Goal: Task Accomplishment & Management: Complete application form

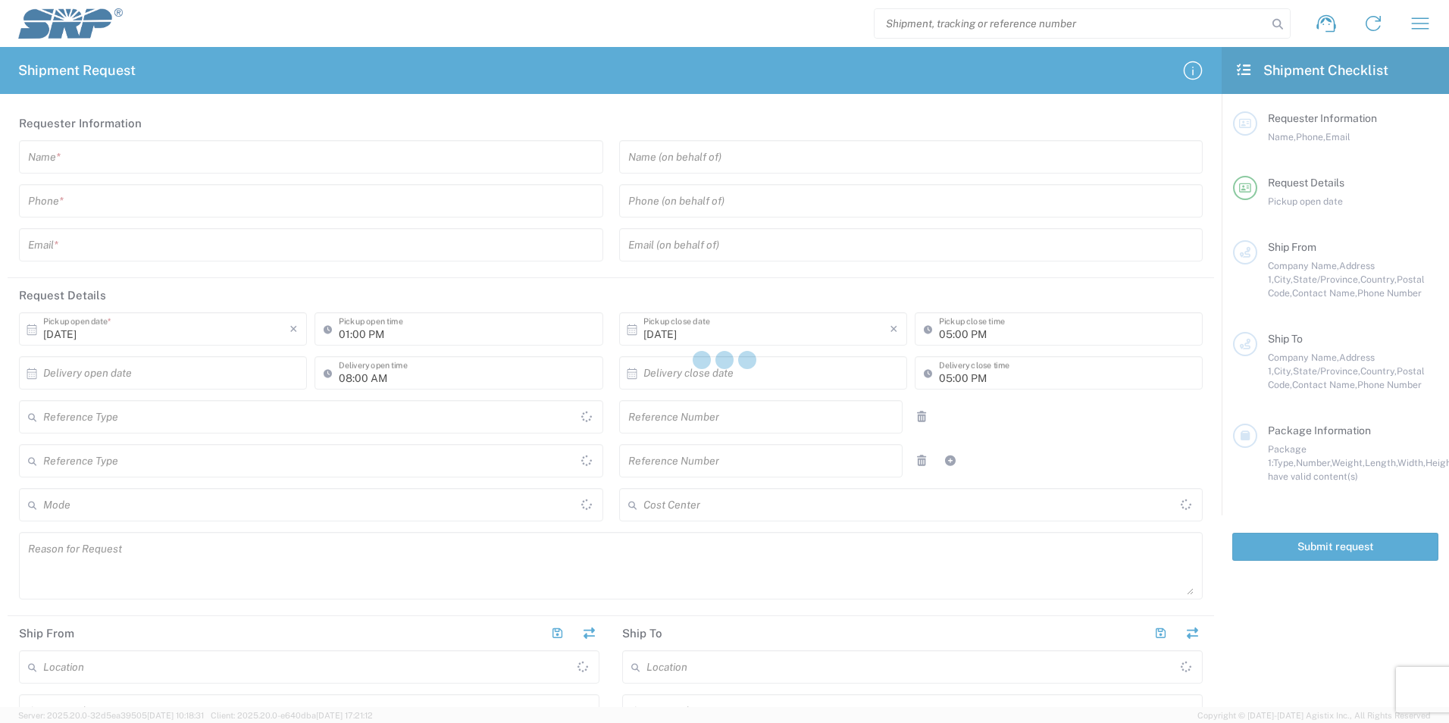
click at [271, 158] on div at bounding box center [724, 361] width 1449 height 723
type input "Internal Order"
type input "[GEOGRAPHIC_DATA]"
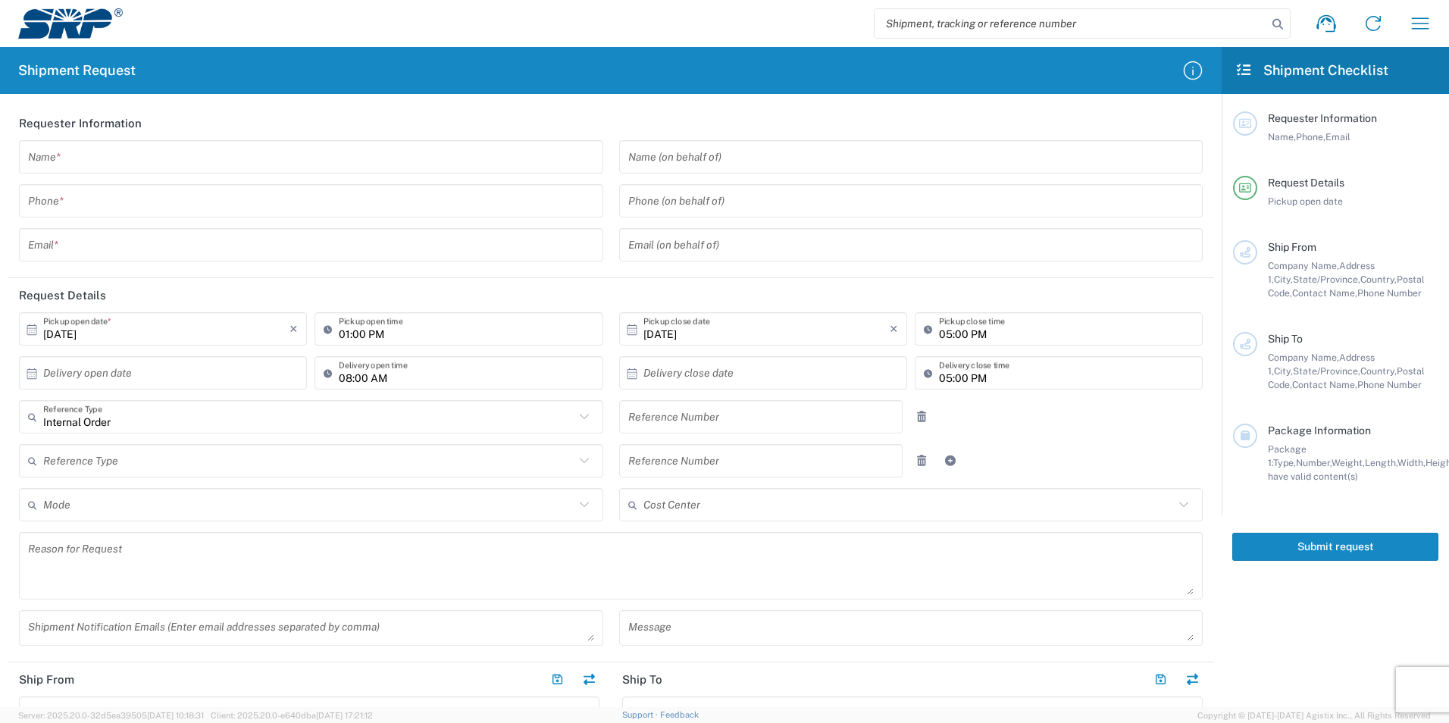
click at [269, 158] on input "text" at bounding box center [311, 157] width 566 height 27
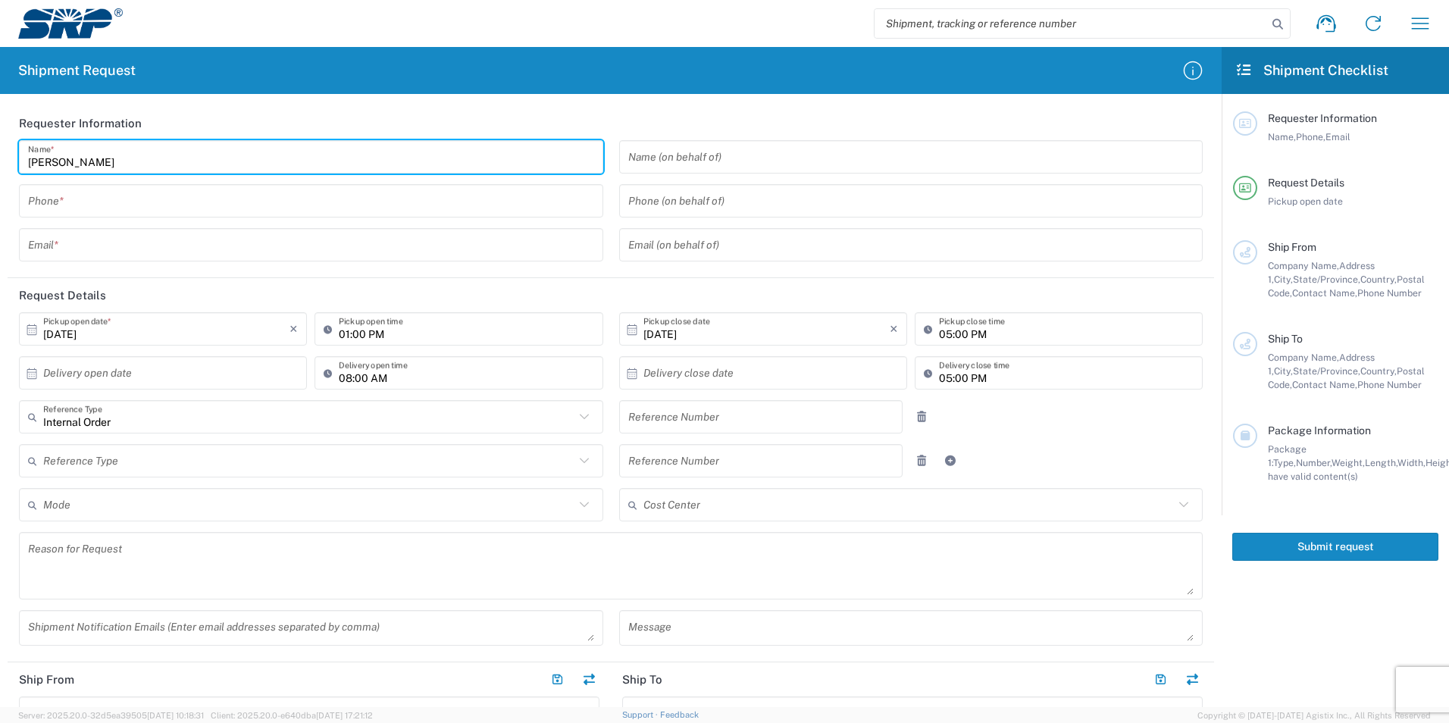
type input "[PERSON_NAME]"
click at [271, 184] on div "[PERSON_NAME] Name * Phone * Email *" at bounding box center [311, 206] width 600 height 132
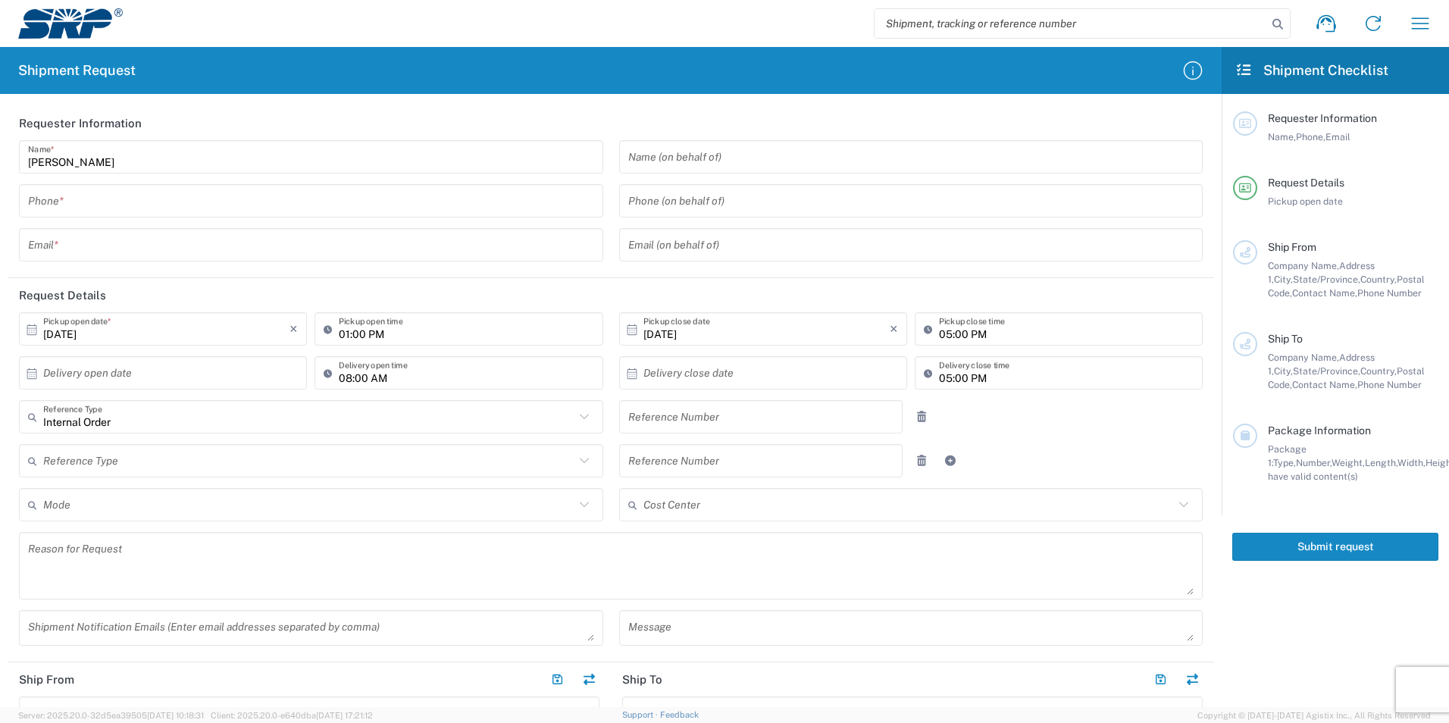
click at [265, 194] on input "tel" at bounding box center [311, 201] width 566 height 27
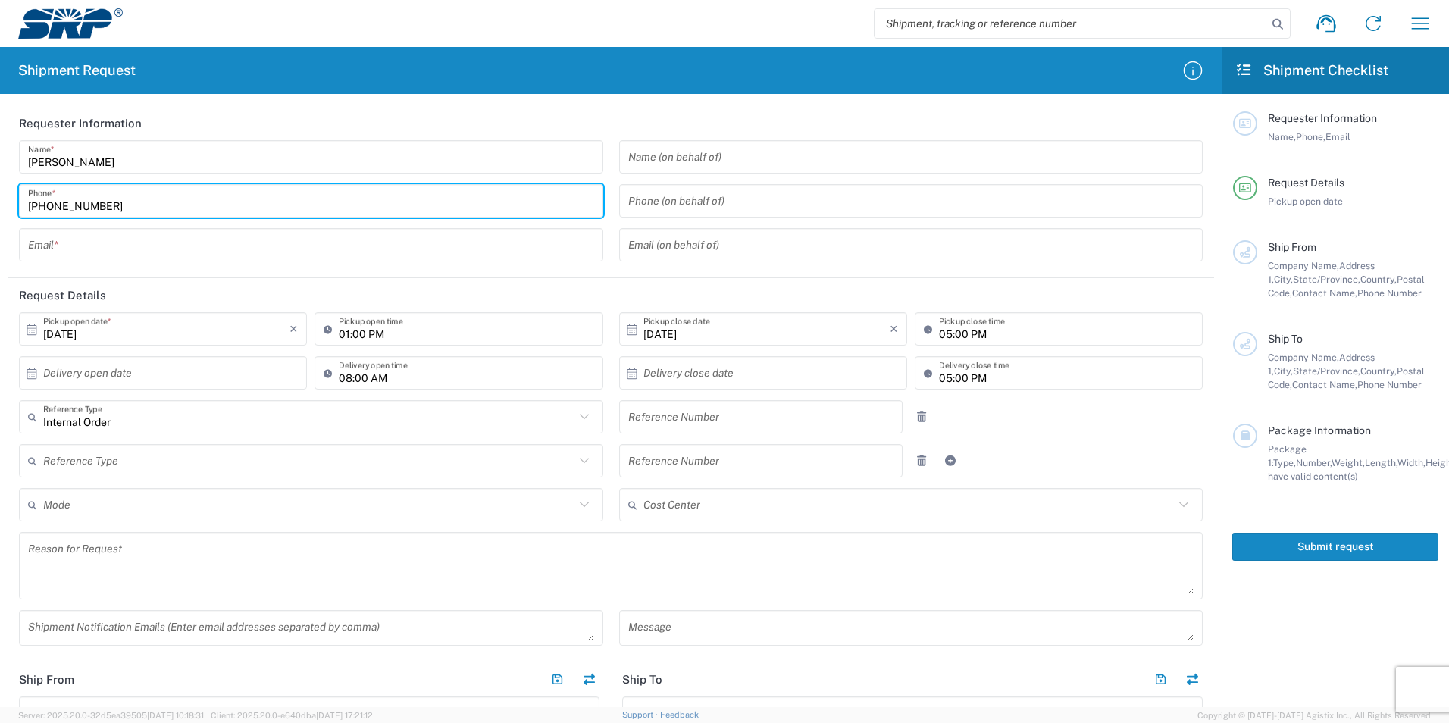
type input "[PHONE_NUMBER]"
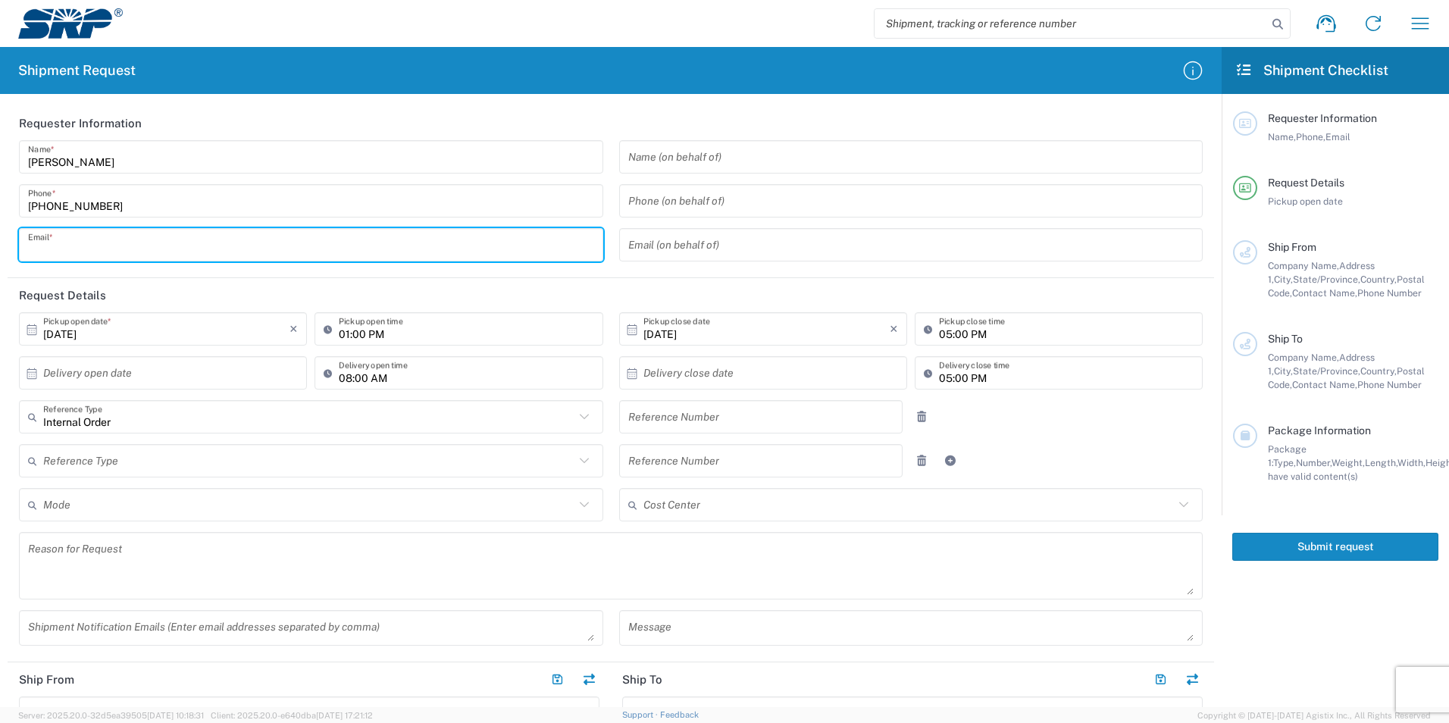
click at [218, 233] on input "text" at bounding box center [311, 245] width 566 height 27
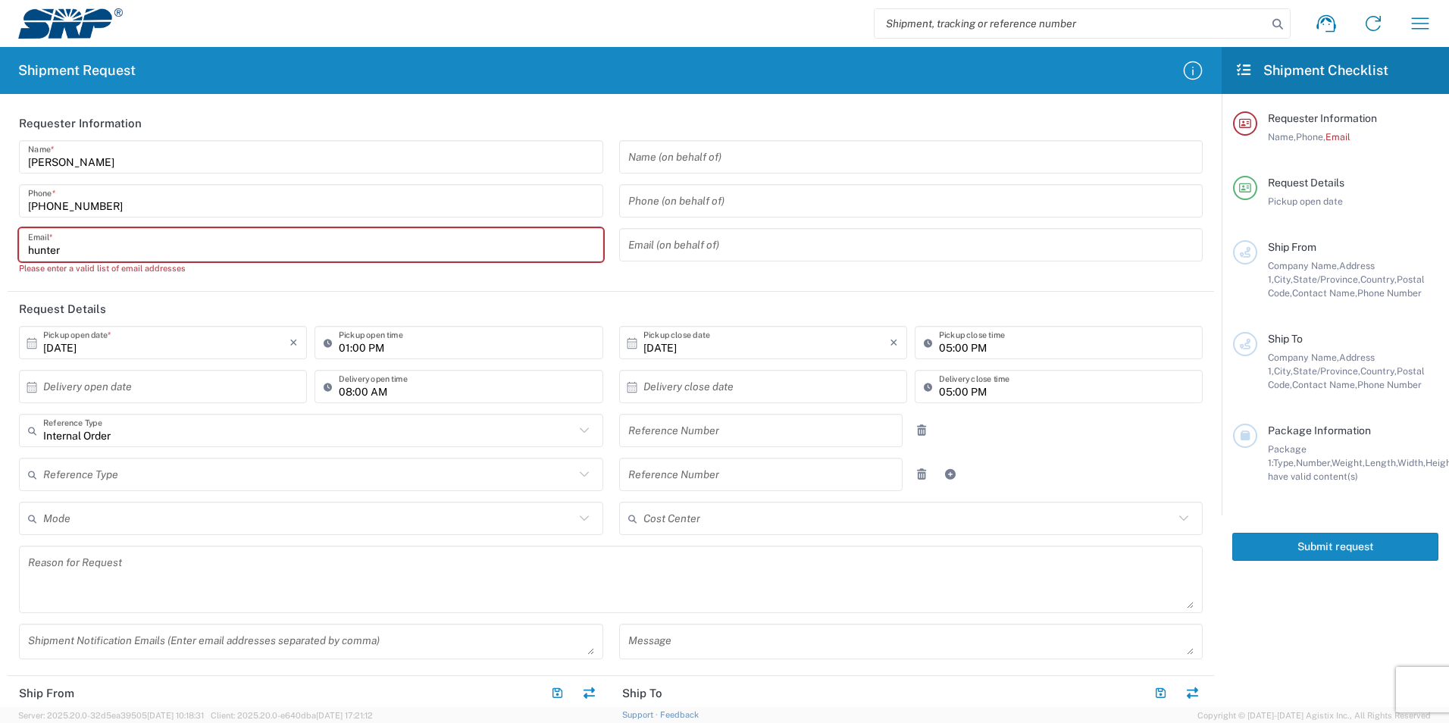
click at [114, 251] on input "hunter" at bounding box center [311, 245] width 566 height 27
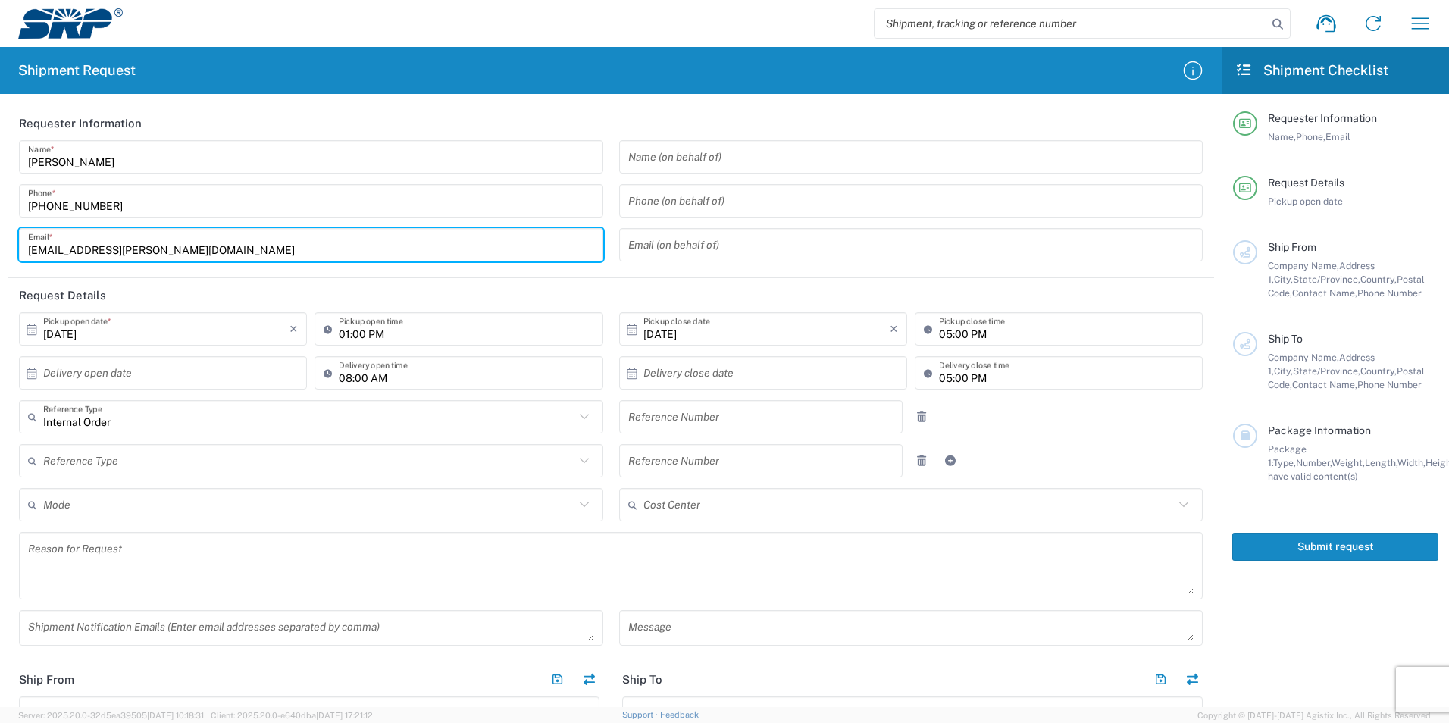
type input "[EMAIL_ADDRESS][PERSON_NAME][DOMAIN_NAME]"
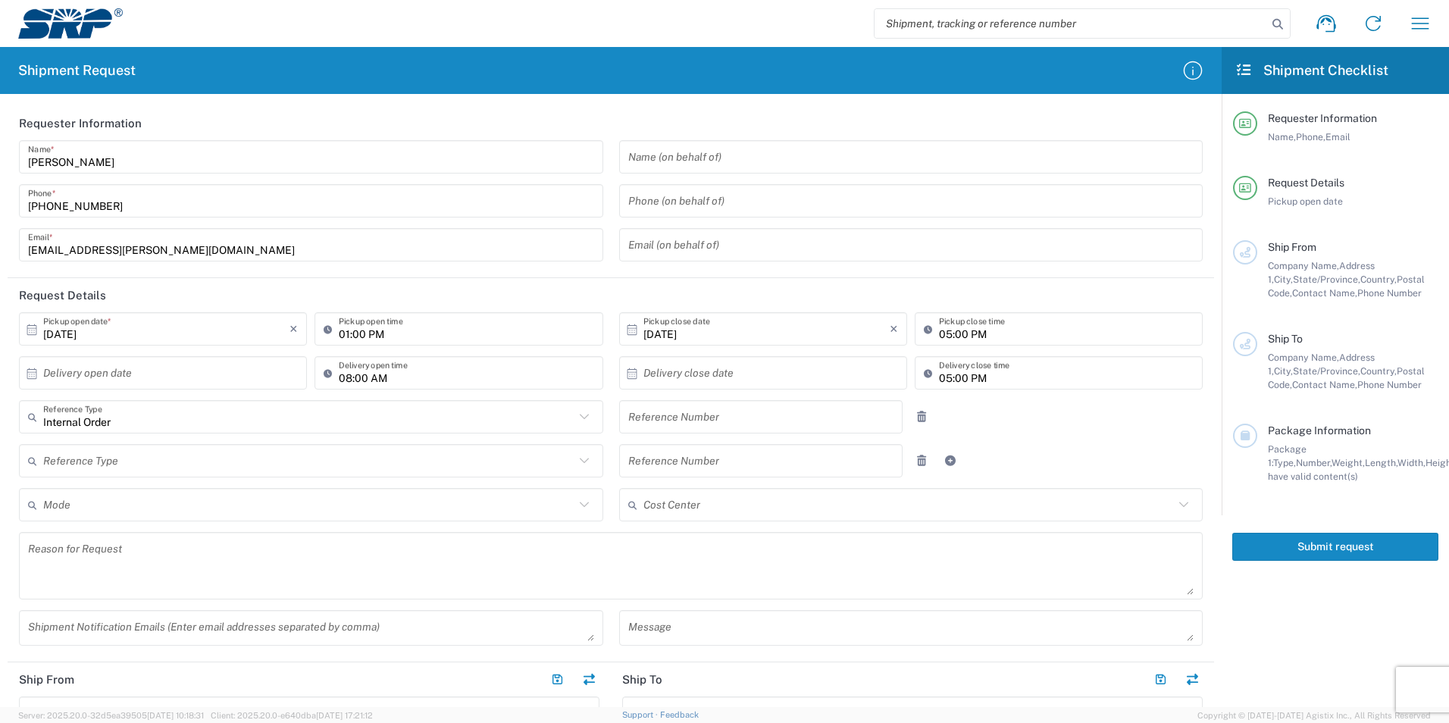
click at [189, 278] on header "Request Details" at bounding box center [611, 295] width 1206 height 34
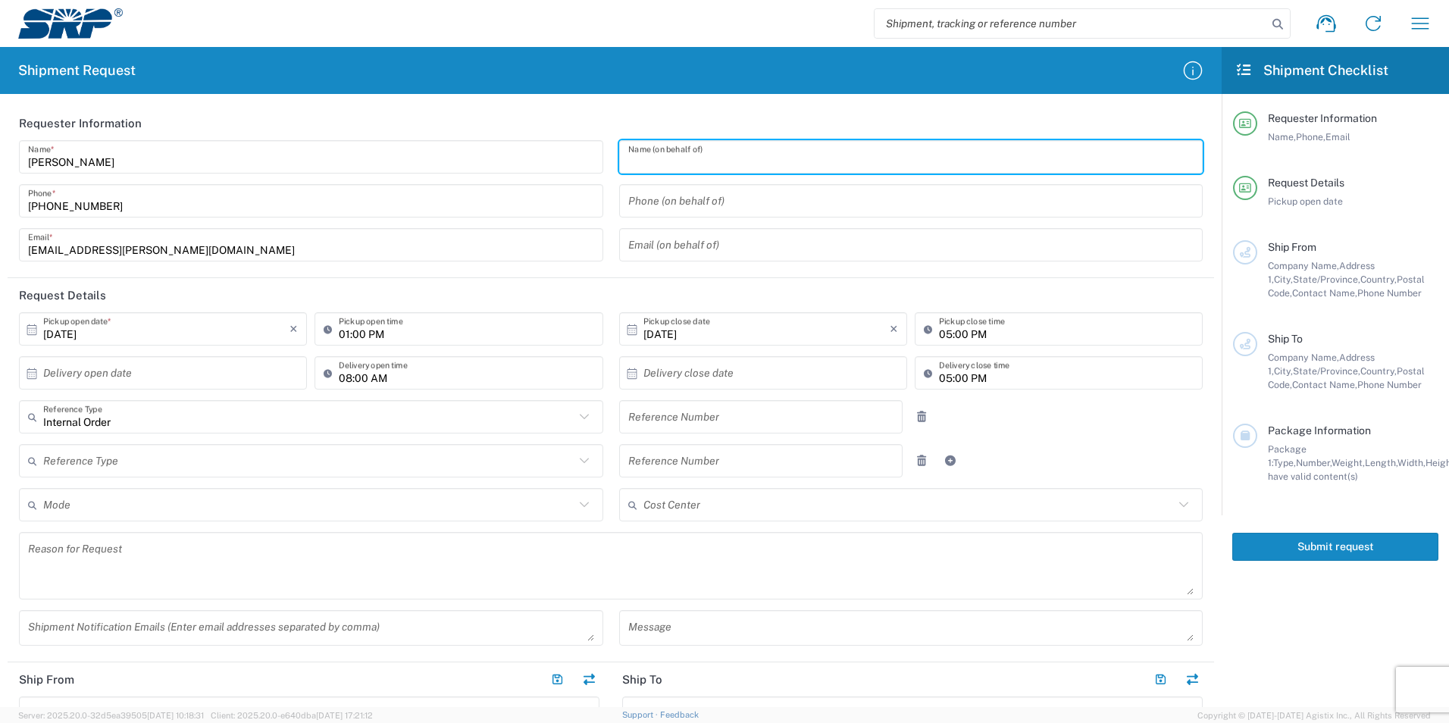
click at [709, 163] on input "text" at bounding box center [911, 157] width 566 height 27
type input "Salt River Project (SRP)"
click at [611, 289] on header "Request Details" at bounding box center [611, 295] width 1206 height 34
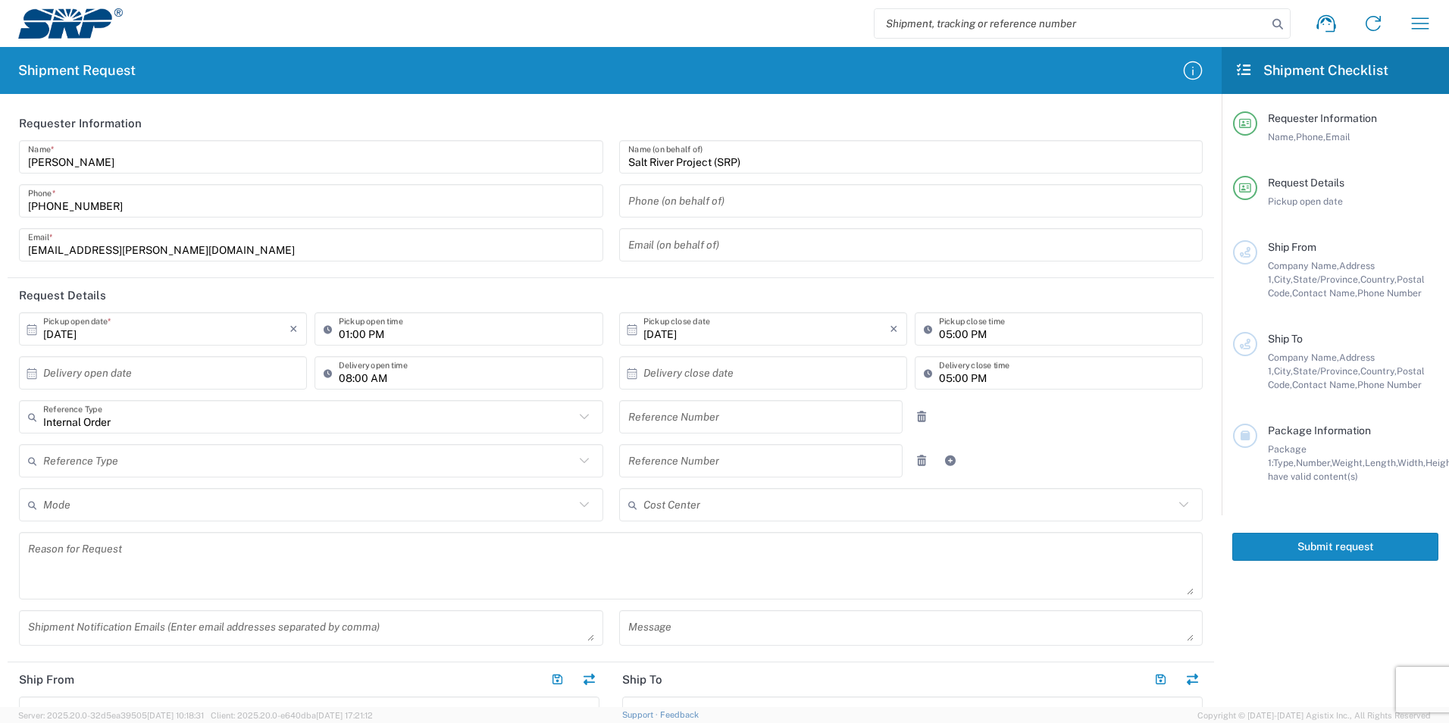
click at [154, 338] on input "[DATE]" at bounding box center [166, 329] width 246 height 27
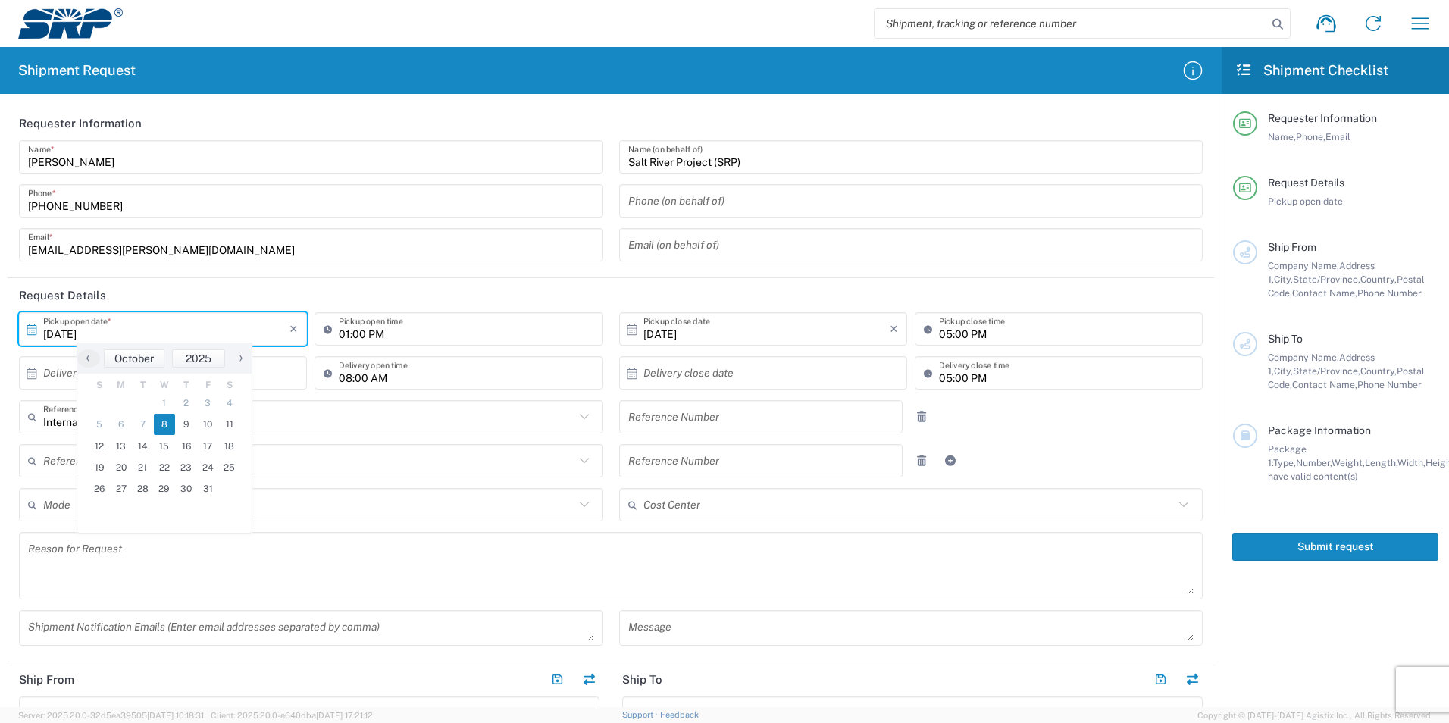
click at [72, 332] on input "[DATE]" at bounding box center [166, 329] width 246 height 27
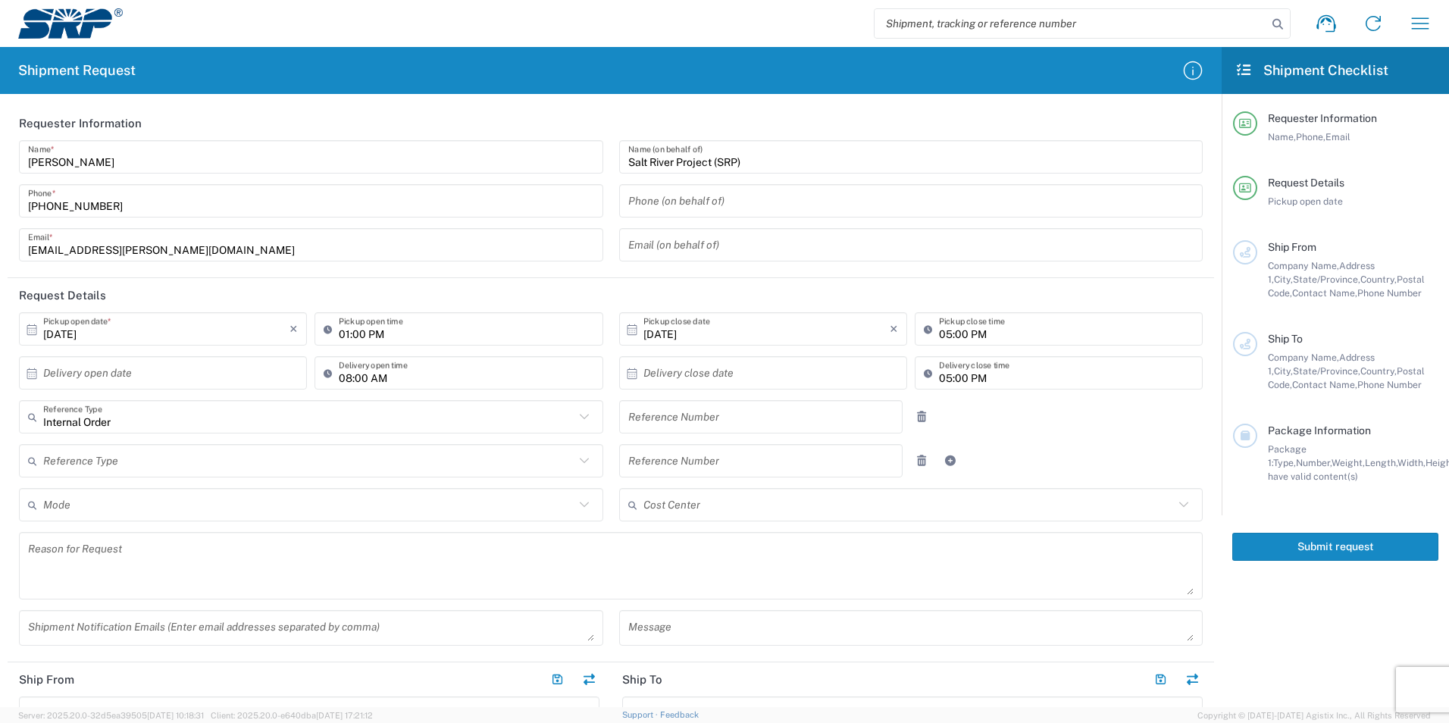
type input "[DATE]"
click at [386, 336] on input "01:00 PM" at bounding box center [466, 329] width 255 height 27
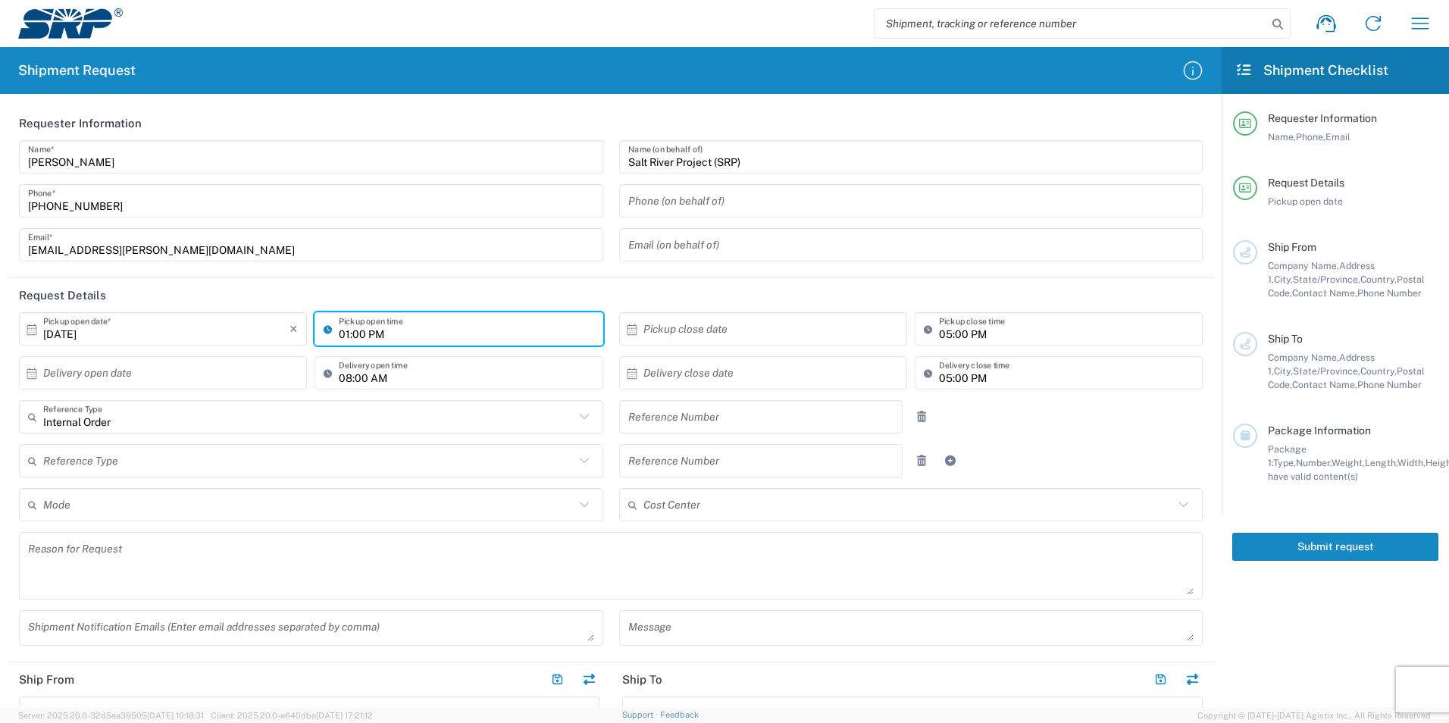
click at [577, 330] on input "01:00 PM" at bounding box center [466, 329] width 255 height 27
click at [323, 330] on icon at bounding box center [330, 329] width 15 height 24
click at [352, 332] on input "01:00 PM" at bounding box center [466, 329] width 255 height 27
click at [323, 326] on icon at bounding box center [330, 329] width 15 height 24
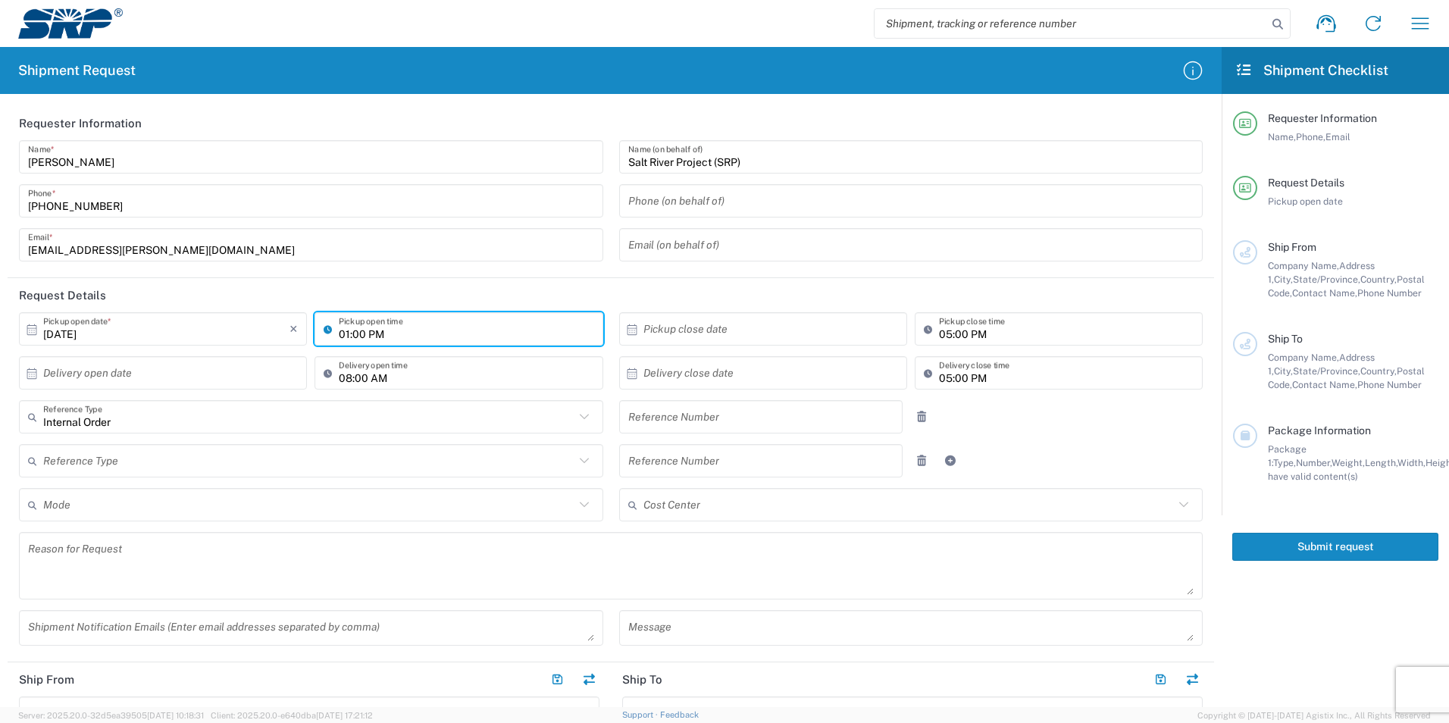
click at [411, 333] on input "01:00 PM" at bounding box center [466, 329] width 255 height 27
click at [564, 338] on input "01:00 PM" at bounding box center [466, 329] width 255 height 27
click at [396, 336] on input "0PM1:00" at bounding box center [466, 329] width 255 height 27
type input "0"
click at [30, 330] on icon at bounding box center [32, 328] width 10 height 11
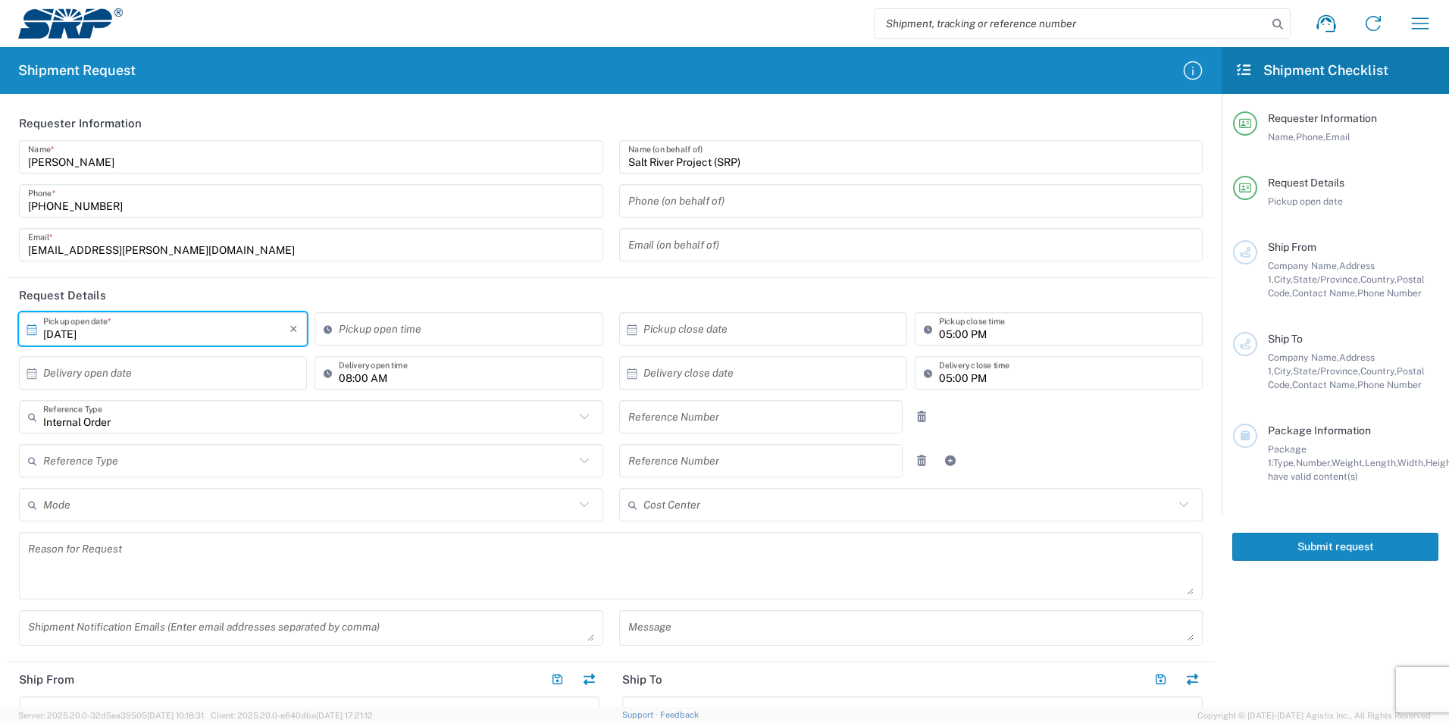
click at [30, 330] on icon at bounding box center [32, 328] width 10 height 11
click at [397, 344] on div "Pickup open time" at bounding box center [458, 328] width 288 height 33
type input "12:57 PM"
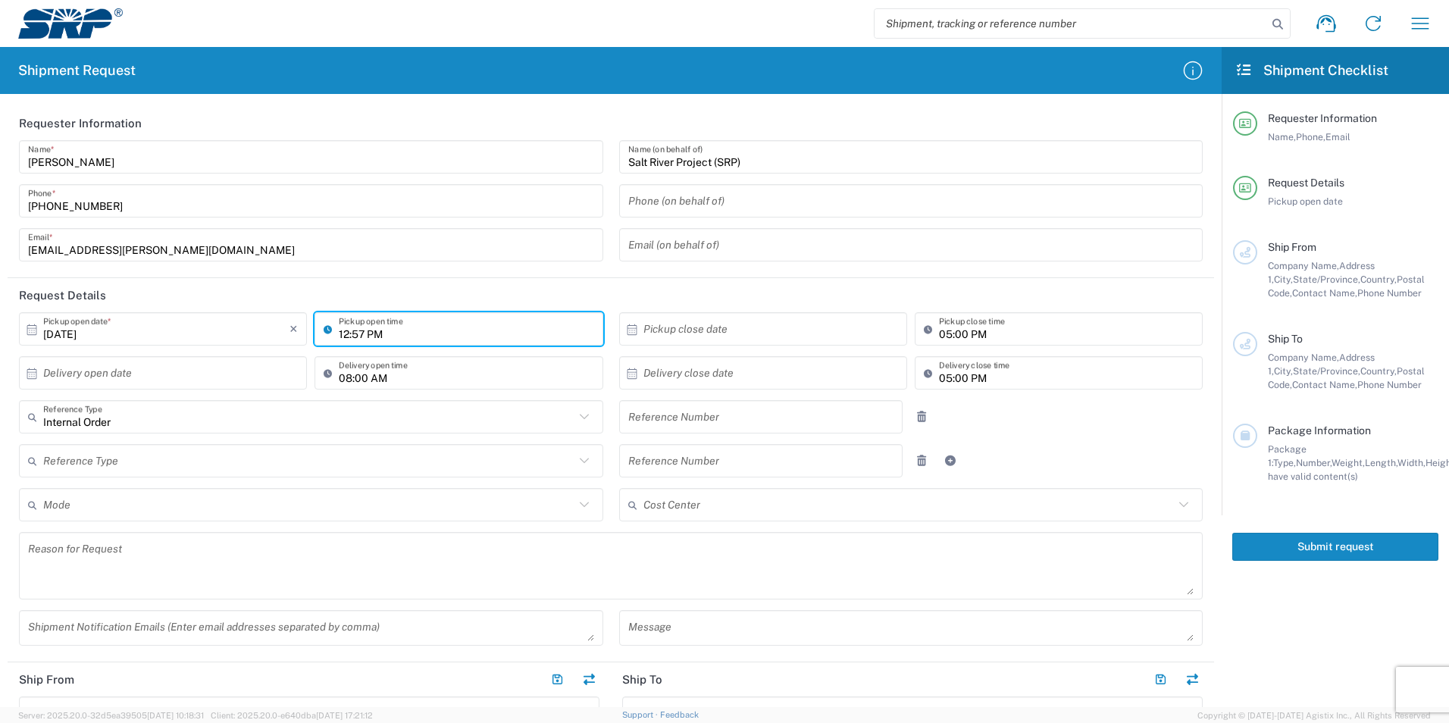
click at [387, 332] on input "12:57 PM" at bounding box center [466, 329] width 255 height 27
drag, startPoint x: 394, startPoint y: 338, endPoint x: 320, endPoint y: 331, distance: 73.8
click at [314, 330] on div "12:57 PM Pickup open time" at bounding box center [458, 328] width 288 height 33
type input "05:00 AM"
click at [526, 286] on header "Request Details" at bounding box center [611, 295] width 1206 height 34
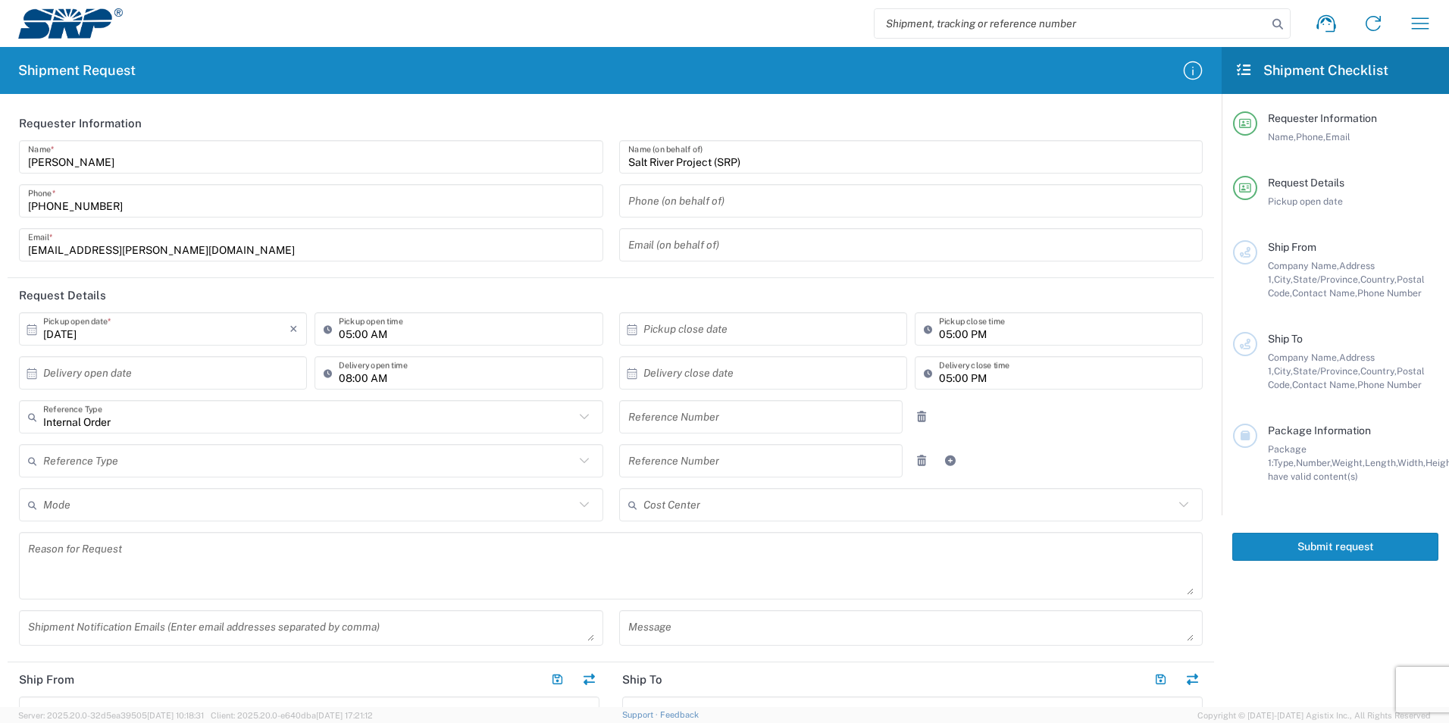
click at [924, 331] on icon at bounding box center [931, 329] width 15 height 24
click at [958, 325] on input "05:00 PM" at bounding box center [1066, 329] width 255 height 27
drag, startPoint x: 1072, startPoint y: 330, endPoint x: 1083, endPoint y: 330, distance: 11.4
click at [1076, 330] on input "05:00 PM" at bounding box center [1066, 329] width 255 height 27
click at [757, 335] on input "text" at bounding box center [766, 329] width 246 height 27
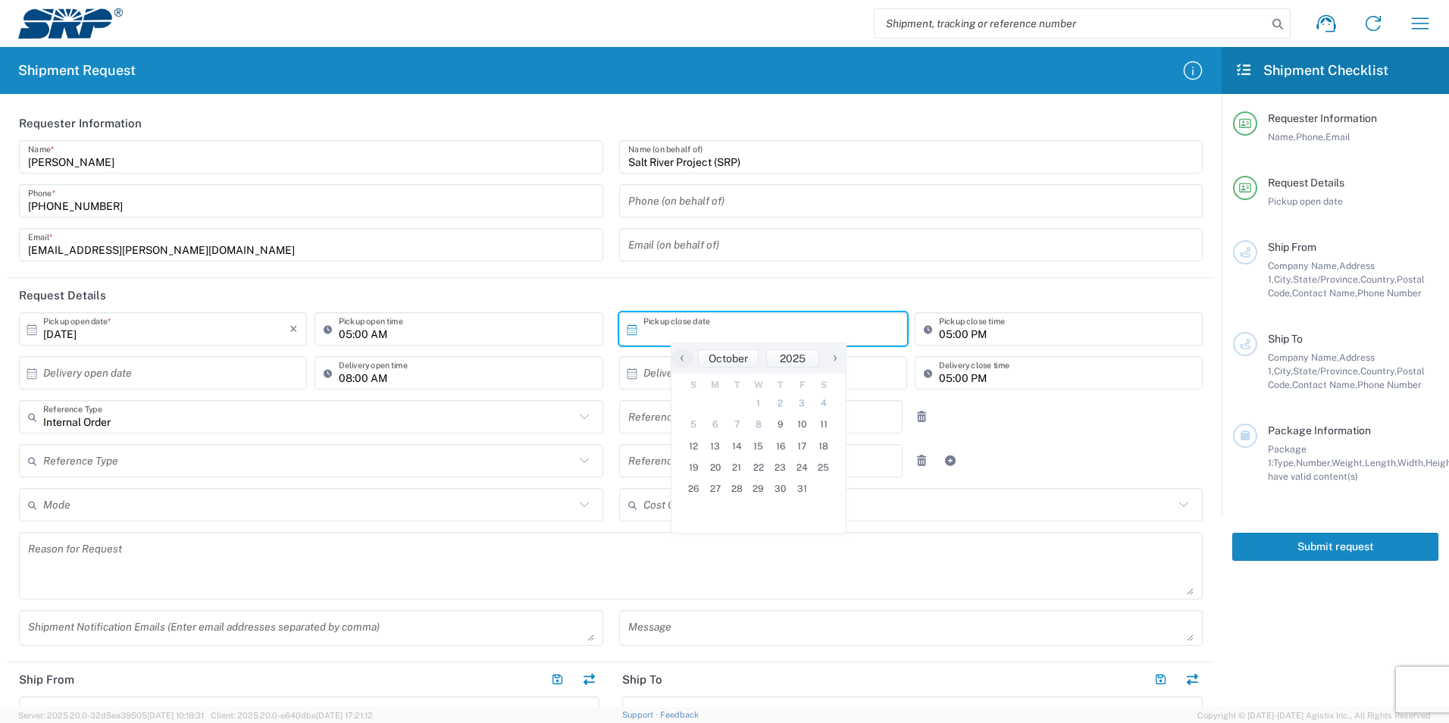
click at [202, 385] on input "text" at bounding box center [166, 373] width 246 height 27
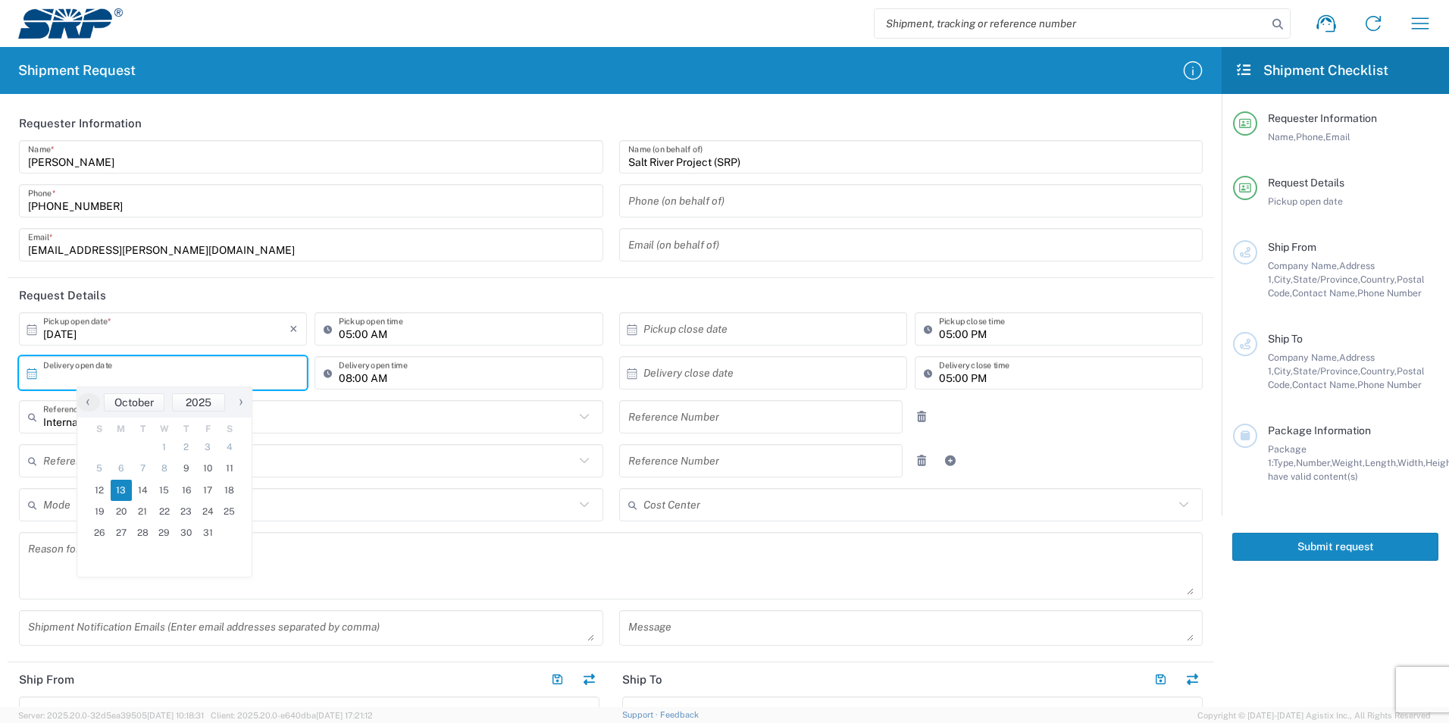
click at [127, 494] on span "13" at bounding box center [122, 490] width 22 height 21
type input "[DATE]"
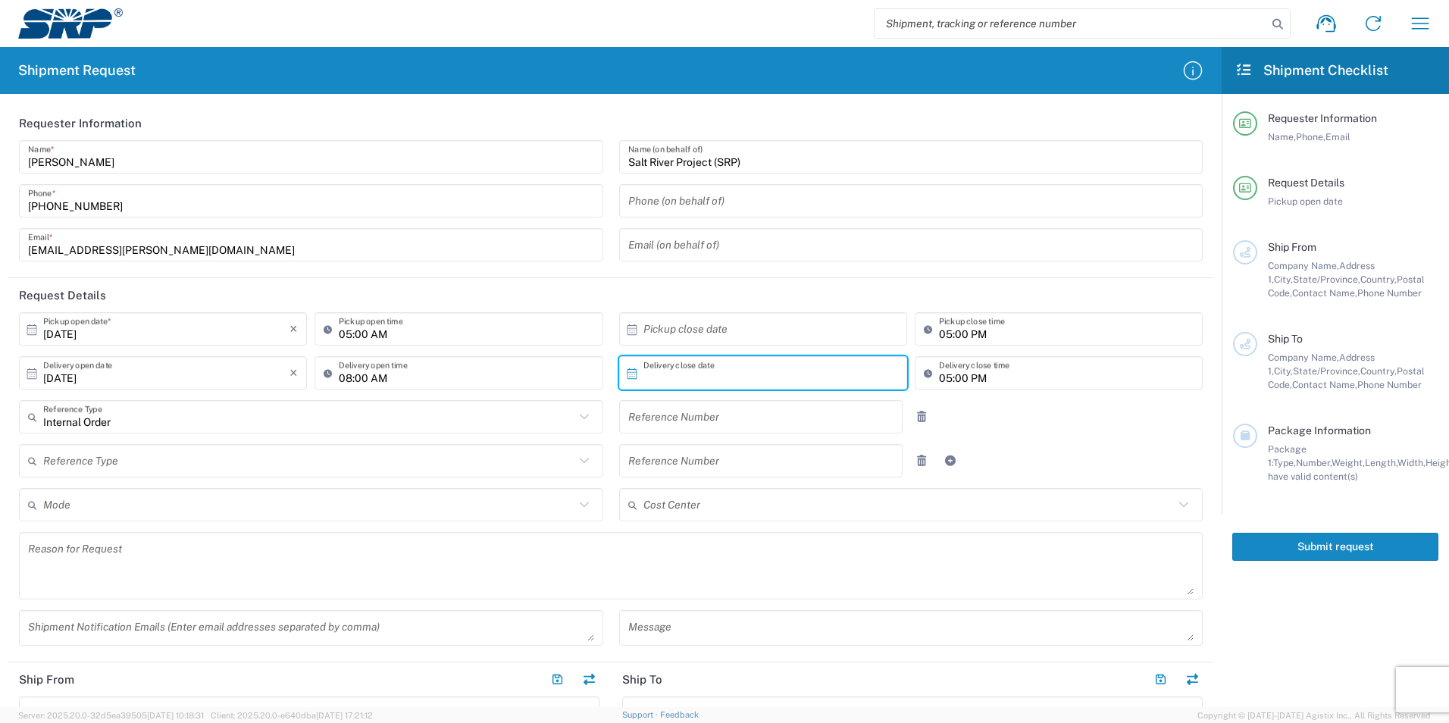
click at [665, 368] on input "text" at bounding box center [766, 373] width 246 height 27
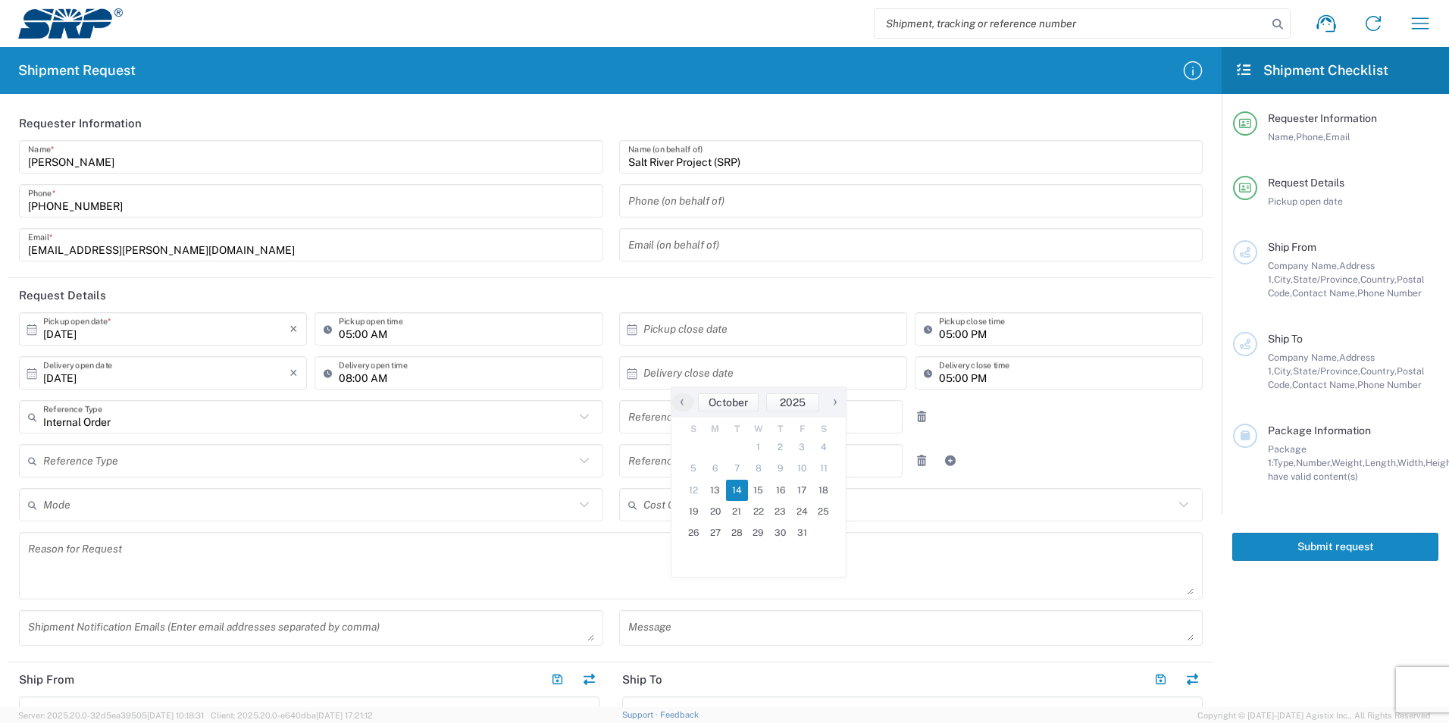
click at [737, 489] on span "14" at bounding box center [737, 490] width 22 height 21
type input "[DATE]"
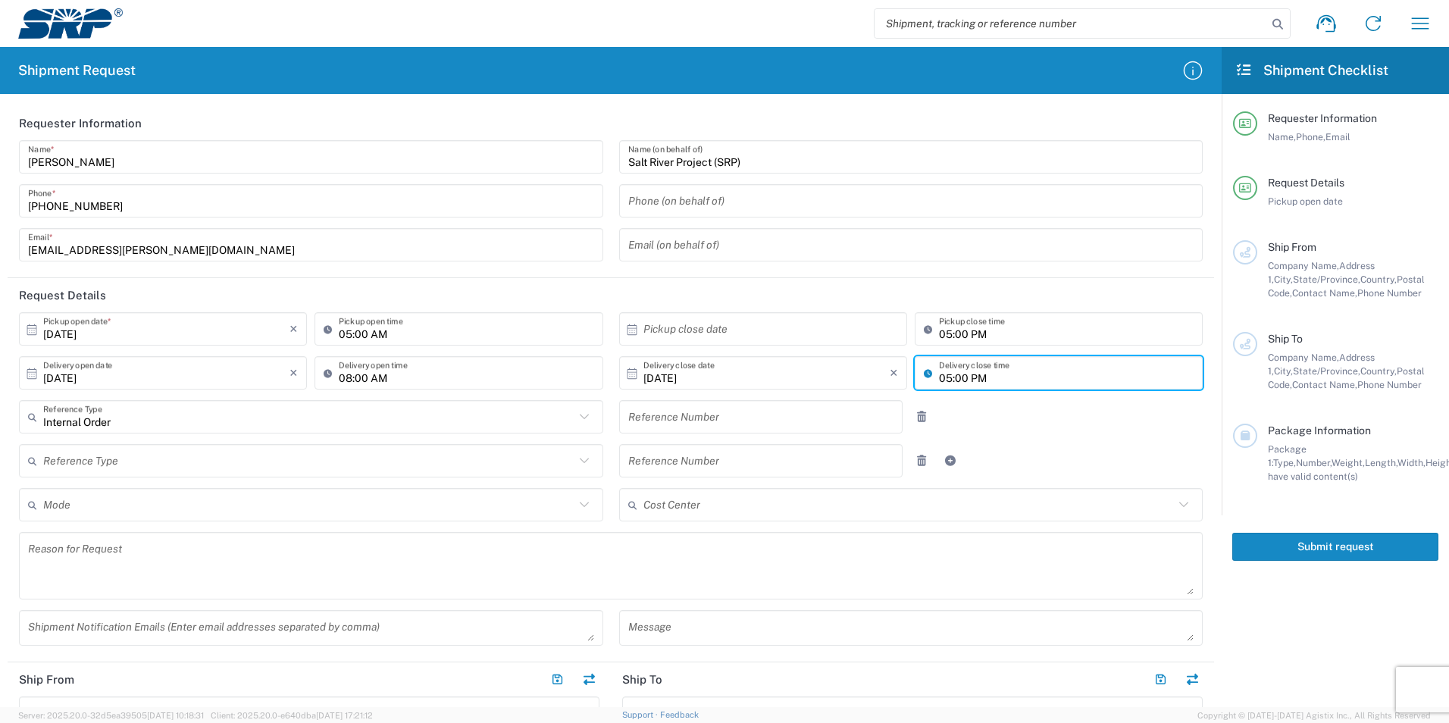
click at [945, 381] on input "05:00 PM" at bounding box center [1066, 373] width 255 height 27
click at [965, 380] on input "05:00 PM" at bounding box center [1066, 373] width 255 height 27
click at [959, 381] on input "05:00 PM" at bounding box center [1066, 373] width 255 height 27
type input "02:00 PM"
click at [939, 333] on input "05:00 PM" at bounding box center [1066, 329] width 255 height 27
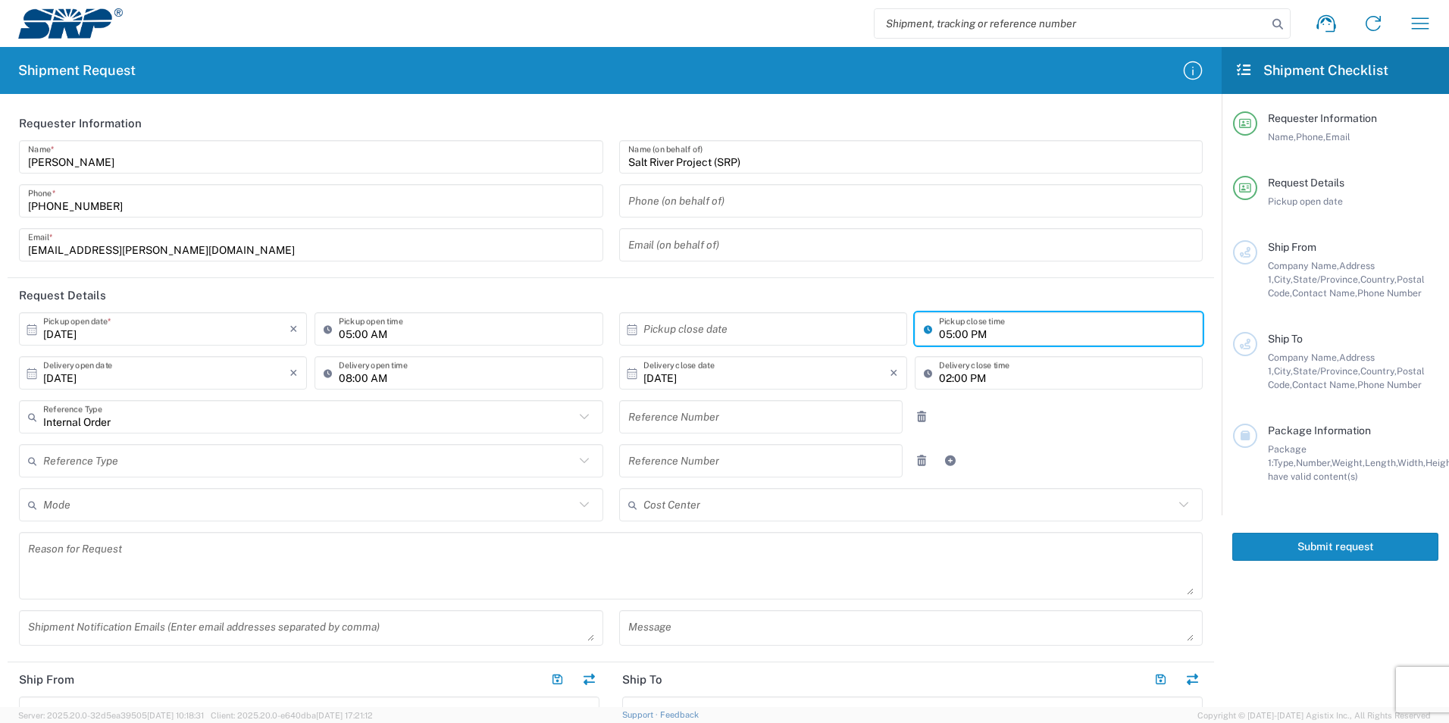
click at [942, 336] on input "05:00 PM" at bounding box center [1066, 329] width 255 height 27
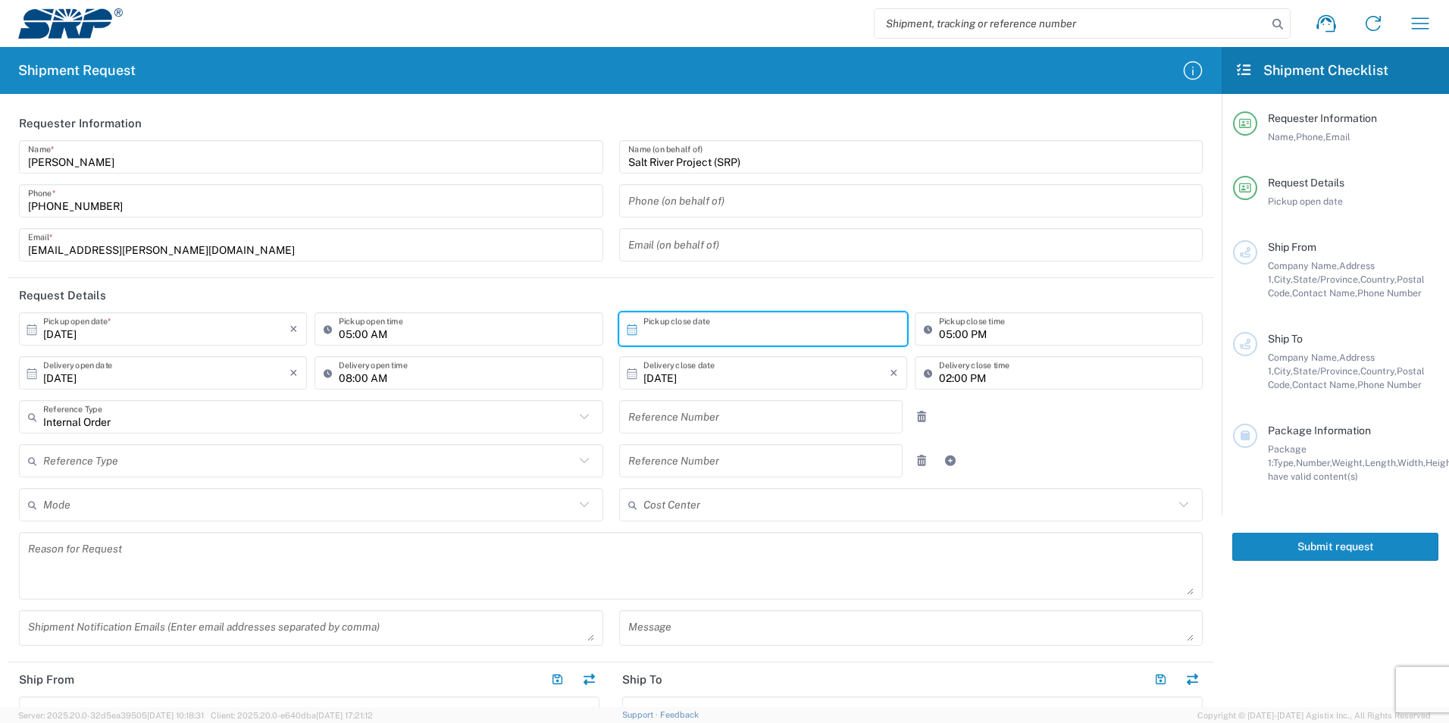
click at [767, 335] on input "text" at bounding box center [766, 329] width 246 height 27
click at [804, 429] on span "10" at bounding box center [802, 424] width 22 height 21
type input "[DATE]"
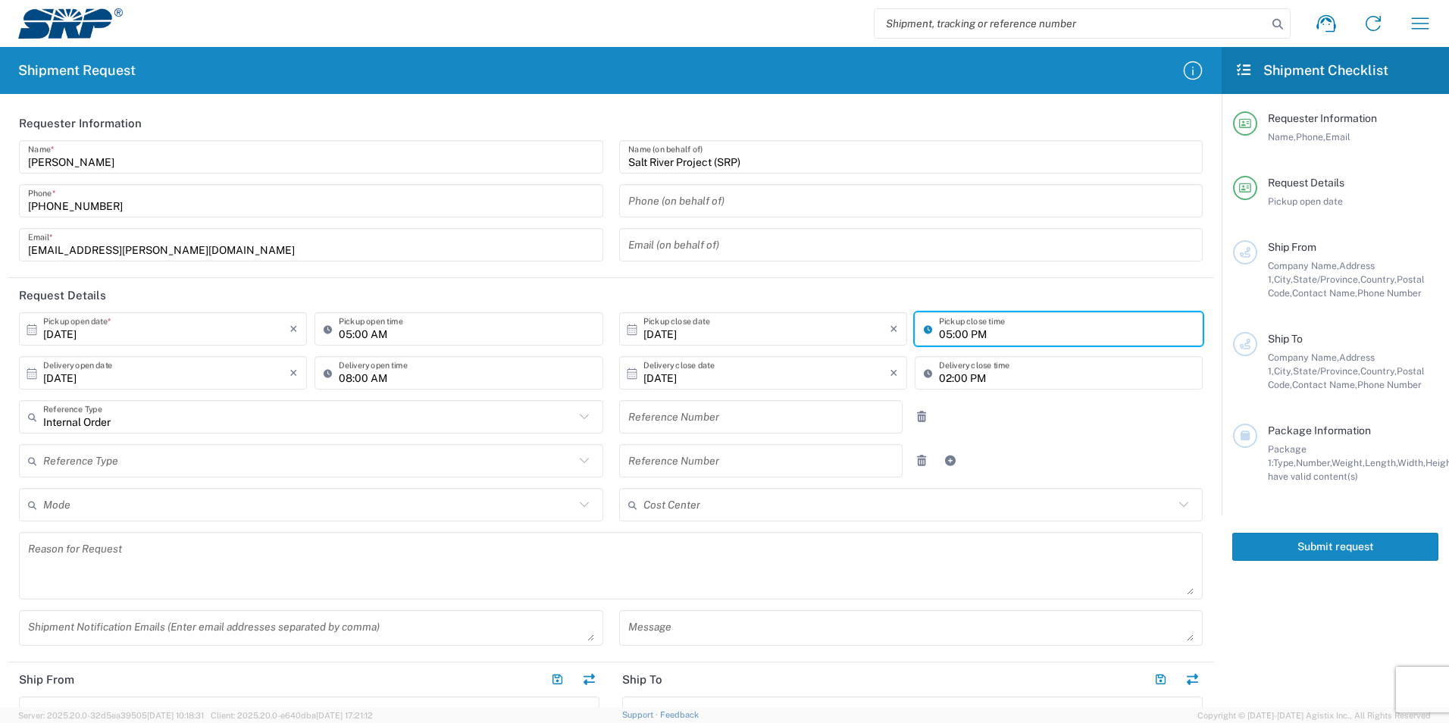
click at [941, 339] on input "05:00 PM" at bounding box center [1066, 329] width 255 height 27
type input "03:30 PM"
click at [961, 416] on div at bounding box center [961, 416] width 100 height 33
click at [662, 379] on input "[DATE]" at bounding box center [766, 373] width 246 height 27
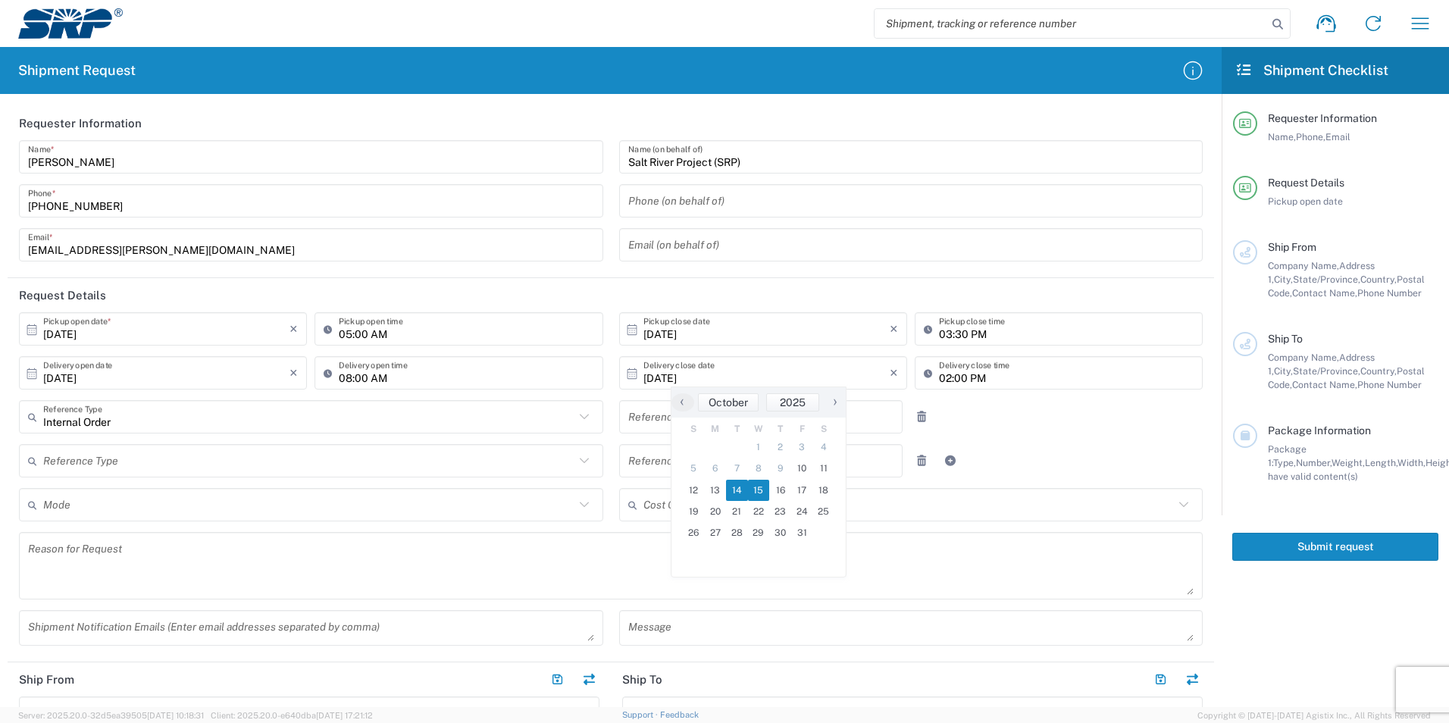
click at [765, 490] on span "15" at bounding box center [759, 490] width 22 height 21
type input "[DATE]"
click at [974, 414] on div at bounding box center [961, 416] width 100 height 33
click at [694, 420] on input "text" at bounding box center [761, 417] width 266 height 27
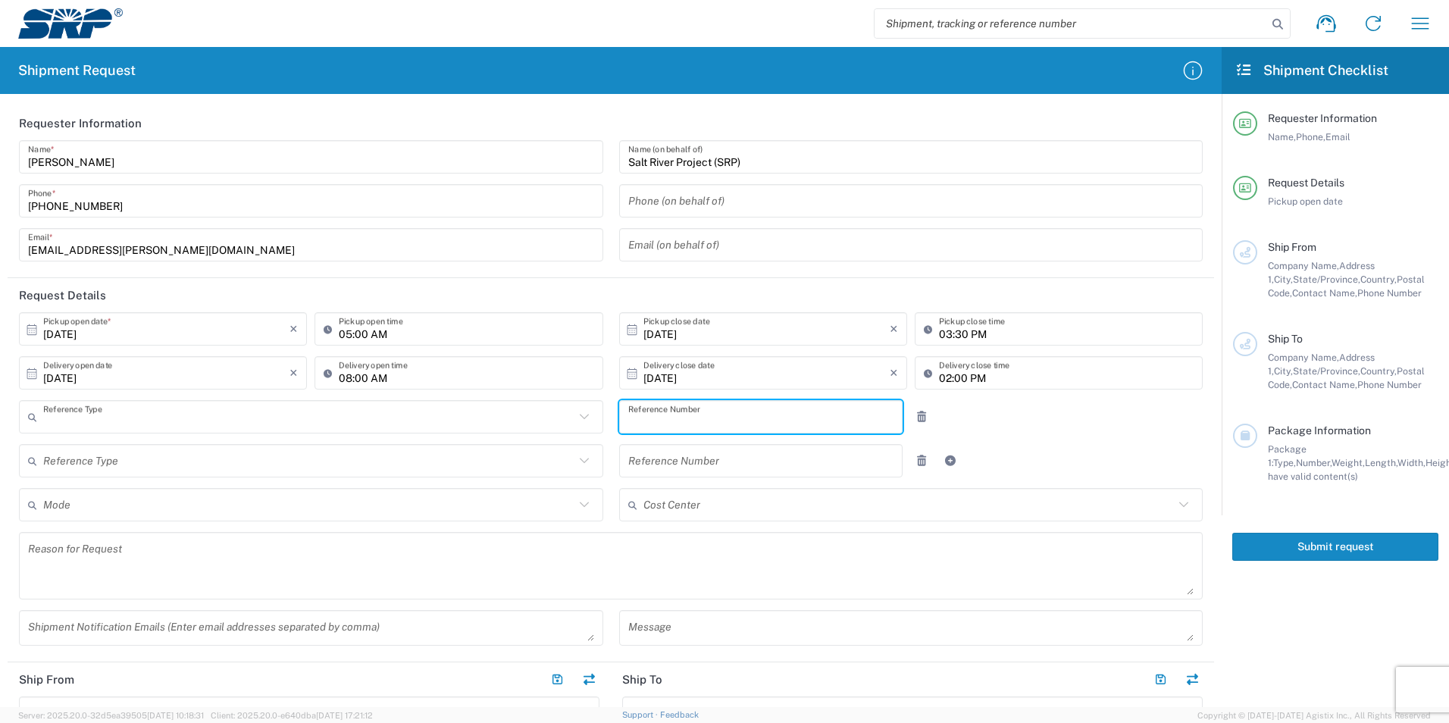
click at [302, 423] on input "text" at bounding box center [308, 417] width 531 height 27
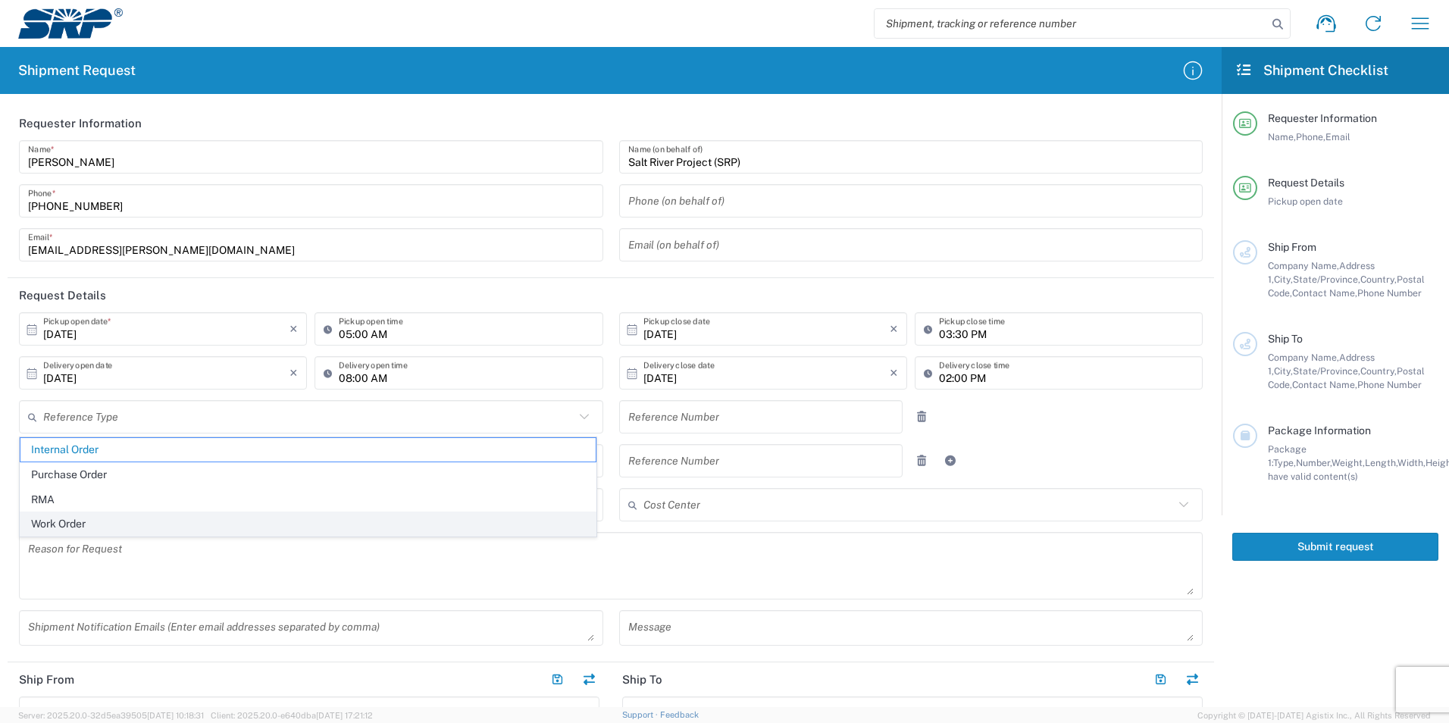
click at [157, 528] on span "Work Order" at bounding box center [307, 523] width 575 height 23
type input "Work Order"
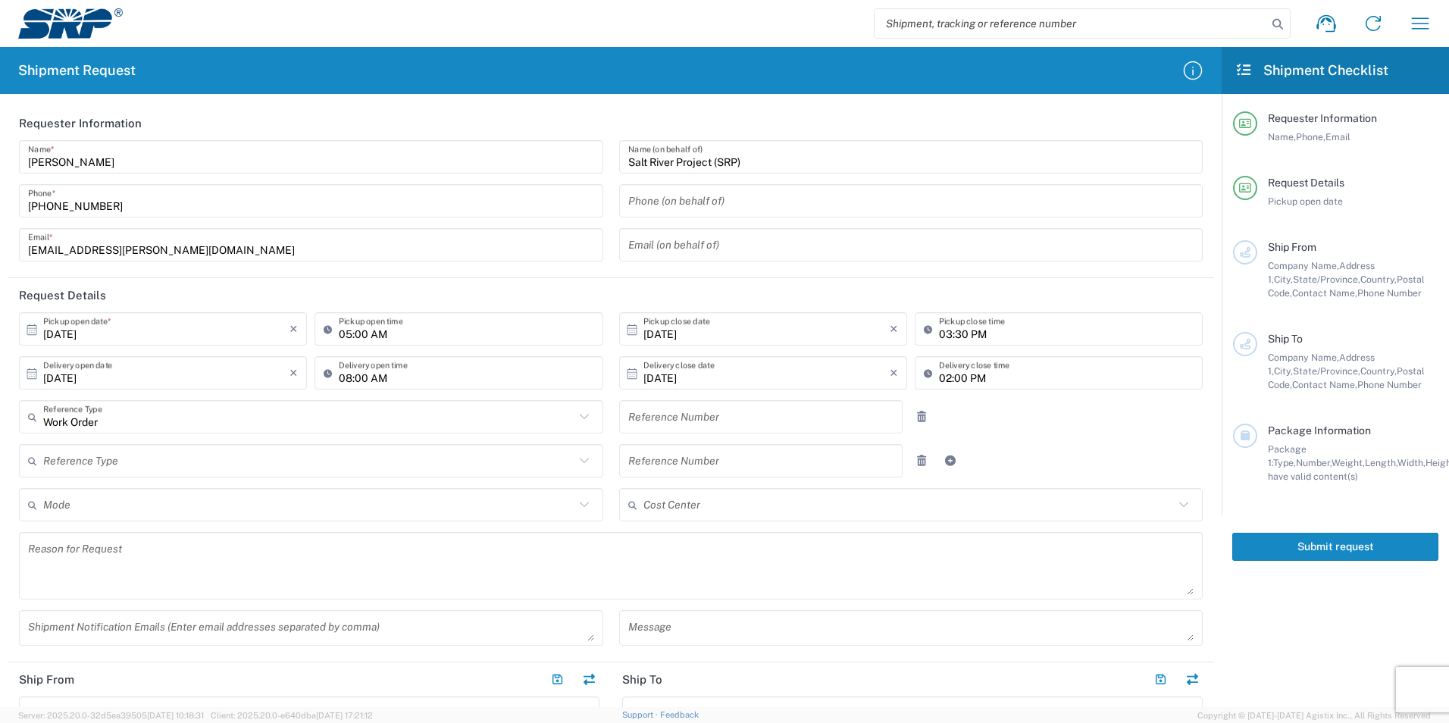
click at [741, 421] on input "text" at bounding box center [761, 417] width 266 height 27
click at [393, 468] on input "text" at bounding box center [308, 461] width 531 height 27
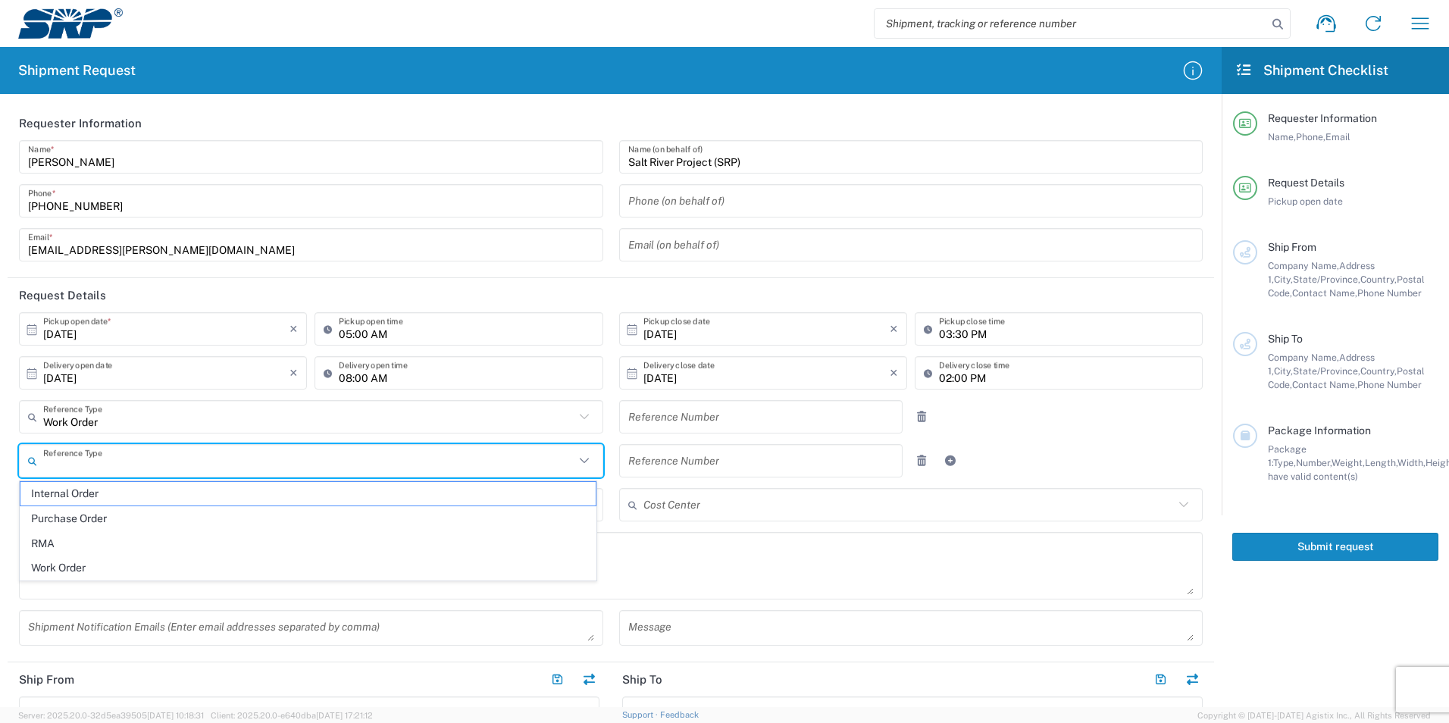
click at [692, 416] on input "text" at bounding box center [761, 417] width 266 height 27
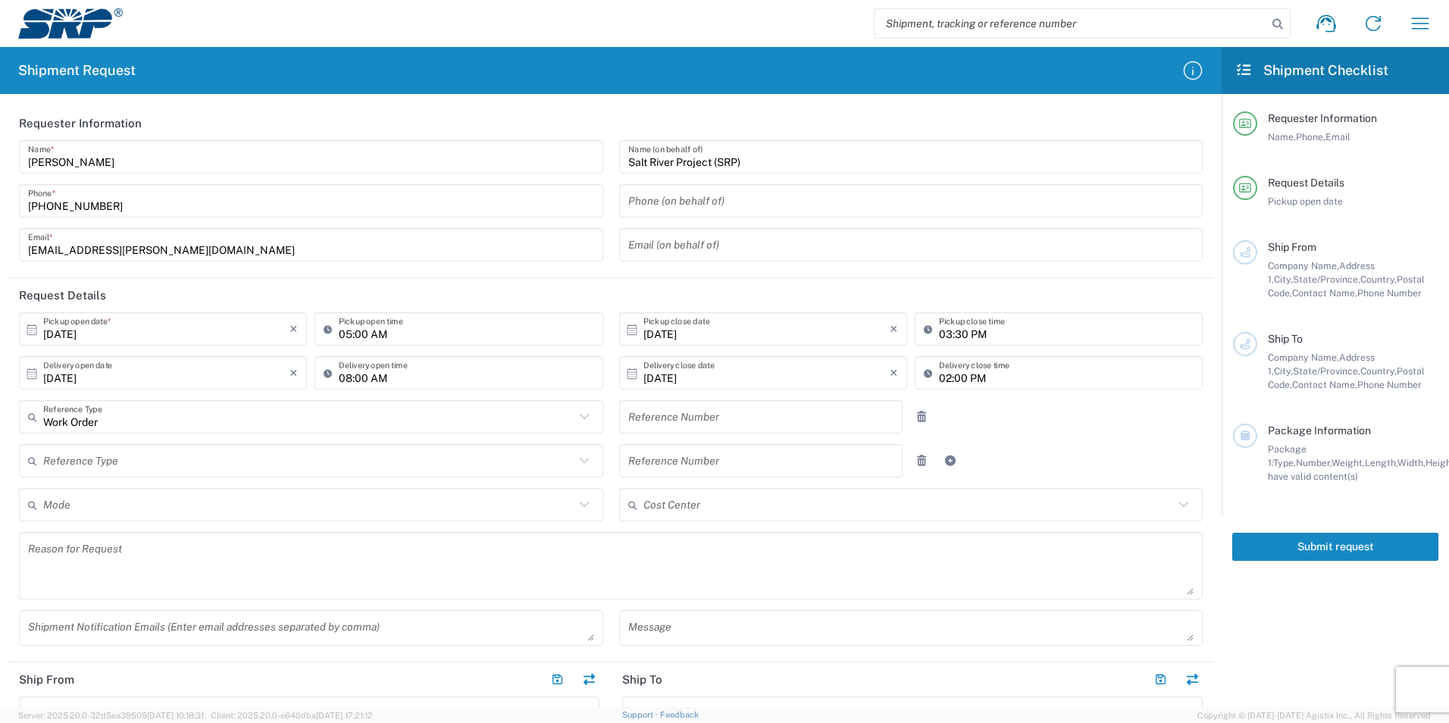
click at [679, 402] on div "Reference Number" at bounding box center [761, 416] width 284 height 33
click at [680, 417] on input "text" at bounding box center [761, 417] width 266 height 27
type input "P4816986"
click at [513, 454] on input "text" at bounding box center [308, 461] width 531 height 27
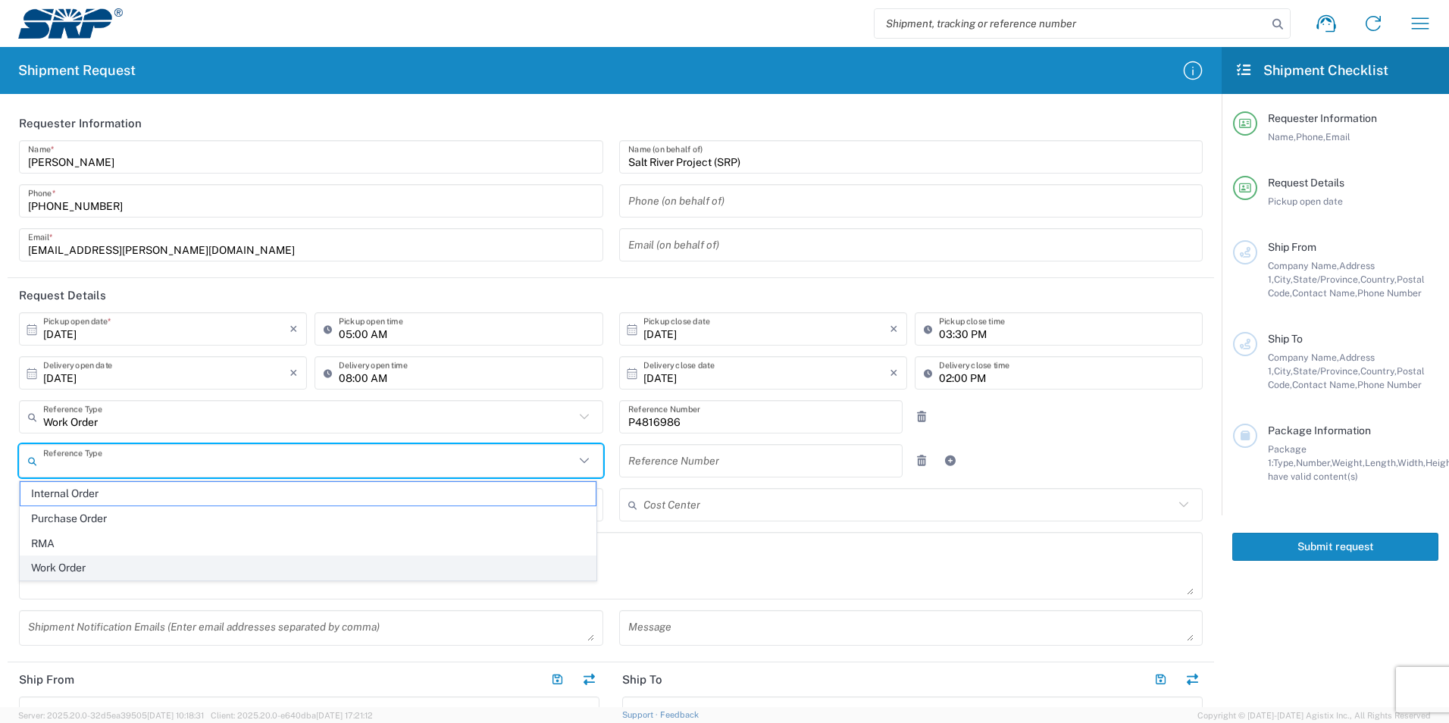
click at [302, 561] on span "Work Order" at bounding box center [307, 567] width 575 height 23
type input "Work Order"
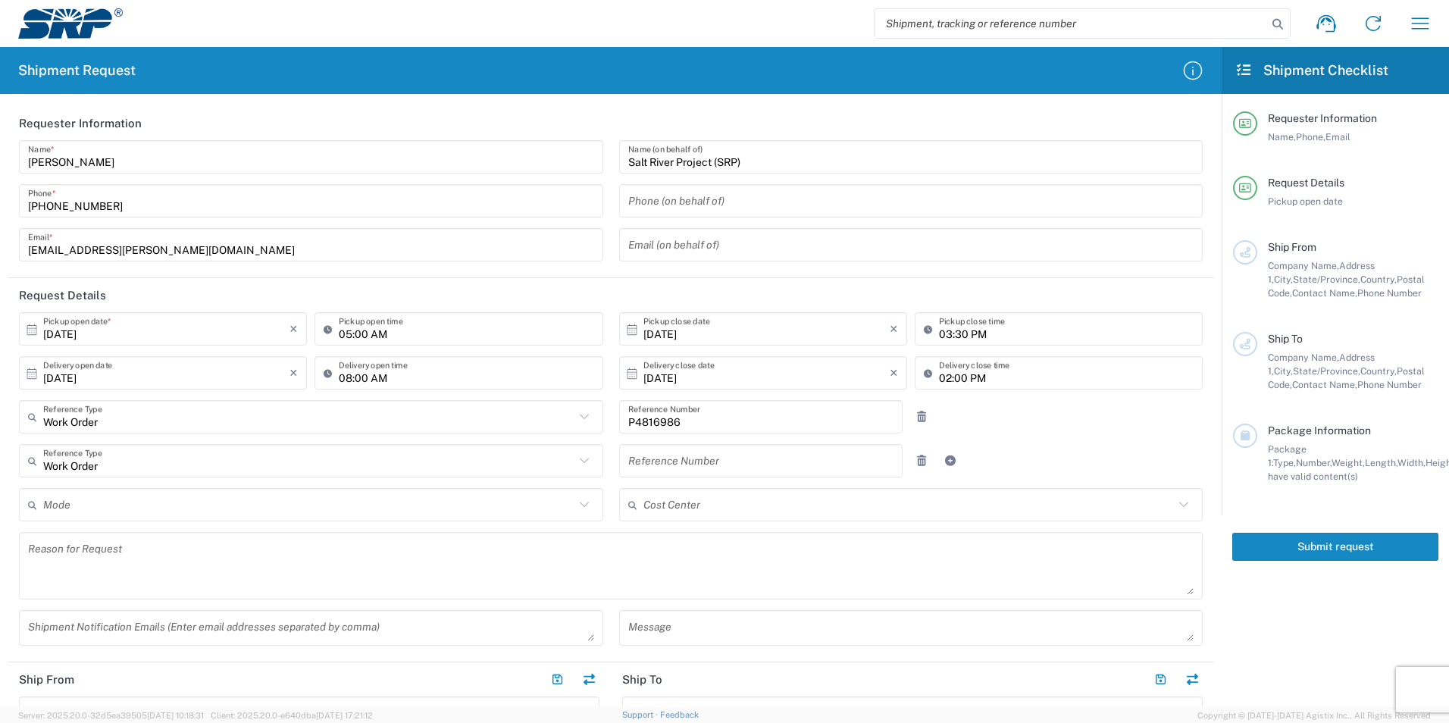
click at [722, 466] on input "text" at bounding box center [761, 461] width 266 height 27
type input "P4816987"
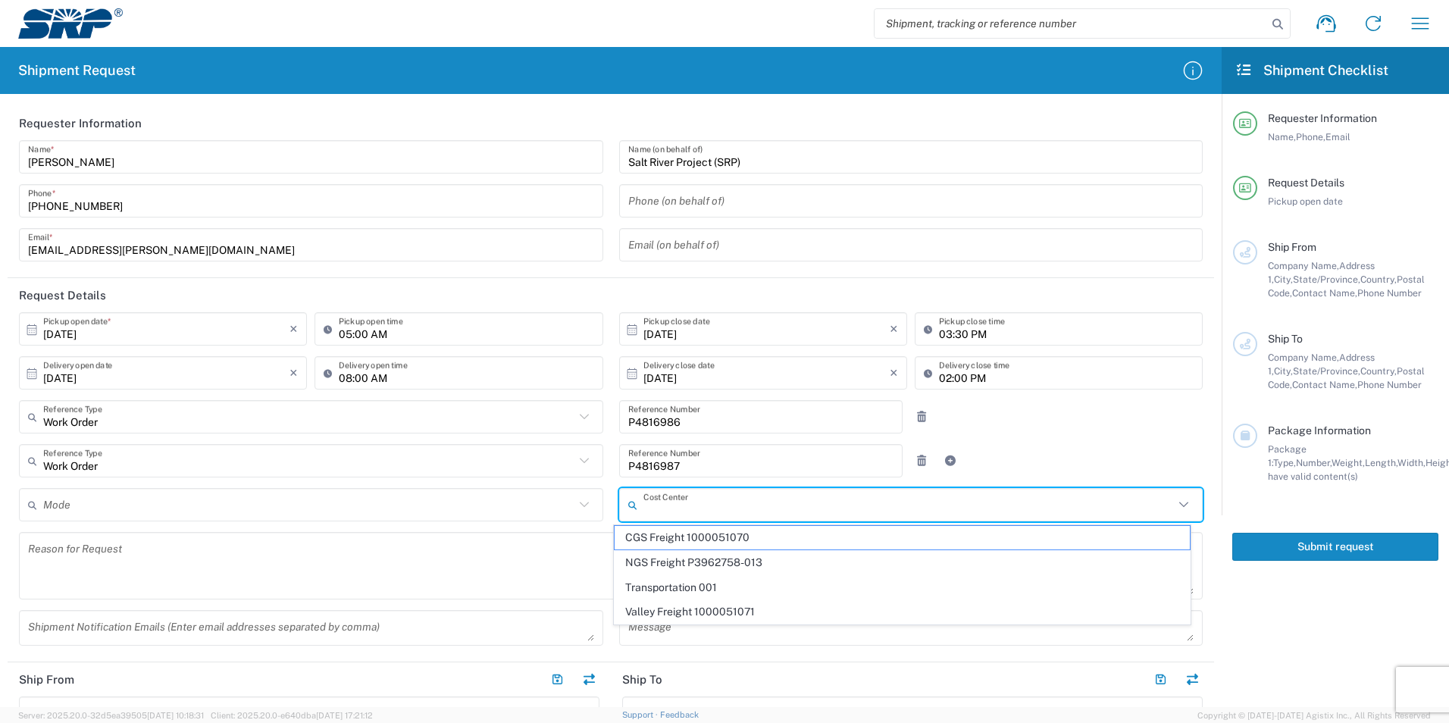
click at [709, 514] on input "text" at bounding box center [908, 505] width 531 height 27
click at [715, 608] on span "Valley Freight 1000051071" at bounding box center [901, 611] width 575 height 23
type input "Valley Freight 1000051071"
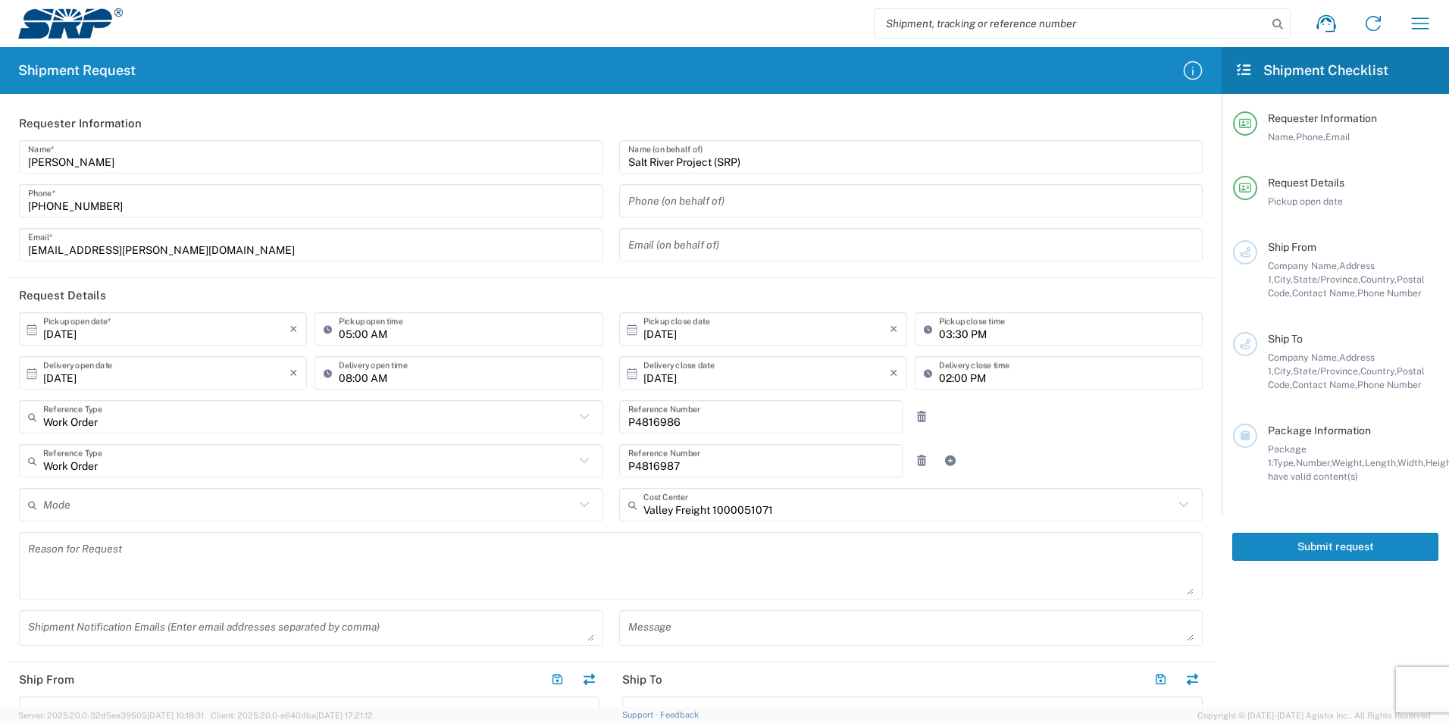
click at [302, 508] on input "text" at bounding box center [308, 505] width 531 height 27
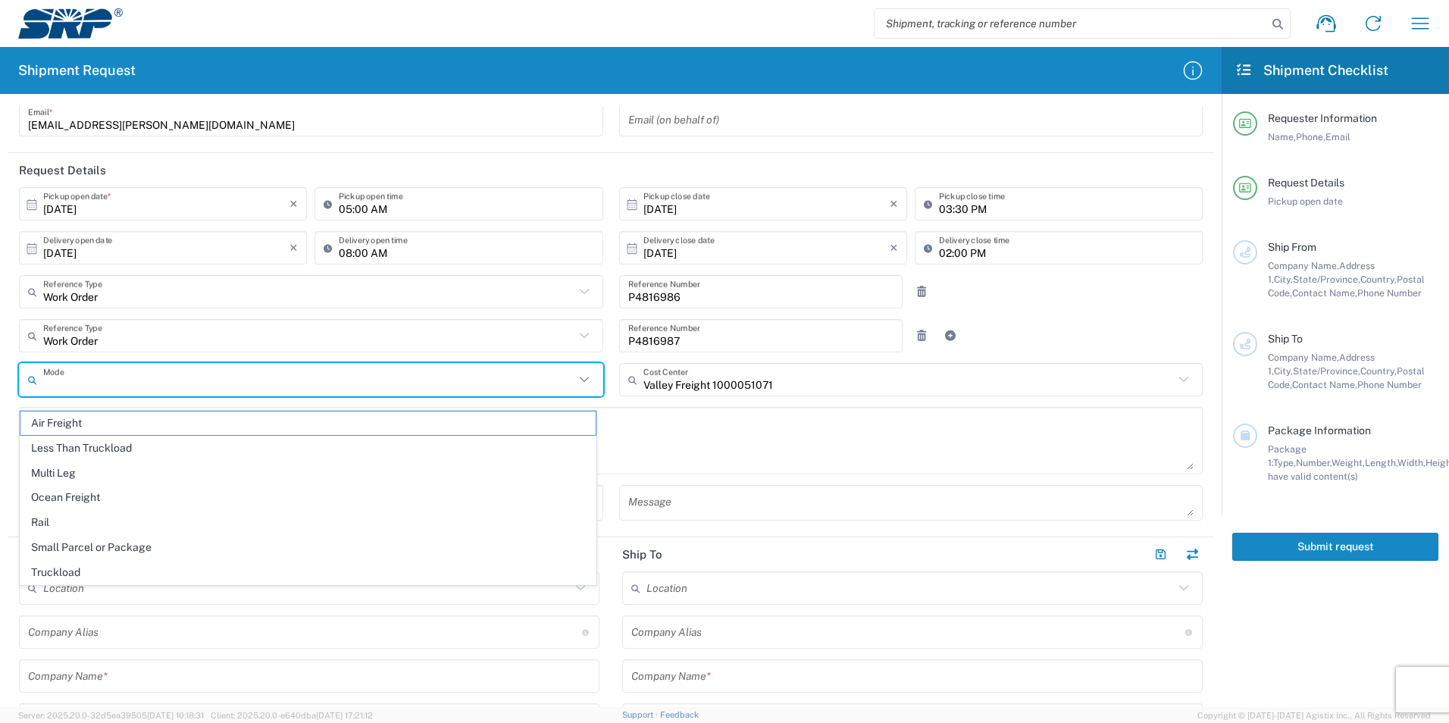
scroll to position [152, 0]
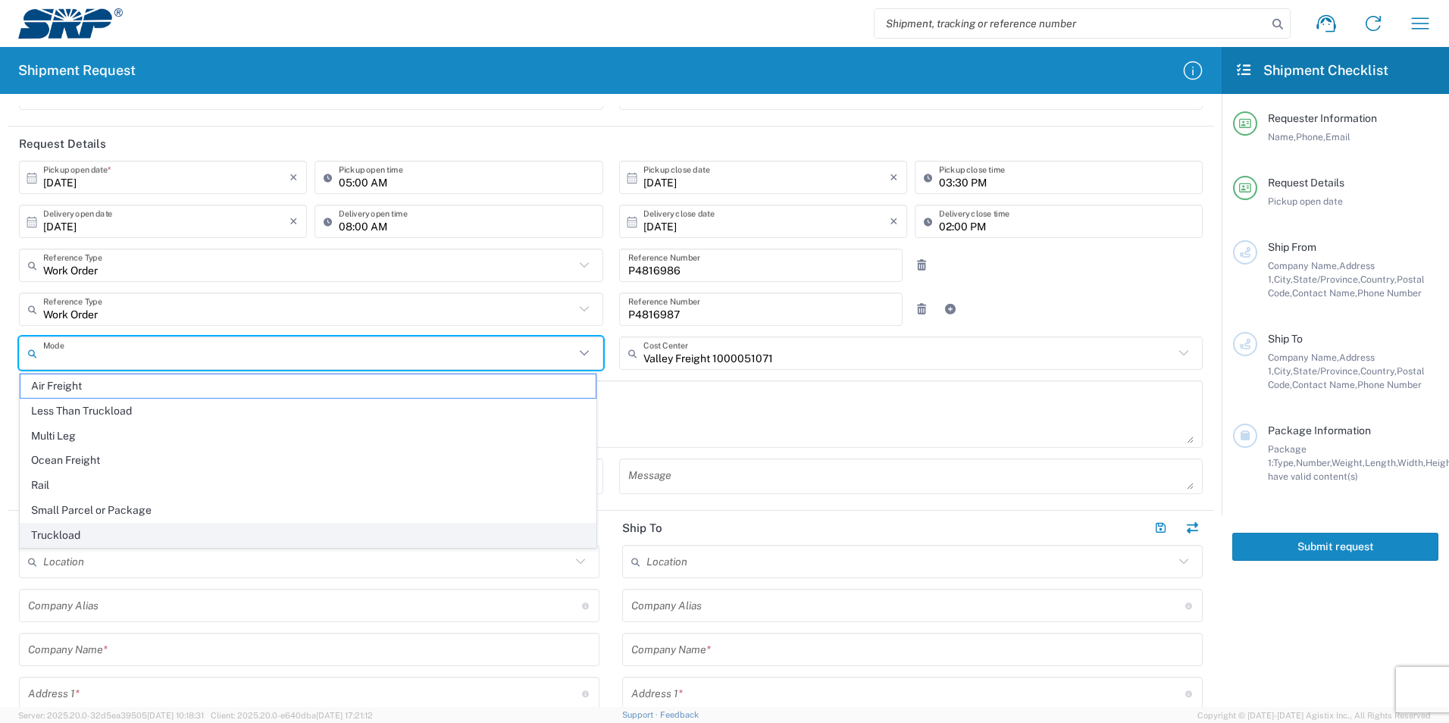
click at [152, 534] on span "Truckload" at bounding box center [307, 535] width 575 height 23
type input "Truckload"
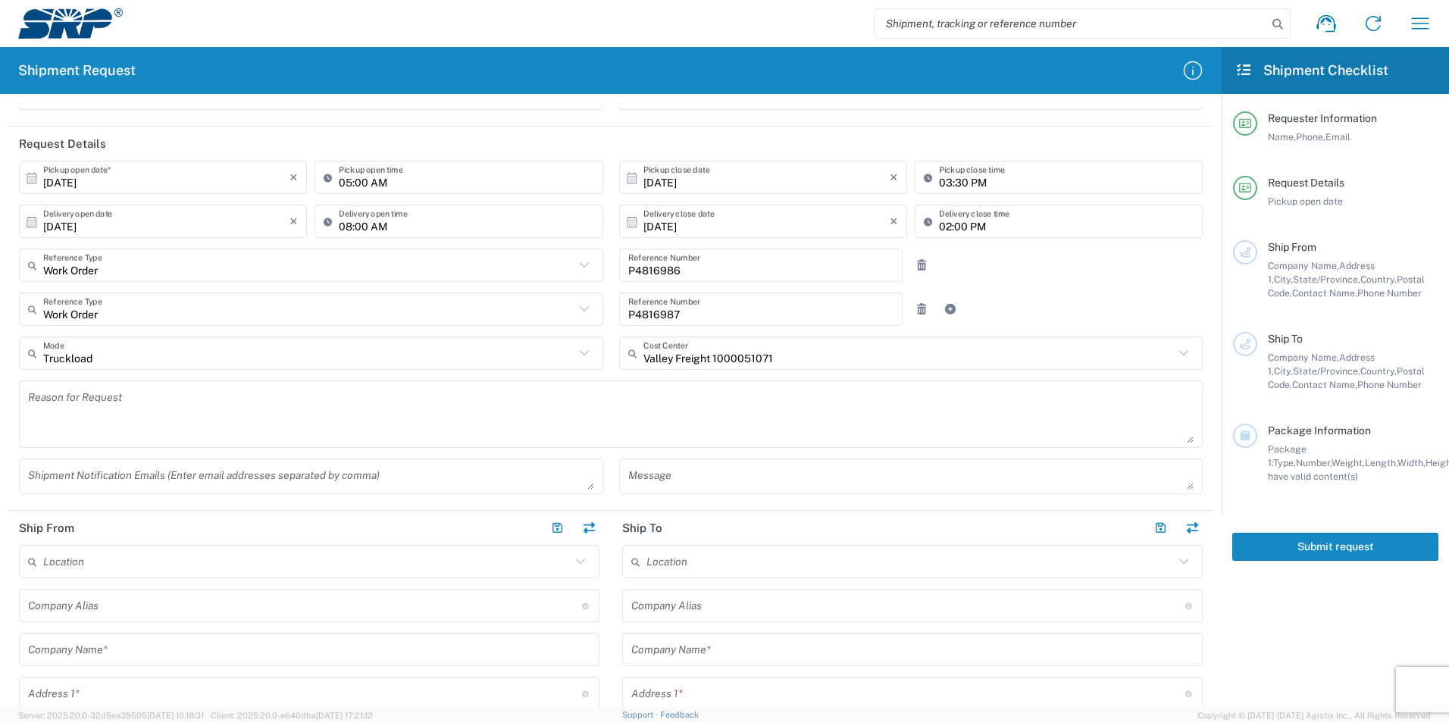
click at [151, 408] on textarea at bounding box center [610, 414] width 1165 height 58
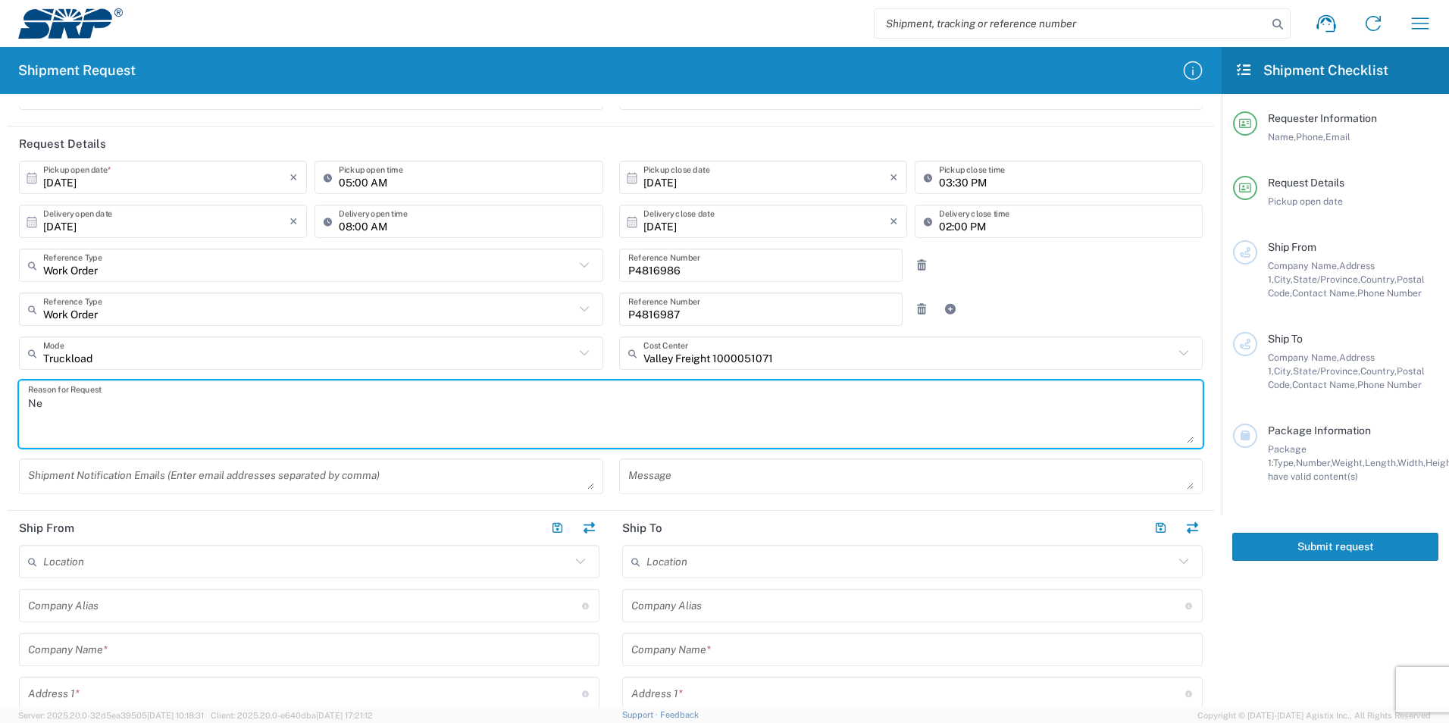
type textarea "N"
click at [408, 397] on textarea "Need a flatbed trailer to haul (4) crates from [GEOGRAPHIC_DATA] to" at bounding box center [610, 414] width 1165 height 58
drag, startPoint x: 93, startPoint y: 414, endPoint x: 102, endPoint y: 438, distance: 25.2
click at [93, 415] on textarea "Need a flatbed trailer to haul (4) crates from [GEOGRAPHIC_DATA] to [GEOGRAPHIC…" at bounding box center [610, 414] width 1165 height 58
click at [164, 418] on textarea "Need a flatbed trailer to haul (4) crates from [GEOGRAPHIC_DATA] to [GEOGRAPHIC…" at bounding box center [610, 414] width 1165 height 58
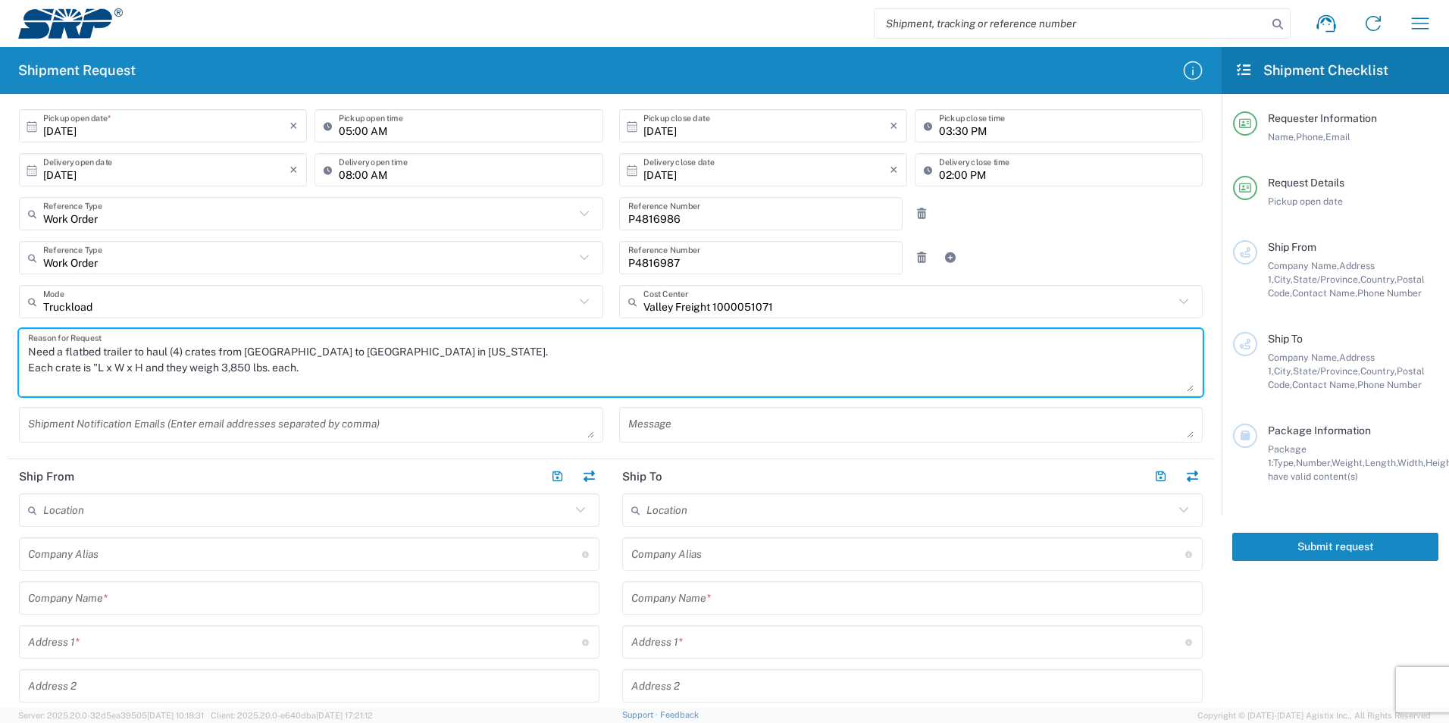
scroll to position [303, 0]
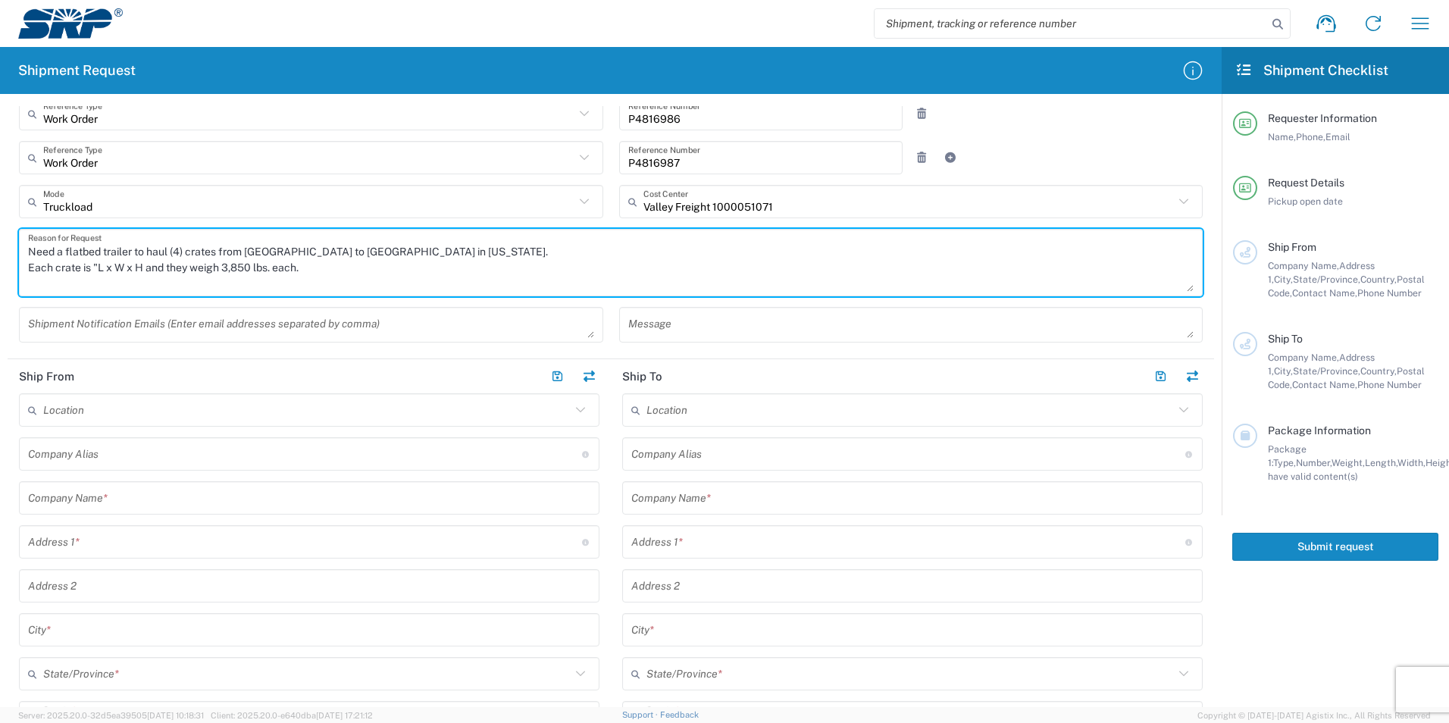
type textarea "Need a flatbed trailer to haul (4) crates from [GEOGRAPHIC_DATA] to [GEOGRAPHIC…"
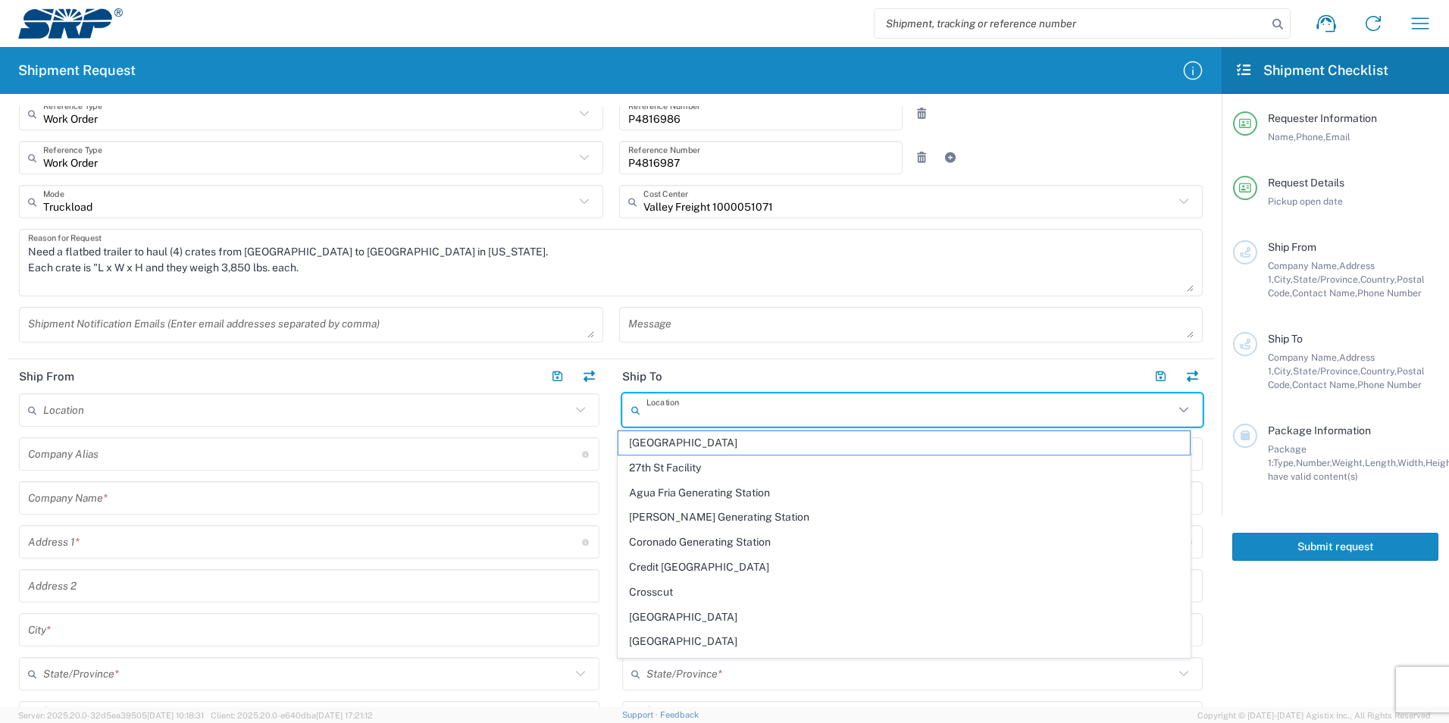
click at [680, 414] on input "text" at bounding box center [909, 410] width 527 height 27
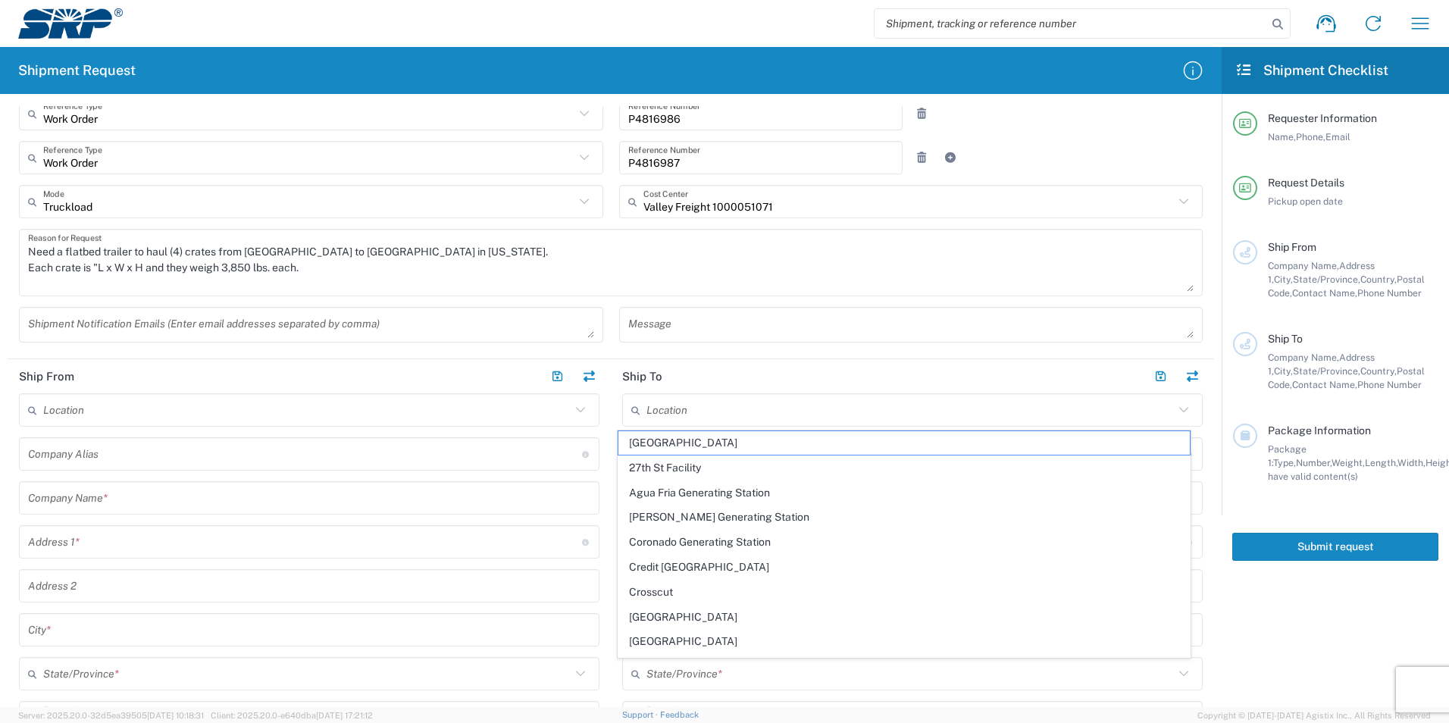
click at [622, 369] on h2 "Ship To" at bounding box center [642, 376] width 40 height 15
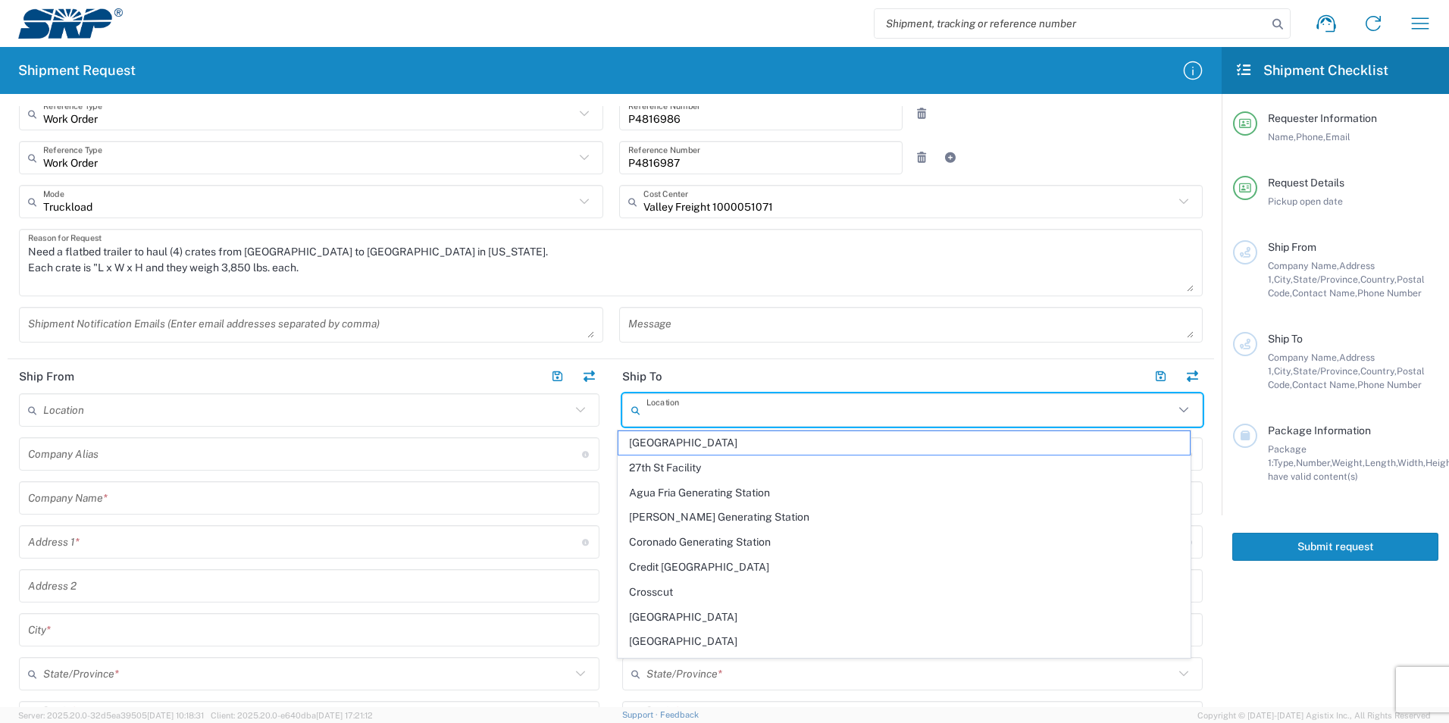
click at [664, 402] on input "text" at bounding box center [909, 410] width 527 height 27
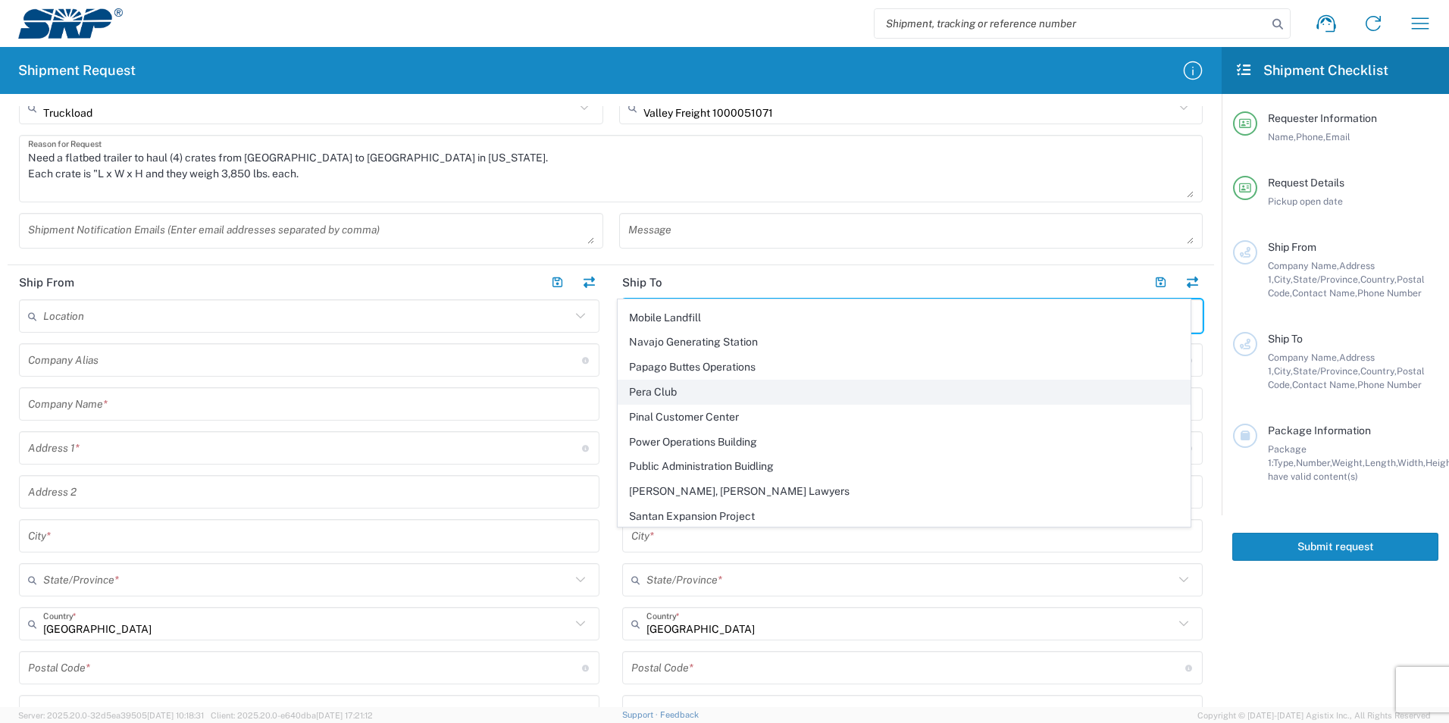
scroll to position [0, 0]
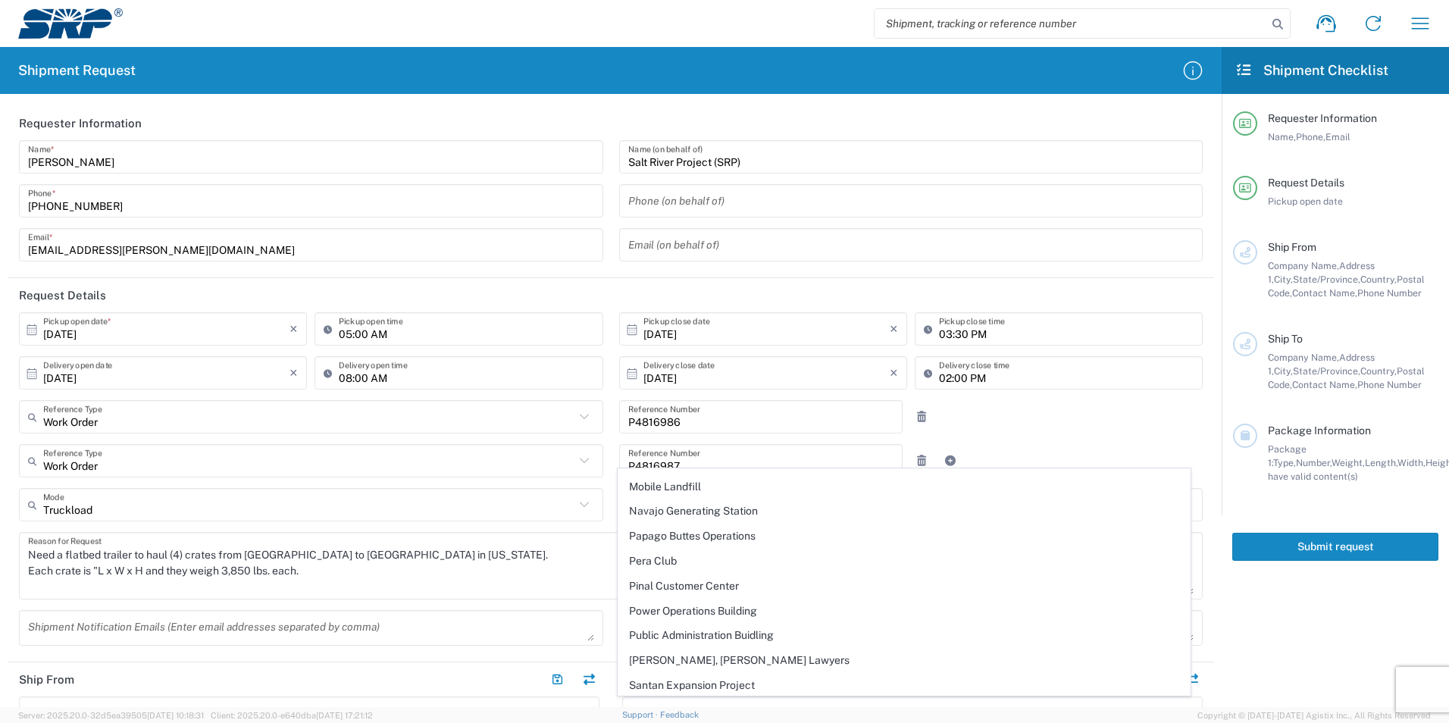
click at [598, 527] on div "Truckload Mode Air Freight Less Than Truckload Multi Leg Ocean Freight Rail Sma…" at bounding box center [311, 510] width 600 height 44
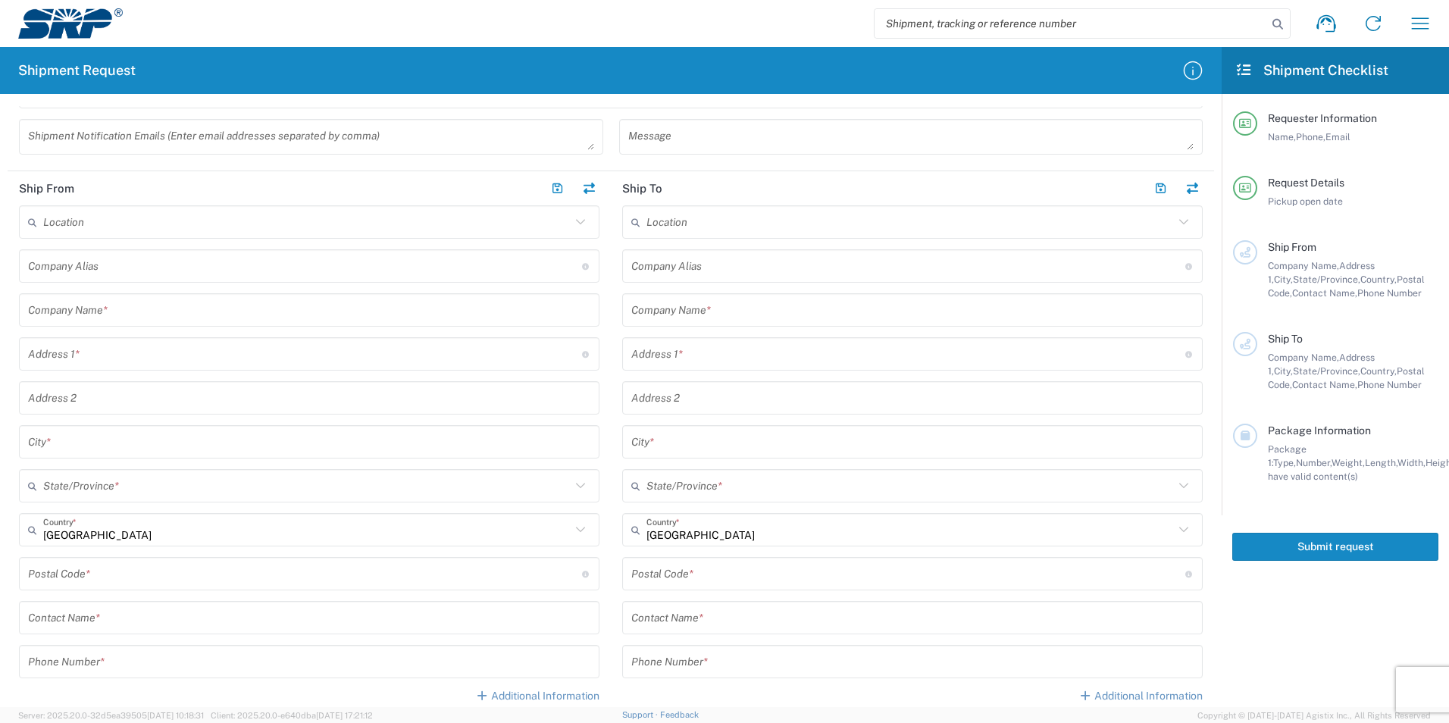
scroll to position [455, 0]
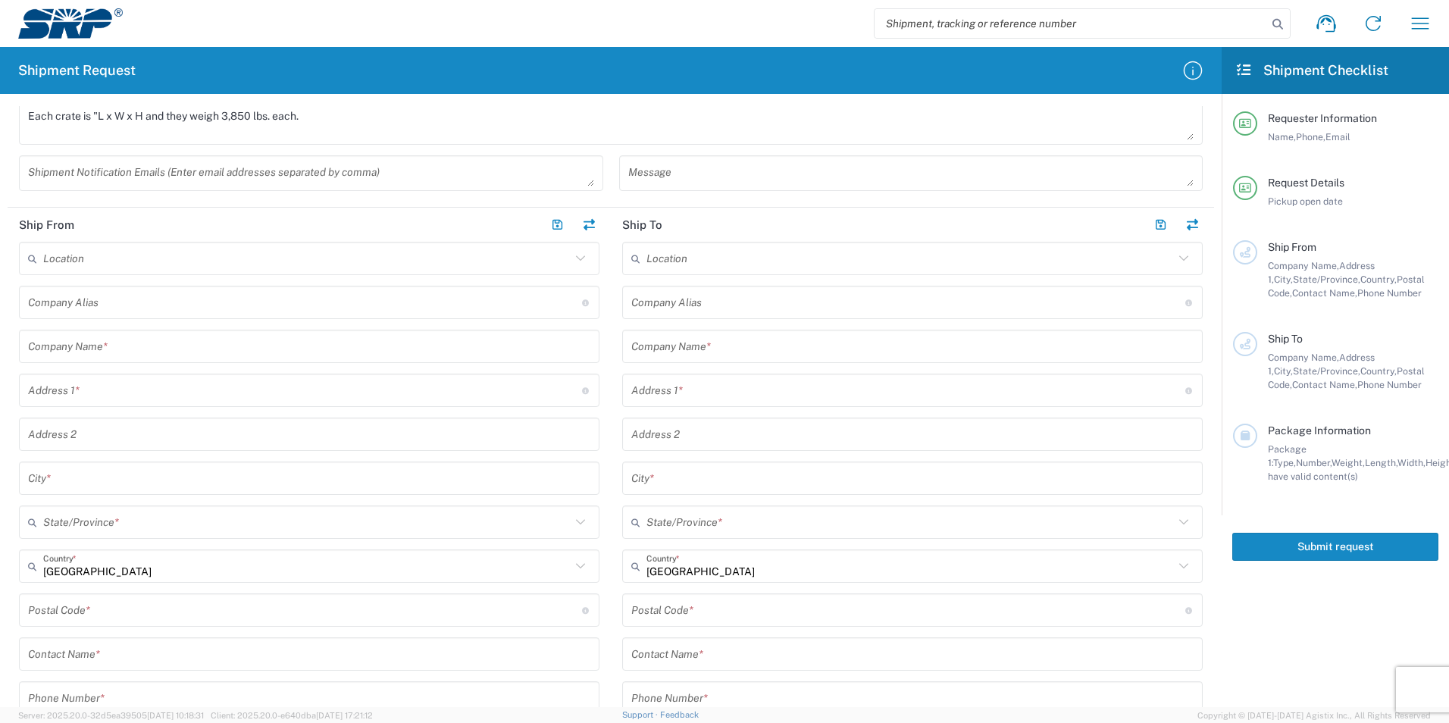
click at [703, 308] on input "text" at bounding box center [908, 302] width 554 height 27
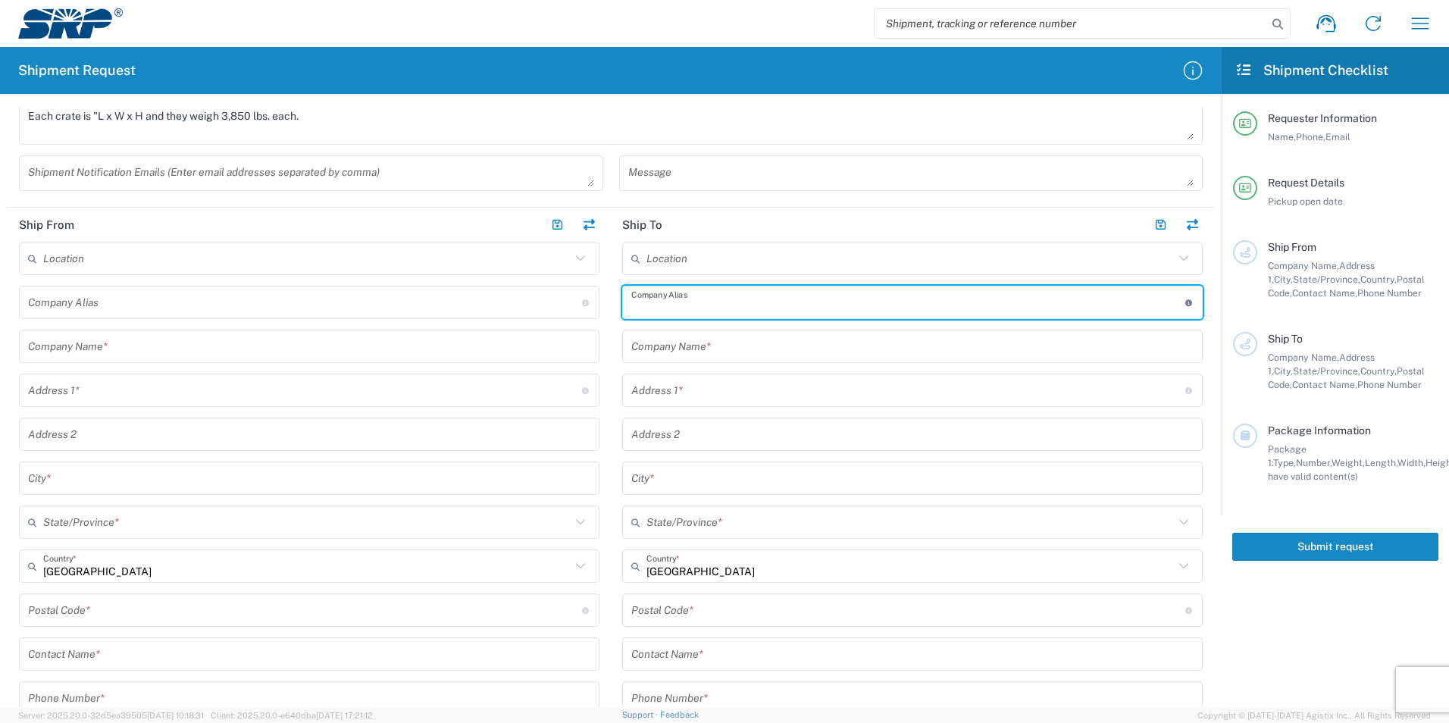
click at [724, 352] on input "text" at bounding box center [912, 346] width 562 height 27
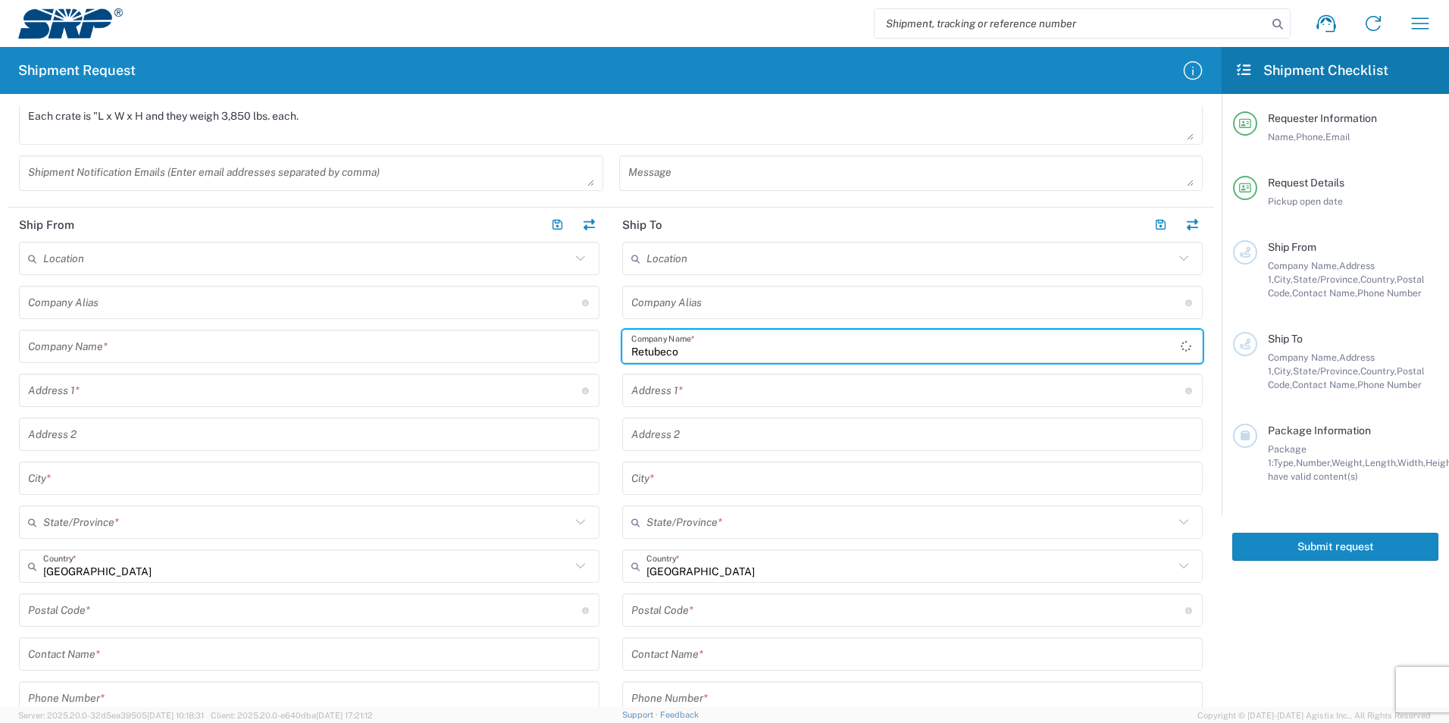
type input "Retubeco"
click at [724, 392] on input "text" at bounding box center [908, 390] width 554 height 27
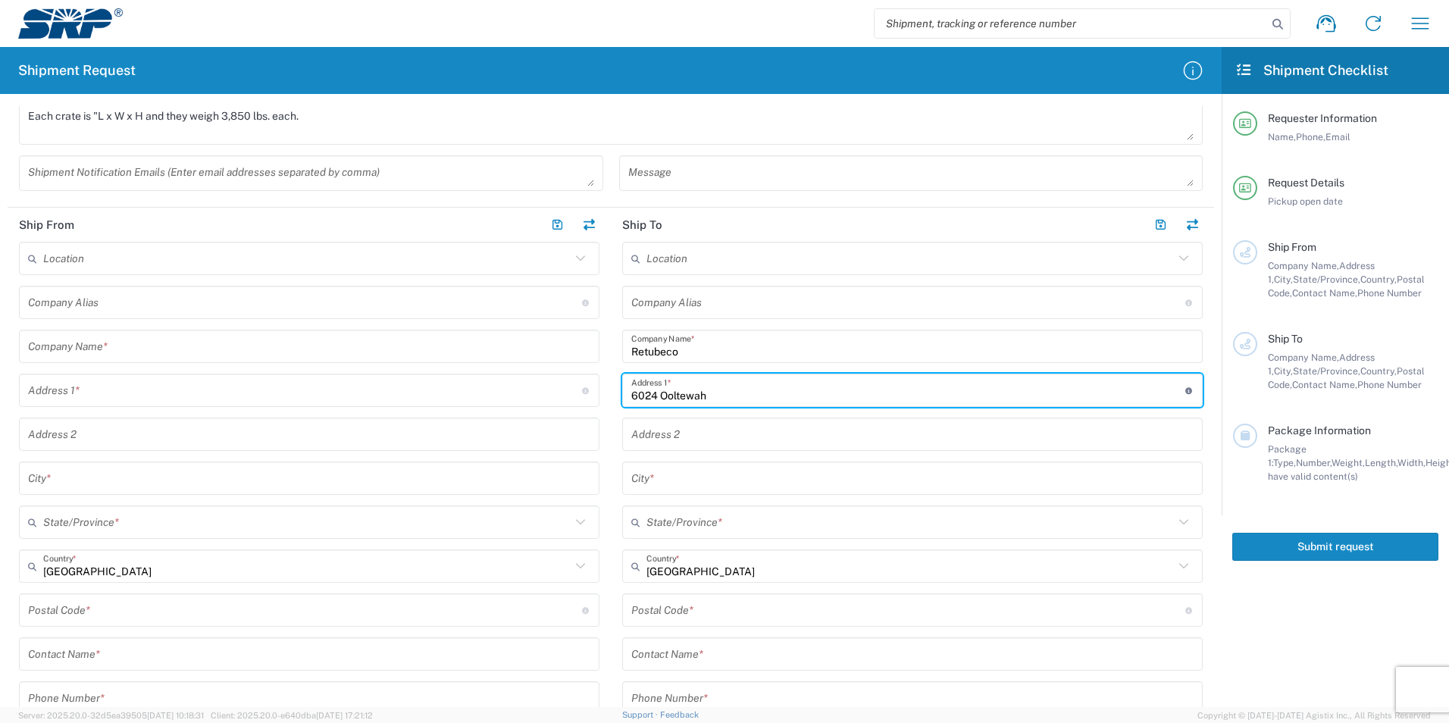
type input "6024 Ooltewah"
click at [667, 352] on input "Retubeco" at bounding box center [912, 346] width 562 height 27
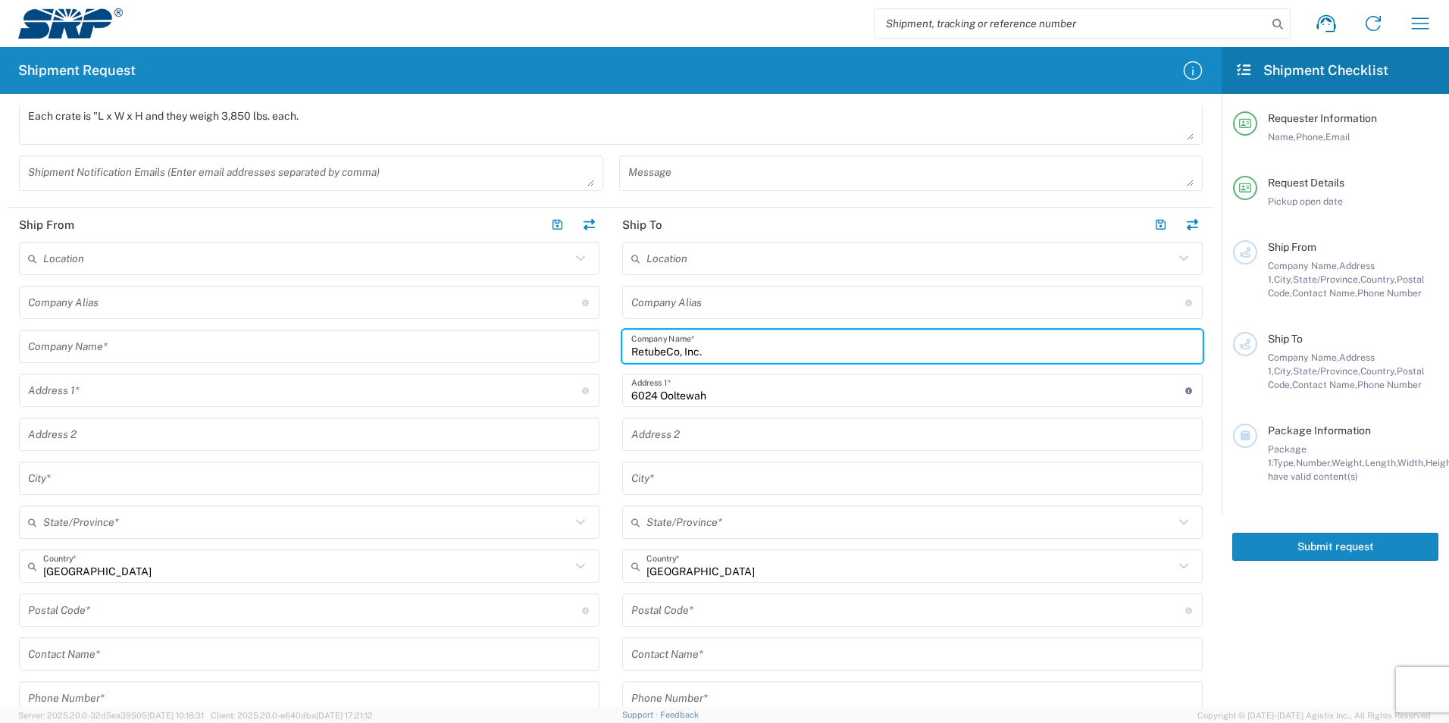
type input "RetubeCo, Inc."
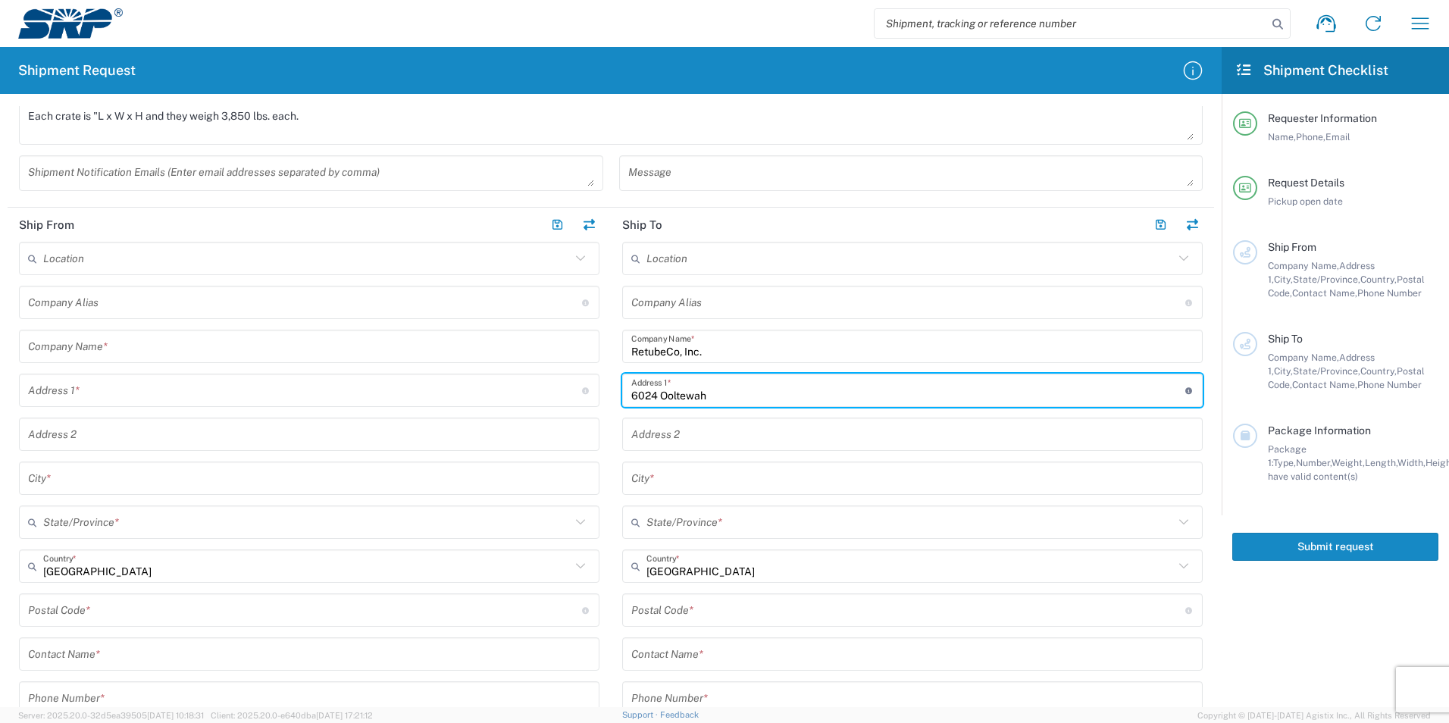
drag, startPoint x: 718, startPoint y: 396, endPoint x: 638, endPoint y: 391, distance: 80.5
click at [638, 391] on input "6024 Ooltewah" at bounding box center [908, 390] width 554 height 27
type input "6"
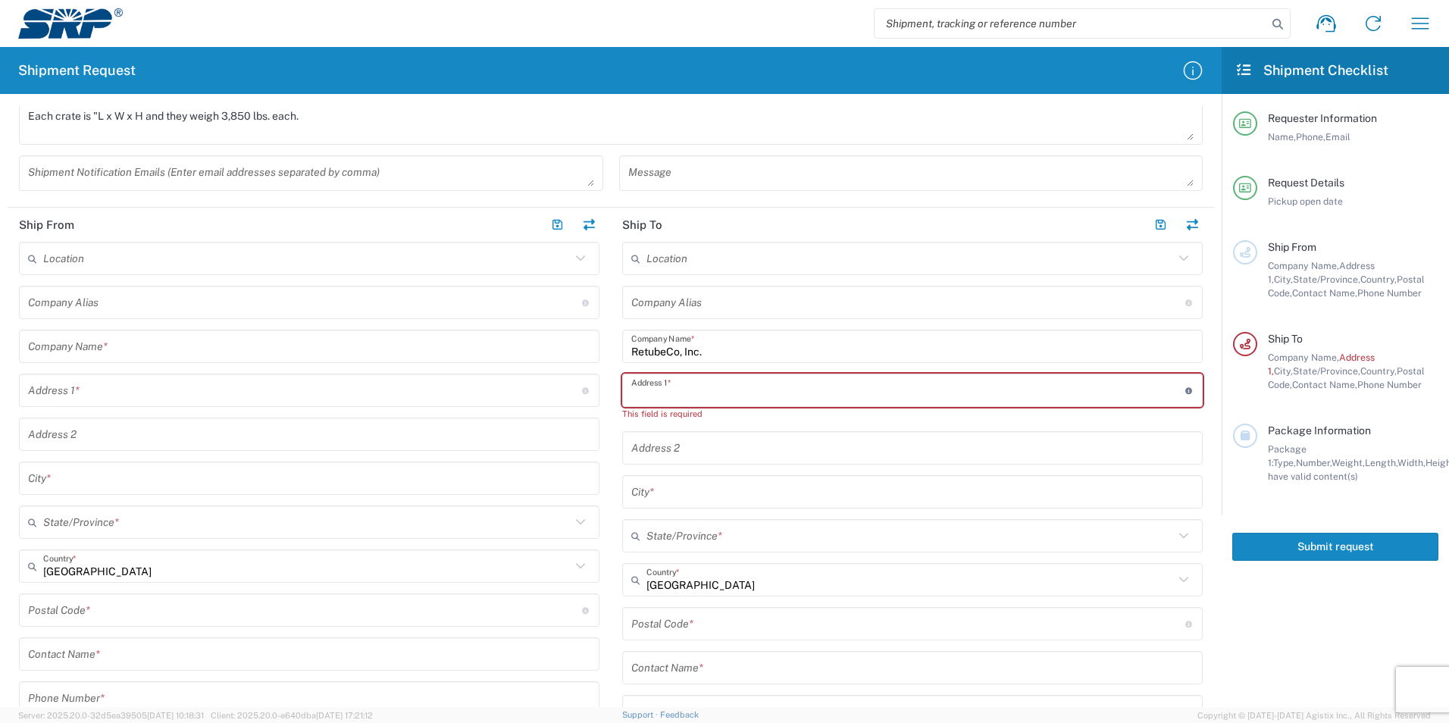
paste input "[STREET_ADDRESS]"
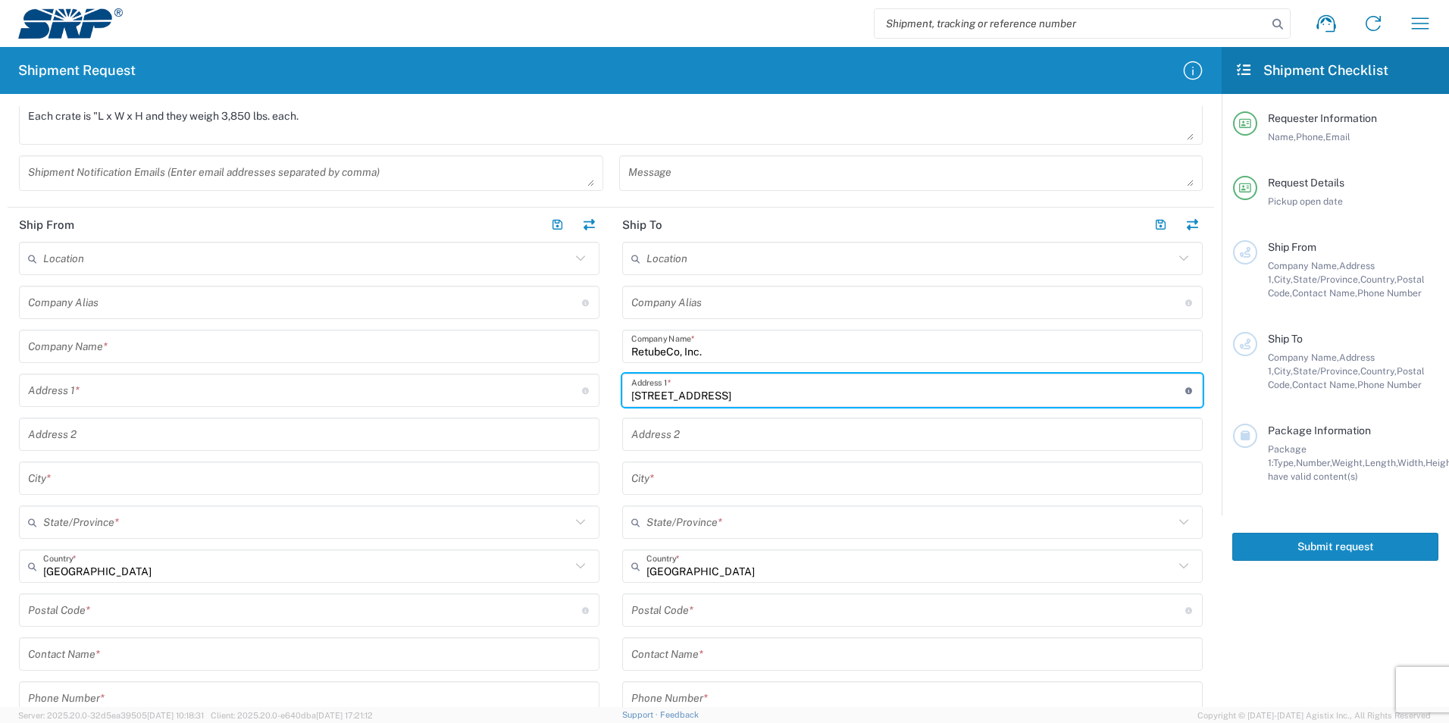
drag, startPoint x: 895, startPoint y: 393, endPoint x: 885, endPoint y: 393, distance: 9.8
click at [885, 393] on input "[STREET_ADDRESS]" at bounding box center [908, 390] width 554 height 27
drag, startPoint x: 892, startPoint y: 399, endPoint x: 779, endPoint y: 414, distance: 114.0
click at [779, 414] on div "Location [GEOGRAPHIC_DATA] Facility [GEOGRAPHIC_DATA] [GEOGRAPHIC_DATA] [PERSON…" at bounding box center [912, 496] width 580 height 509
type input "[STREET_ADDRESS]"
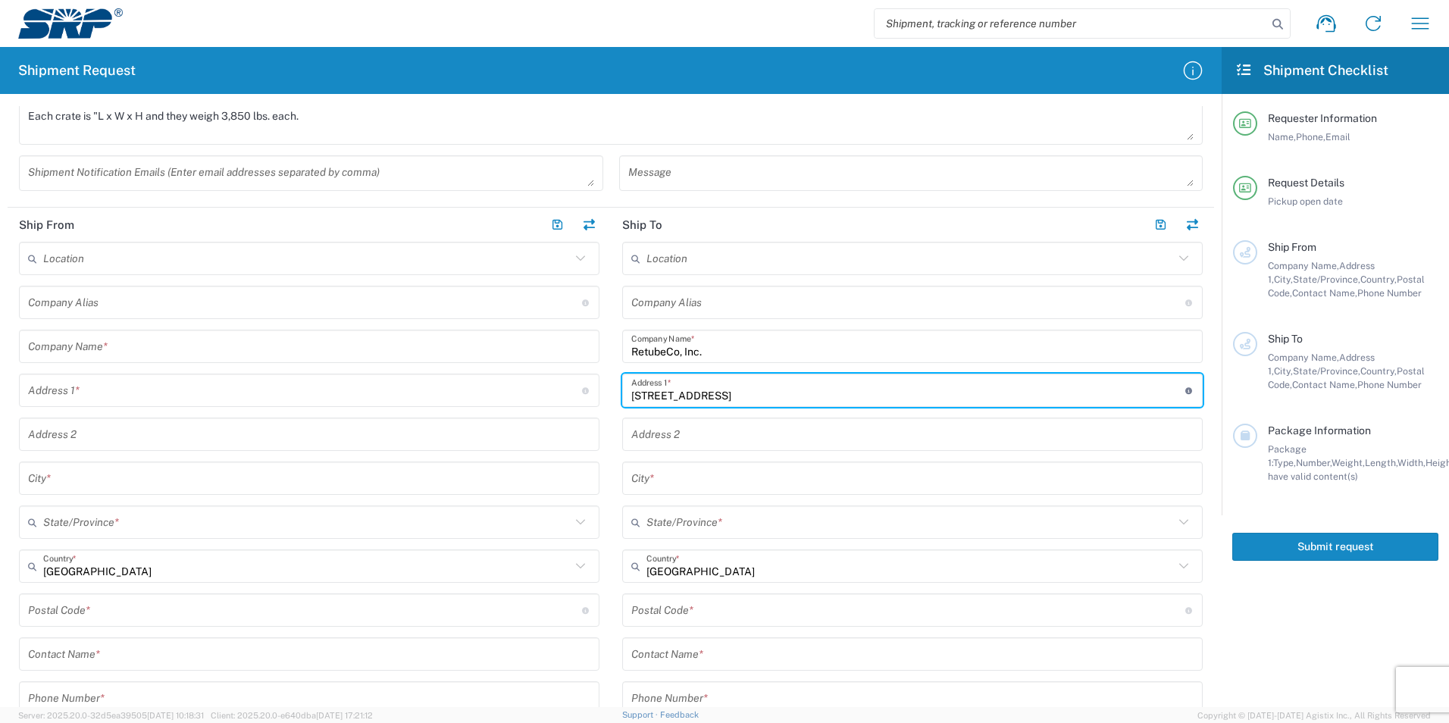
click at [737, 484] on input "text" at bounding box center [912, 478] width 562 height 27
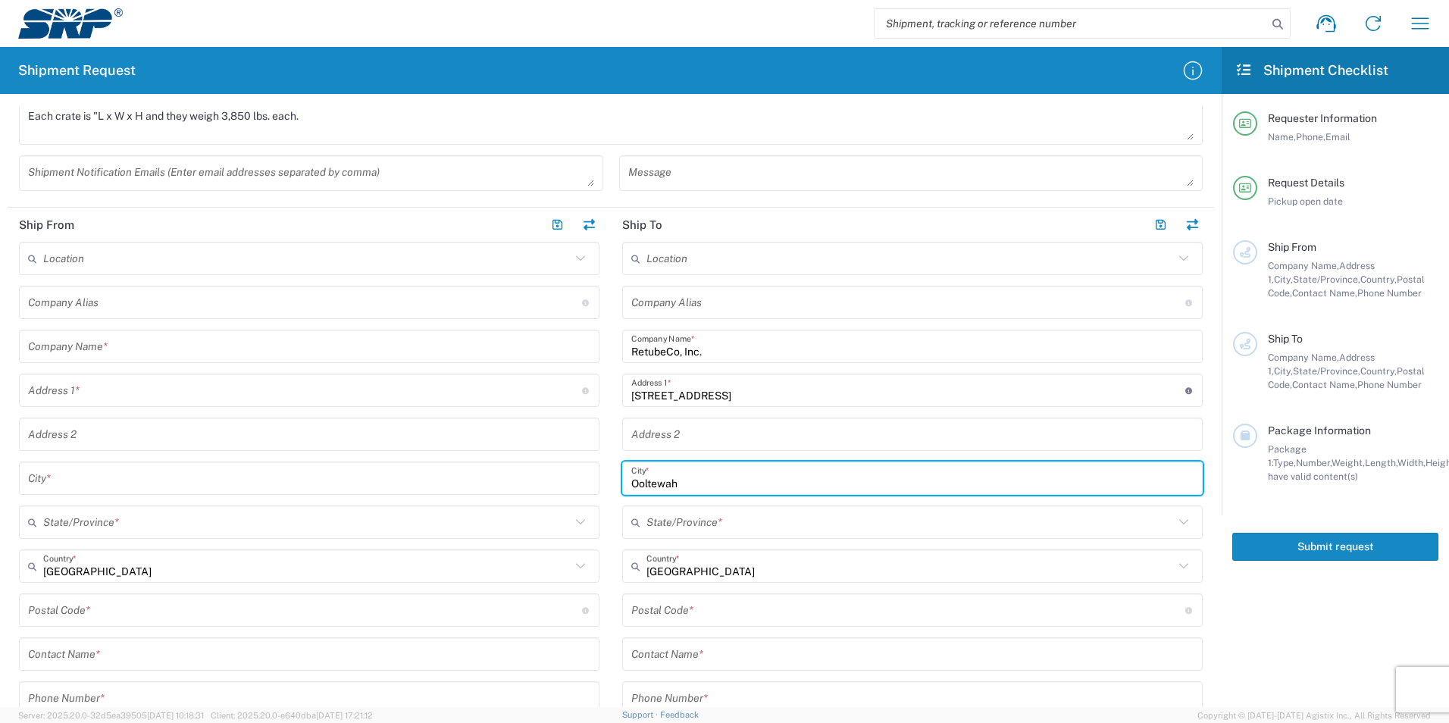
type input "Ooltewah"
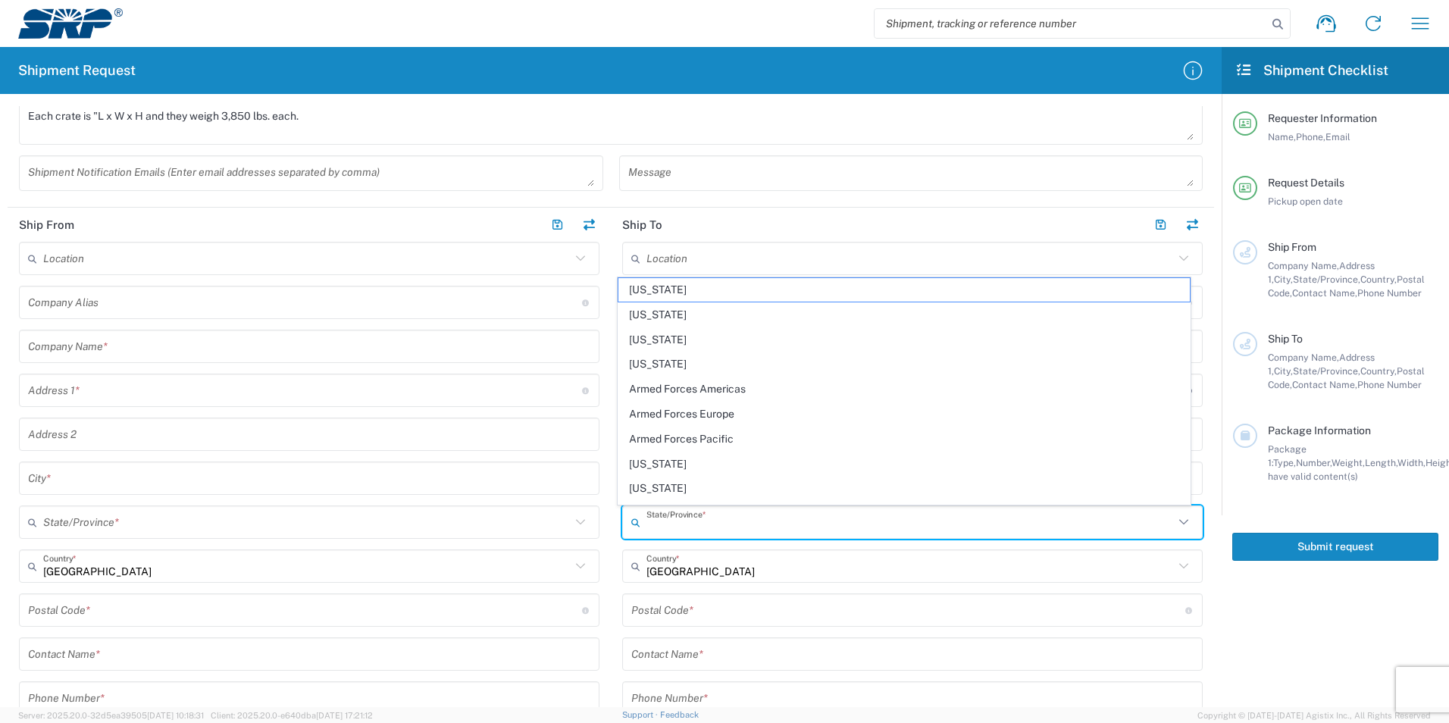
click at [702, 525] on input "text" at bounding box center [909, 522] width 527 height 27
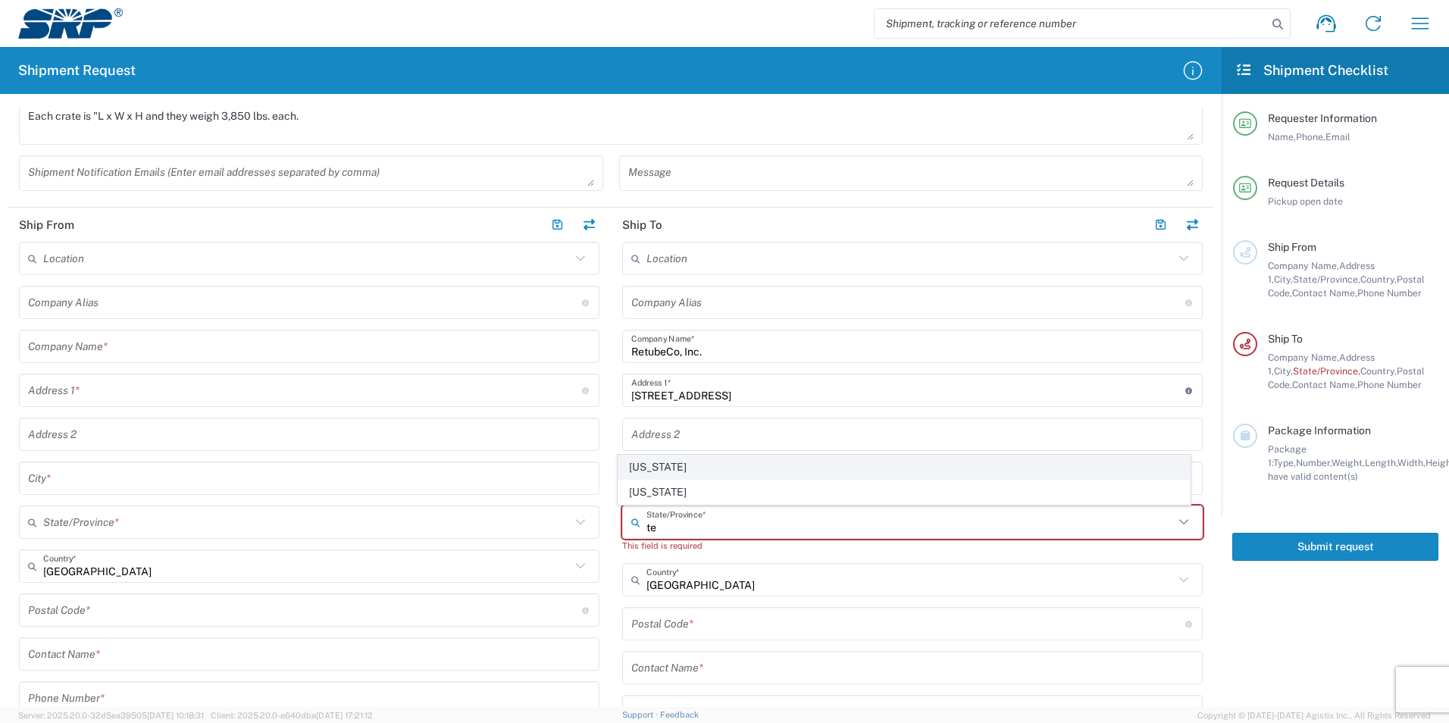
click at [704, 467] on span "[US_STATE]" at bounding box center [904, 466] width 572 height 23
type input "[US_STATE]"
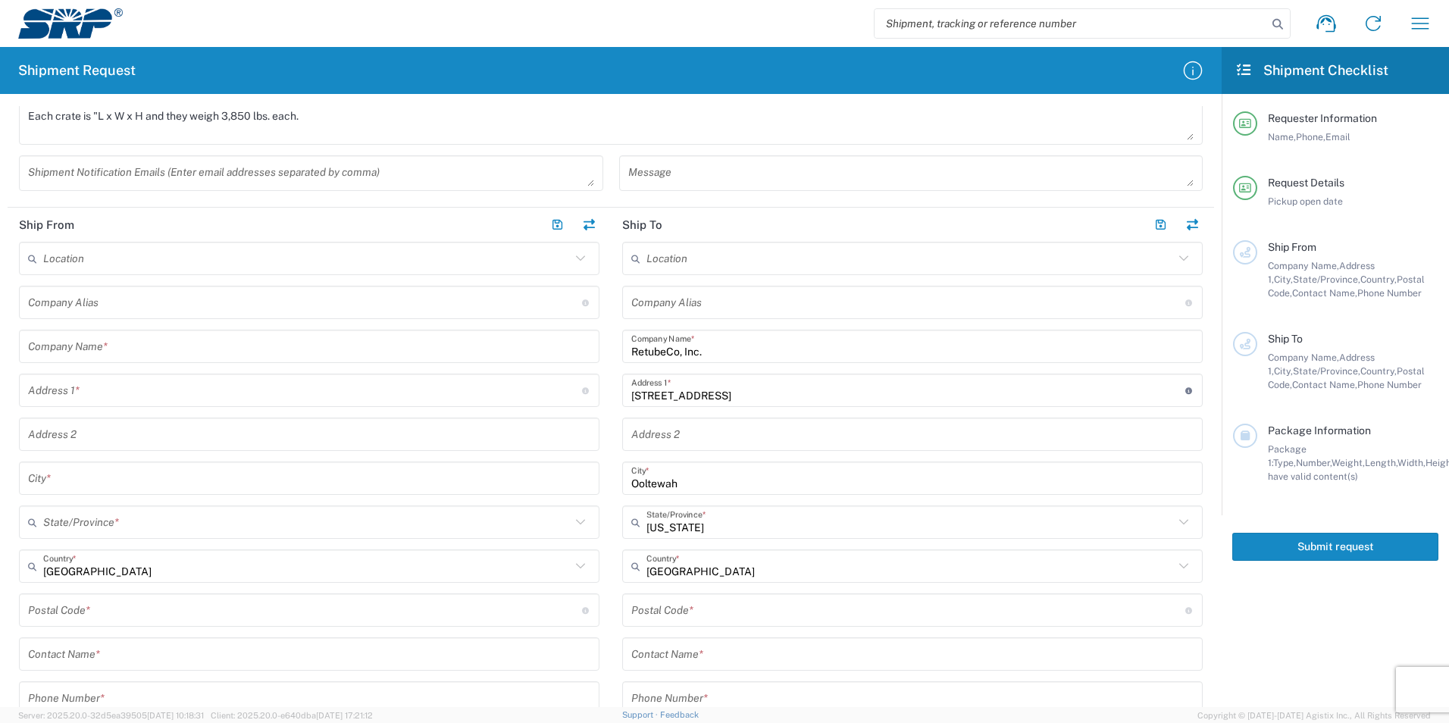
click at [699, 611] on input "undefined" at bounding box center [908, 610] width 554 height 27
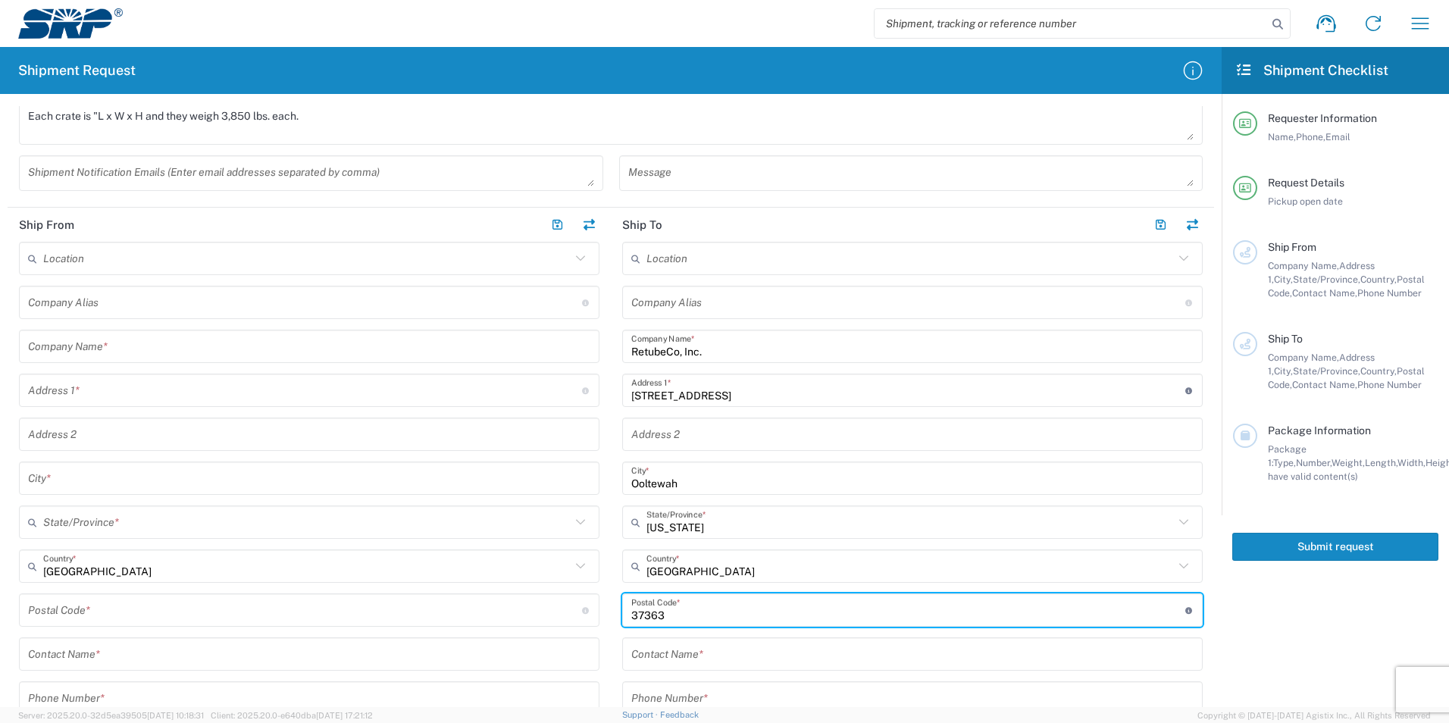
type input "37363"
click at [745, 658] on input "text" at bounding box center [912, 654] width 562 height 27
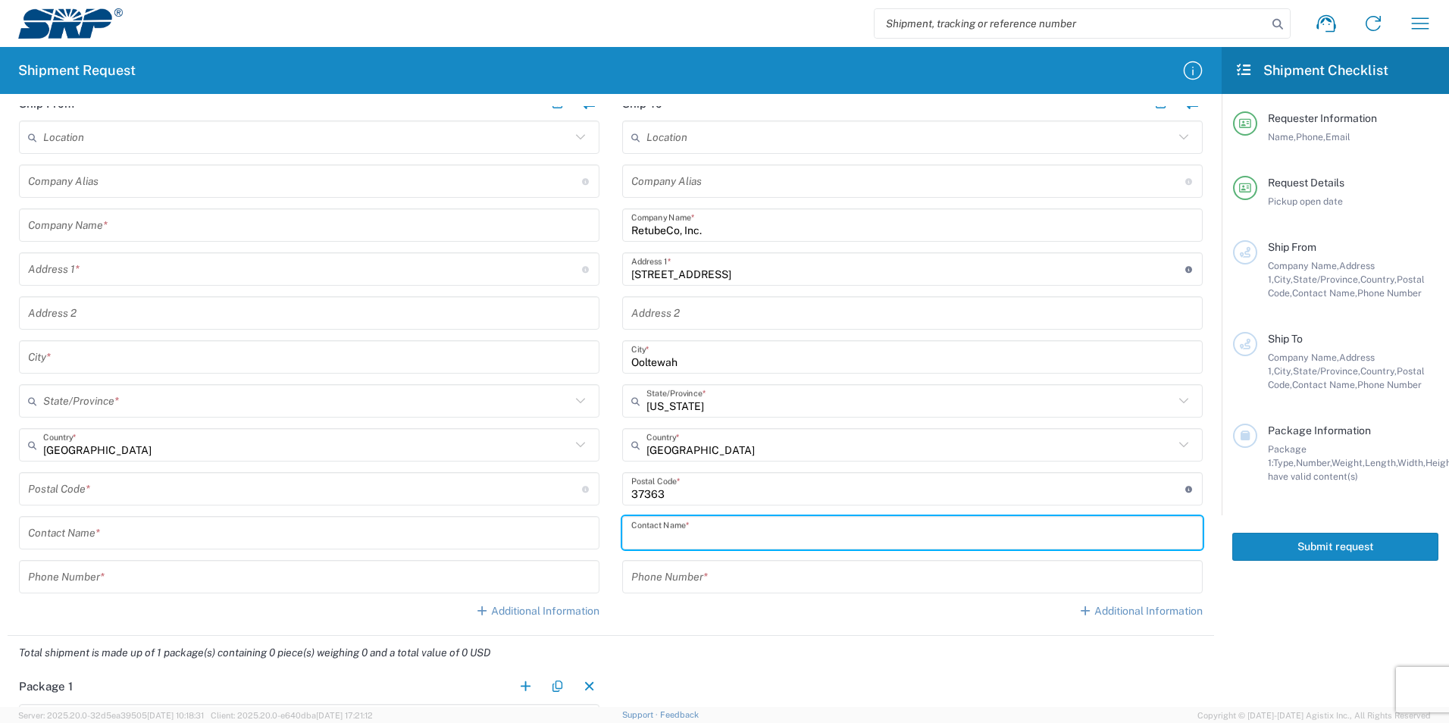
scroll to position [606, 0]
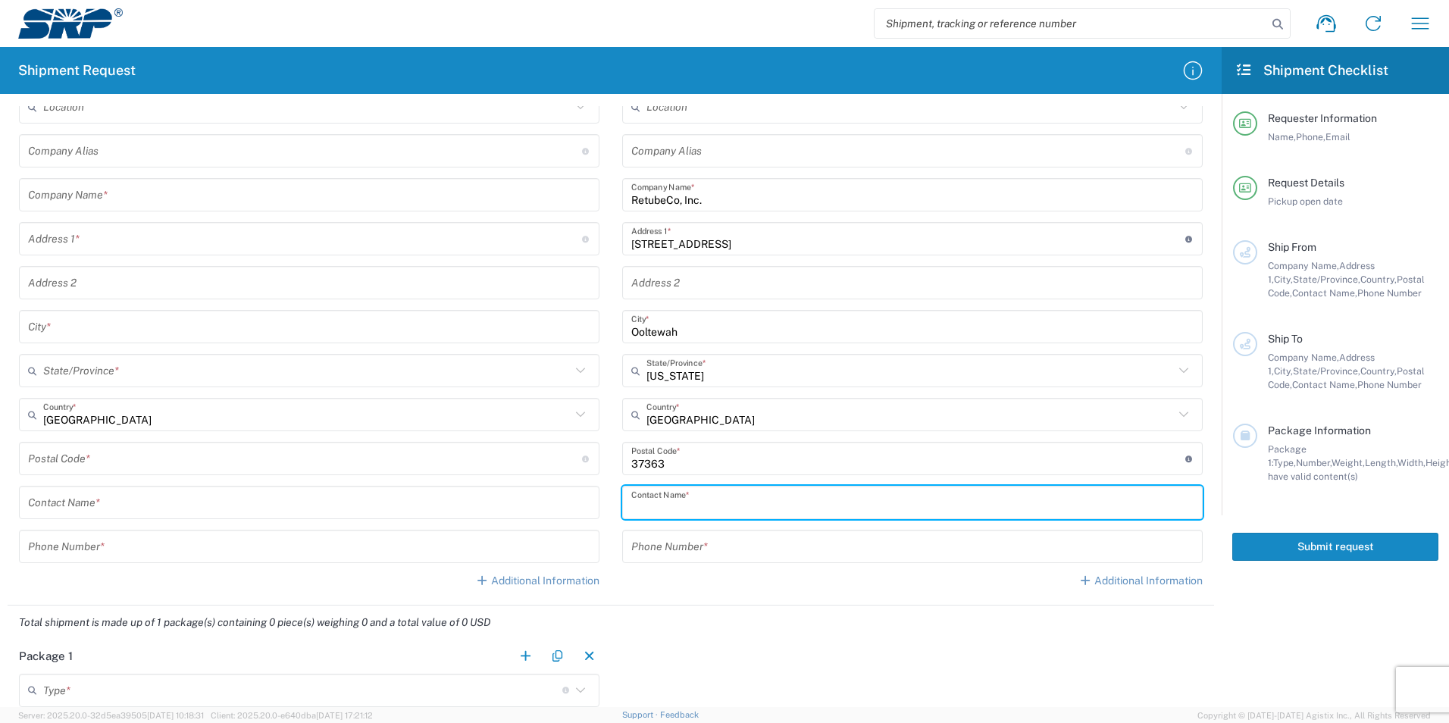
click at [443, 502] on input "text" at bounding box center [309, 502] width 562 height 27
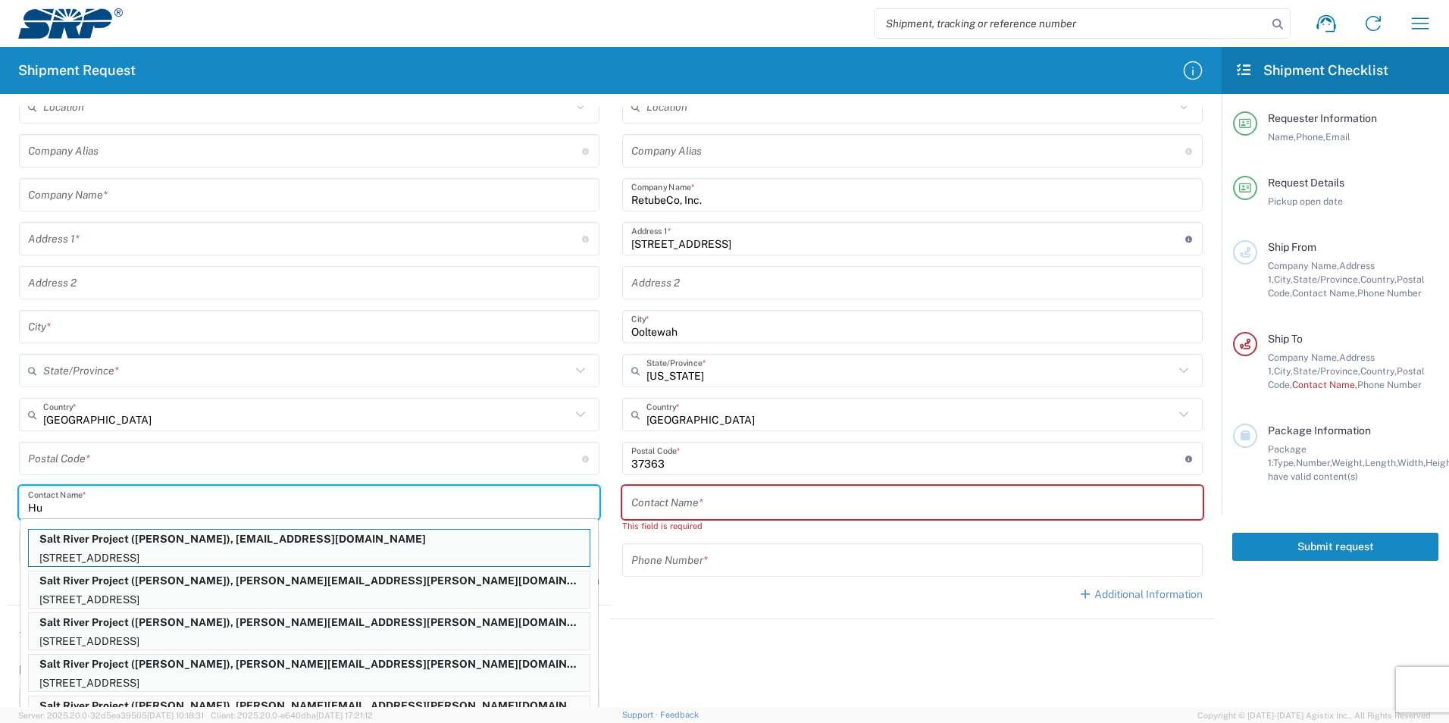
type input "H"
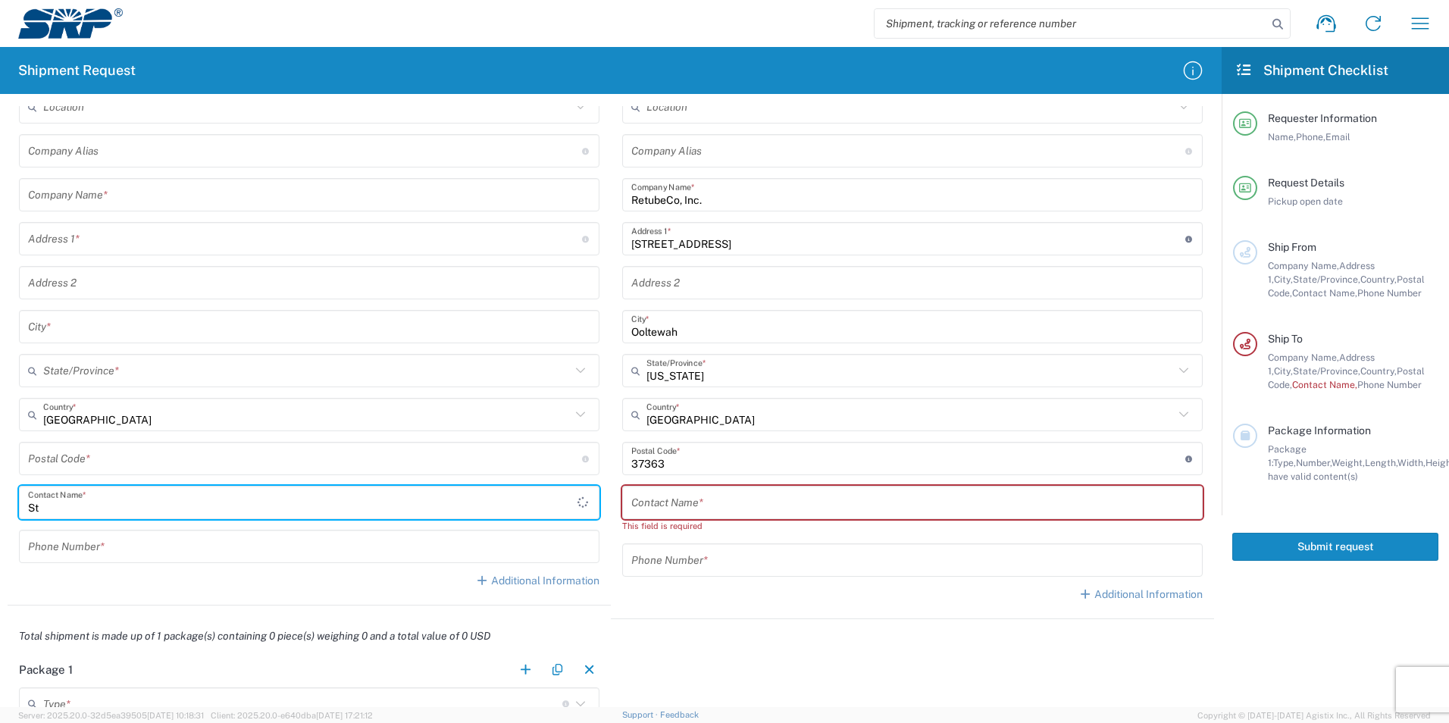
type input "S"
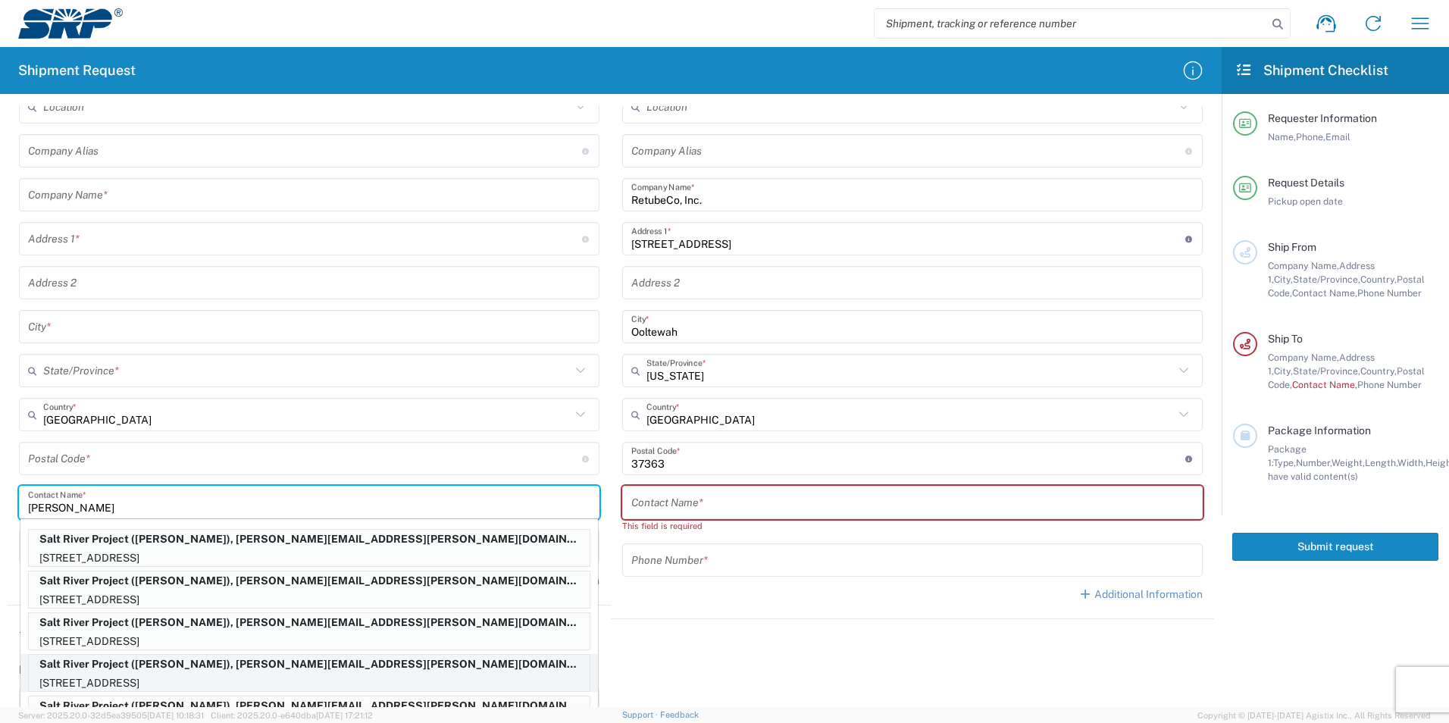
type input "[PERSON_NAME]"
click at [288, 678] on p "[STREET_ADDRESS]" at bounding box center [309, 683] width 561 height 19
type input "Agua Fria Generating Station"
type input "Salt River Project"
type input "[STREET_ADDRESS]"
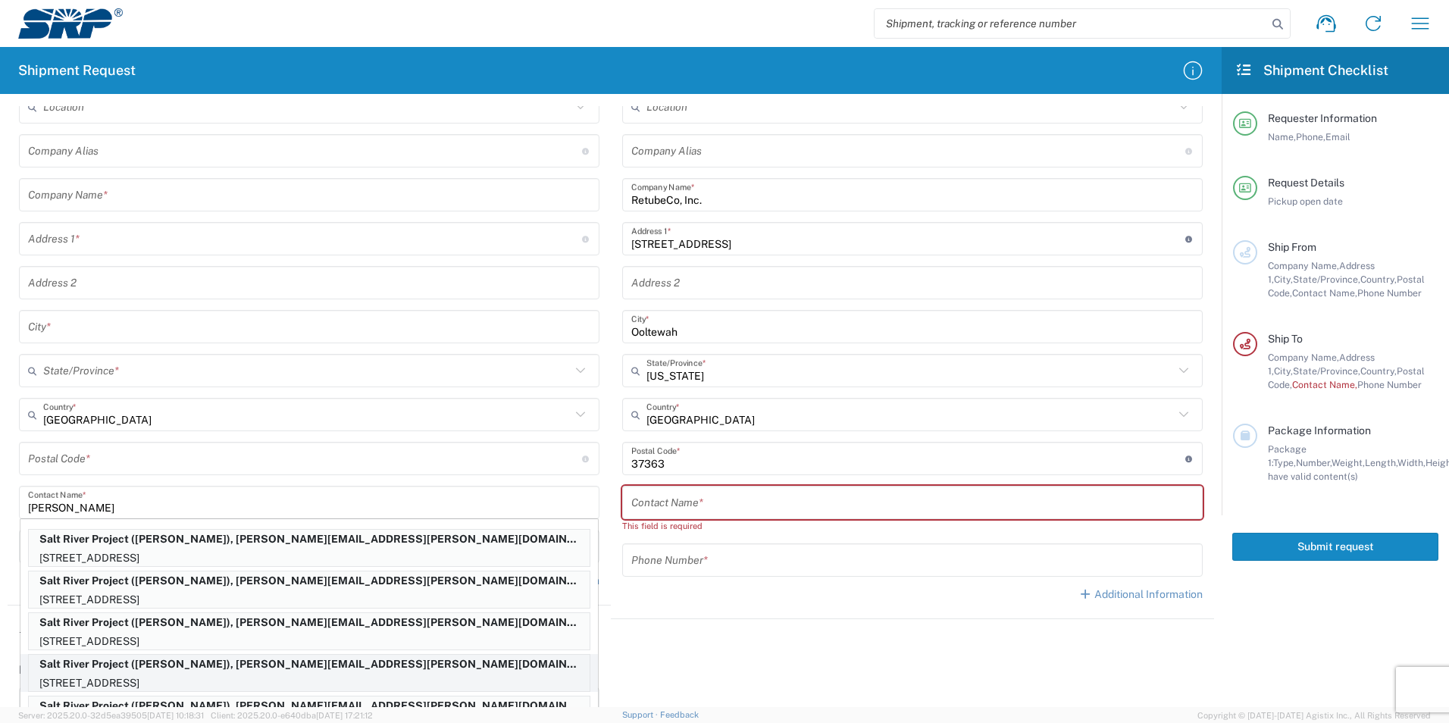
type input "[GEOGRAPHIC_DATA]"
type input "[US_STATE]"
type input "85303"
type input "[PERSON_NAME]"
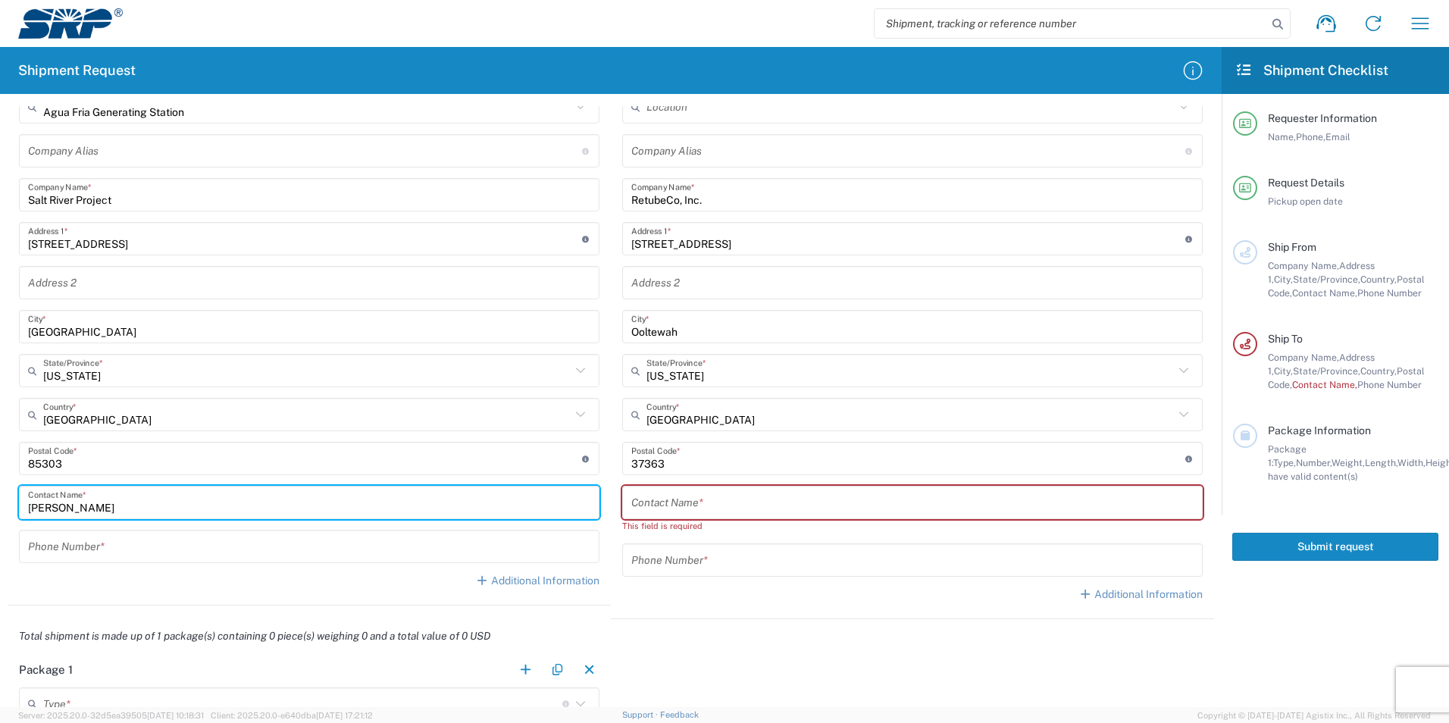
scroll to position [530, 0]
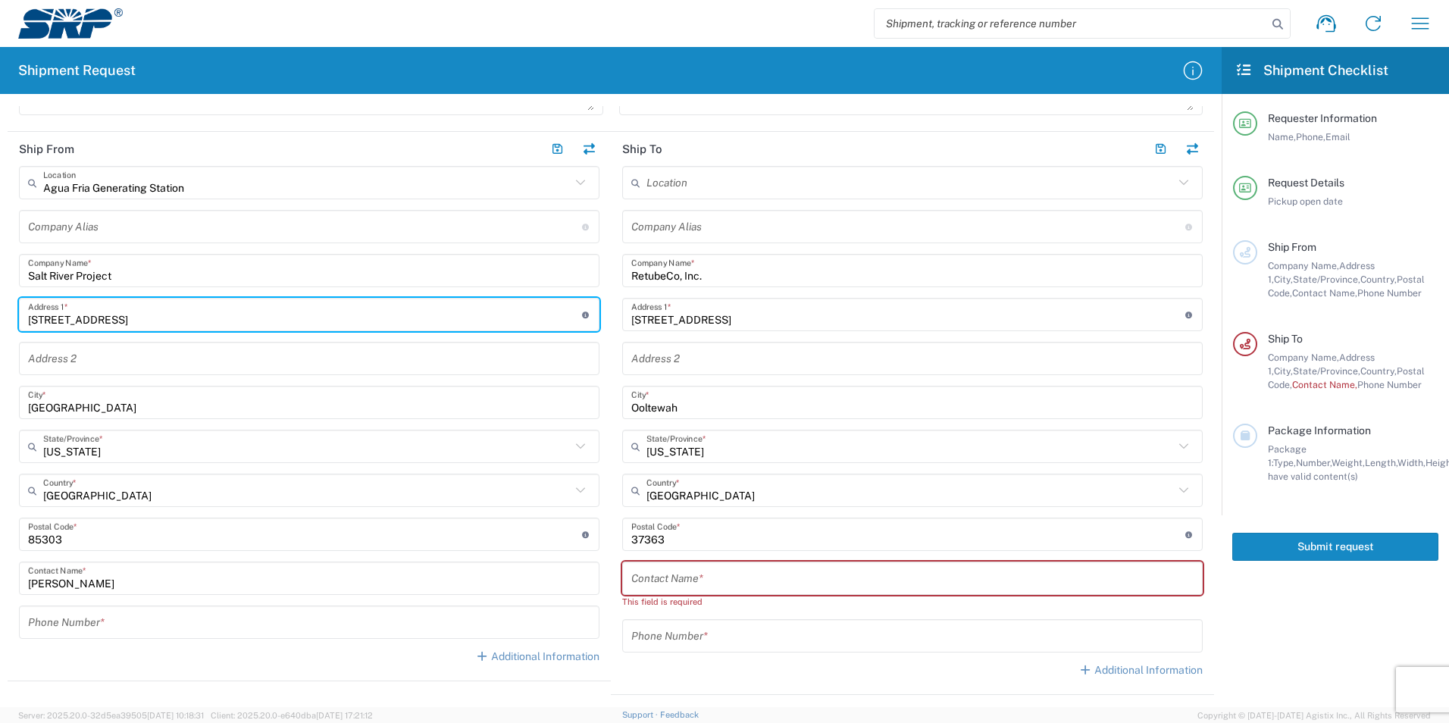
click at [158, 318] on input "[STREET_ADDRESS]" at bounding box center [305, 315] width 554 height 27
type input "[STREET_ADDRESS]"
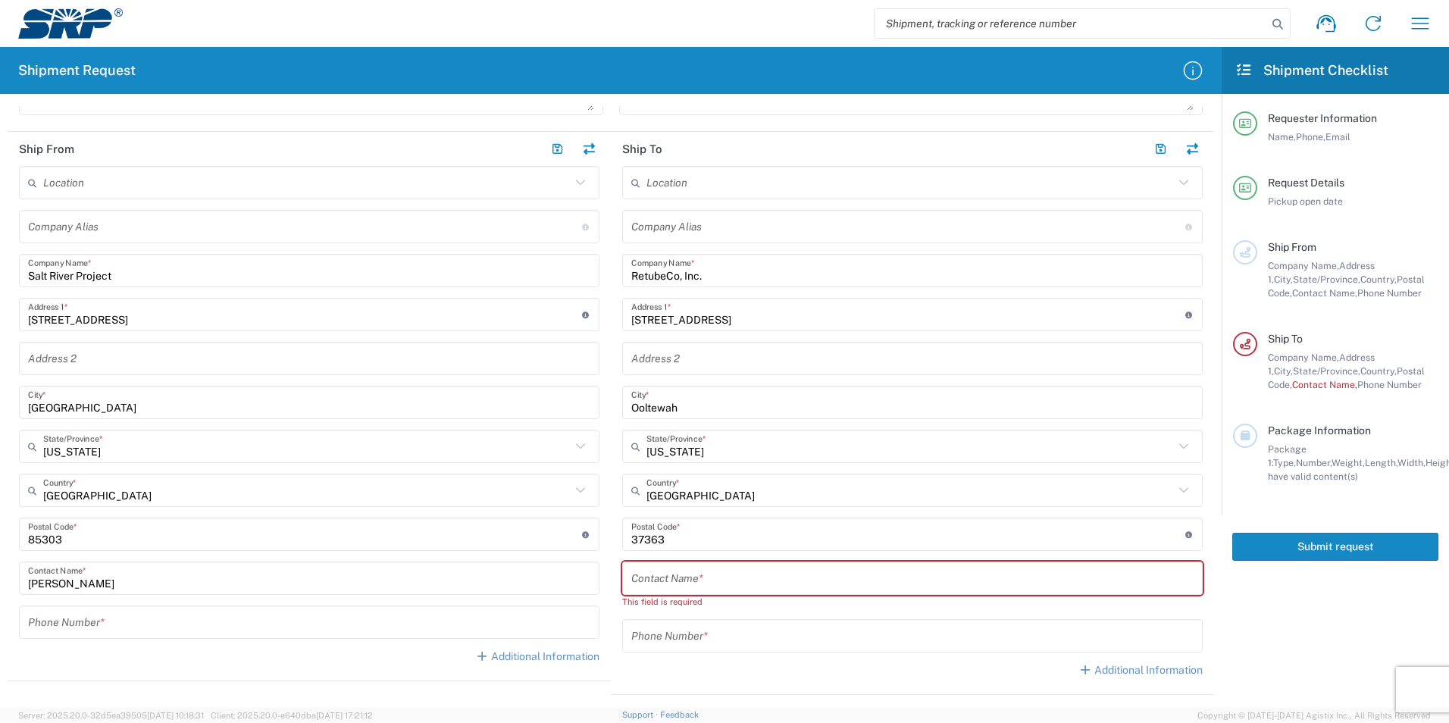
click at [166, 375] on div "Location [GEOGRAPHIC_DATA] Facility [GEOGRAPHIC_DATA] [GEOGRAPHIC_DATA] [PERSON…" at bounding box center [309, 420] width 580 height 509
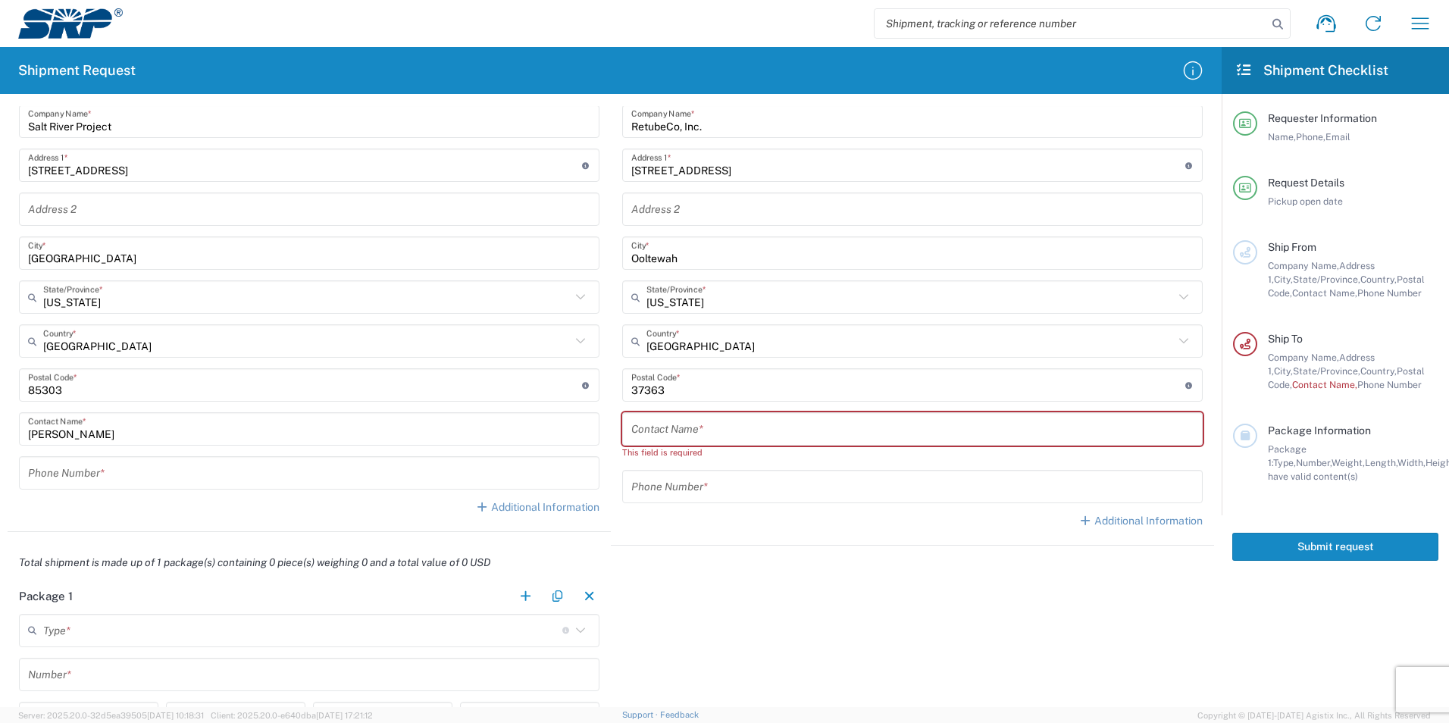
scroll to position [682, 0]
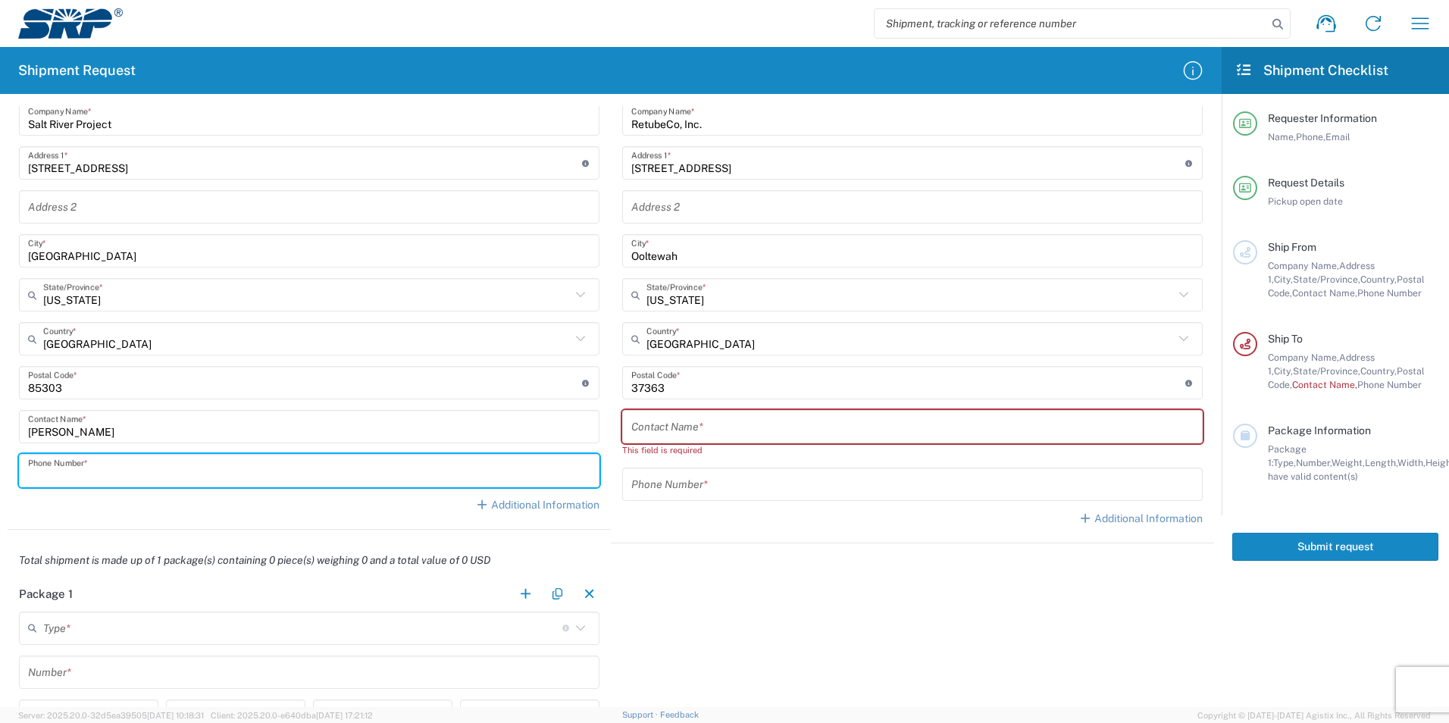
click at [217, 473] on input "tel" at bounding box center [309, 471] width 562 height 27
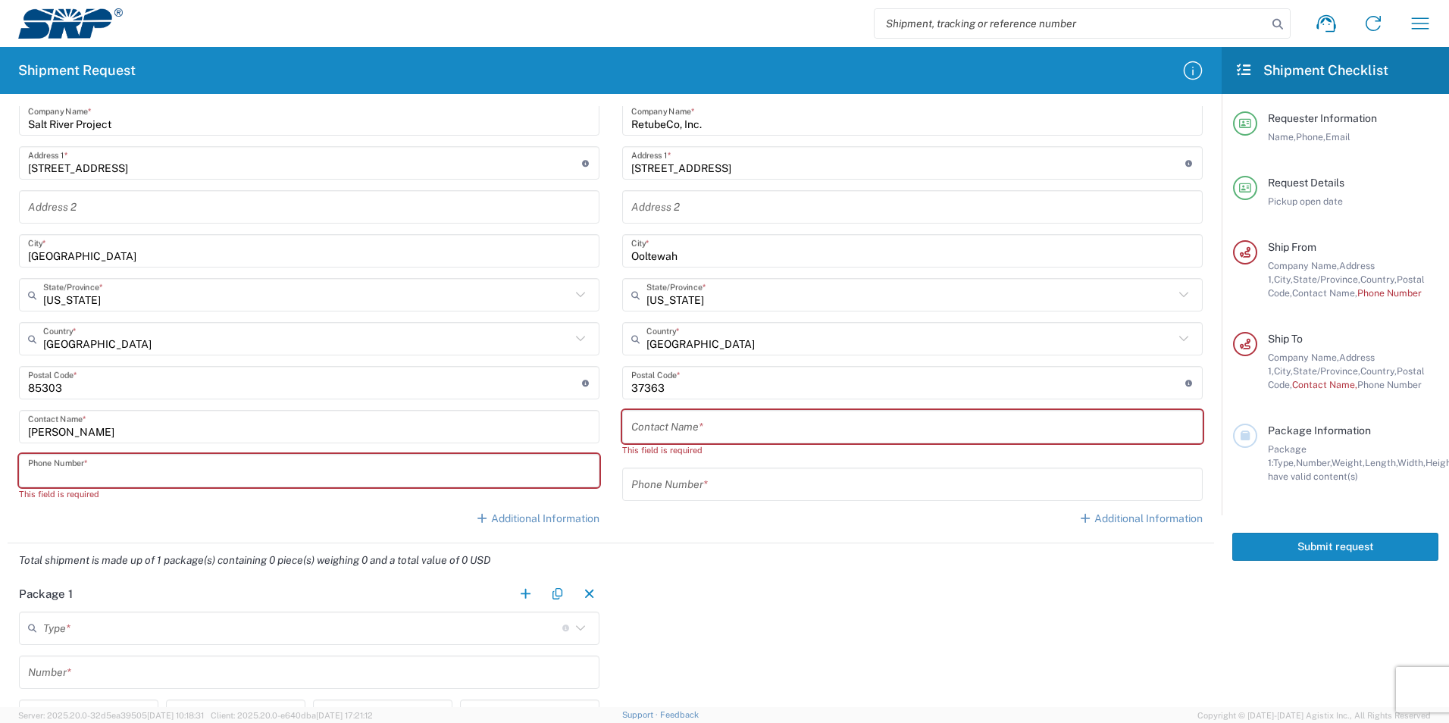
click at [177, 478] on input "tel" at bounding box center [309, 471] width 562 height 27
click at [232, 476] on input "480-" at bounding box center [309, 471] width 562 height 27
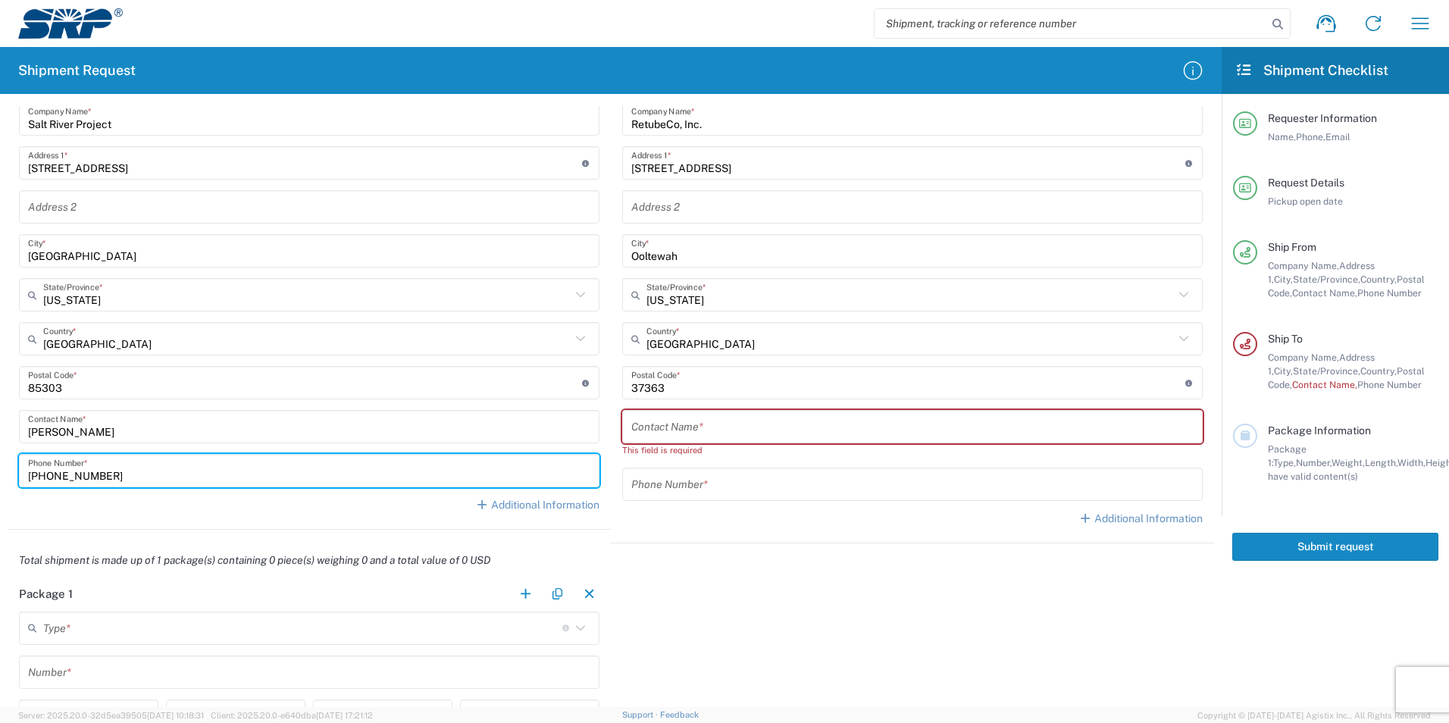
type input "[PHONE_NUMBER]"
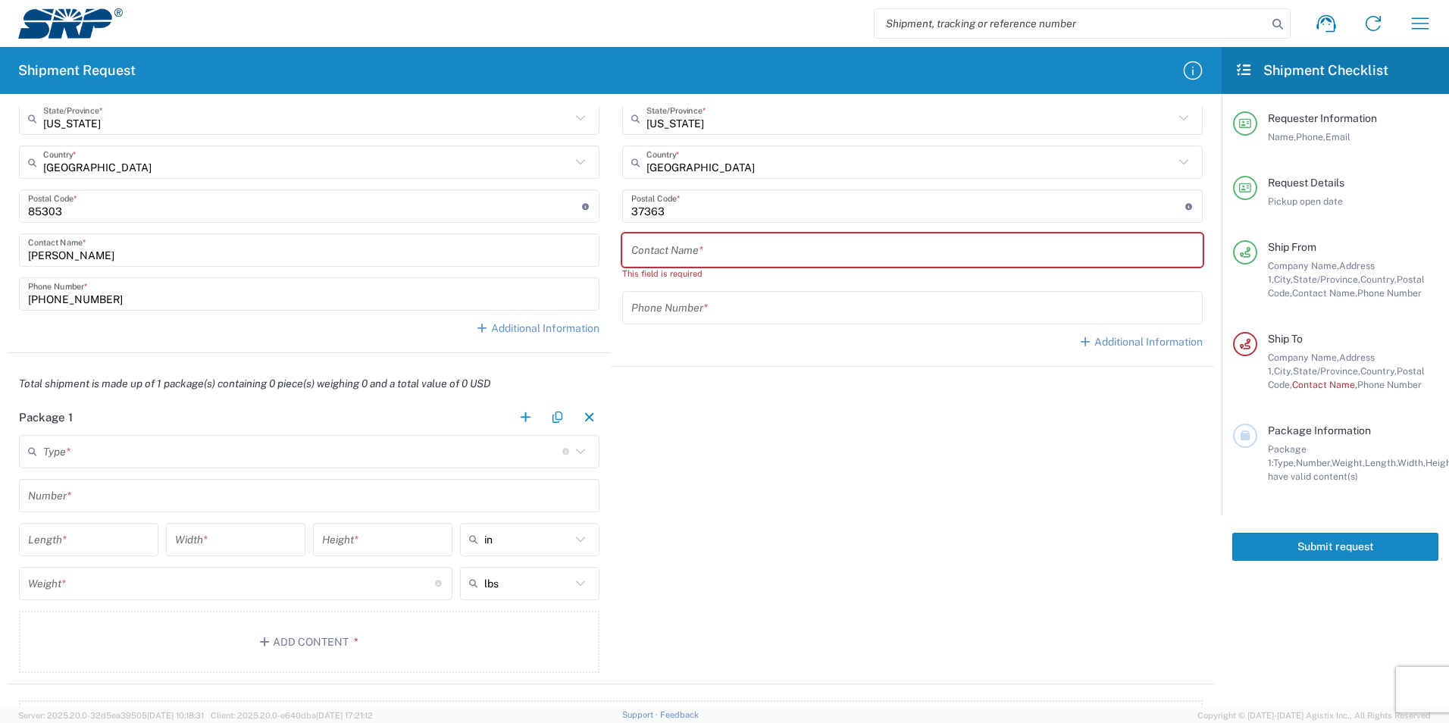
scroll to position [909, 0]
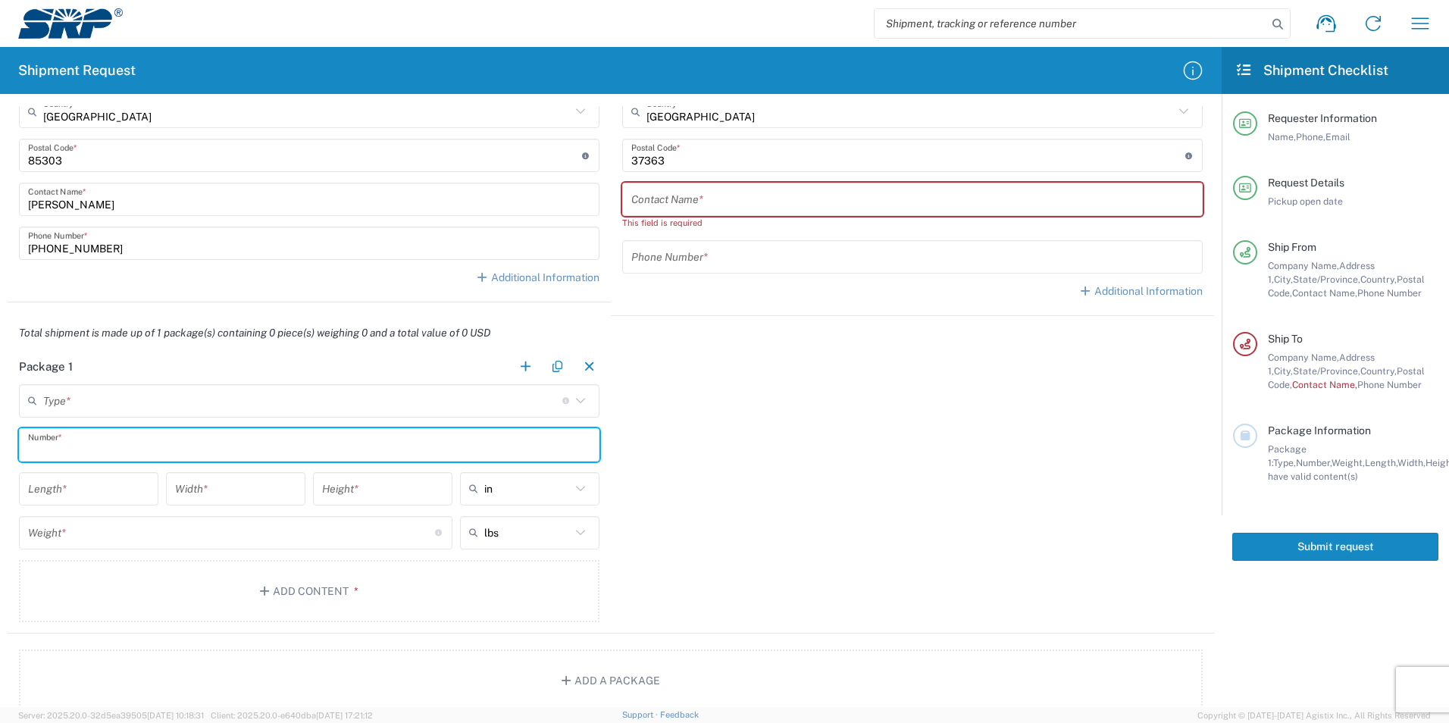
click at [189, 442] on input "text" at bounding box center [309, 444] width 562 height 27
type input "4"
click at [335, 412] on input "text" at bounding box center [302, 400] width 519 height 27
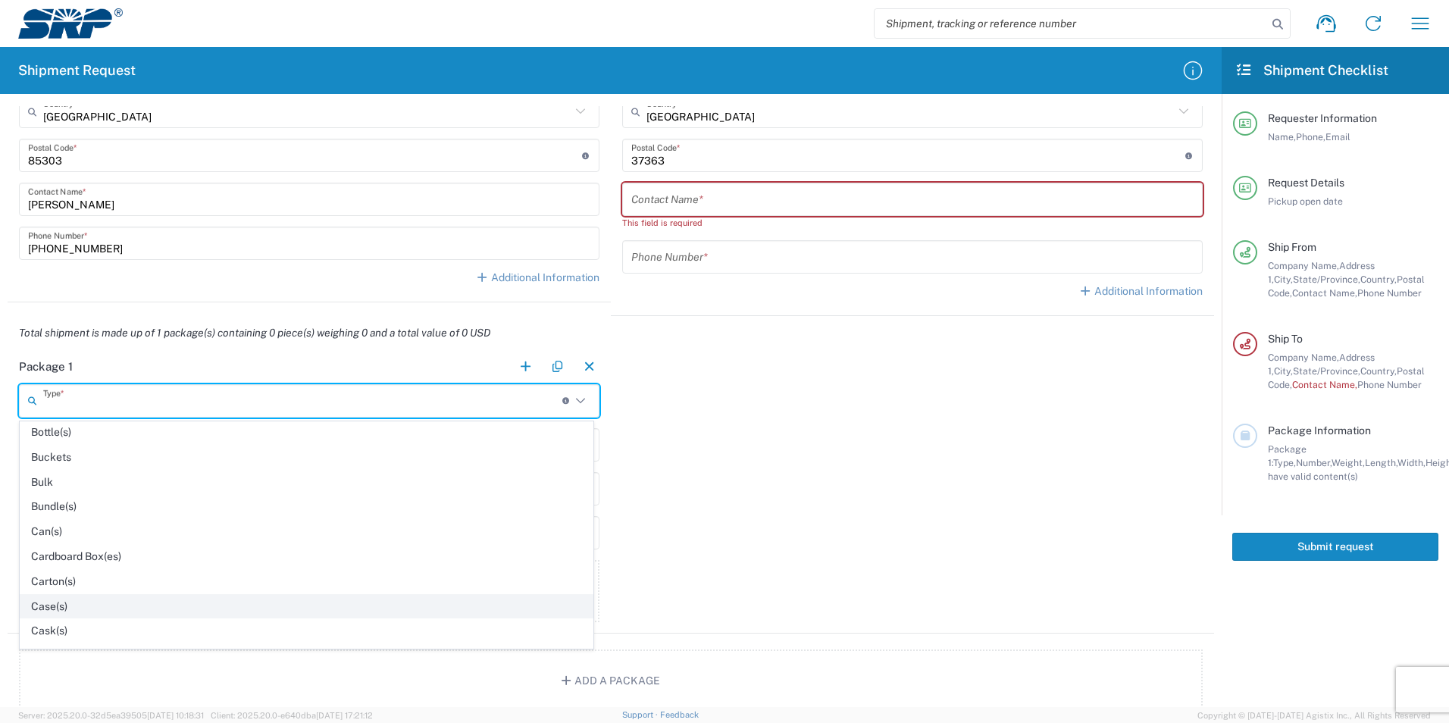
scroll to position [152, 0]
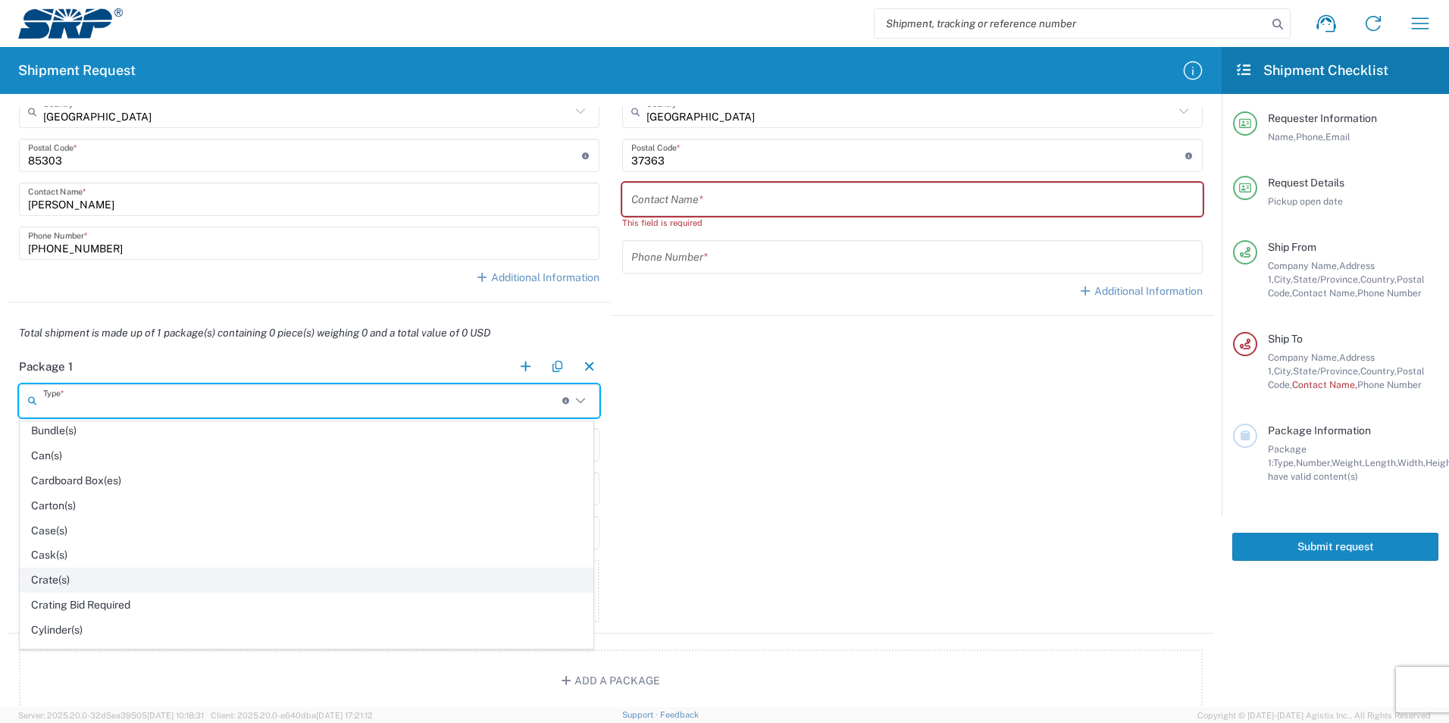
click at [126, 580] on span "Crate(s)" at bounding box center [306, 579] width 572 height 23
type input "Crate(s)"
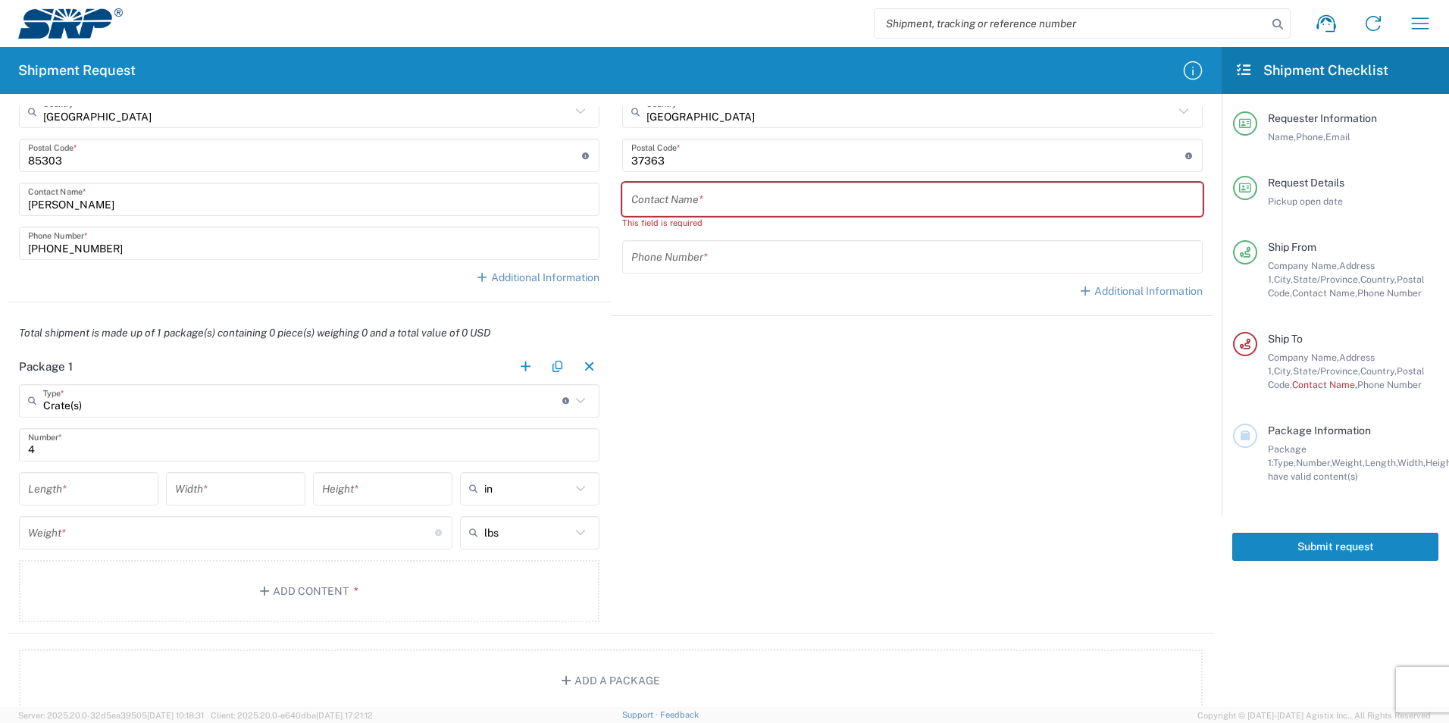
click at [102, 495] on input "number" at bounding box center [88, 488] width 121 height 27
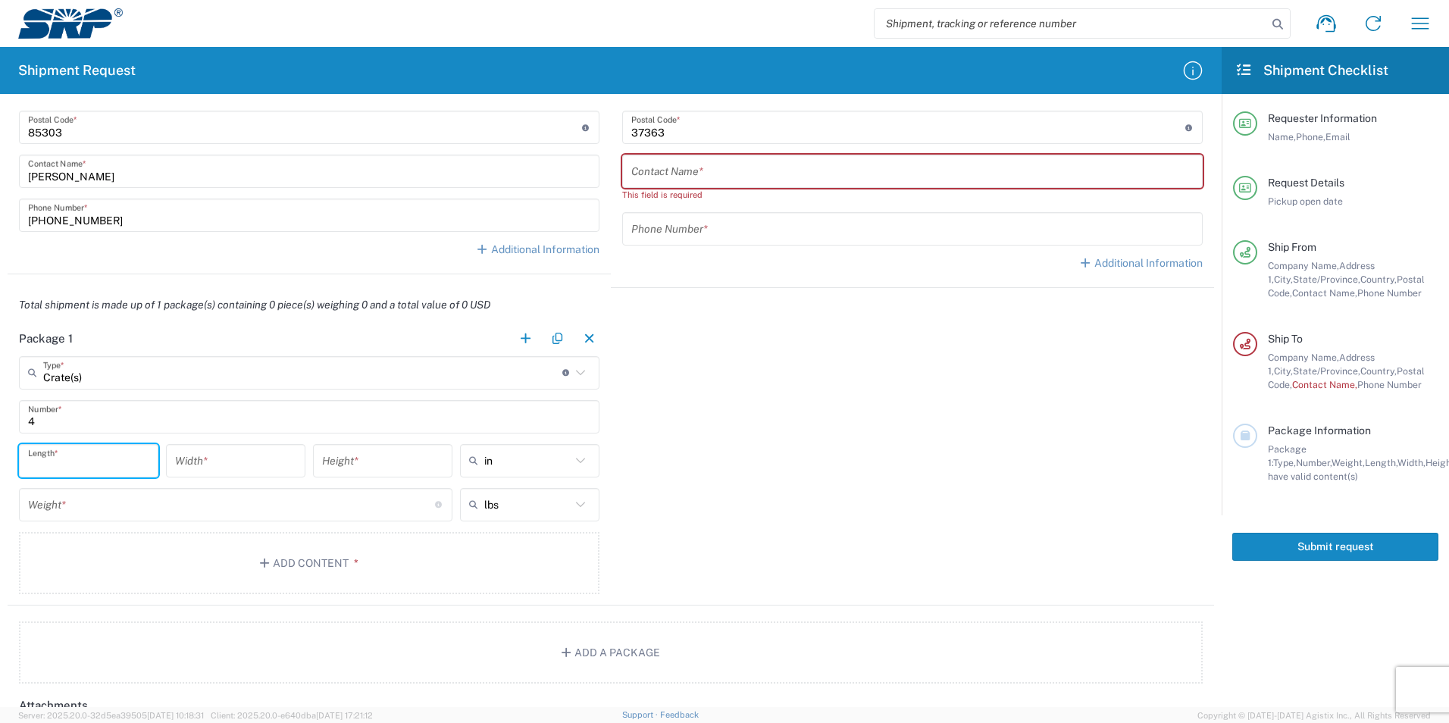
scroll to position [985, 0]
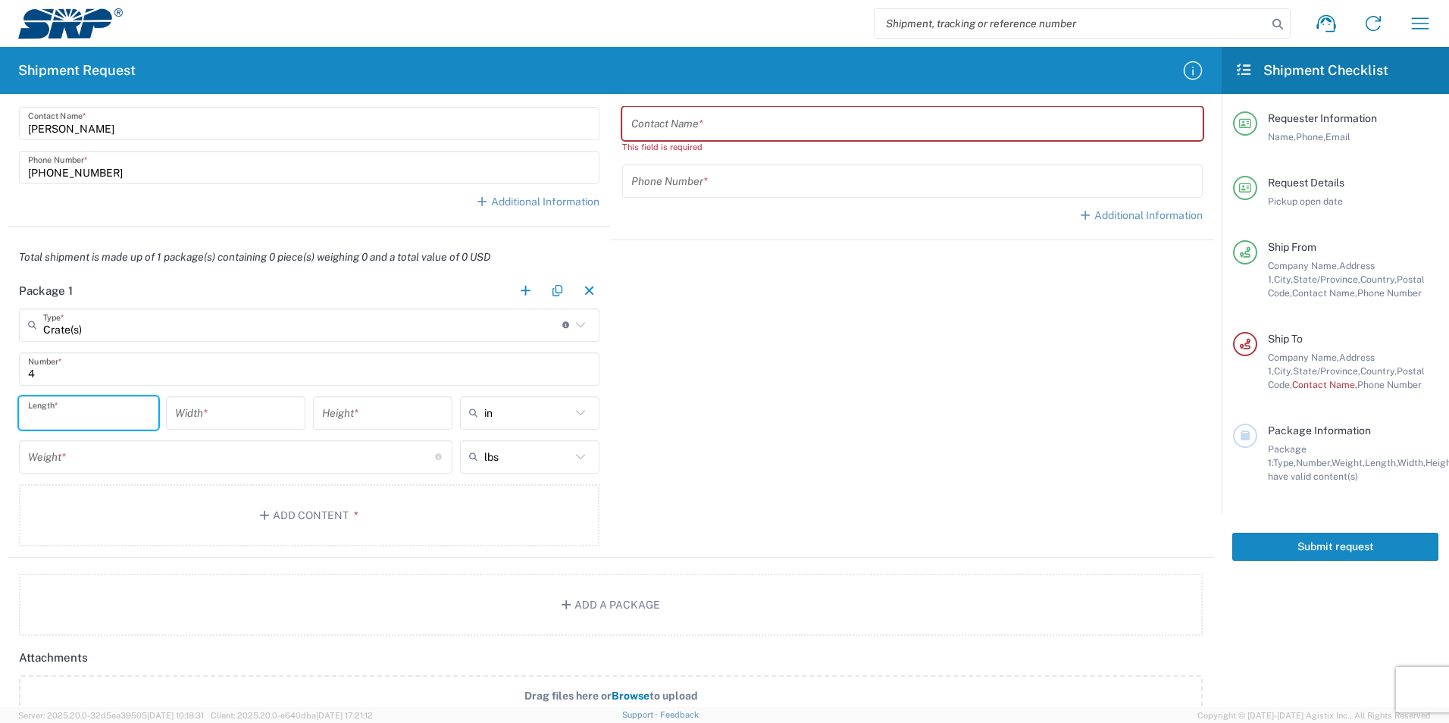
click at [93, 371] on input "4" at bounding box center [309, 368] width 562 height 27
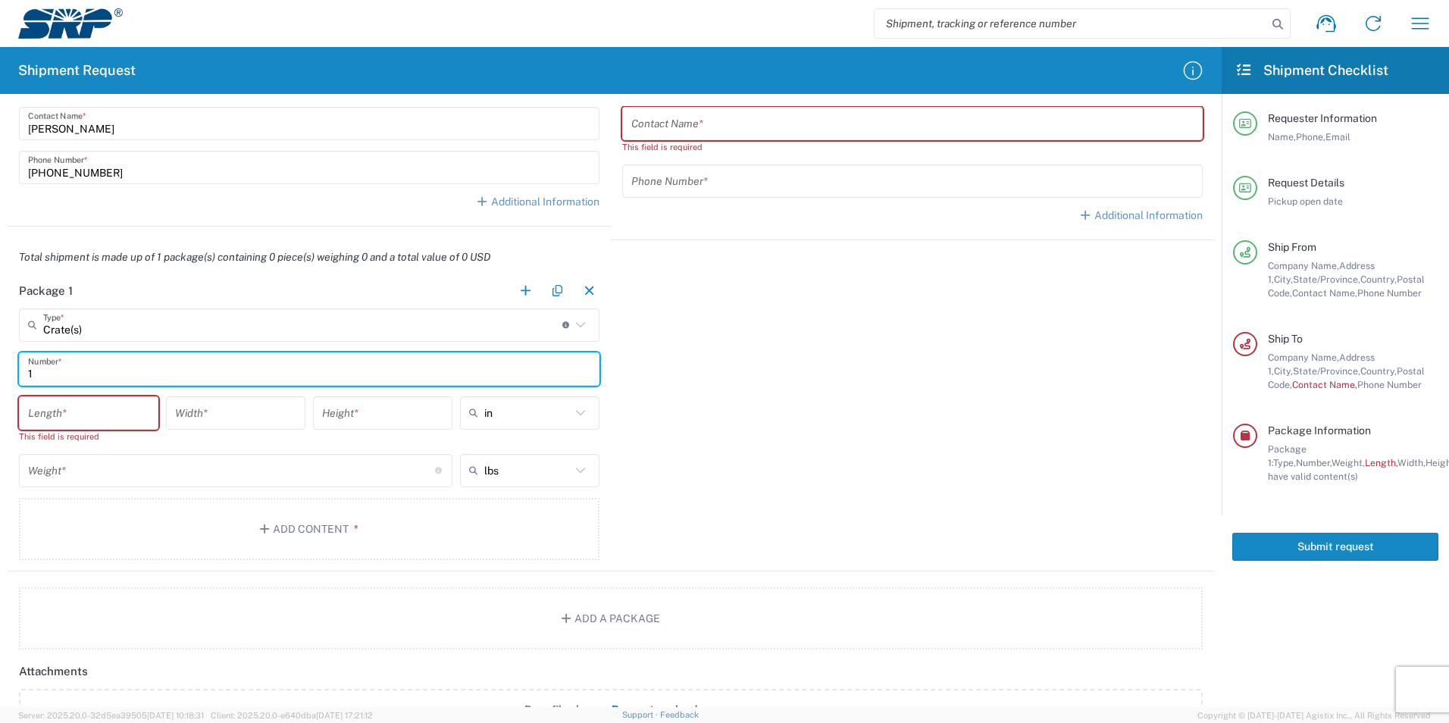
type input "1"
click at [89, 407] on input "number" at bounding box center [88, 412] width 121 height 27
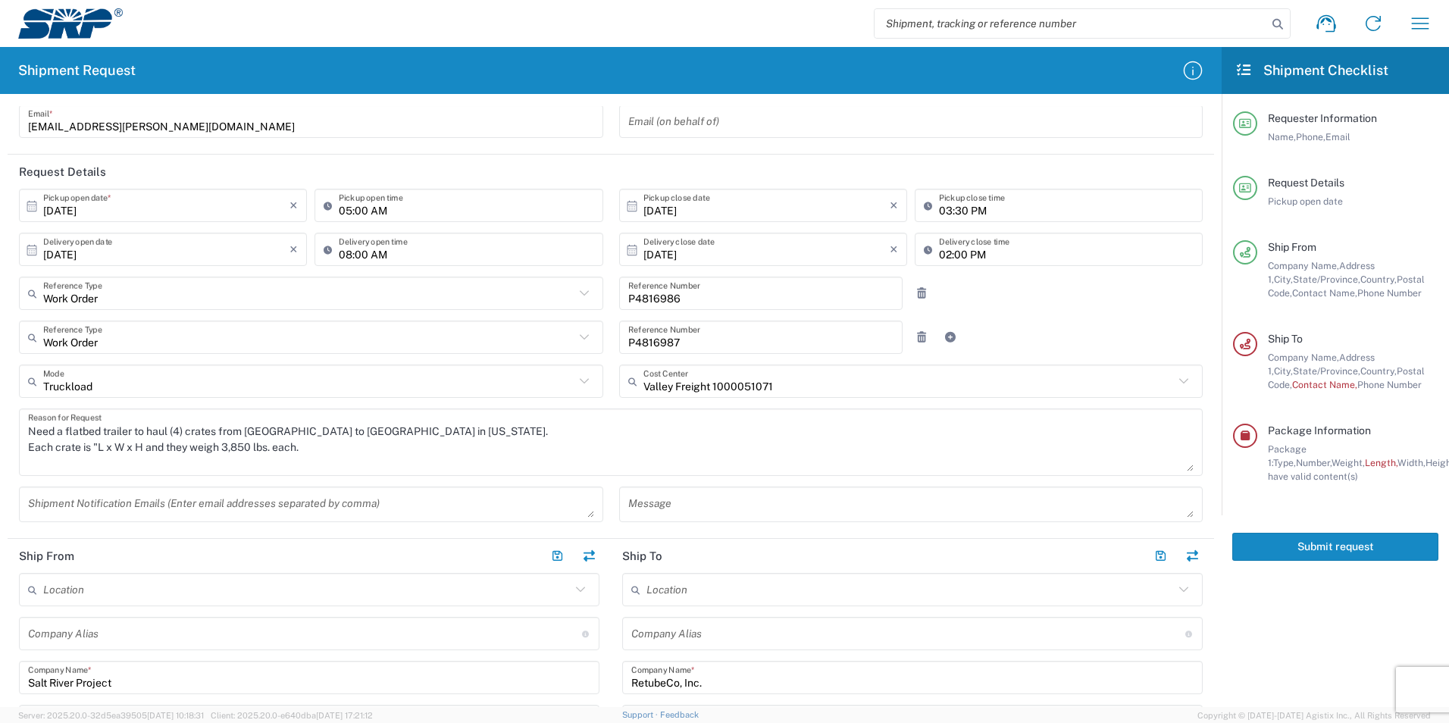
scroll to position [76, 0]
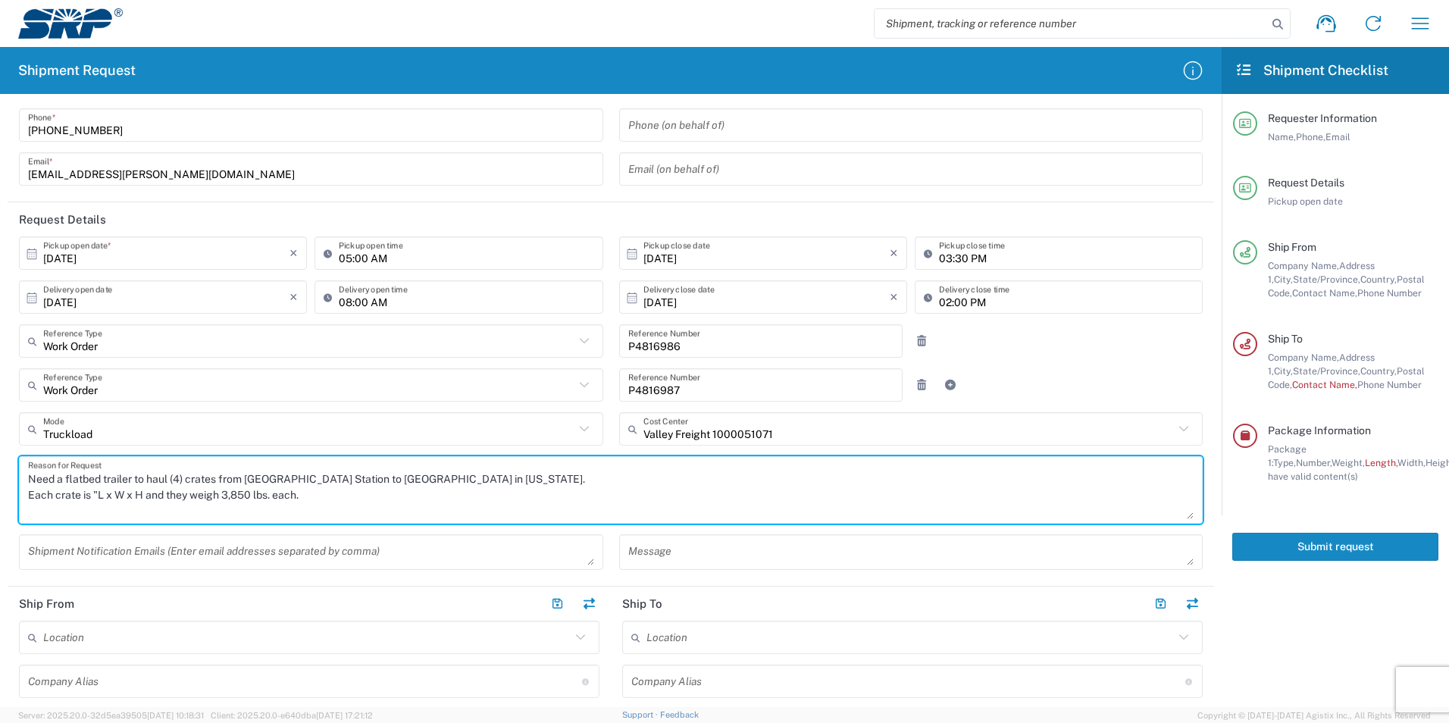
click at [401, 507] on textarea "Need a flatbed trailer to haul (4) crates from [GEOGRAPHIC_DATA] Station to [GE…" at bounding box center [610, 490] width 1165 height 58
type textarea "Need a flatbed trailer to haul (4) crates from [GEOGRAPHIC_DATA] Station to [GE…"
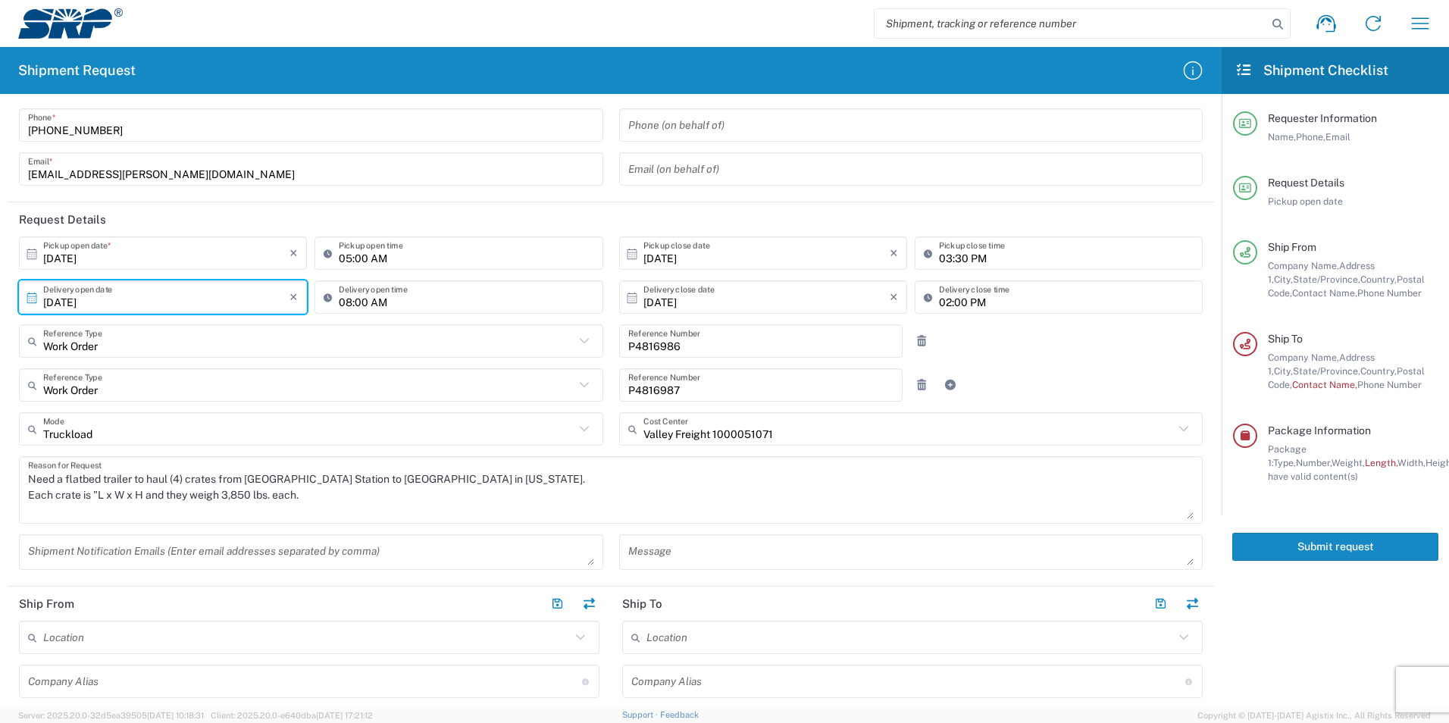
click at [139, 297] on input "[DATE]" at bounding box center [166, 297] width 246 height 27
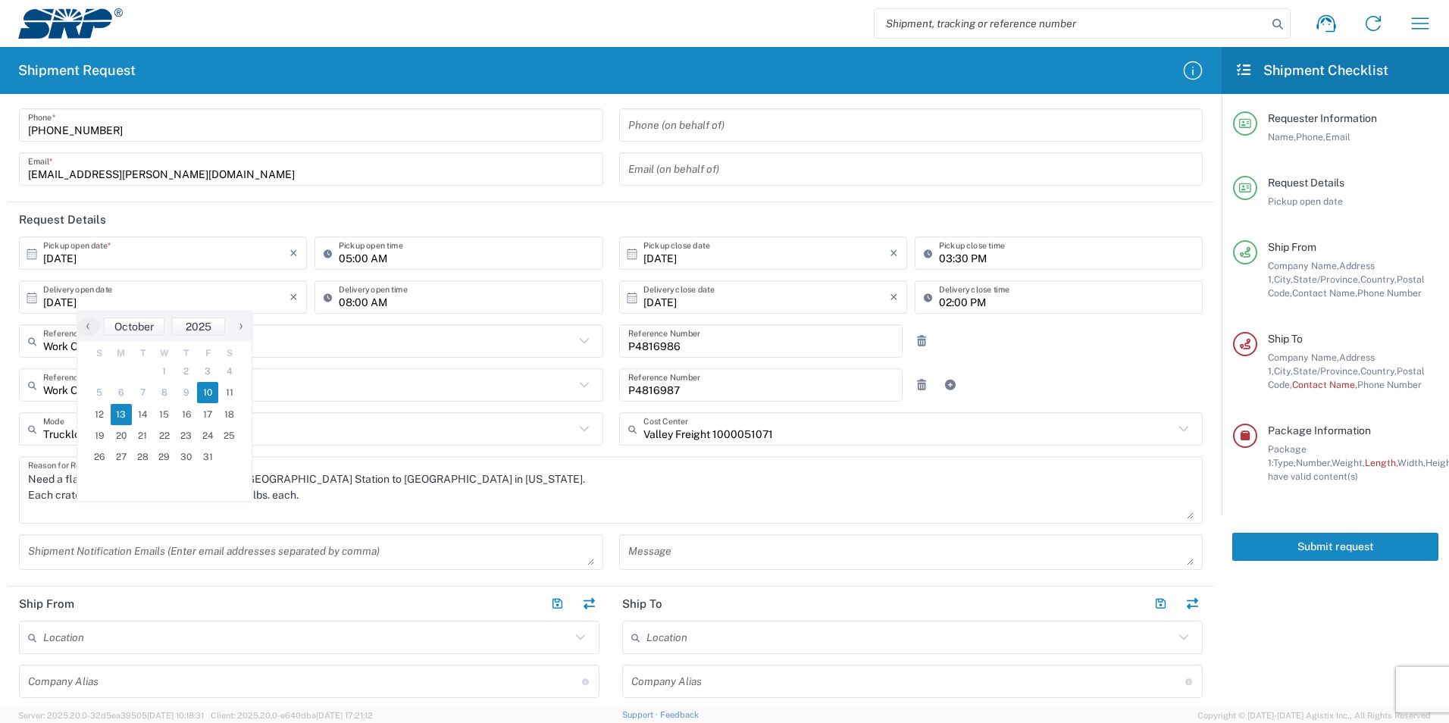
click at [214, 394] on span "10" at bounding box center [208, 392] width 22 height 21
type input "[DATE]"
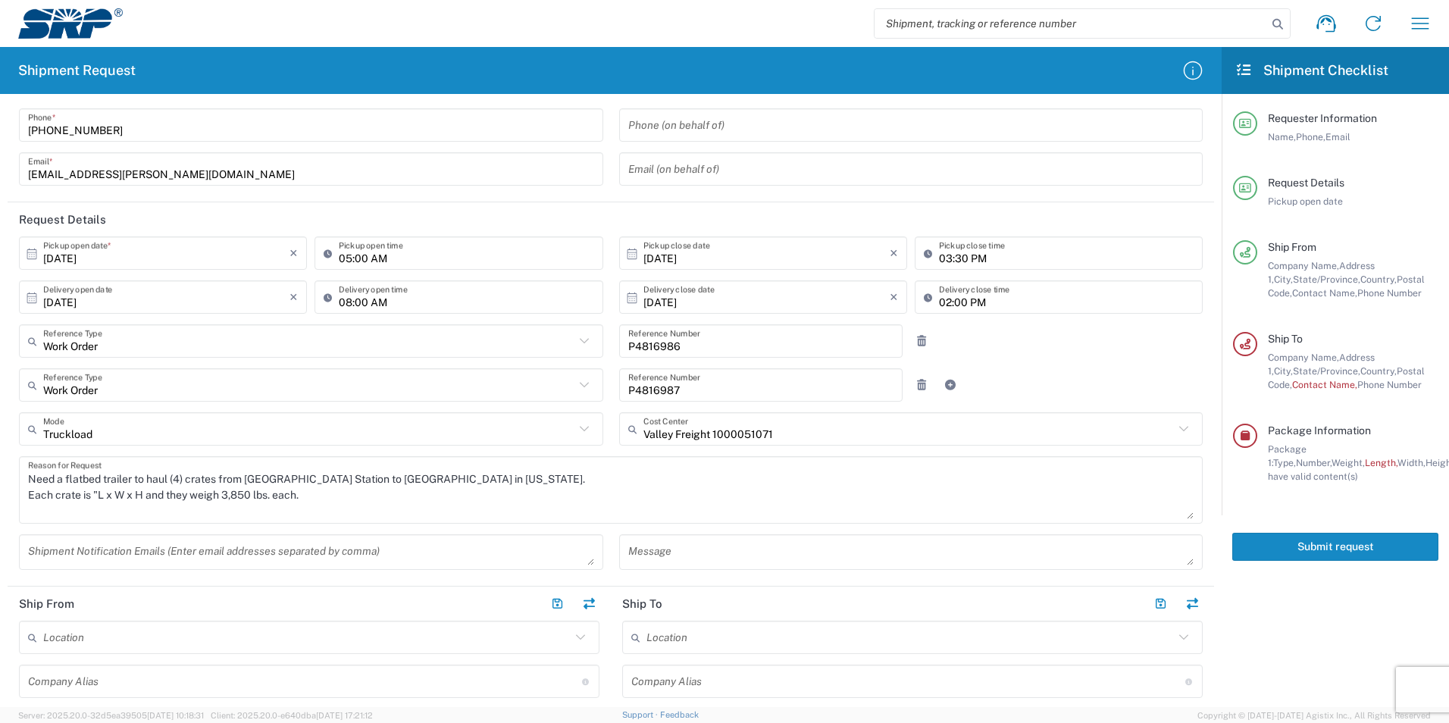
click at [409, 211] on header "Request Details" at bounding box center [611, 219] width 1206 height 34
click at [96, 495] on textarea "Need a flatbed trailer to haul (4) crates from [GEOGRAPHIC_DATA] Station to [GE…" at bounding box center [610, 490] width 1165 height 58
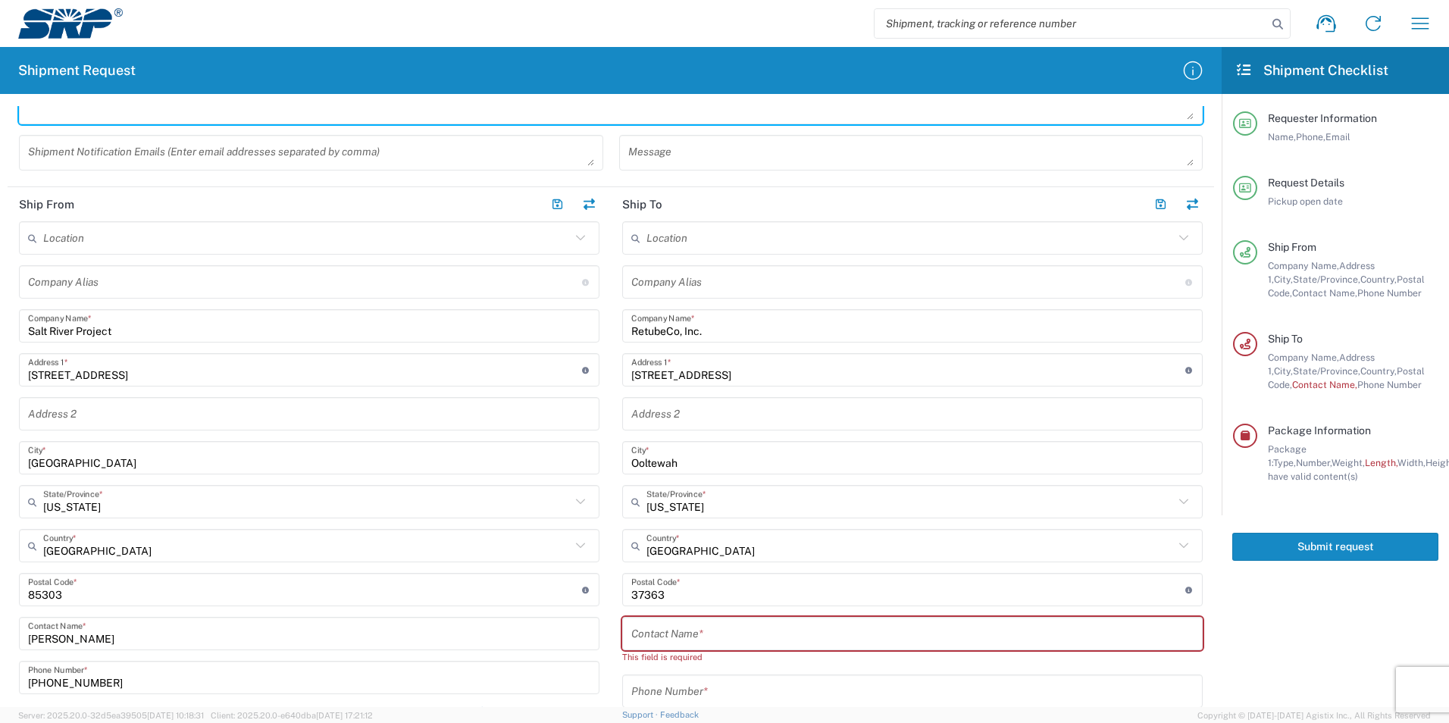
scroll to position [455, 0]
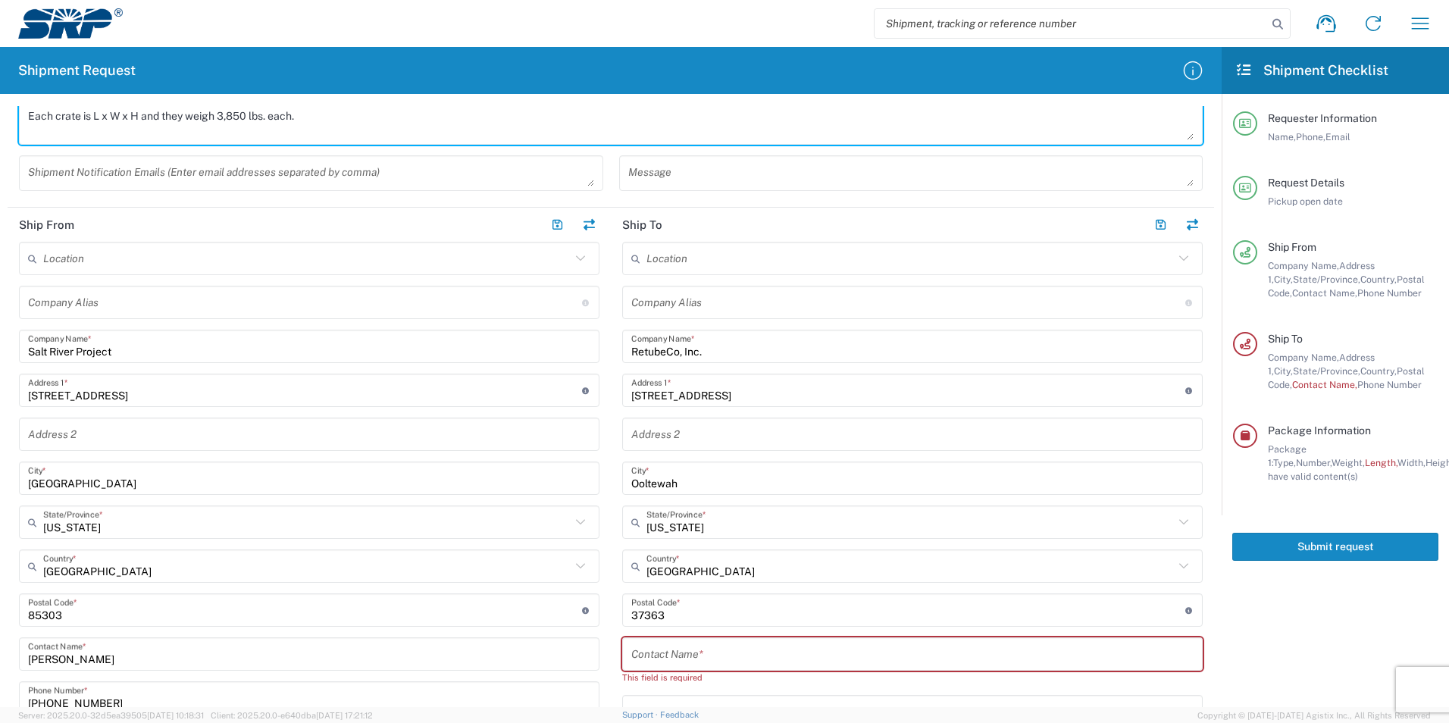
type textarea "Need a flatbed trailer to haul (4) crates from [GEOGRAPHIC_DATA] Station to [GE…"
click at [200, 305] on input "text" at bounding box center [305, 302] width 554 height 27
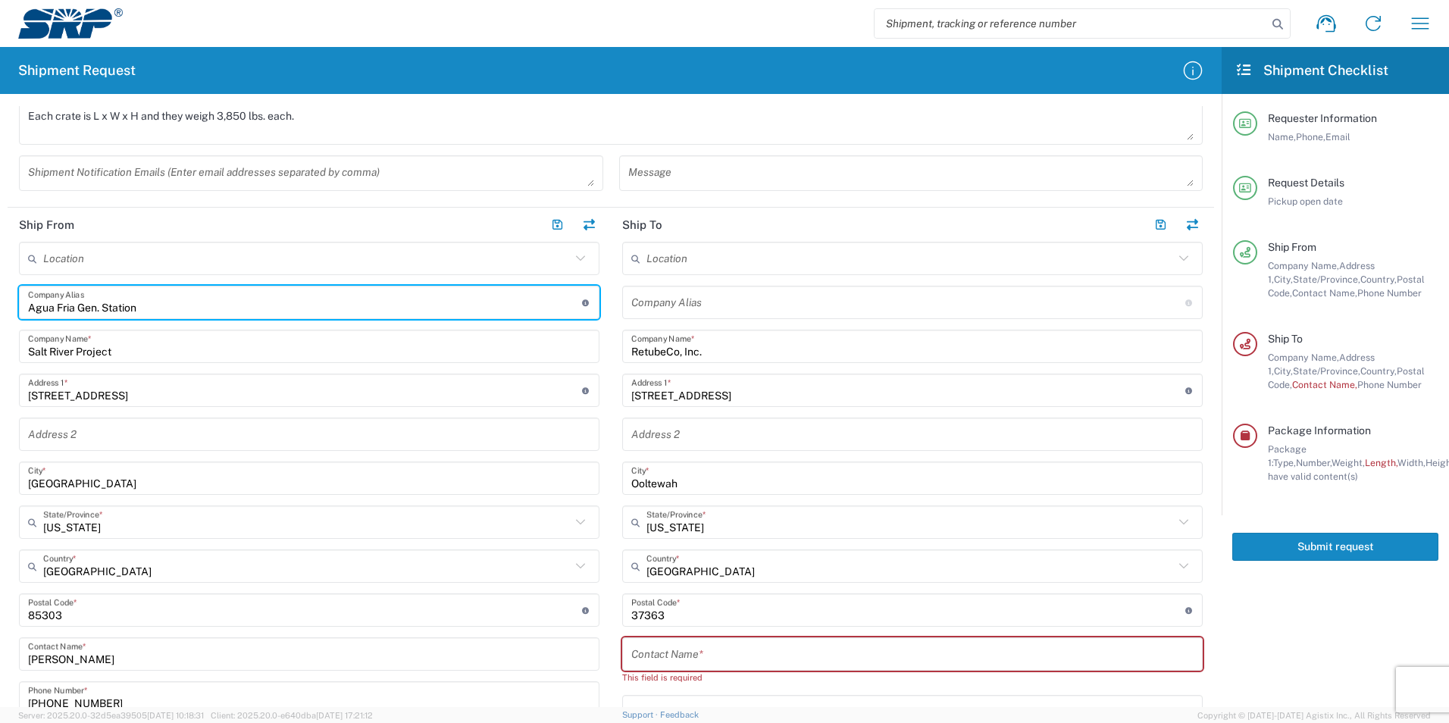
type input "Agua Fria Gen. Station"
click at [372, 238] on header "Ship From" at bounding box center [309, 225] width 603 height 34
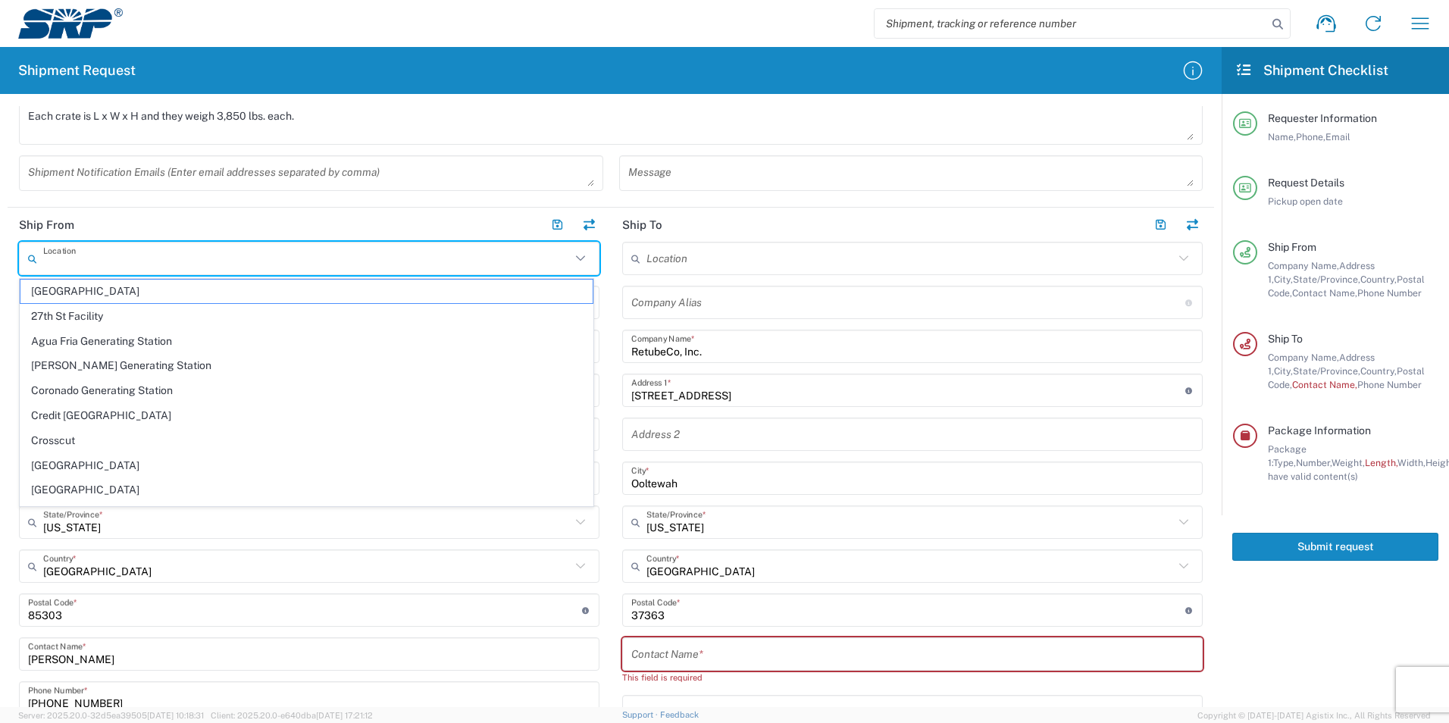
click at [365, 261] on input "text" at bounding box center [306, 258] width 527 height 27
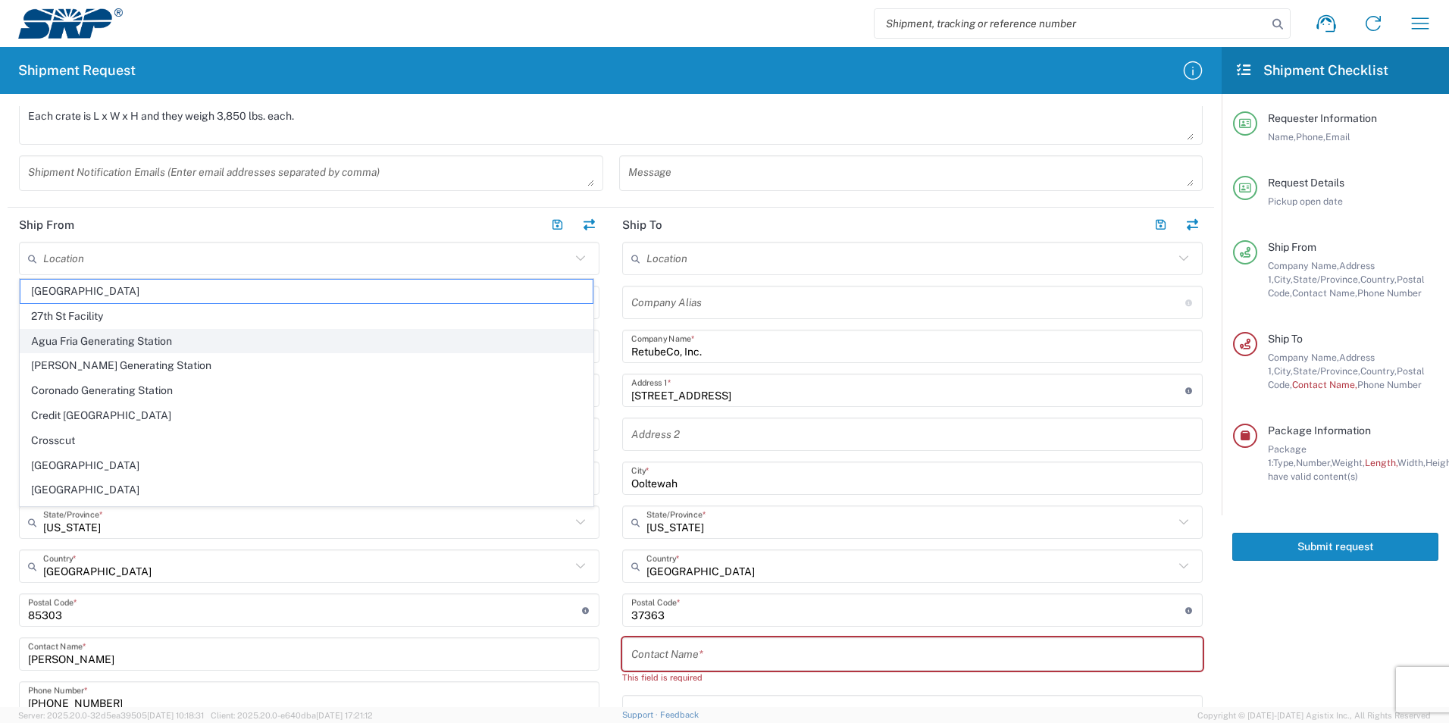
click at [190, 345] on span "Agua Fria Generating Station" at bounding box center [306, 341] width 572 height 23
type input "Agua Fria Generating Station"
type input "[STREET_ADDRESS]"
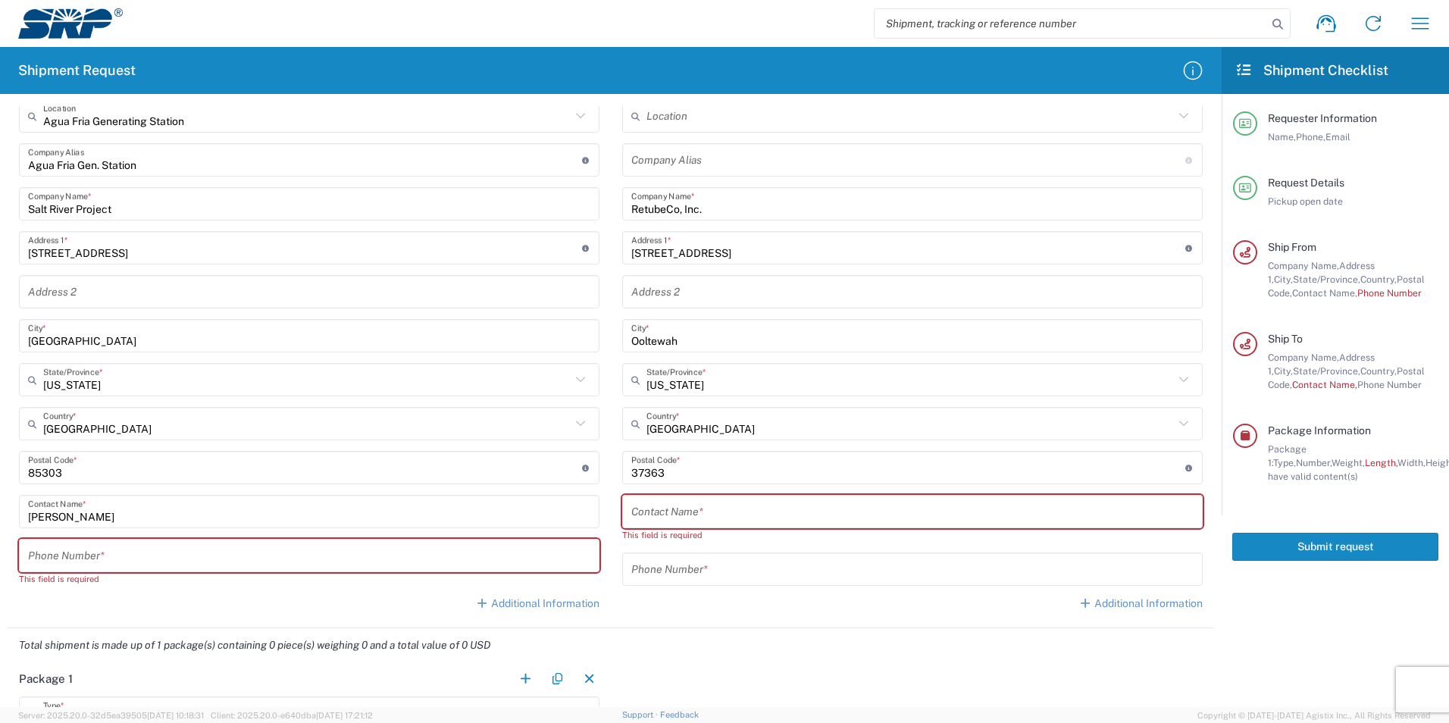
scroll to position [682, 0]
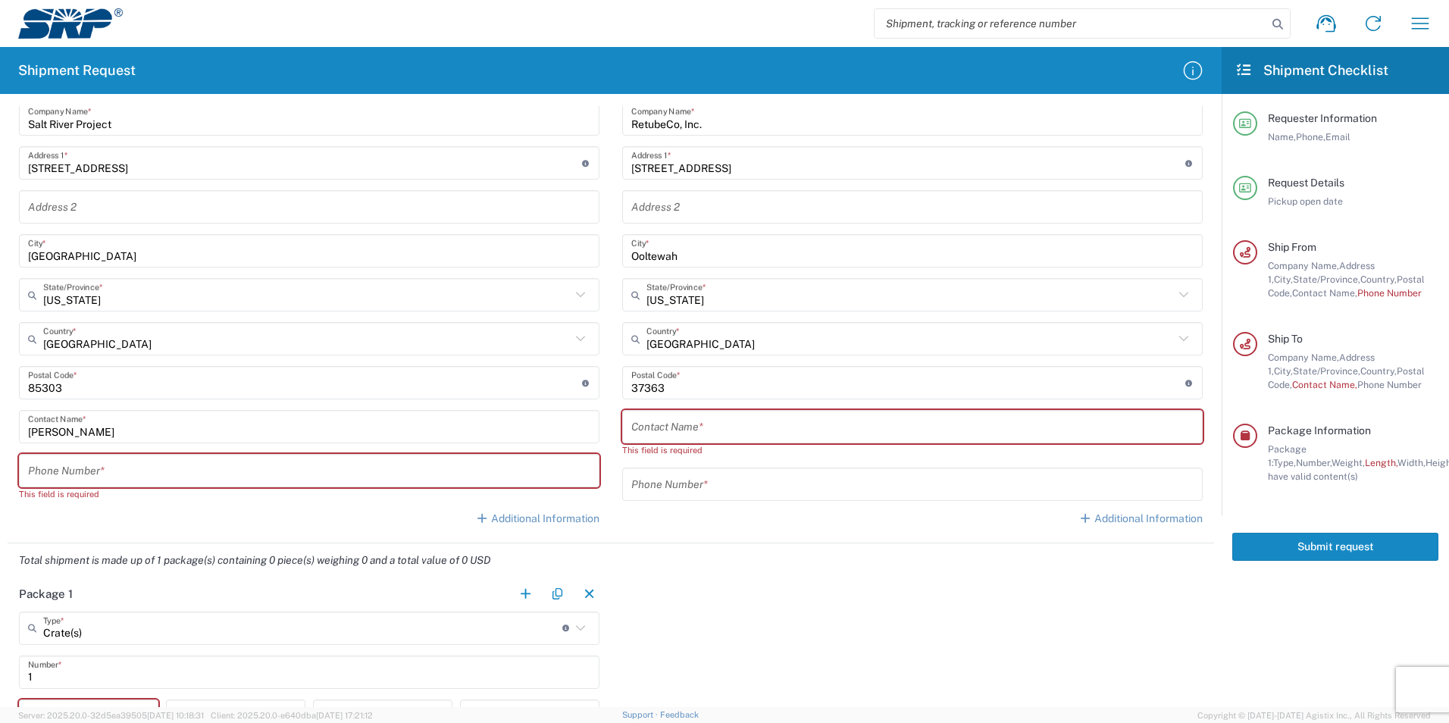
click at [160, 481] on input "tel" at bounding box center [309, 471] width 562 height 27
click at [230, 471] on input "tel" at bounding box center [309, 471] width 562 height 27
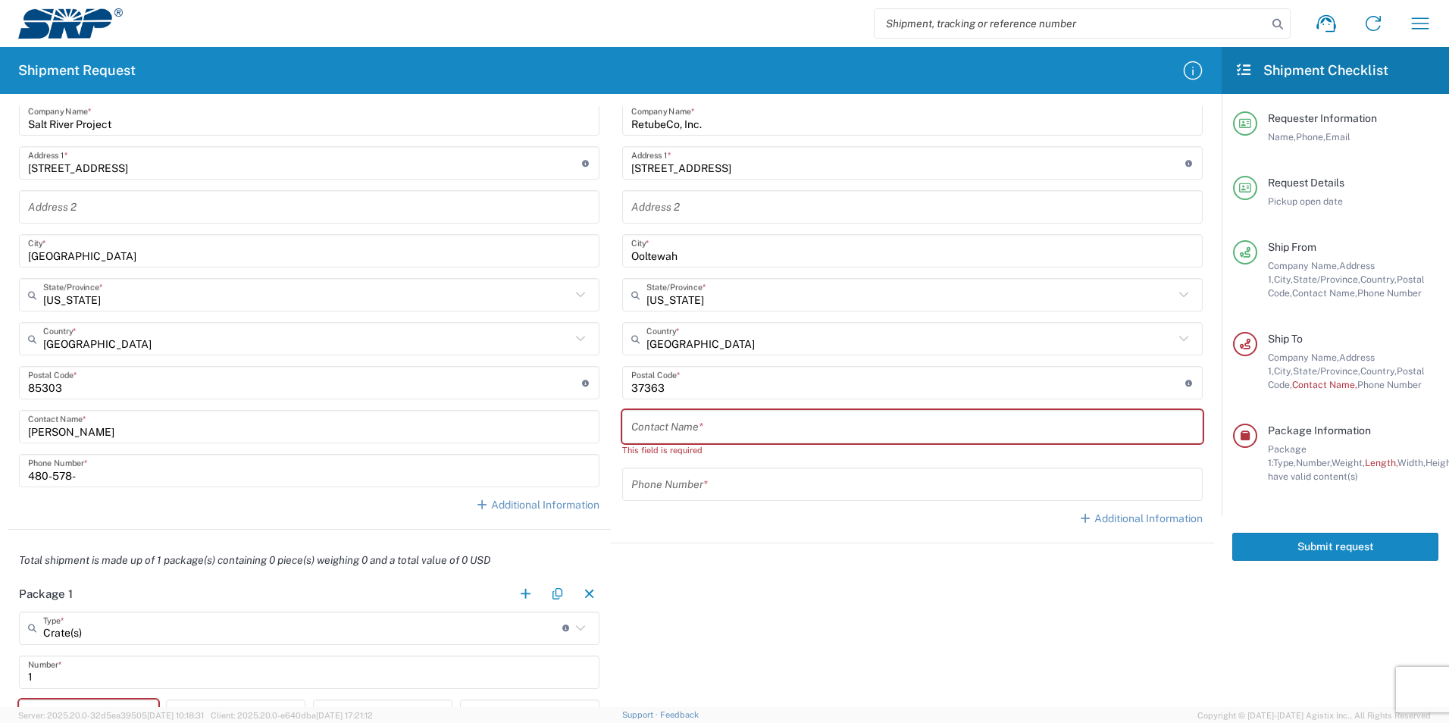
click at [203, 483] on input "480-578-" at bounding box center [309, 471] width 562 height 27
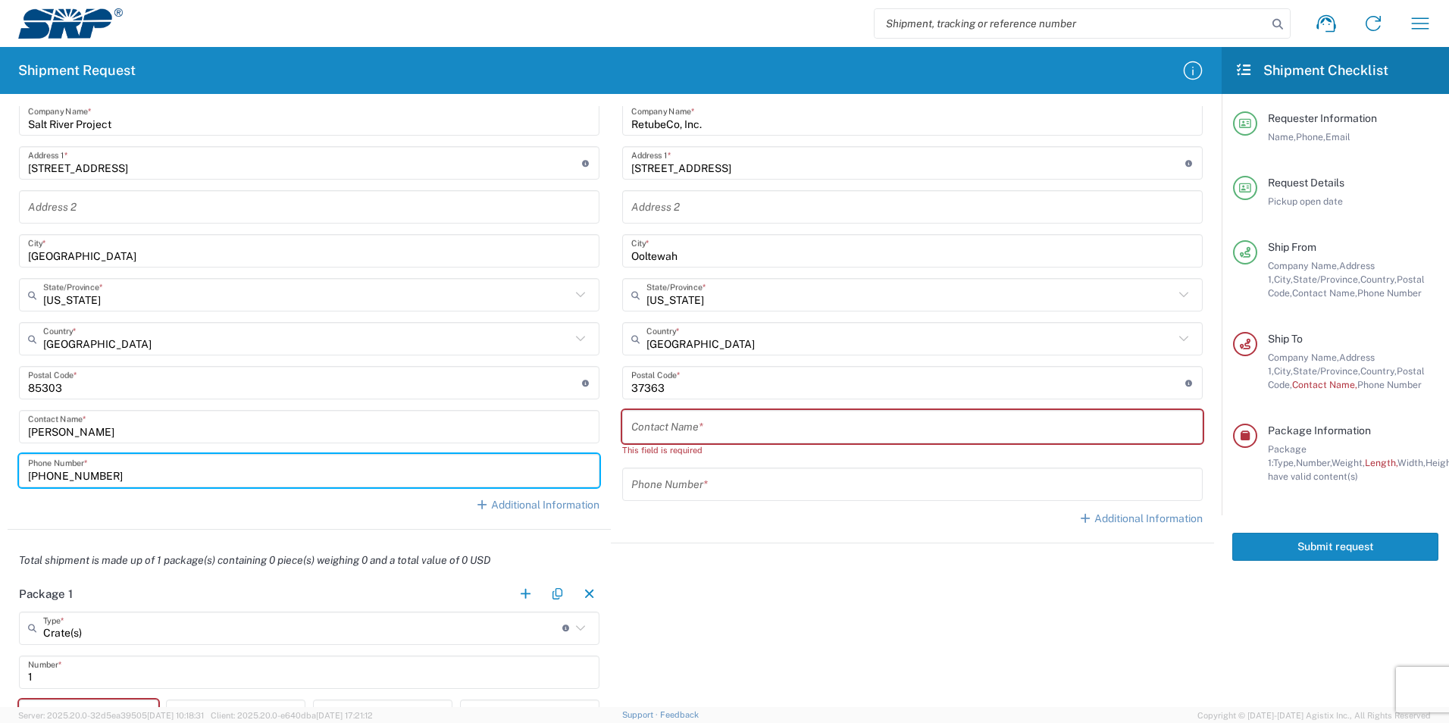
type input "[PHONE_NUMBER]"
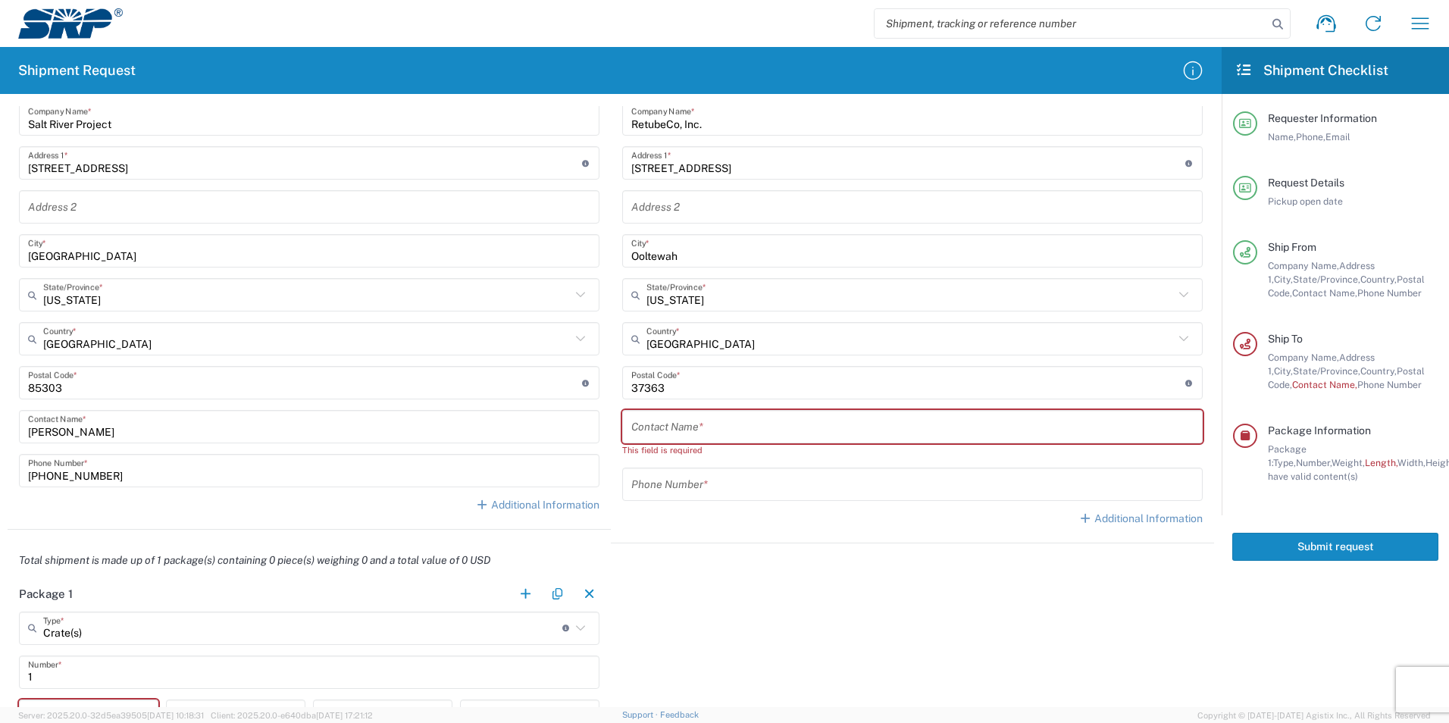
click at [278, 517] on div "Agua Fria Generating Station Location [GEOGRAPHIC_DATA] [GEOGRAPHIC_DATA] Facil…" at bounding box center [309, 268] width 580 height 509
click at [664, 431] on input "text" at bounding box center [912, 427] width 562 height 27
click at [699, 430] on input "text" at bounding box center [912, 427] width 562 height 27
click at [690, 483] on input "tel" at bounding box center [912, 484] width 562 height 27
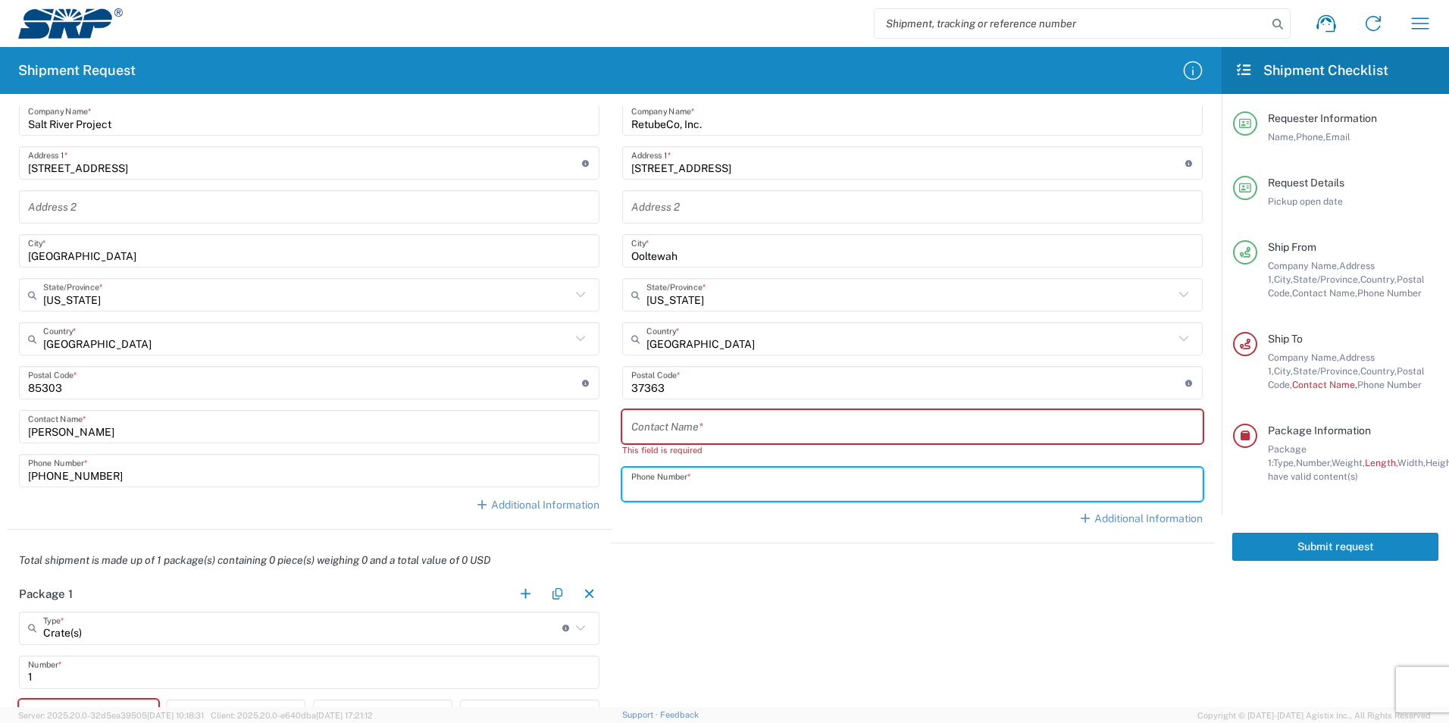
click at [754, 431] on input "text" at bounding box center [912, 427] width 562 height 27
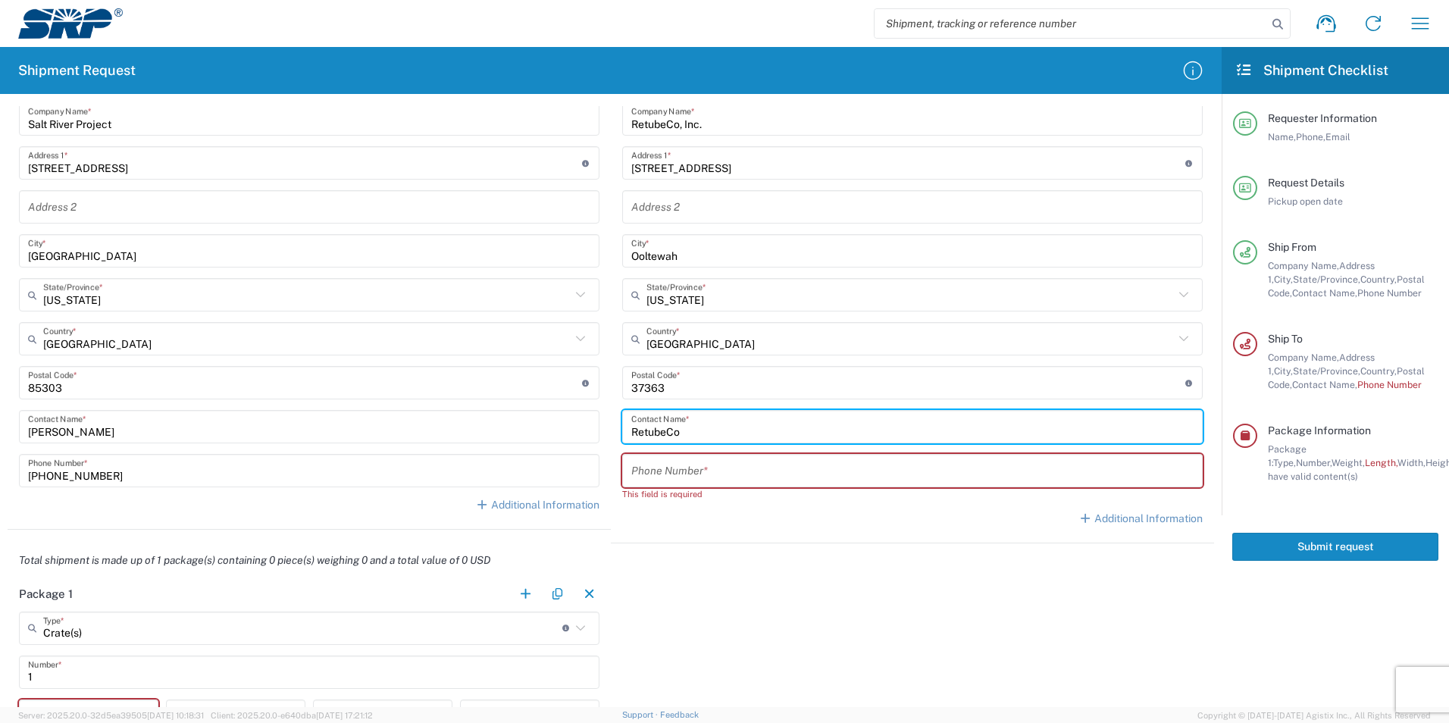
type input "RetubeCo"
click at [754, 466] on input "tel" at bounding box center [912, 471] width 562 height 27
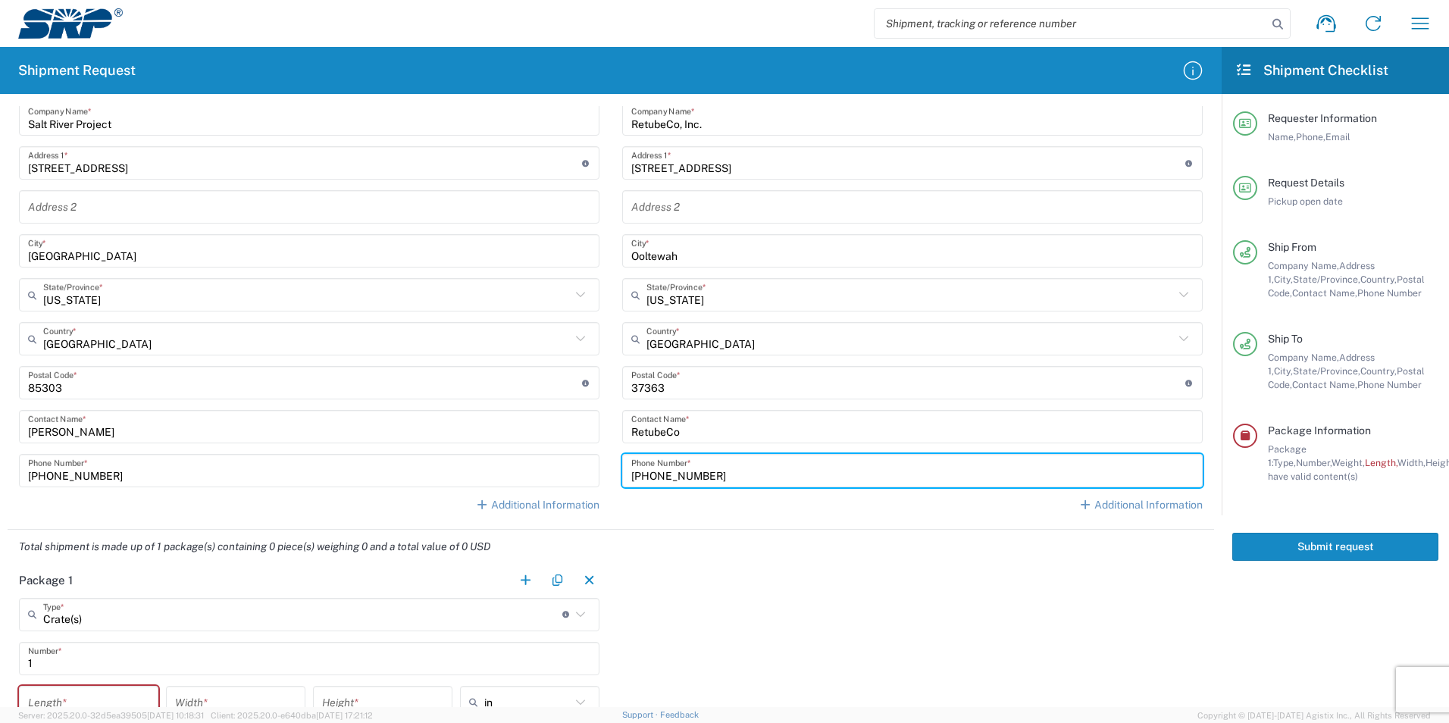
type input "[PHONE_NUMBER]"
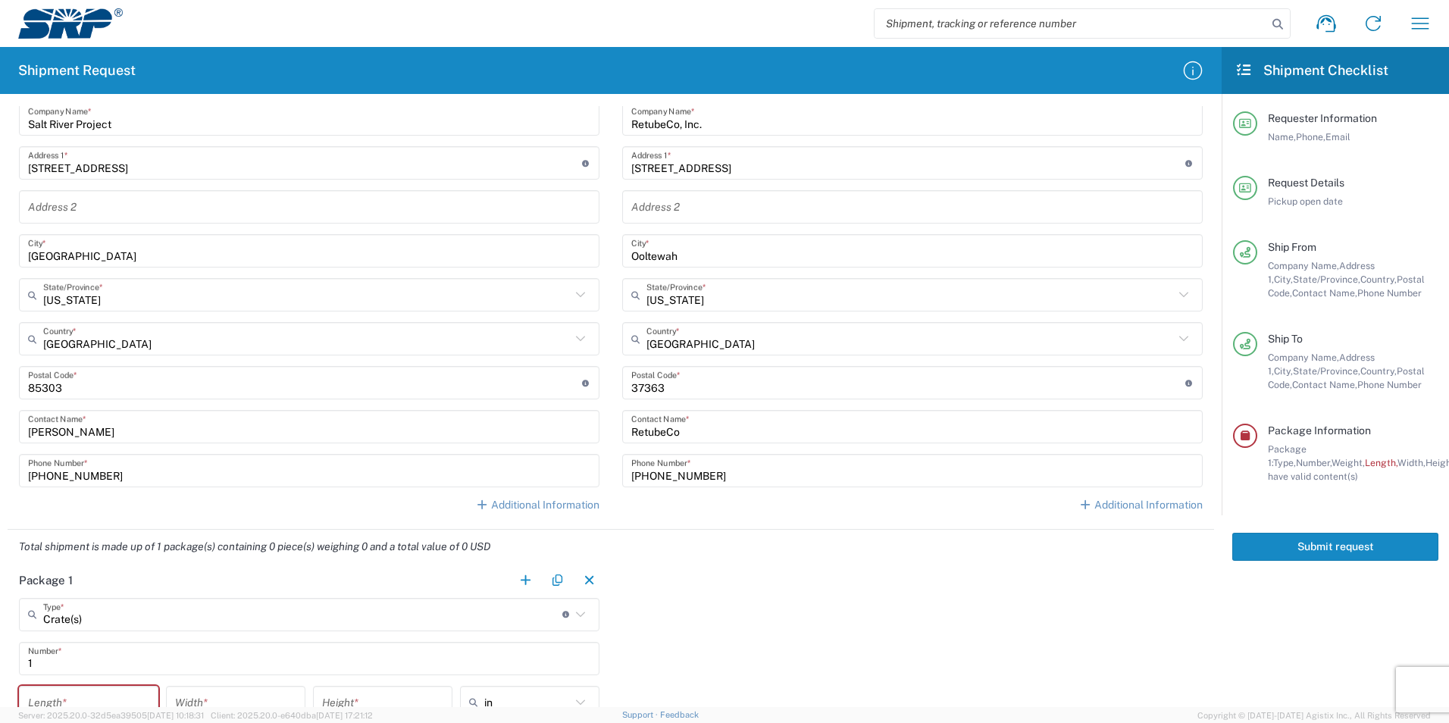
click at [686, 527] on agx-form-section "Ship To Location [GEOGRAPHIC_DATA] Facility [GEOGRAPHIC_DATA] [GEOGRAPHIC_DATA]…" at bounding box center [912, 254] width 603 height 549
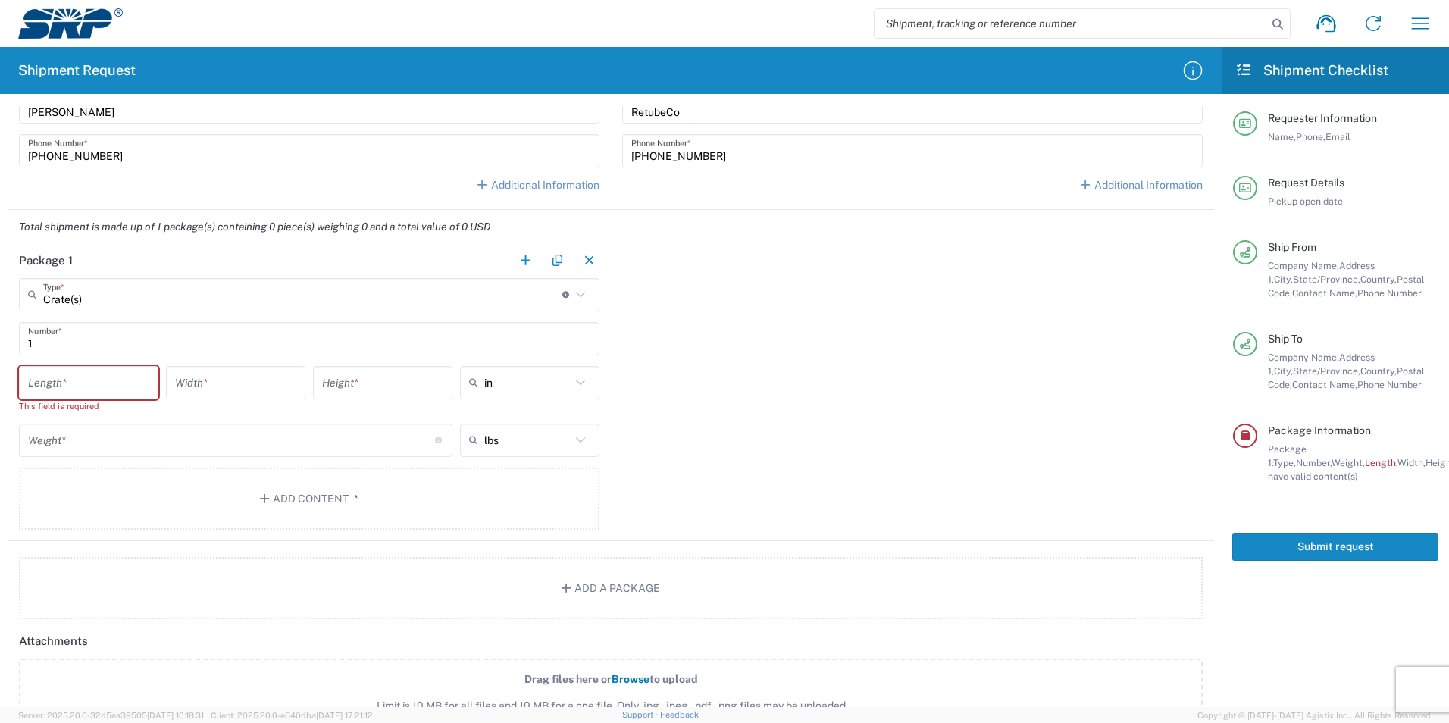
scroll to position [985, 0]
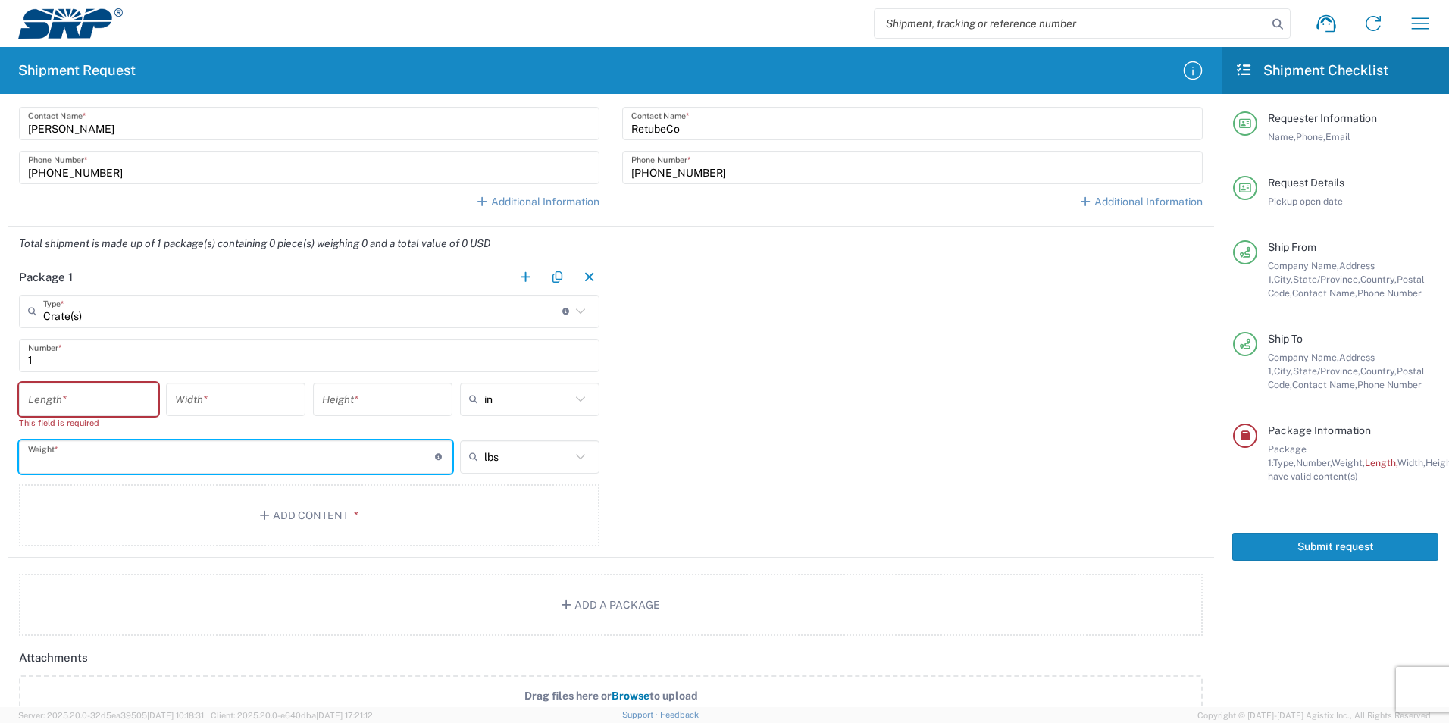
click at [309, 458] on input "number" at bounding box center [231, 456] width 407 height 27
type input "3850"
click at [823, 369] on div "Package 1 Crate(s) Type * Material used to package goods Bale(s) Basket(s) Bolt…" at bounding box center [611, 409] width 1206 height 297
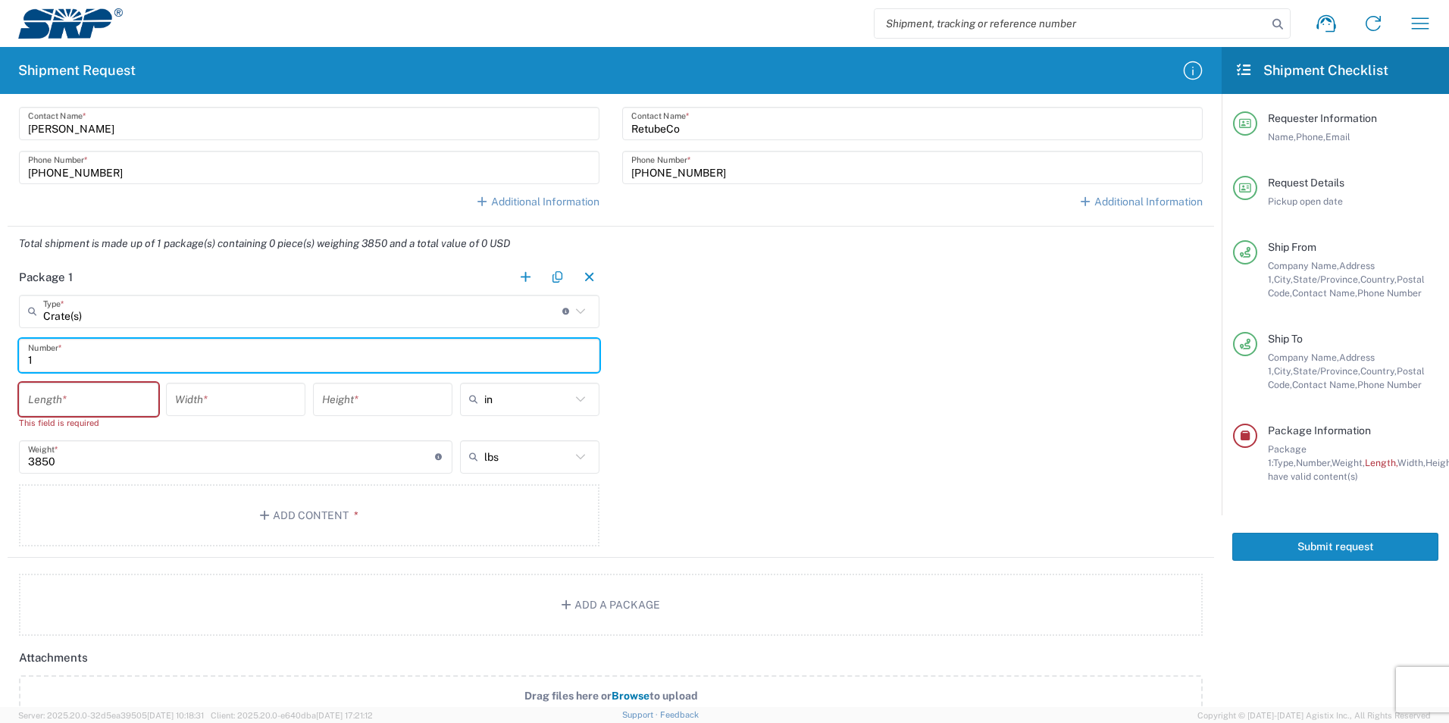
click at [284, 345] on input "1" at bounding box center [309, 355] width 562 height 27
type input "4"
click at [772, 475] on div "Package 1 Crate(s) Type * Material used to package goods Bale(s) Basket(s) Bolt…" at bounding box center [611, 409] width 1206 height 297
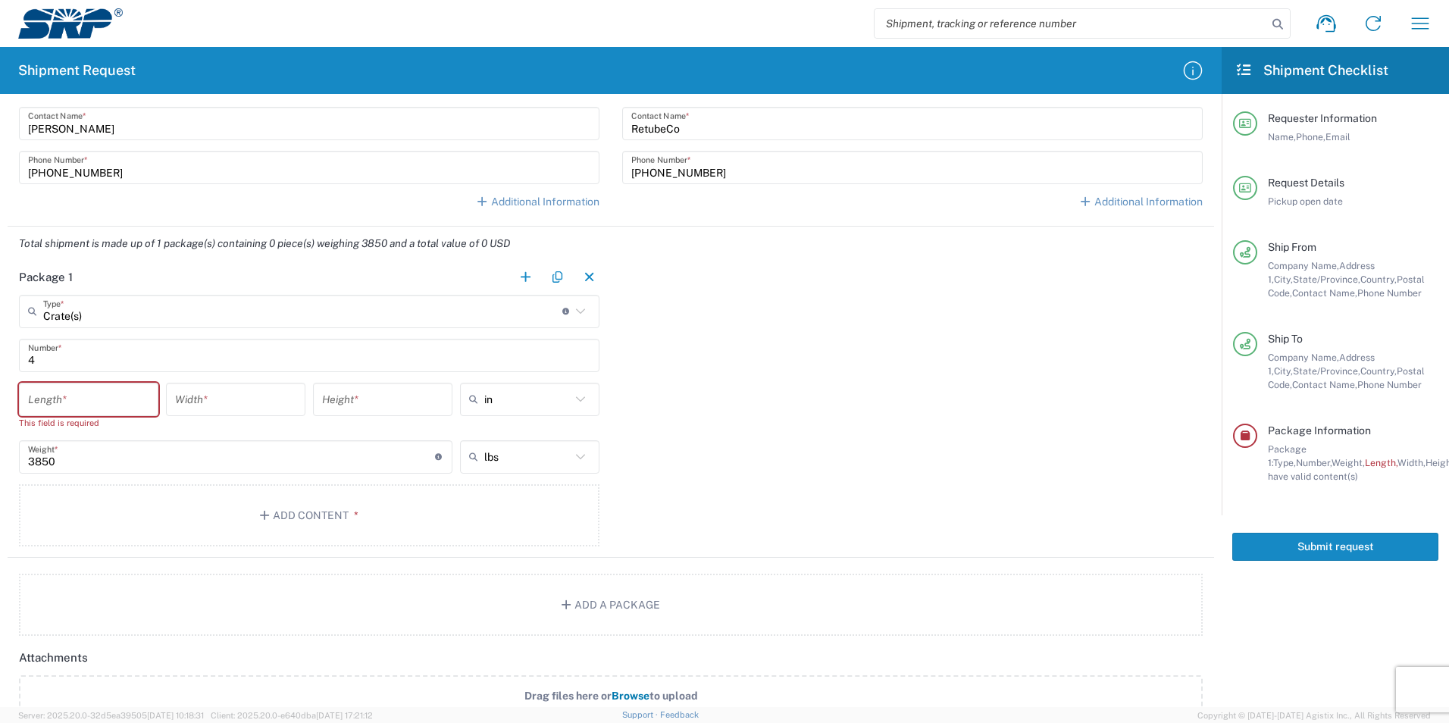
click at [146, 359] on input "4" at bounding box center [309, 355] width 562 height 27
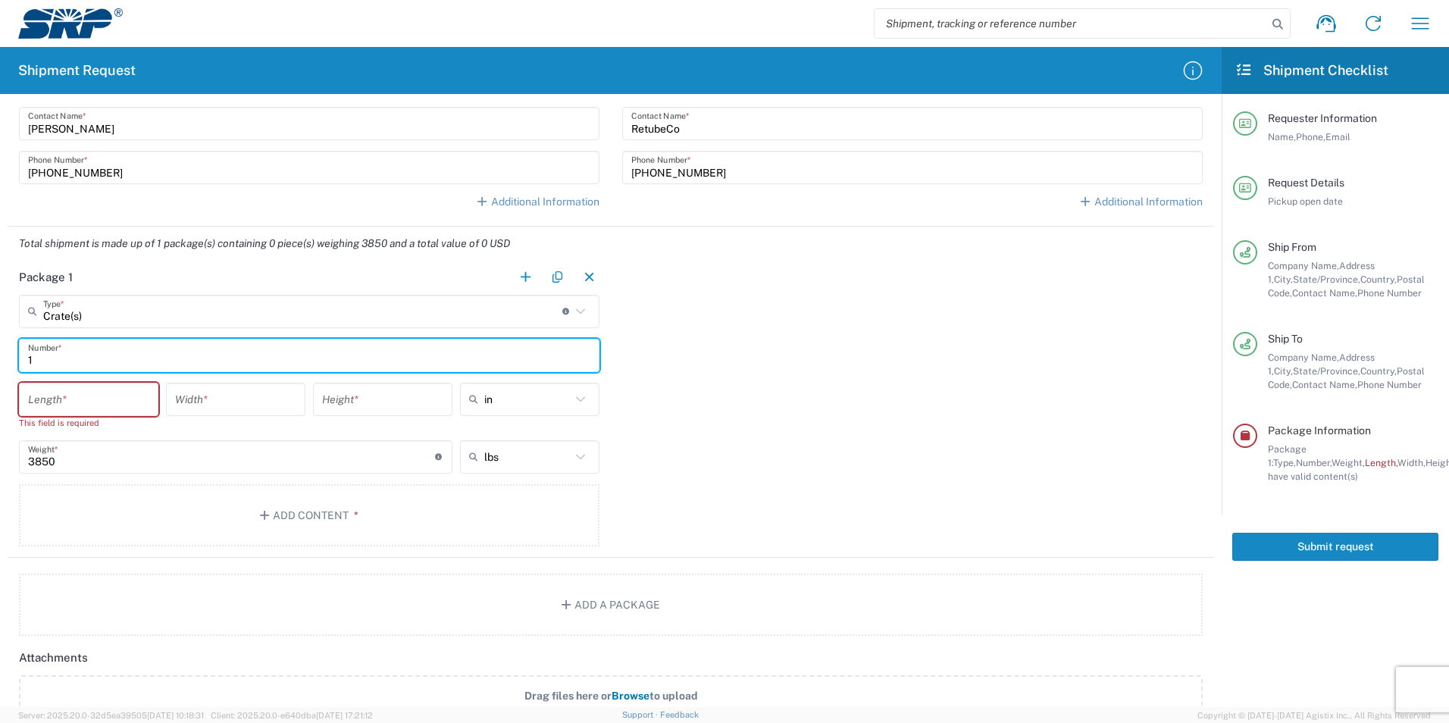
type input "1"
click at [789, 473] on div "Package 1 Crate(s) Type * Material used to package goods Bale(s) Basket(s) Bolt…" at bounding box center [611, 409] width 1206 height 297
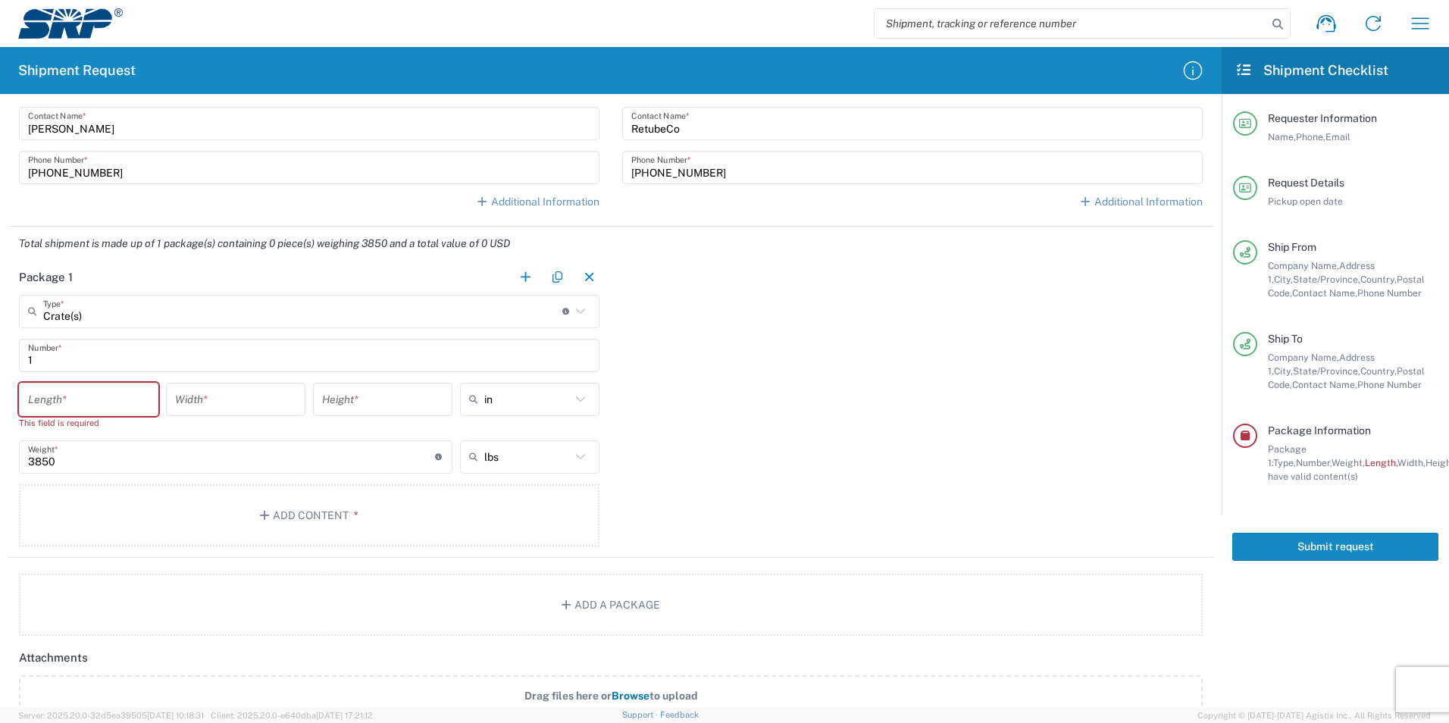
click at [168, 361] on input "1" at bounding box center [309, 355] width 562 height 27
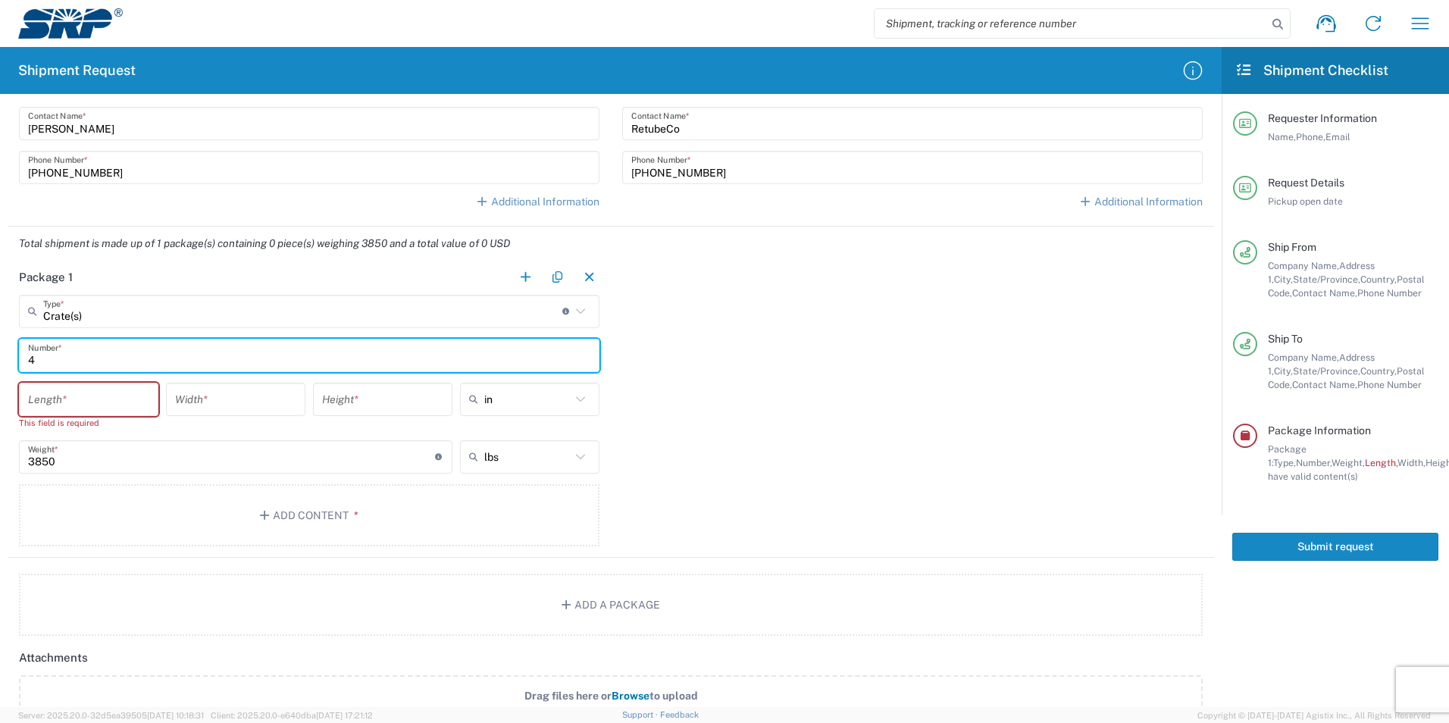
type input "4"
drag, startPoint x: 843, startPoint y: 353, endPoint x: 814, endPoint y: 366, distance: 32.2
click at [842, 355] on div "Package 1 Crate(s) Type * Material used to package goods Bale(s) Basket(s) Bolt…" at bounding box center [611, 409] width 1206 height 297
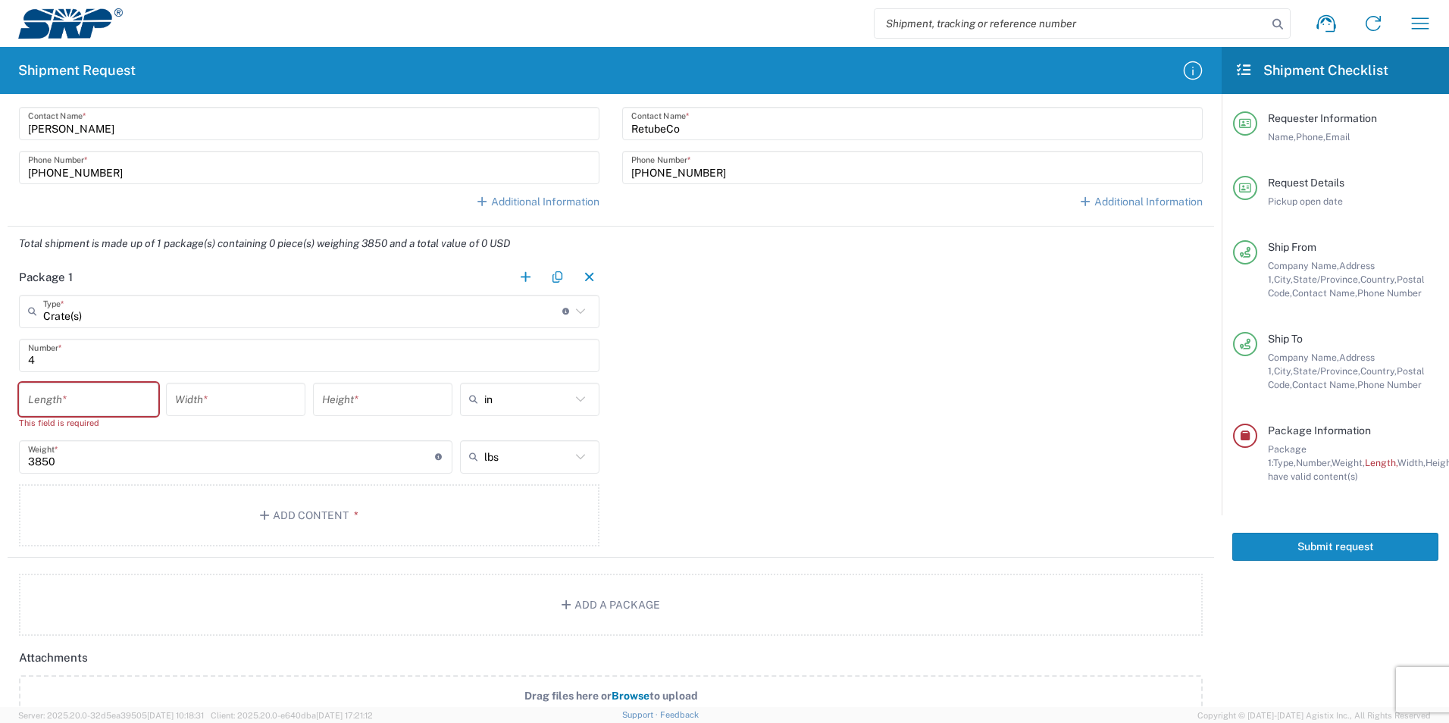
click at [344, 361] on input "4" at bounding box center [309, 355] width 562 height 27
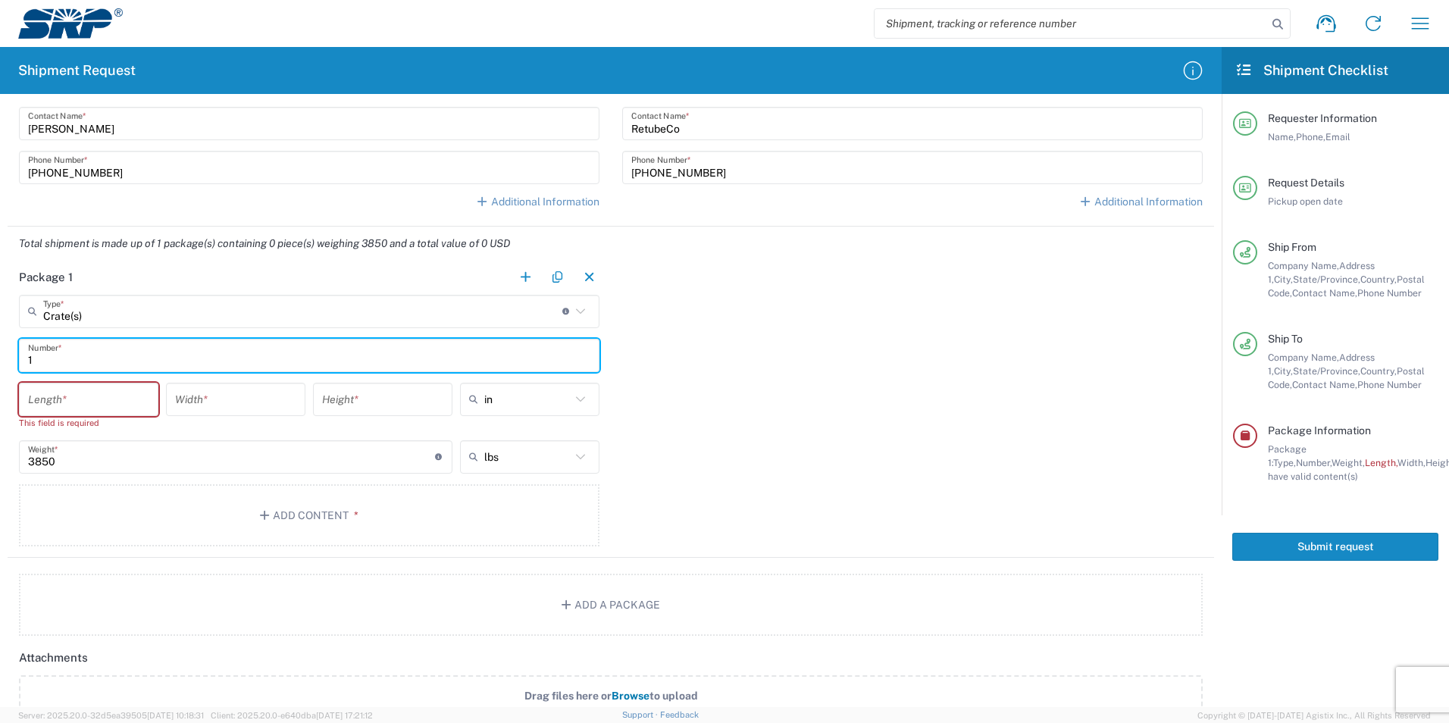
type input "1"
click at [701, 386] on div "Package 1 Crate(s) Type * Material used to package goods Bale(s) Basket(s) Bolt…" at bounding box center [611, 409] width 1206 height 297
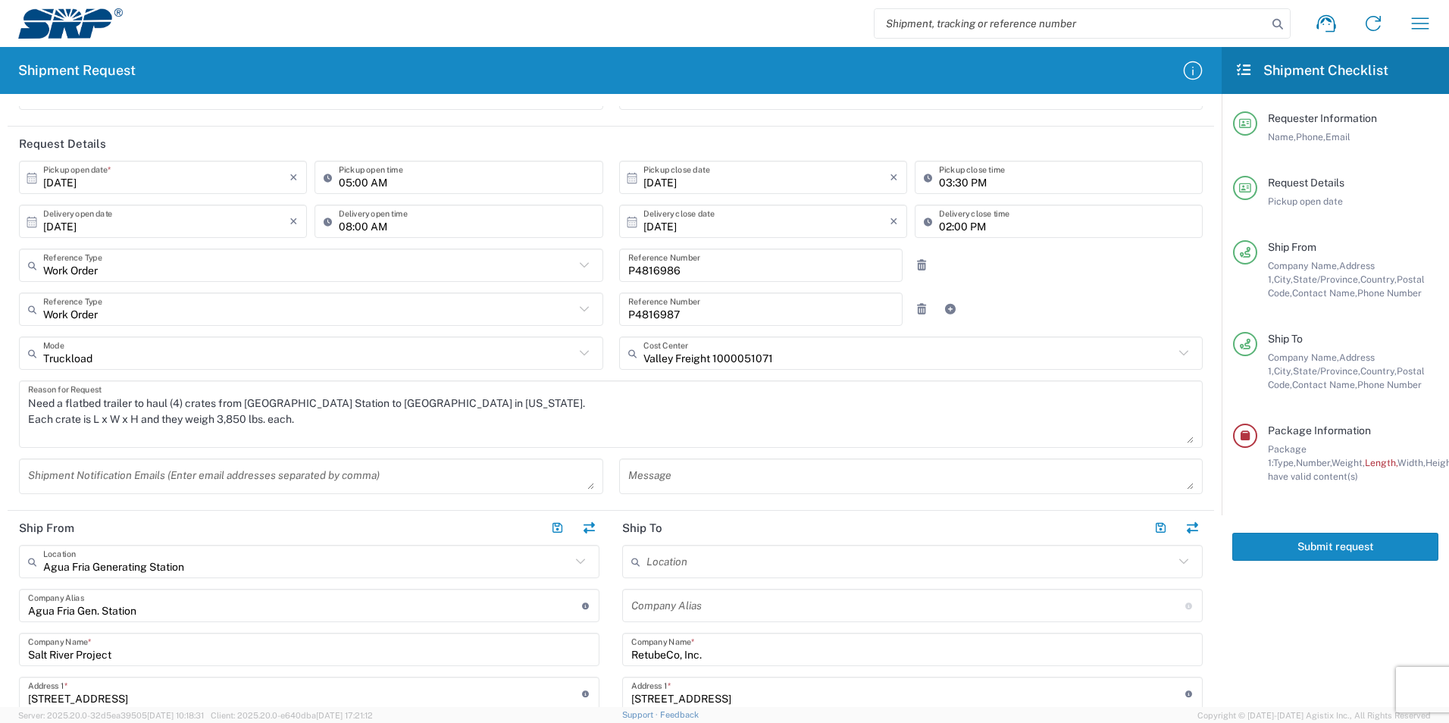
scroll to position [76, 0]
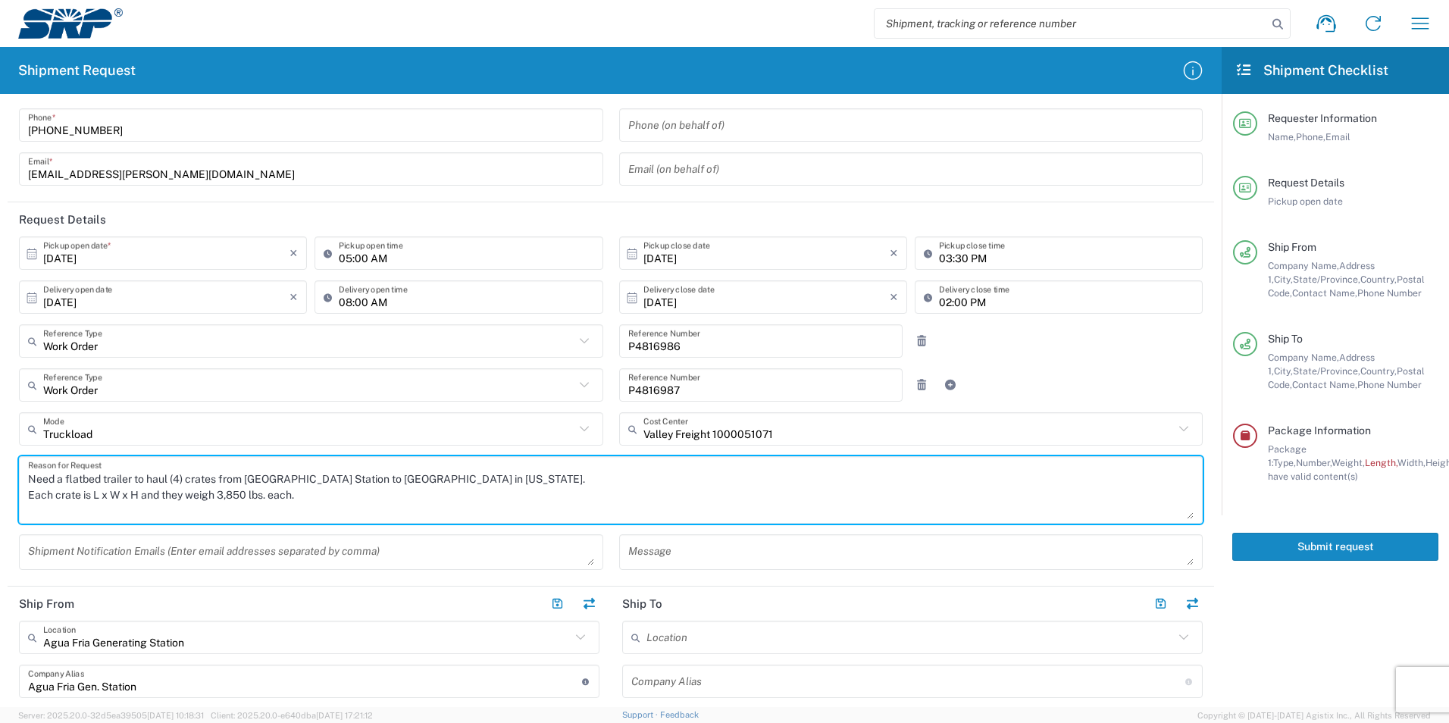
click at [558, 485] on textarea "Need a flatbed trailer to haul (4) crates from [GEOGRAPHIC_DATA] Station to [GE…" at bounding box center [610, 490] width 1165 height 58
click at [455, 490] on textarea "Need a flatbed trailer to haul (4) crates from [GEOGRAPHIC_DATA] Station to [GE…" at bounding box center [610, 490] width 1165 height 58
click at [92, 493] on textarea "Need a flatbed trailer to haul (4) crates from [GEOGRAPHIC_DATA] Station to [GE…" at bounding box center [610, 490] width 1165 height 58
click at [96, 498] on textarea "Need a flatbed trailer to haul (4) crates from [GEOGRAPHIC_DATA] Station to [GE…" at bounding box center [610, 490] width 1165 height 58
click at [94, 495] on textarea "Need a flatbed trailer to haul (4) crates from [GEOGRAPHIC_DATA] Station to [GE…" at bounding box center [610, 490] width 1165 height 58
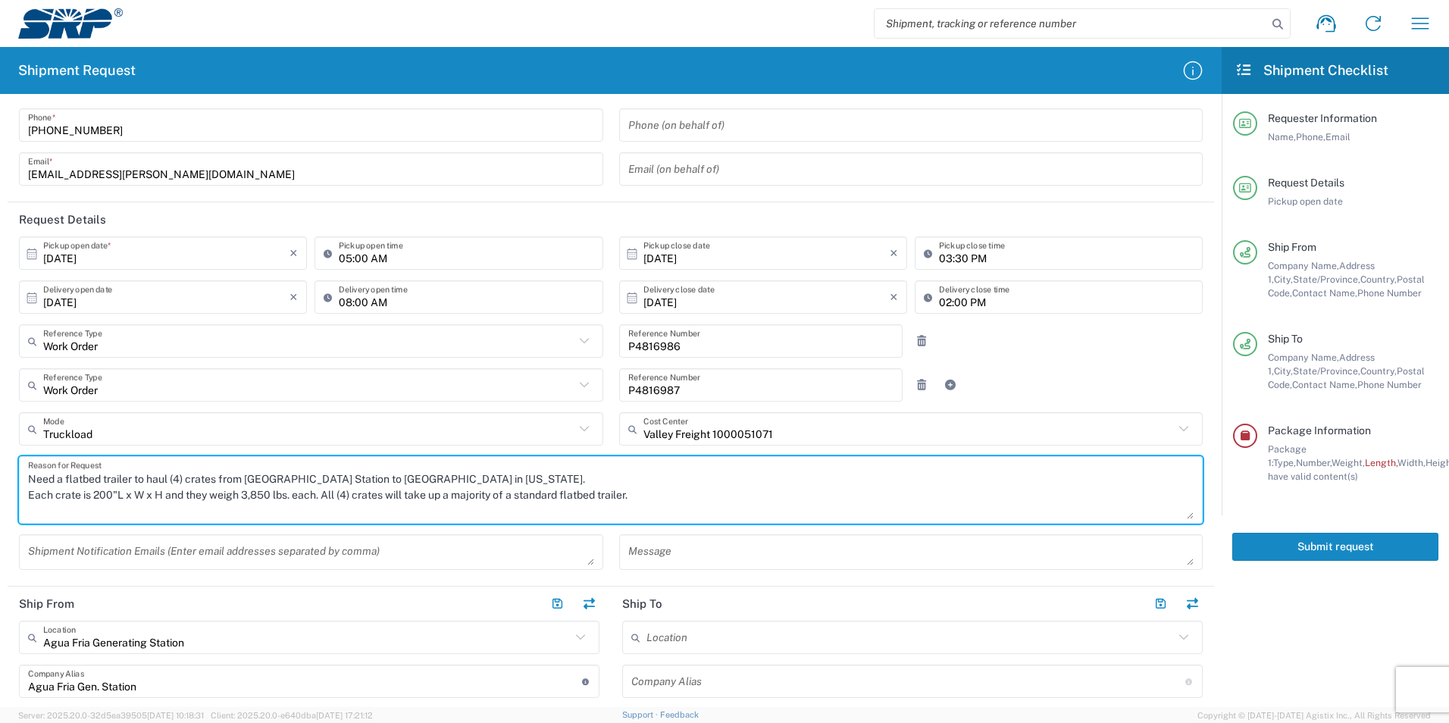
click at [136, 496] on textarea "Need a flatbed trailer to haul (4) crates from [GEOGRAPHIC_DATA] Station to [GE…" at bounding box center [610, 490] width 1165 height 58
click at [176, 500] on textarea "Need a flatbed trailer to haul (4) crates from [GEOGRAPHIC_DATA] Station to [GE…" at bounding box center [610, 490] width 1165 height 58
type textarea "Need a flatbed trailer to haul (4) crates from [GEOGRAPHIC_DATA] Station to [GE…"
drag, startPoint x: 531, startPoint y: 497, endPoint x: 504, endPoint y: 497, distance: 27.3
click at [495, 502] on textarea "Need a flatbed trailer to haul (4) crates from [GEOGRAPHIC_DATA] Station to [GE…" at bounding box center [610, 490] width 1165 height 58
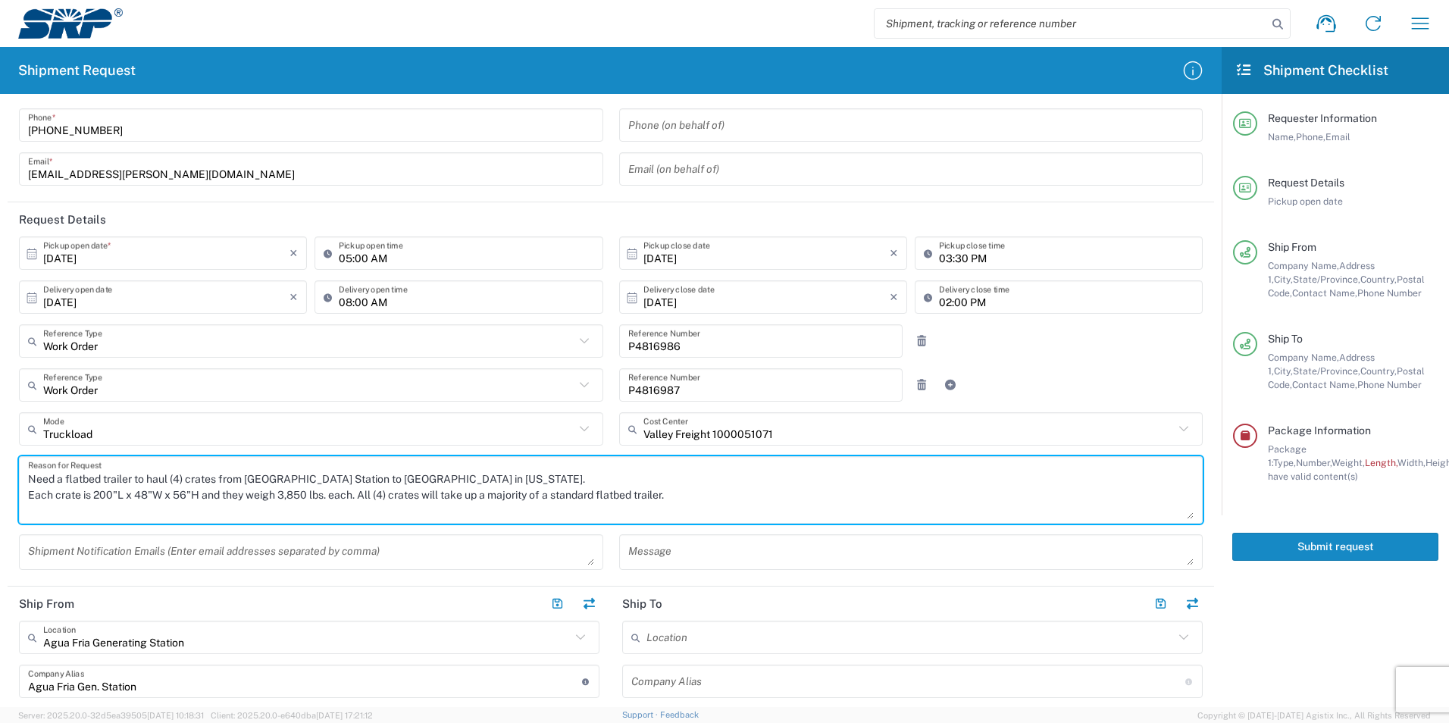
click at [552, 494] on textarea "Need a flatbed trailer to haul (4) crates from [GEOGRAPHIC_DATA] Station to [GE…" at bounding box center [610, 490] width 1165 height 58
click at [536, 496] on textarea "Need a flatbed trailer to haul (4) crates from [GEOGRAPHIC_DATA] Station to [GE…" at bounding box center [610, 490] width 1165 height 58
click at [484, 498] on textarea "Need a flatbed trailer to haul (4) crates from [GEOGRAPHIC_DATA] Station to [GE…" at bounding box center [610, 490] width 1165 height 58
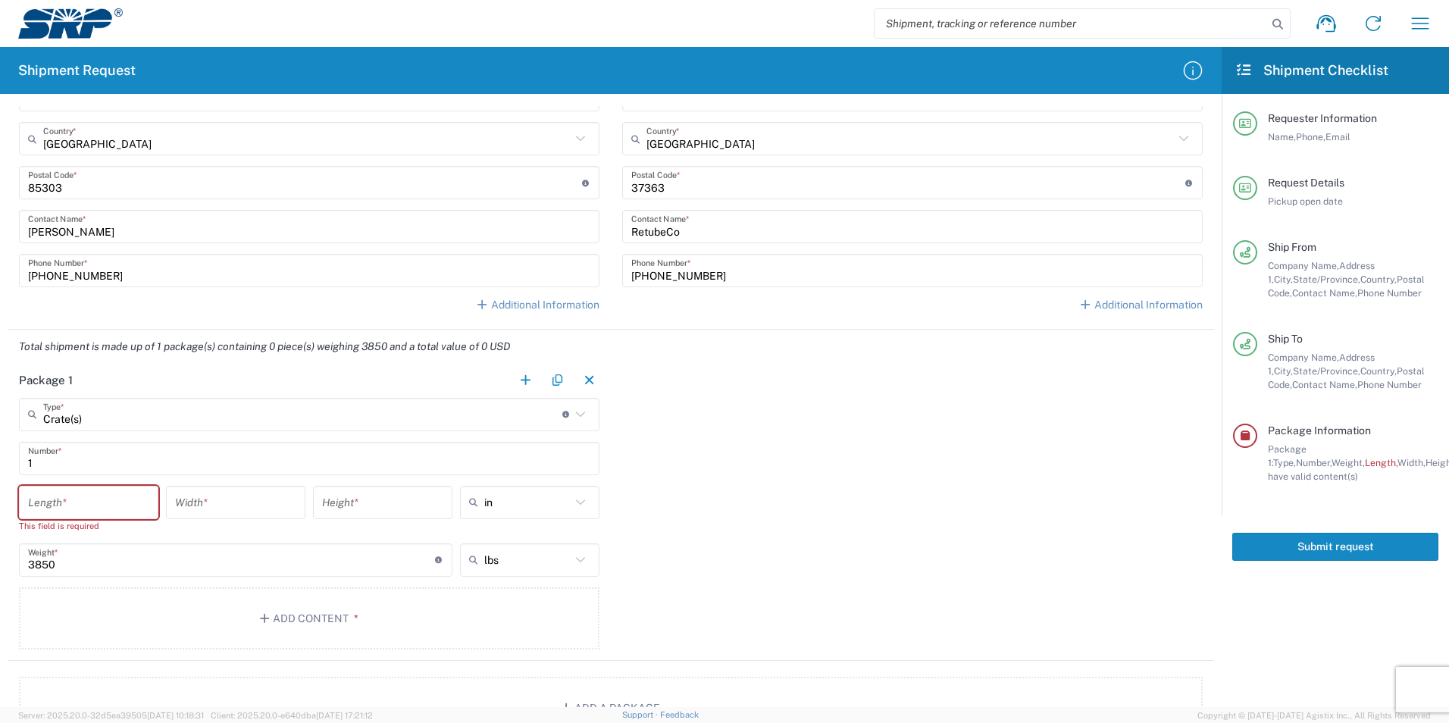
scroll to position [909, 0]
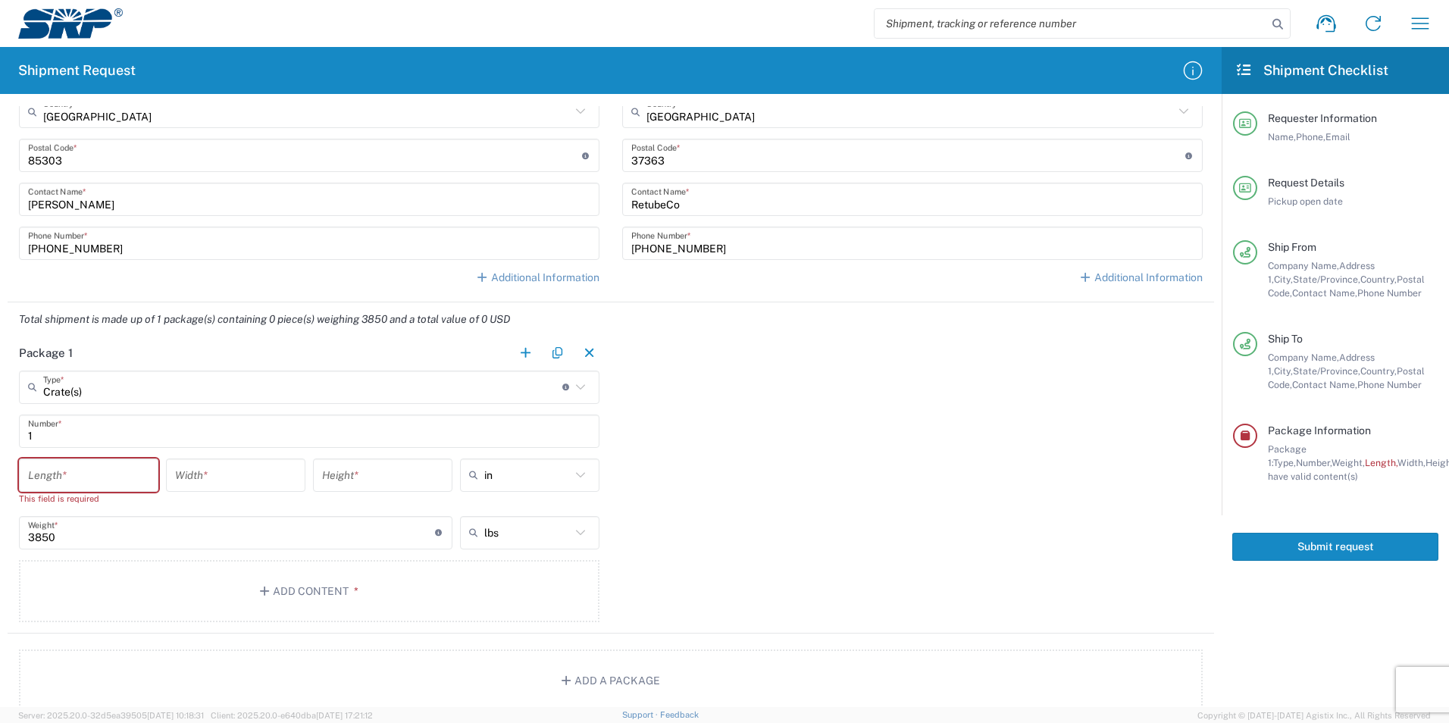
click at [82, 478] on input "number" at bounding box center [88, 474] width 121 height 27
type input "200"
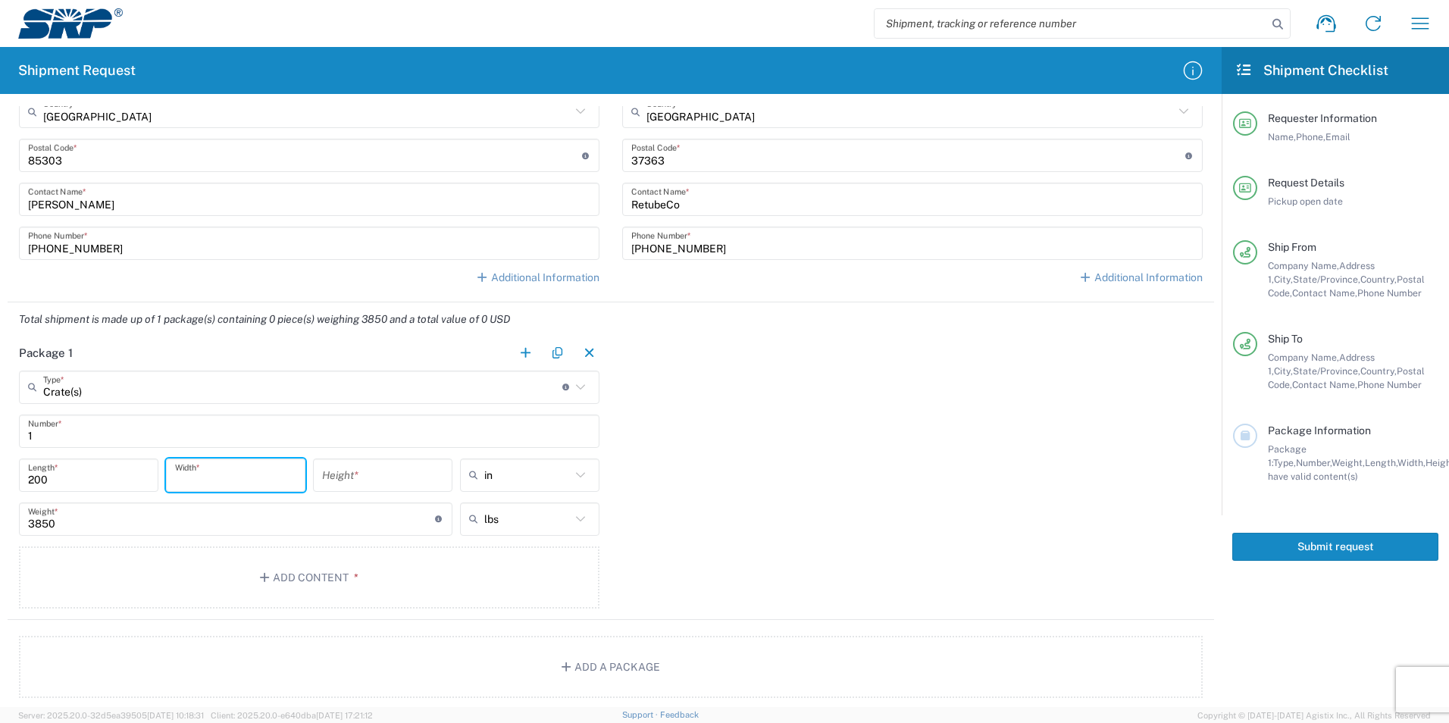
click at [208, 477] on input "number" at bounding box center [235, 474] width 121 height 27
type input "48"
click at [364, 472] on input "number" at bounding box center [382, 474] width 121 height 27
type input "56"
click at [683, 480] on div "Package 1 Crate(s) Type * Material used to package goods Bale(s) Basket(s) Bolt…" at bounding box center [611, 477] width 1206 height 283
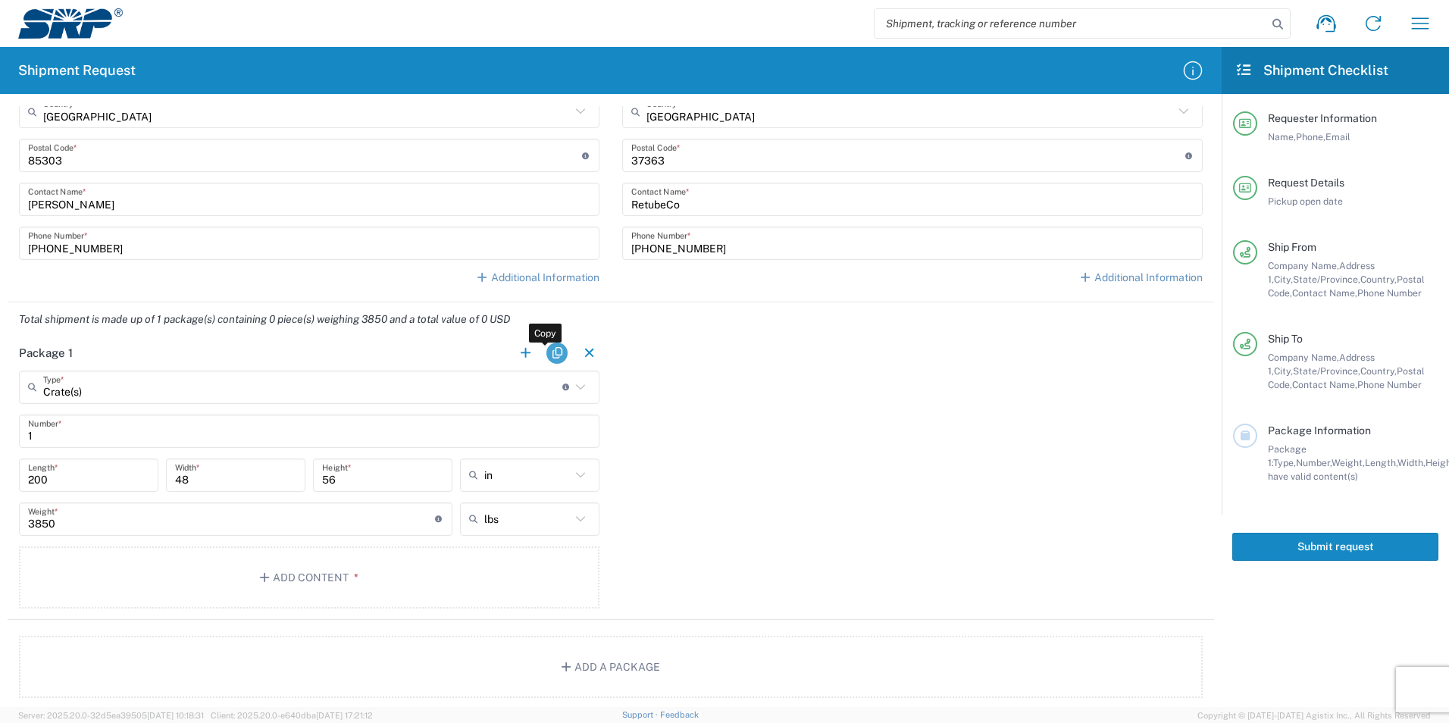
click at [556, 355] on button "button" at bounding box center [556, 352] width 21 height 21
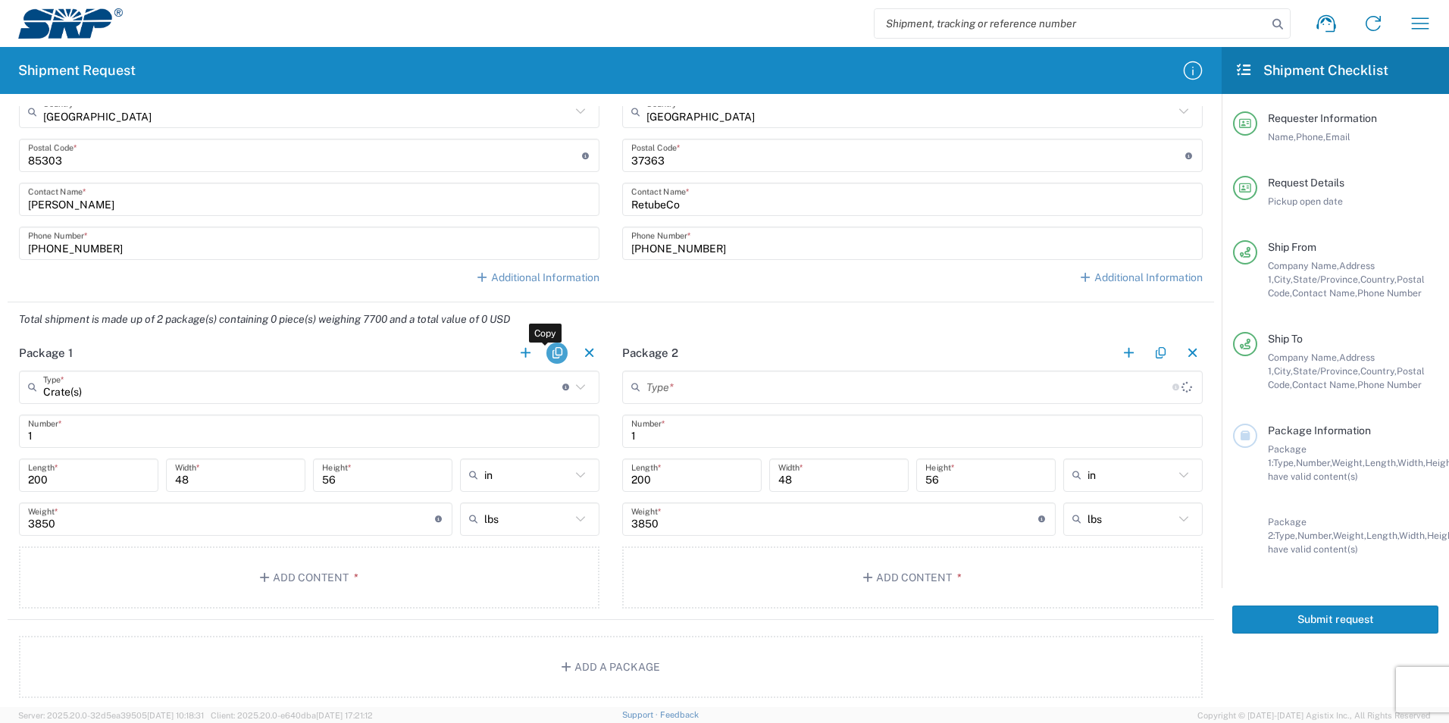
type input "Crate(s)"
click at [558, 354] on button "button" at bounding box center [556, 352] width 21 height 21
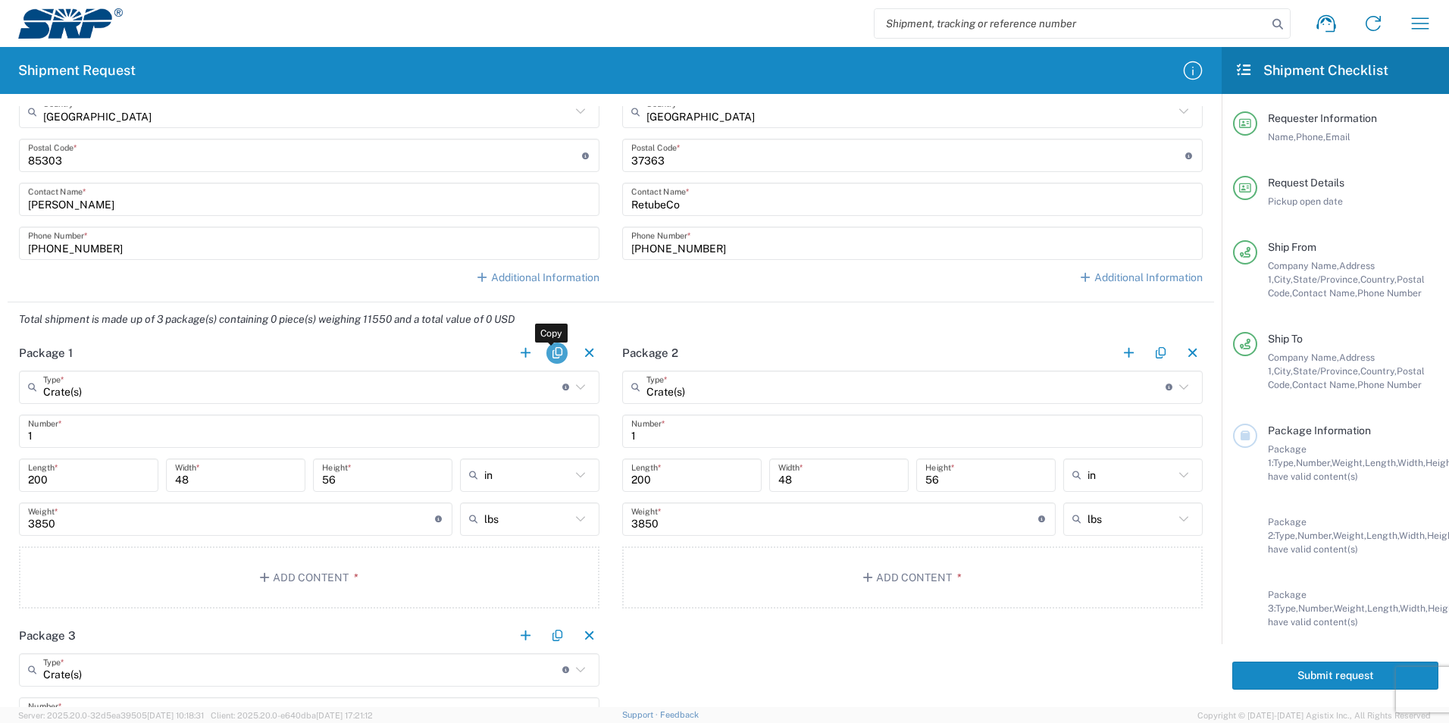
click at [558, 354] on button "button" at bounding box center [556, 352] width 21 height 21
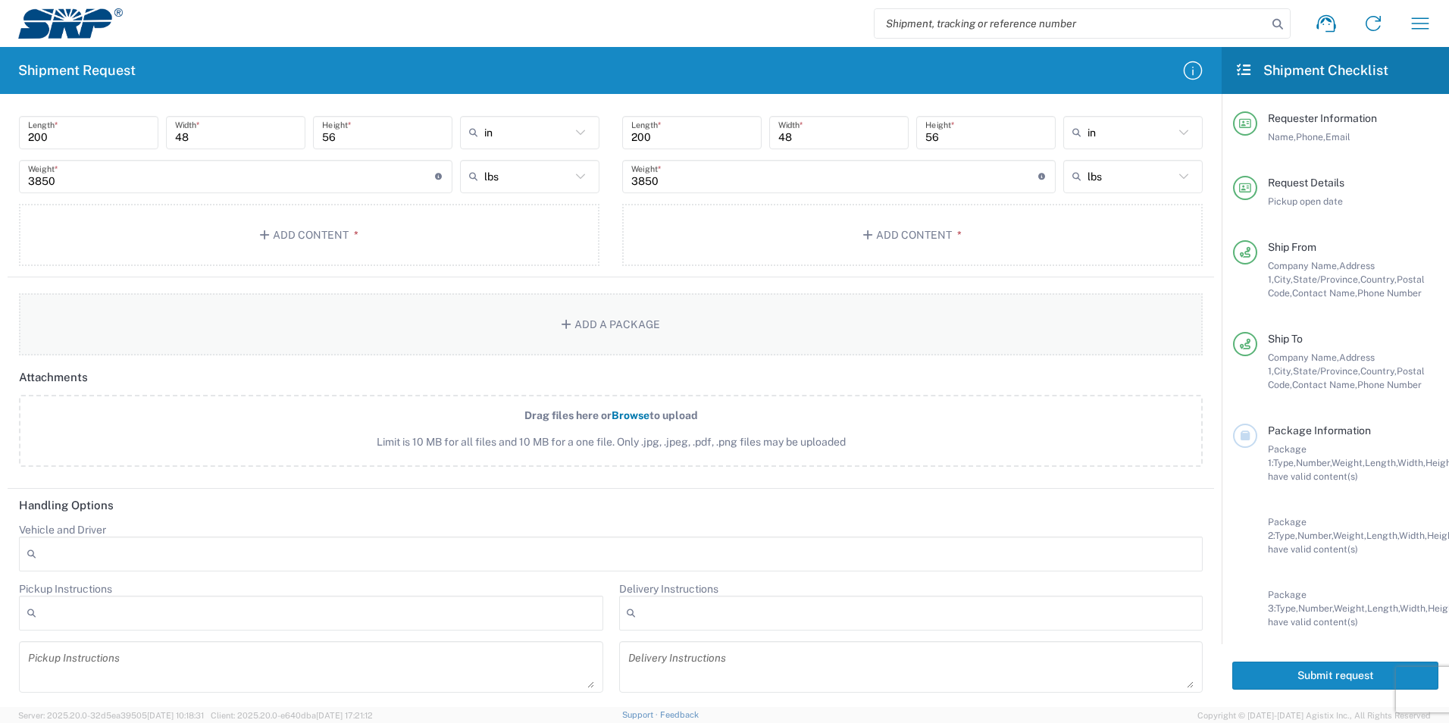
scroll to position [1536, 0]
click at [351, 560] on div at bounding box center [610, 551] width 1183 height 35
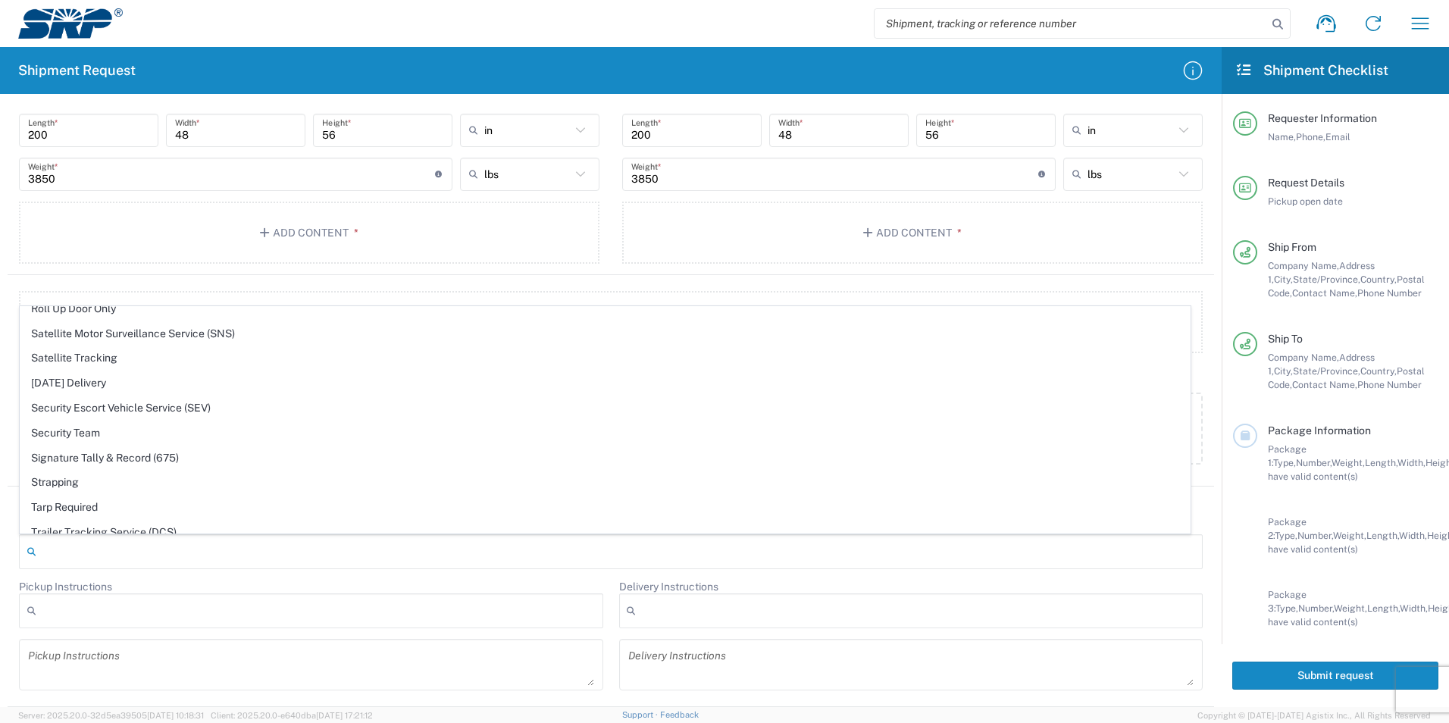
scroll to position [642, 0]
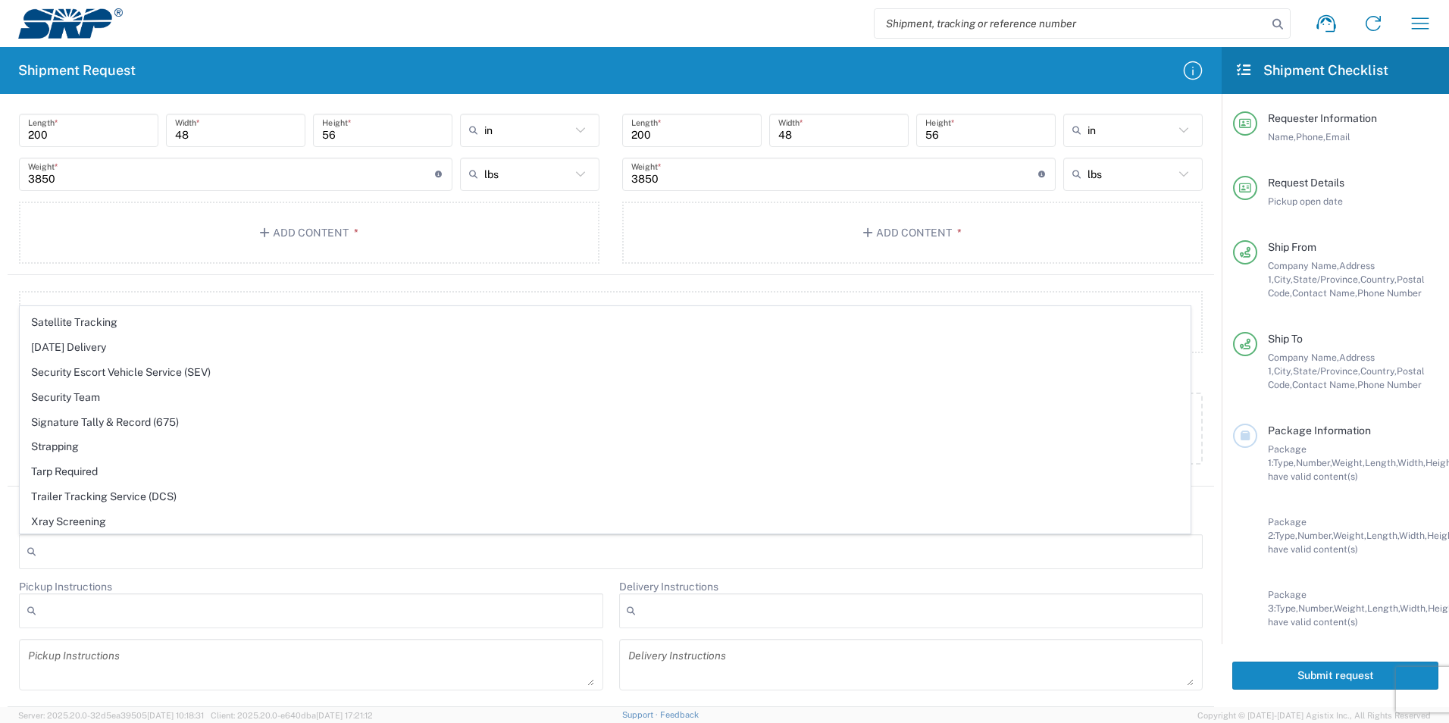
click at [11, 272] on agx-form-section "Package 3 Crate(s) Type * Material used to package goods Crate(s) Bale(s) Baske…" at bounding box center [309, 133] width 603 height 283
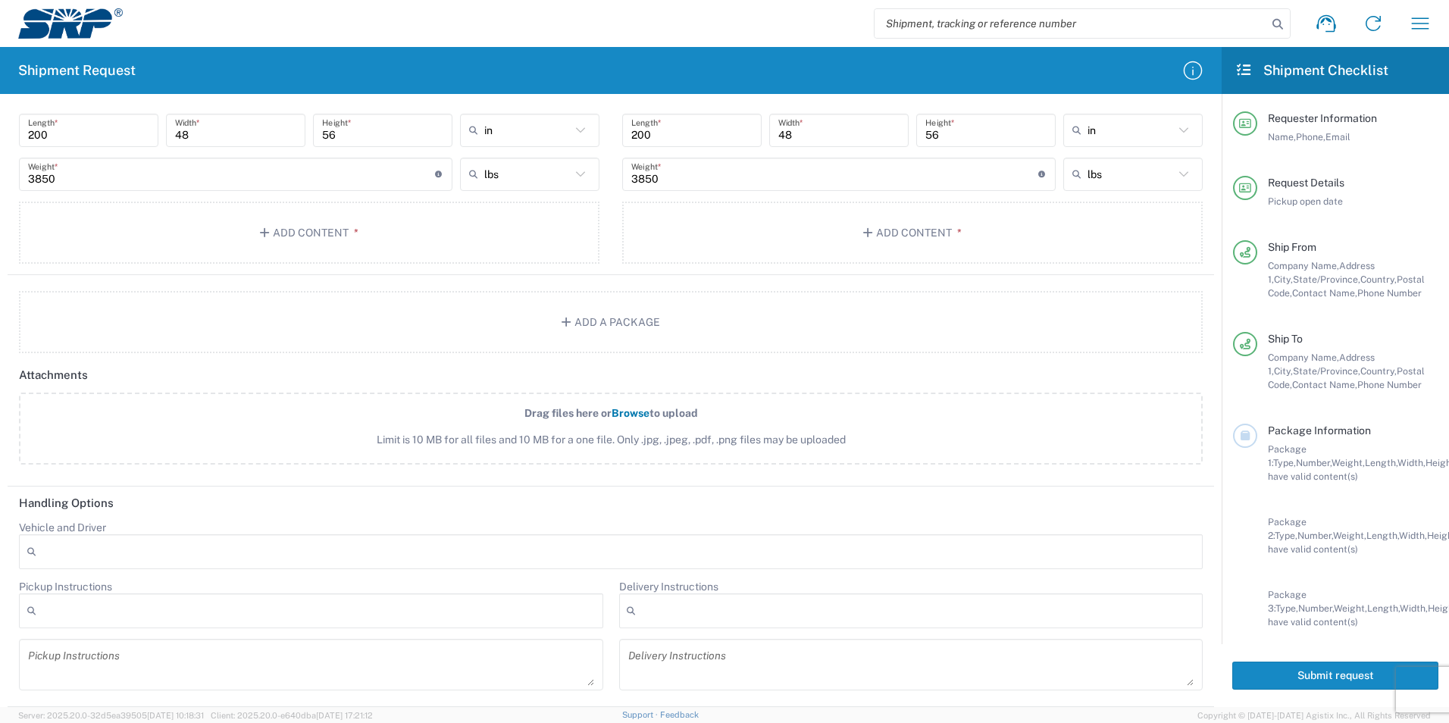
click at [121, 613] on div at bounding box center [311, 610] width 584 height 35
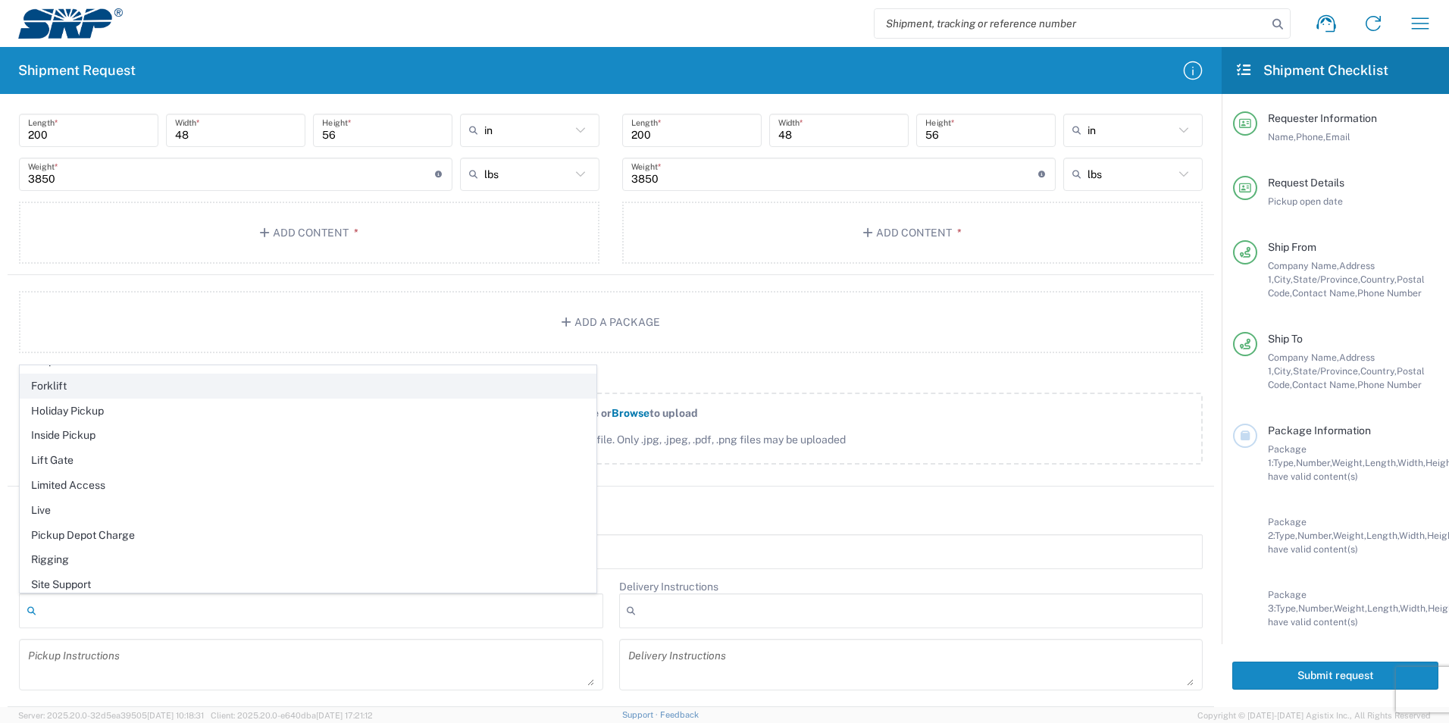
scroll to position [95, 0]
click at [5, 401] on form "Requester Information [PERSON_NAME] Name * [PHONE_NUMBER] Phone * [EMAIL_ADDRES…" at bounding box center [610, 406] width 1221 height 601
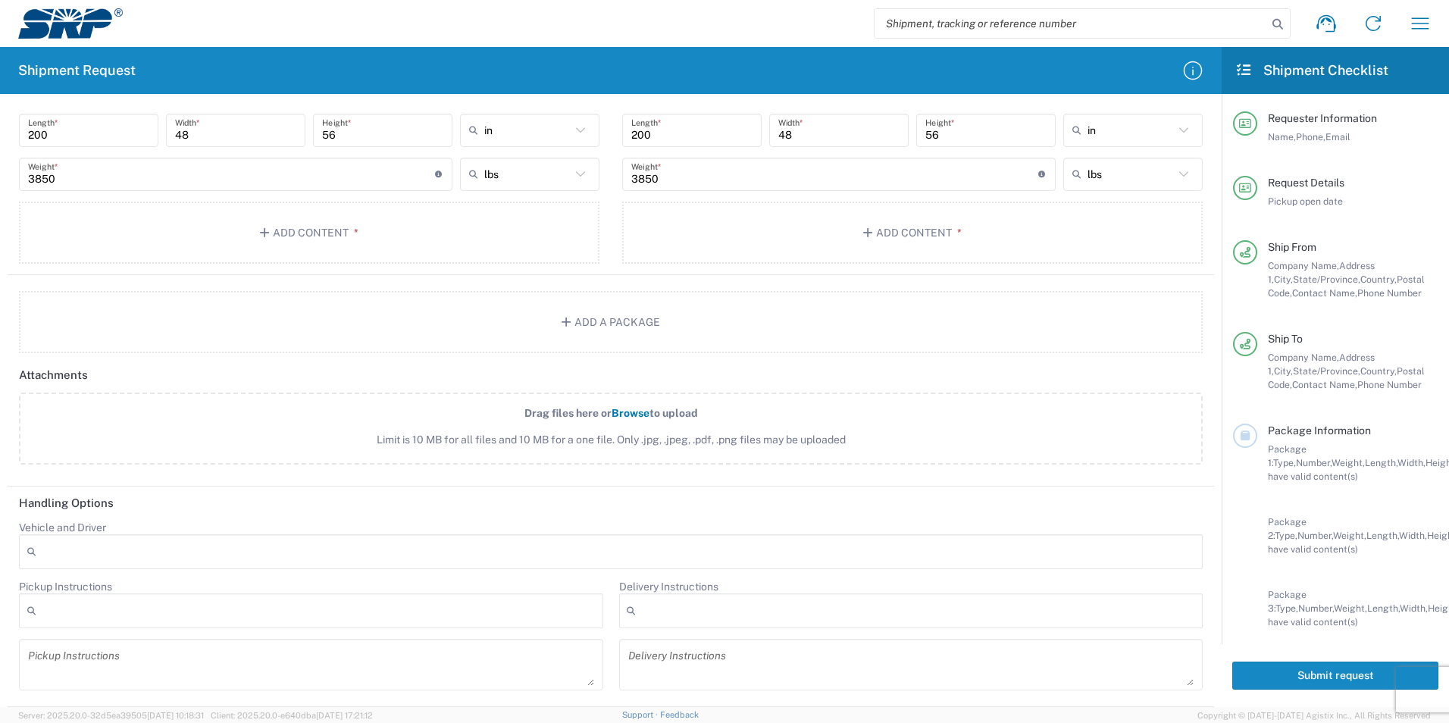
click at [133, 660] on textarea at bounding box center [311, 664] width 566 height 42
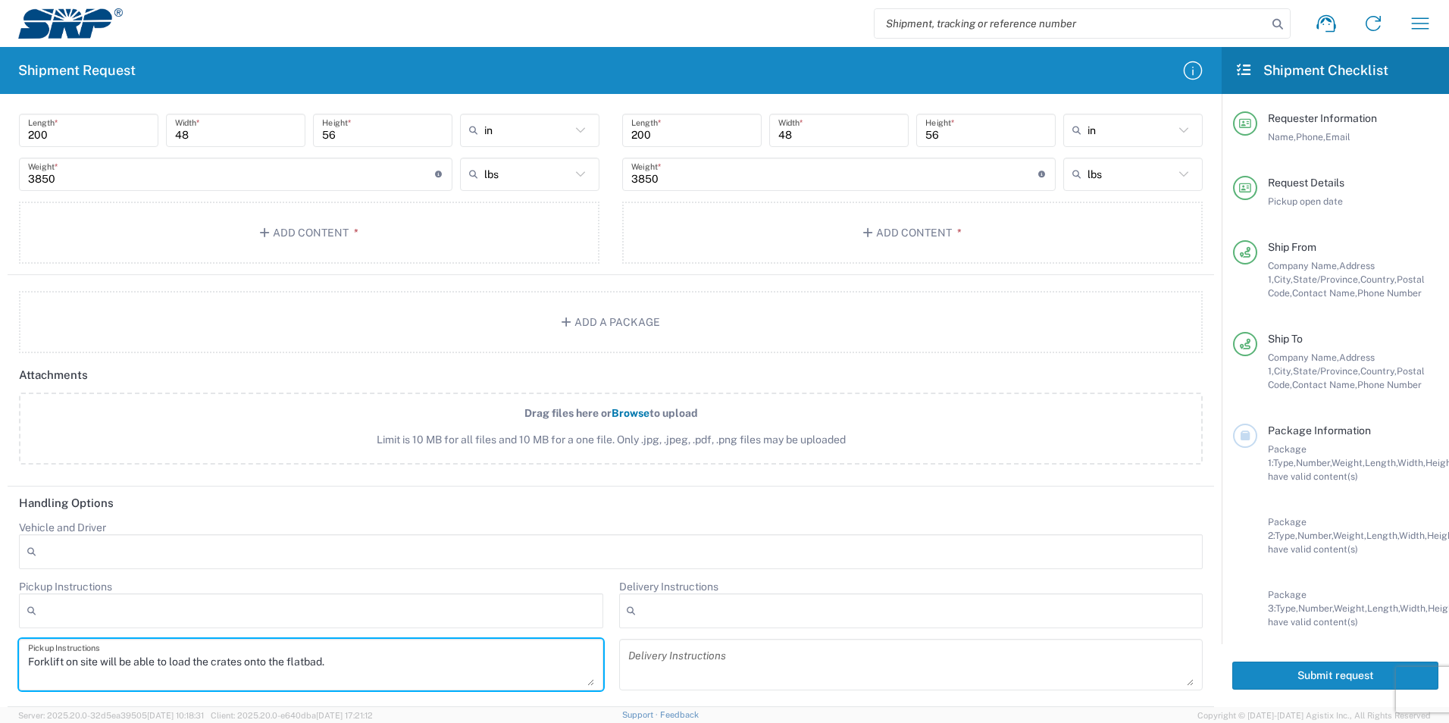
type textarea "Forklift on site will be able to load the crates onto the flatbad."
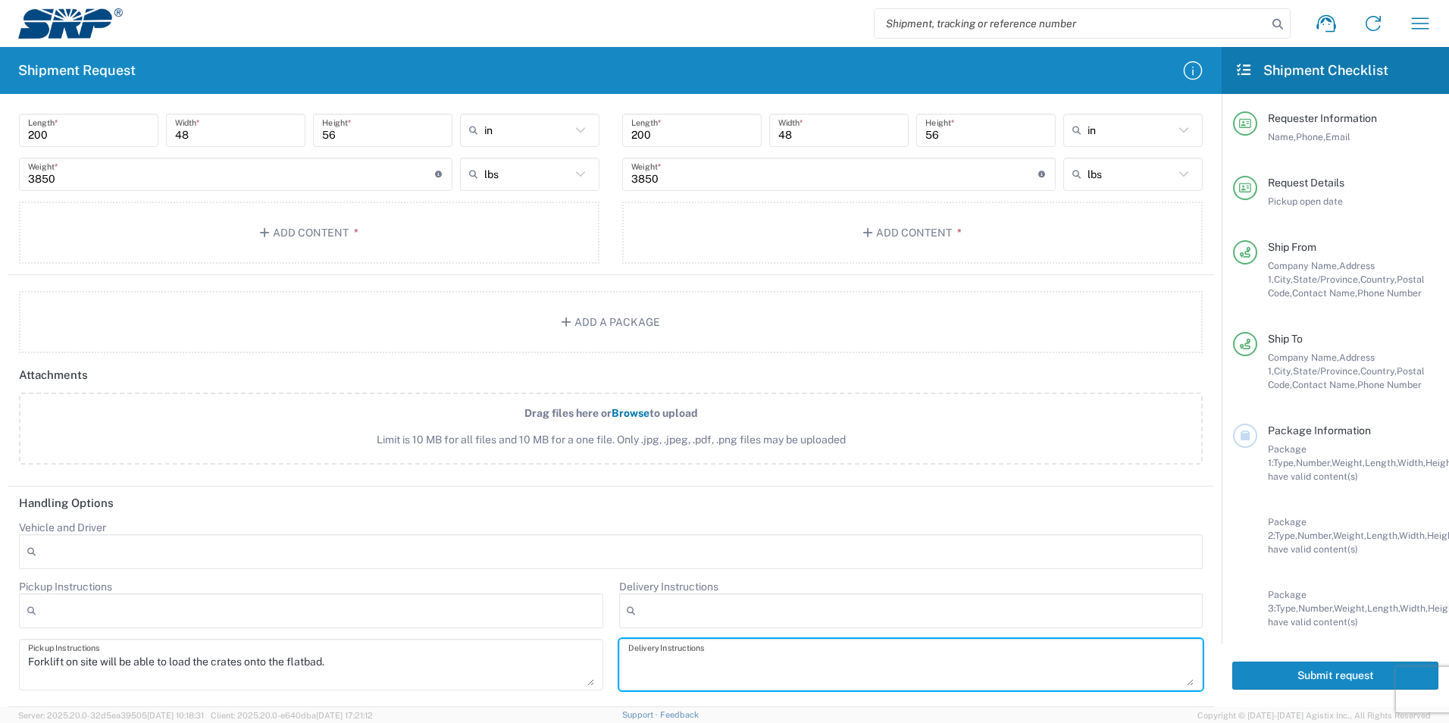
click at [645, 652] on textarea at bounding box center [911, 664] width 566 height 42
click at [748, 657] on textarea "Delivery location will need a forklift with a capacity exceeding 4,000 lbs to u…" at bounding box center [911, 664] width 566 height 42
drag, startPoint x: 705, startPoint y: 661, endPoint x: 661, endPoint y: 666, distance: 44.3
click at [661, 666] on textarea "Delivery location will require a forklift with a capacity exceeding 4,000 lbs t…" at bounding box center [911, 664] width 566 height 42
type textarea "Delivery will require a forklift with a capacity exceeding 4,000 lbs to unload …"
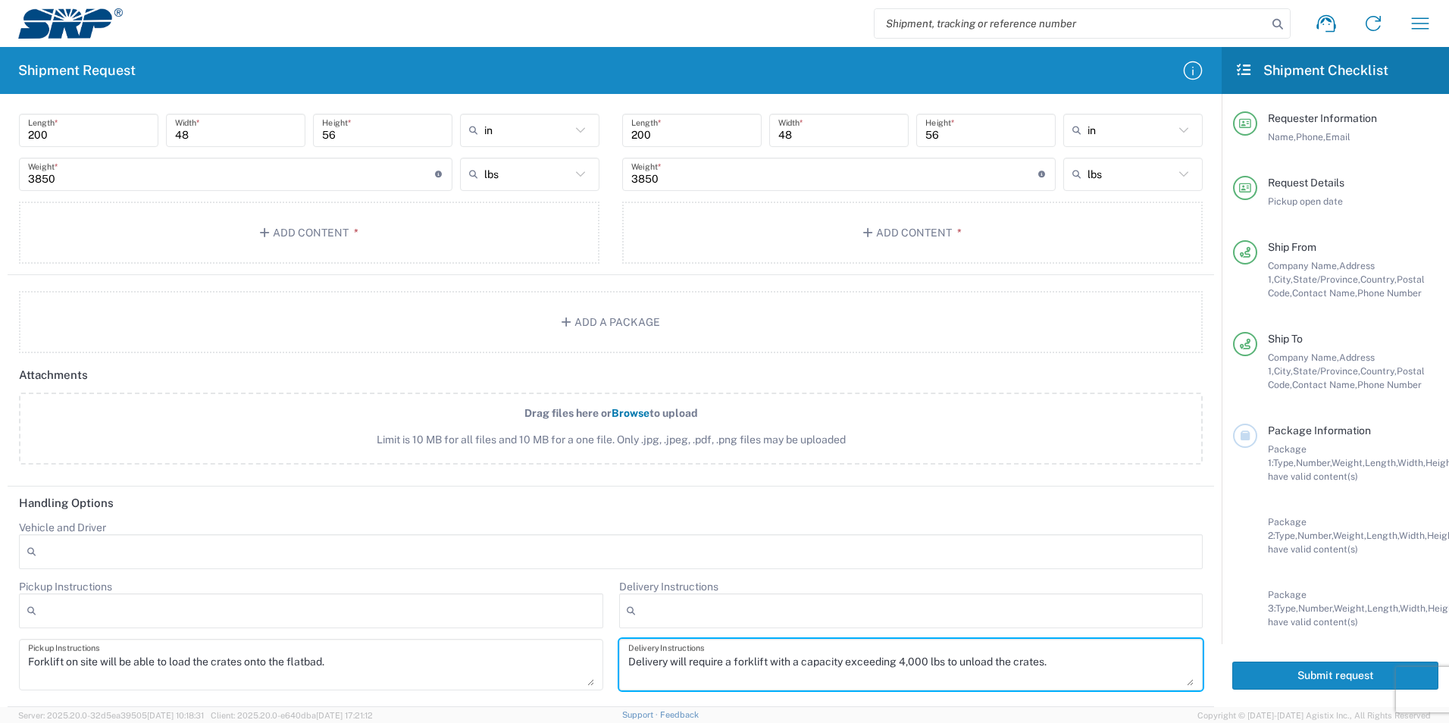
click at [612, 624] on div "Delivery Instructions After Hour Delivery Breakdown Crane Required Delivery Dep…" at bounding box center [911, 640] width 600 height 121
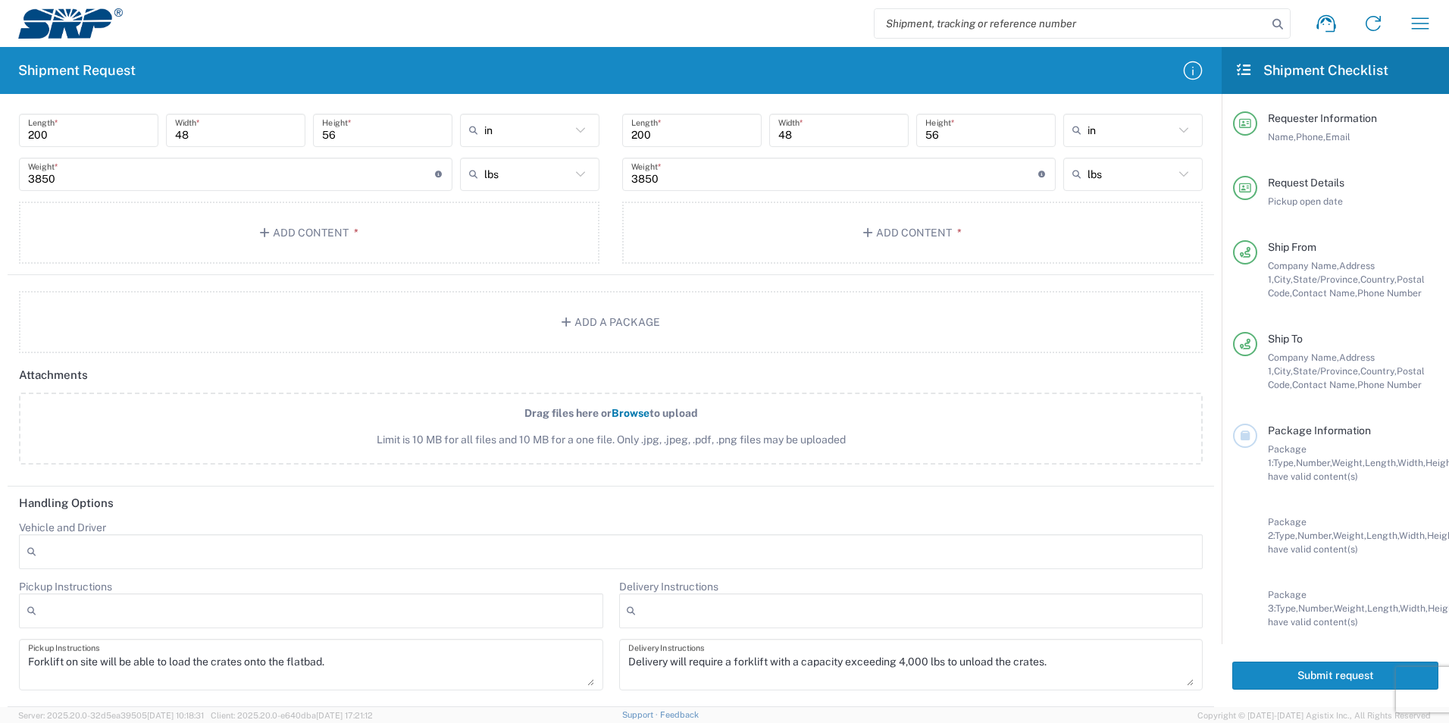
click at [610, 557] on div at bounding box center [610, 551] width 1183 height 35
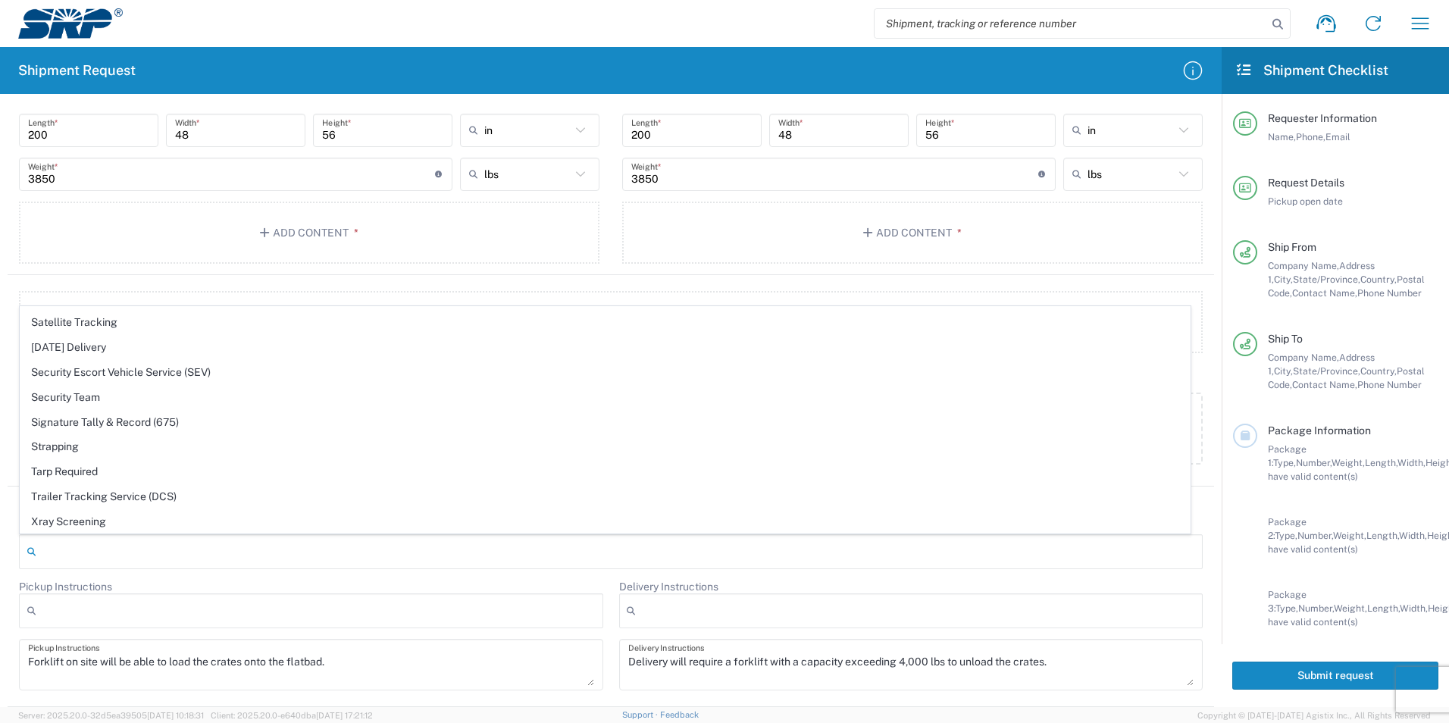
scroll to position [0, 0]
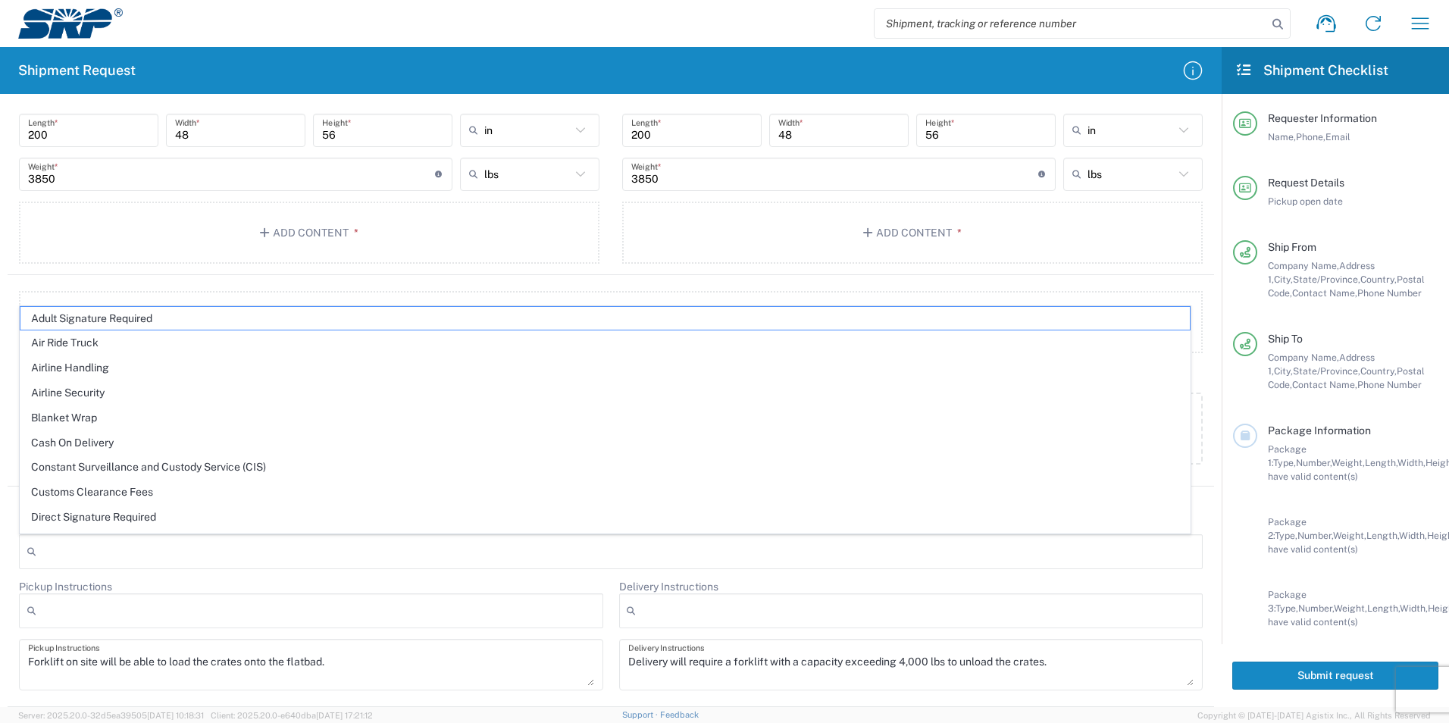
click at [3, 338] on div "Add a Package" at bounding box center [611, 322] width 1222 height 62
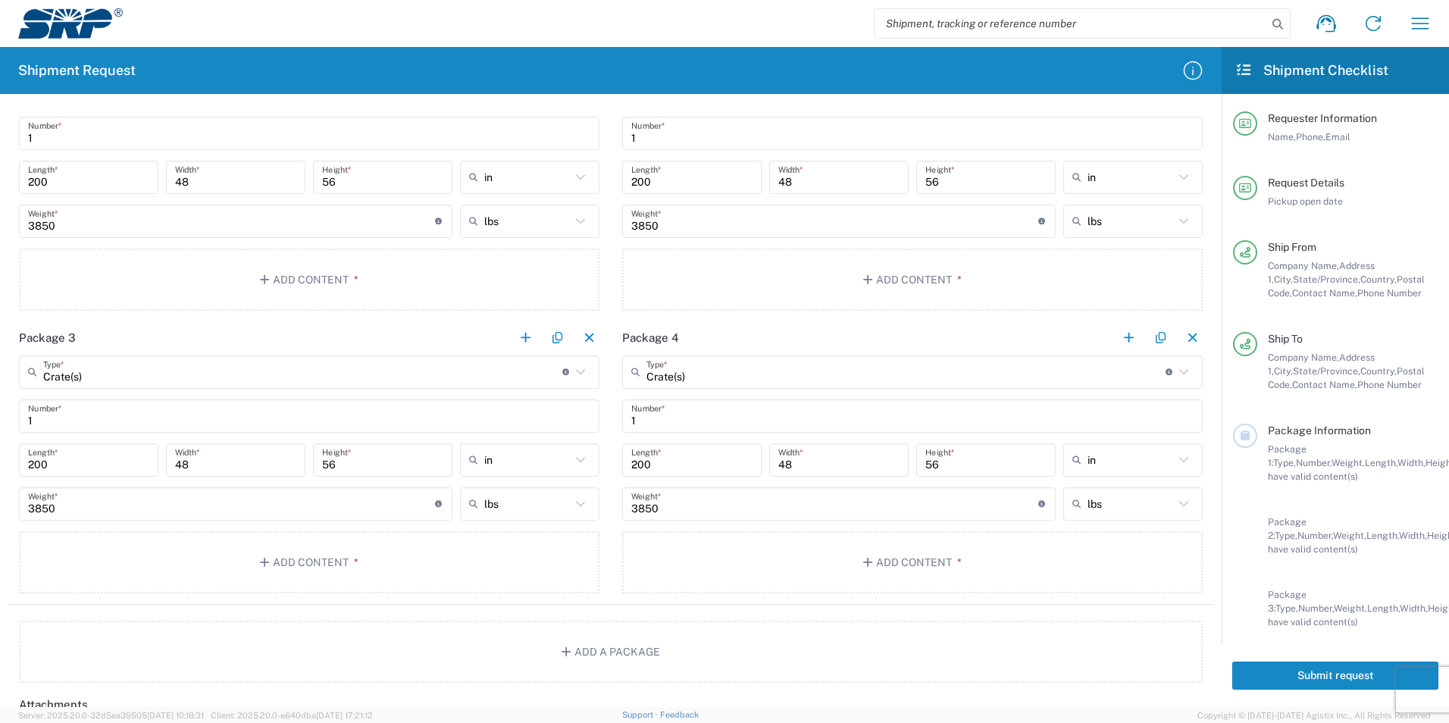
scroll to position [1233, 0]
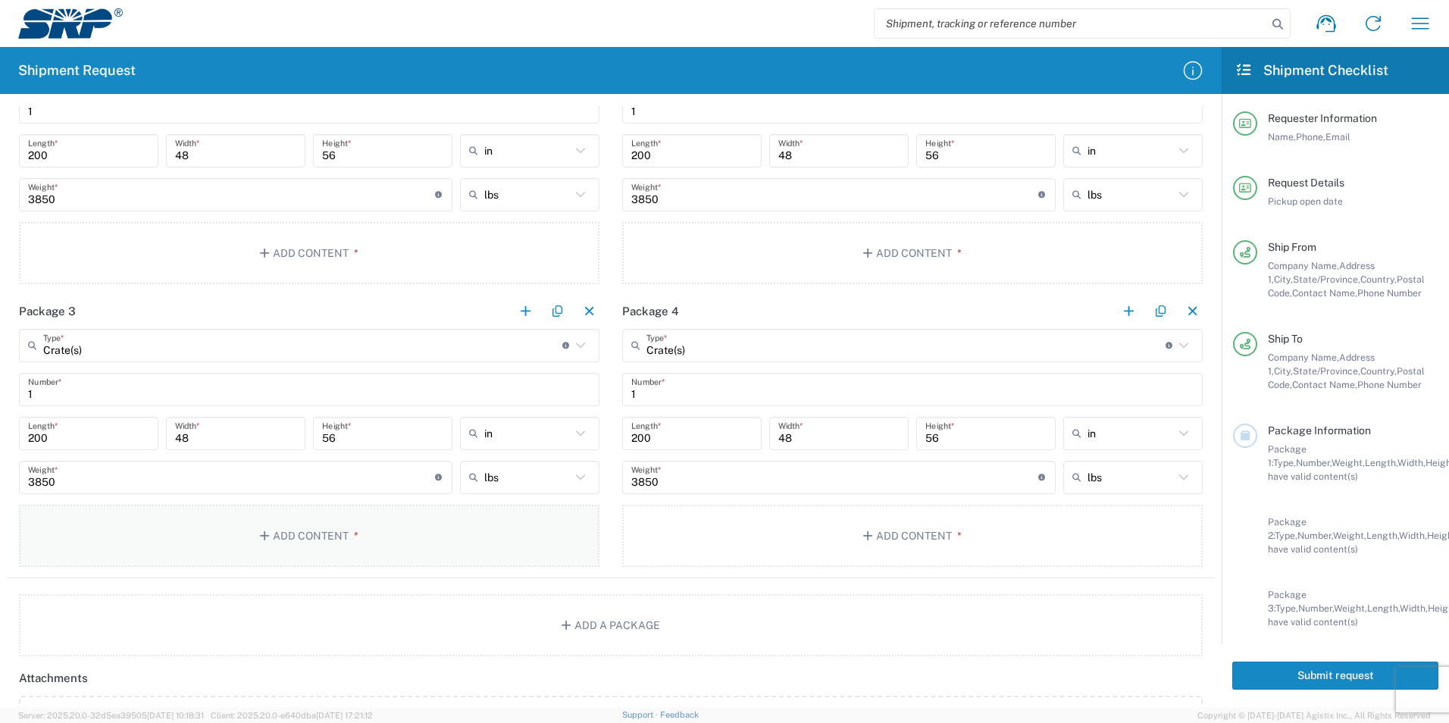
click at [449, 558] on button "Add Content *" at bounding box center [309, 536] width 580 height 62
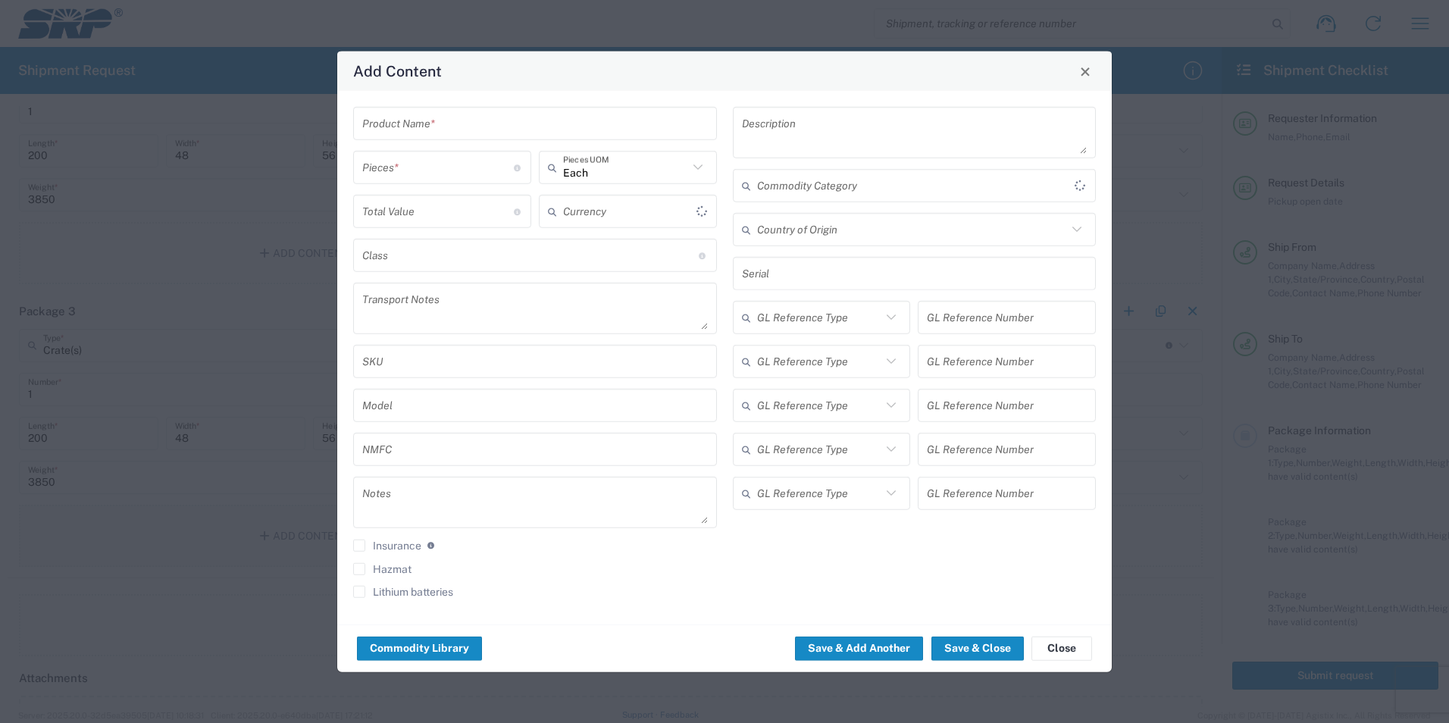
type input "US Dollar"
click at [477, 127] on input "text" at bounding box center [534, 123] width 345 height 27
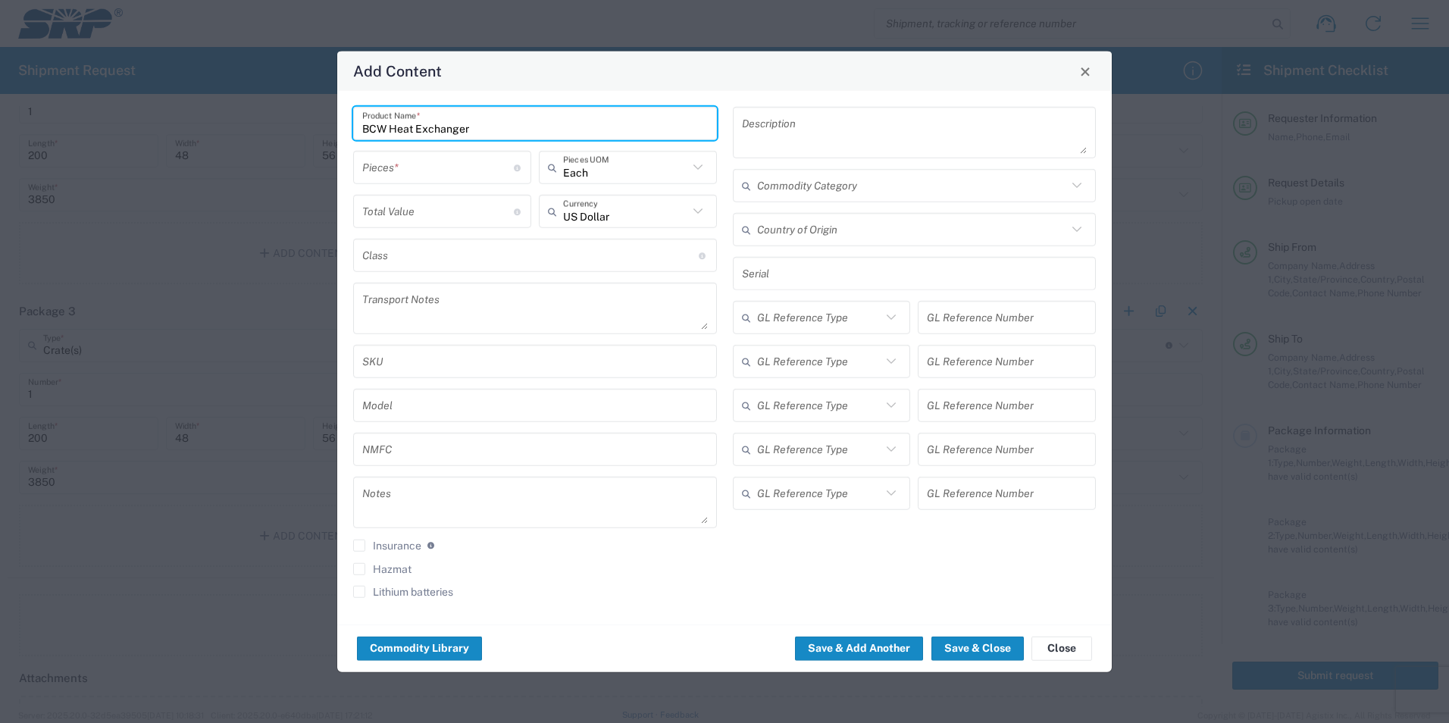
type input "BCW Heat Exchanger"
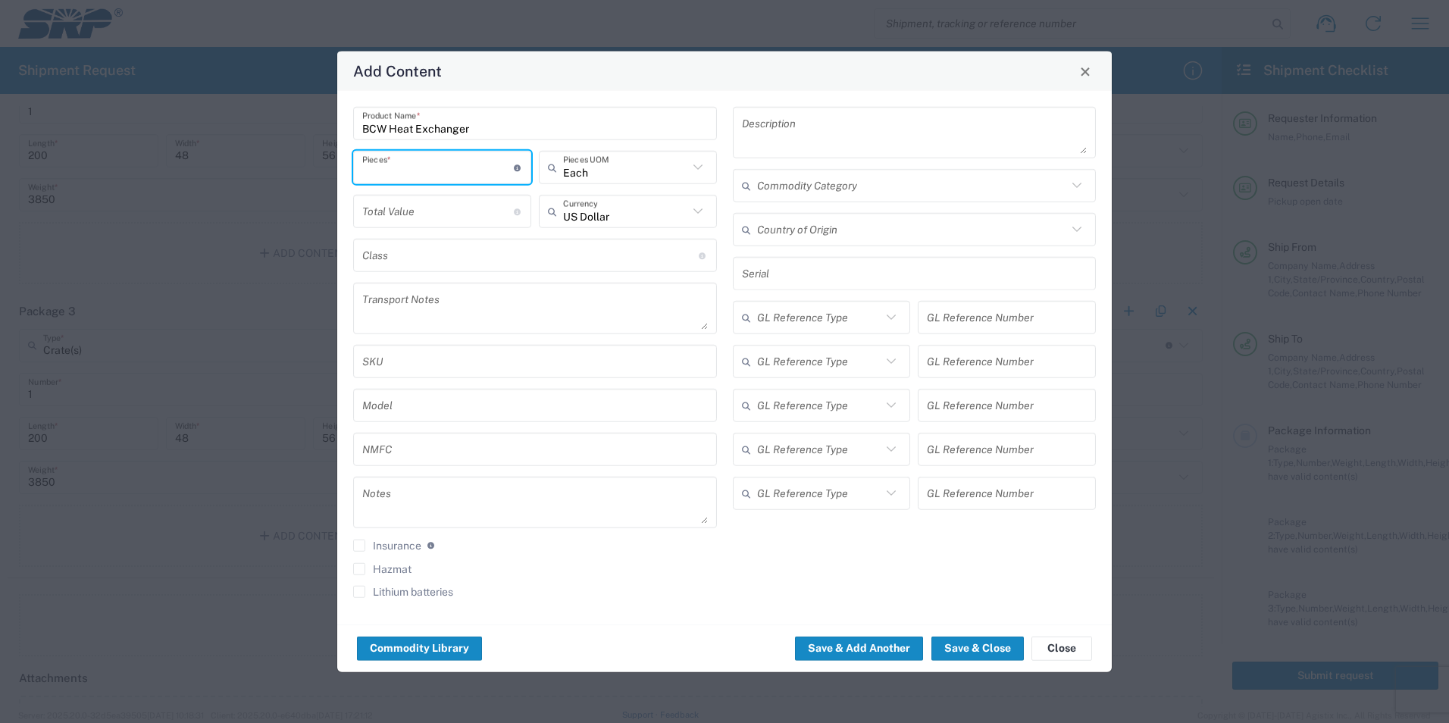
click at [386, 170] on input "number" at bounding box center [438, 167] width 152 height 27
type input "1"
click at [420, 211] on input "number" at bounding box center [438, 211] width 152 height 27
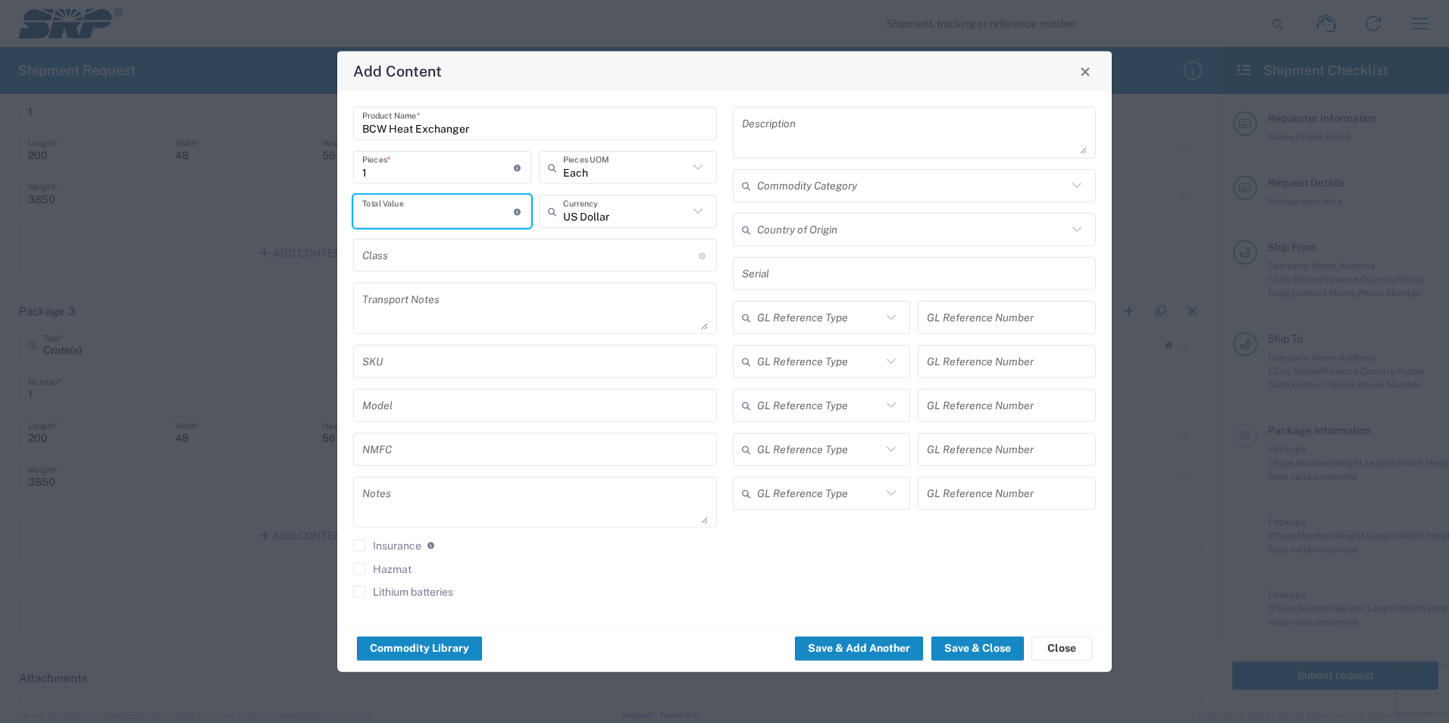
click at [424, 302] on textarea at bounding box center [534, 308] width 345 height 42
click at [414, 207] on input "number" at bounding box center [438, 211] width 152 height 27
click at [386, 206] on input "number" at bounding box center [438, 211] width 152 height 27
click at [964, 648] on button "Save & Close" at bounding box center [977, 648] width 92 height 24
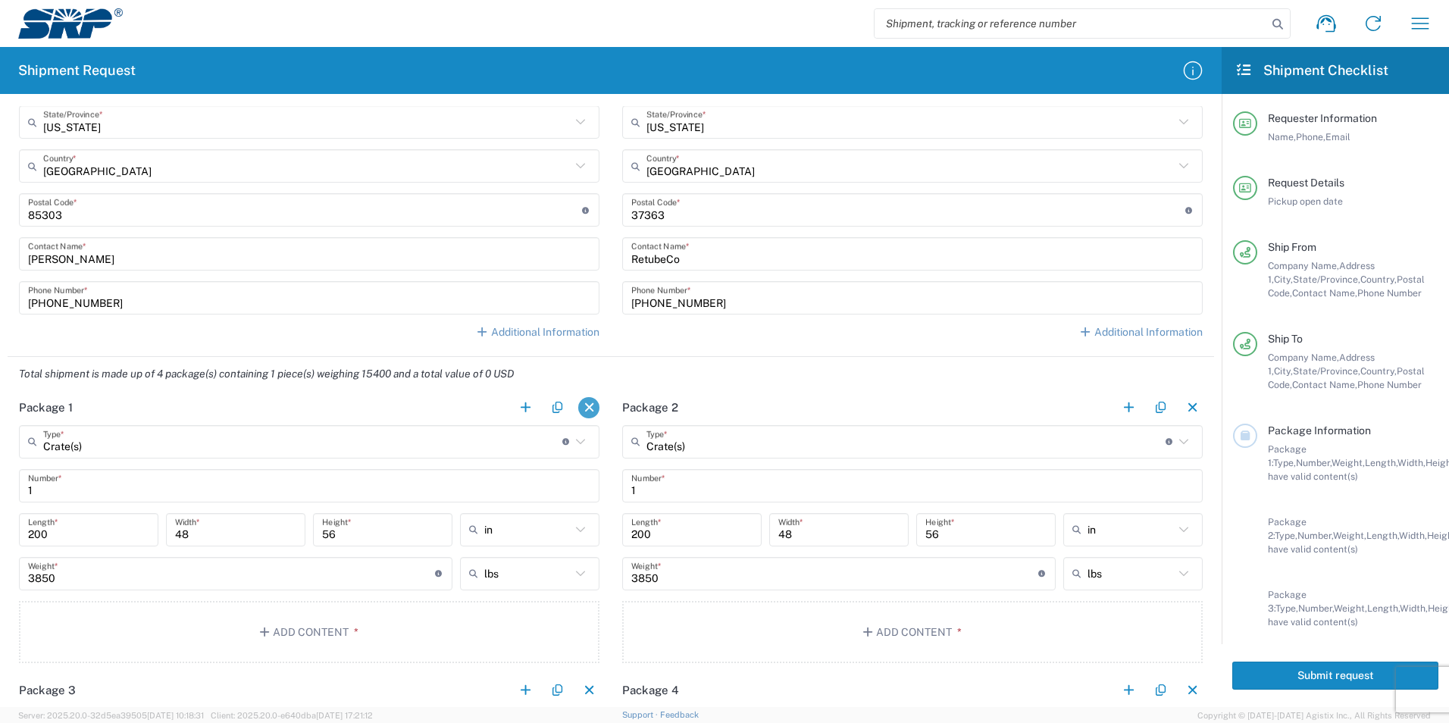
scroll to position [930, 0]
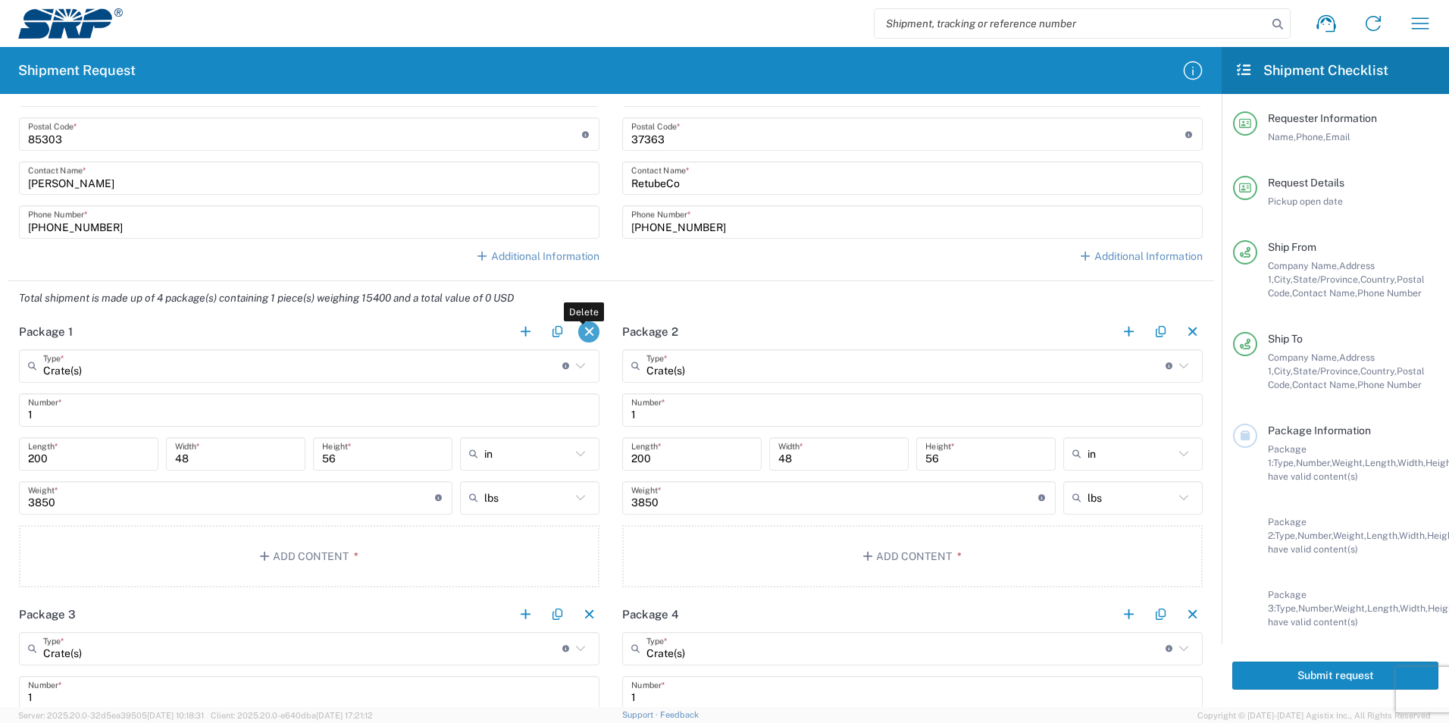
click at [584, 331] on button "button" at bounding box center [588, 331] width 21 height 21
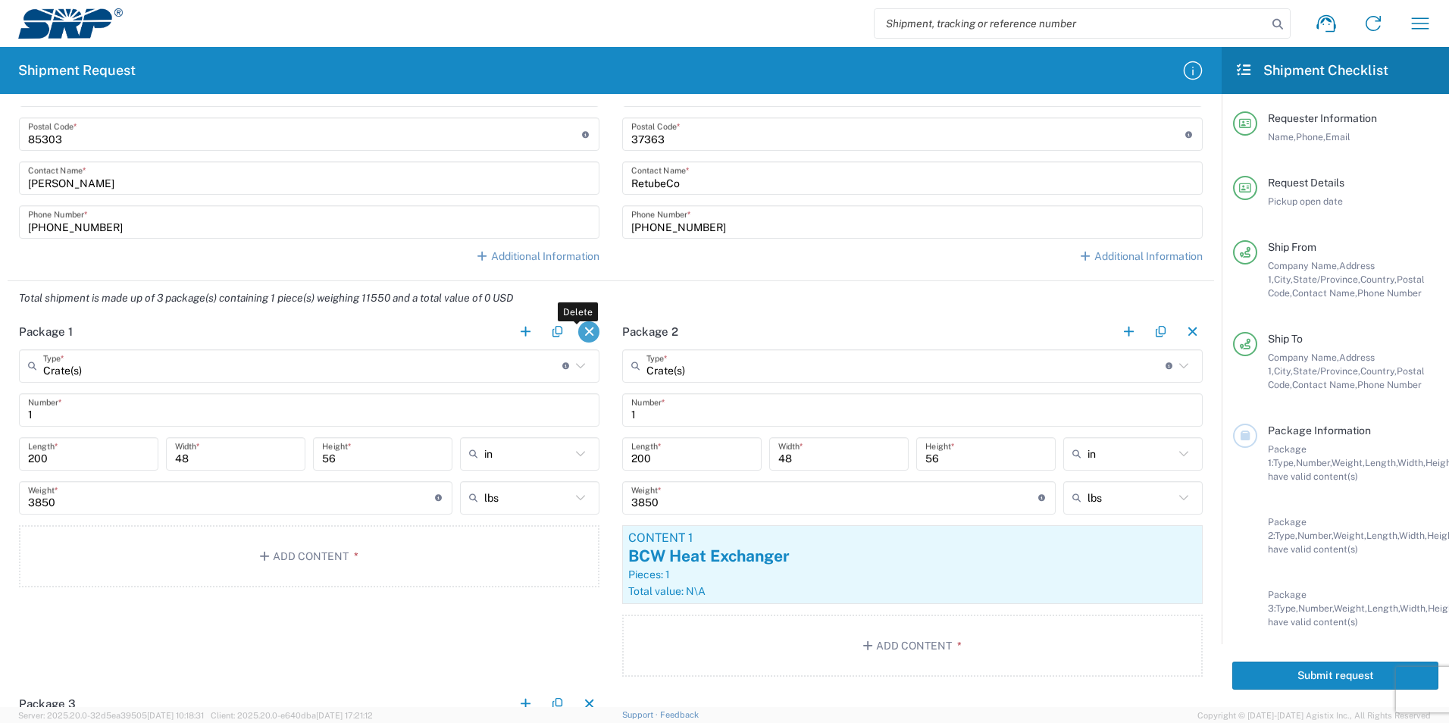
click at [583, 330] on button "button" at bounding box center [588, 331] width 21 height 21
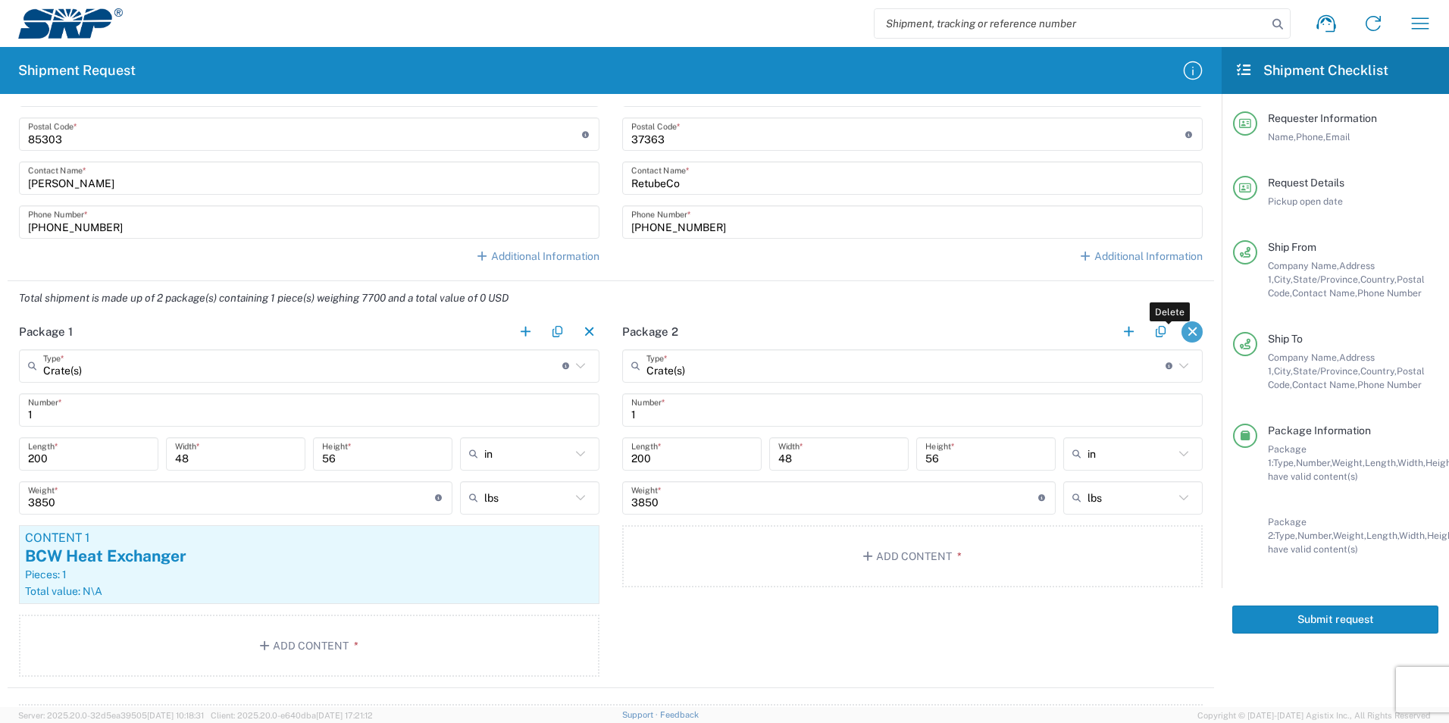
click at [1181, 337] on button "button" at bounding box center [1191, 331] width 21 height 21
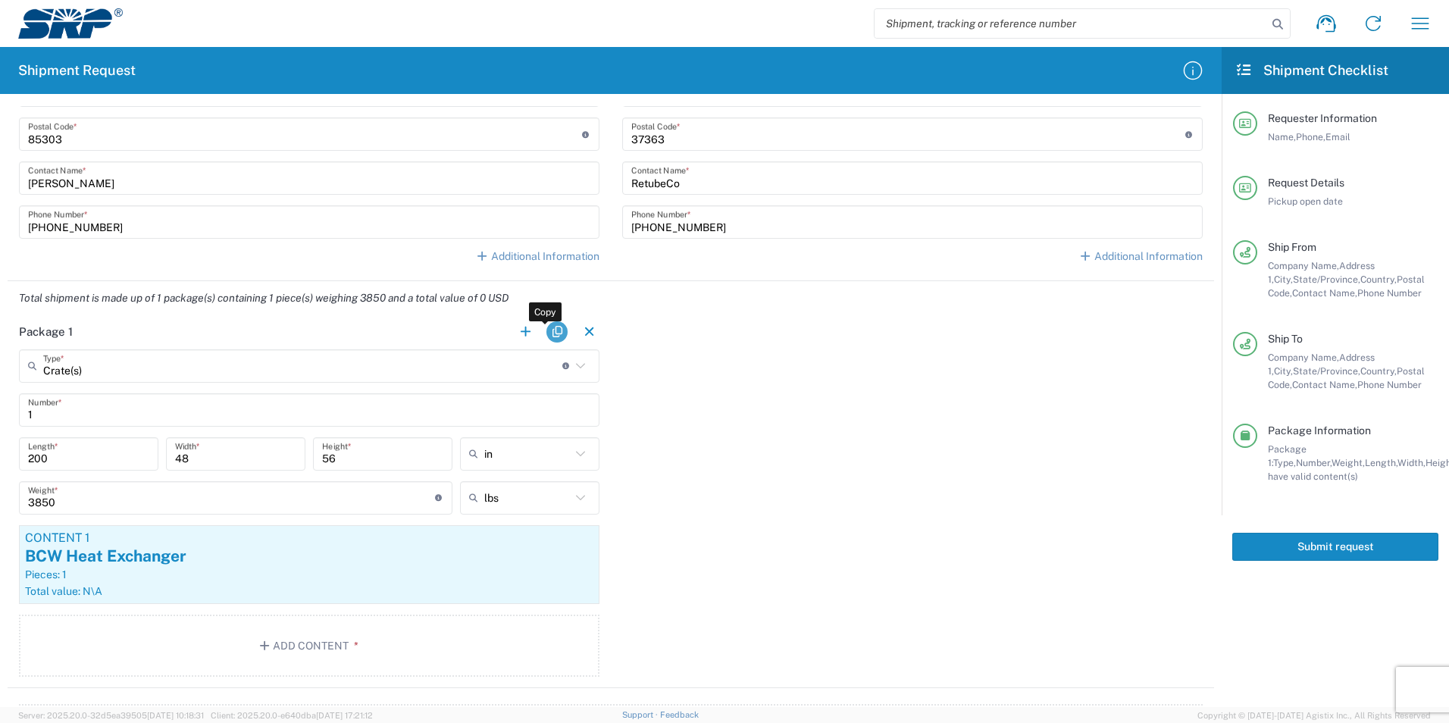
click at [551, 333] on button "button" at bounding box center [556, 331] width 21 height 21
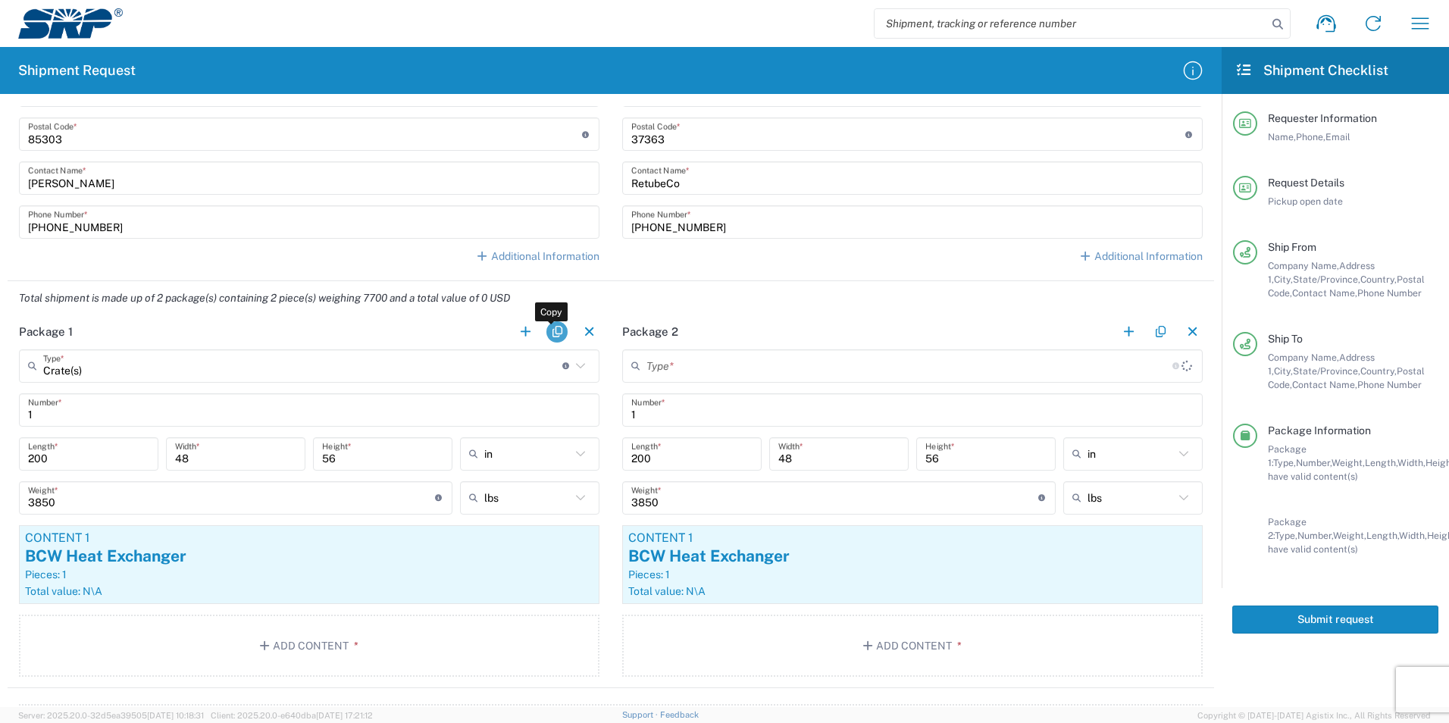
click at [552, 330] on button "button" at bounding box center [556, 331] width 21 height 21
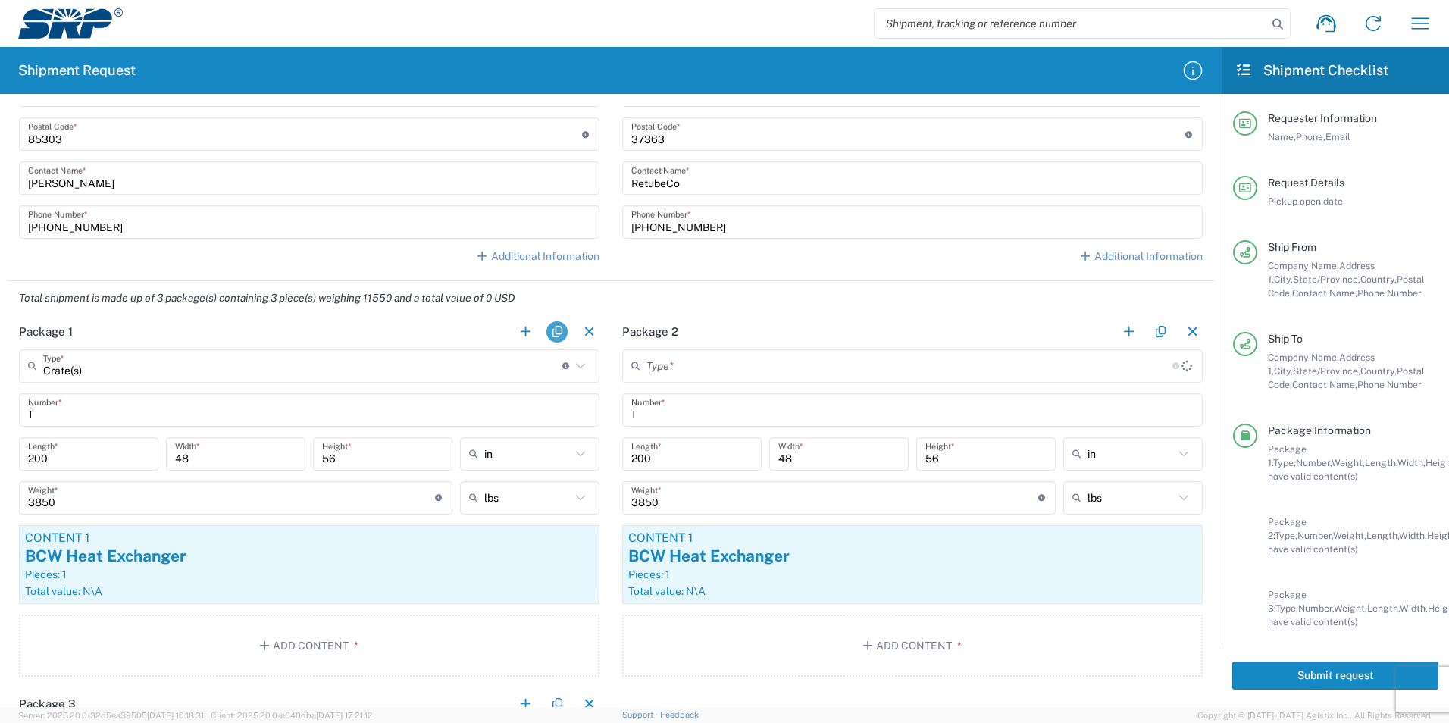
type input "Crate(s)"
click at [552, 331] on button "button" at bounding box center [556, 331] width 21 height 21
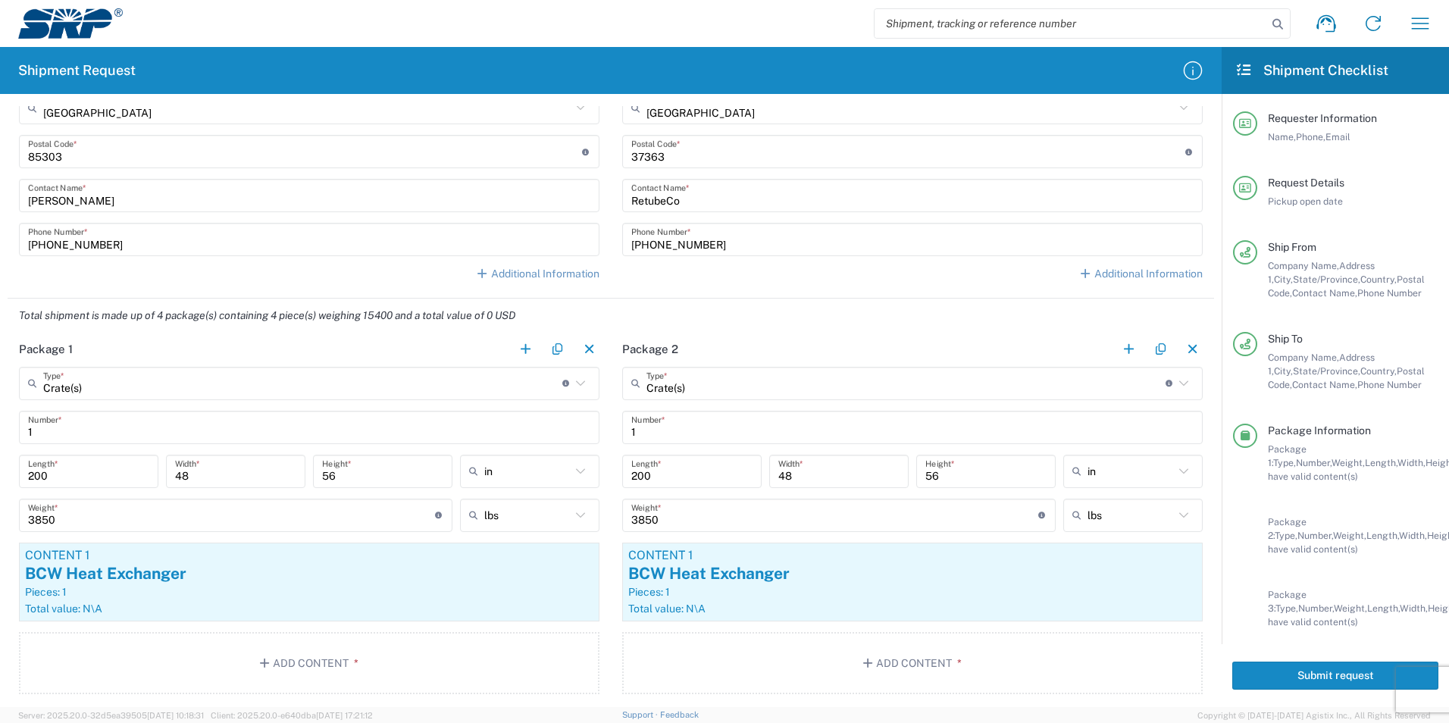
scroll to position [855, 0]
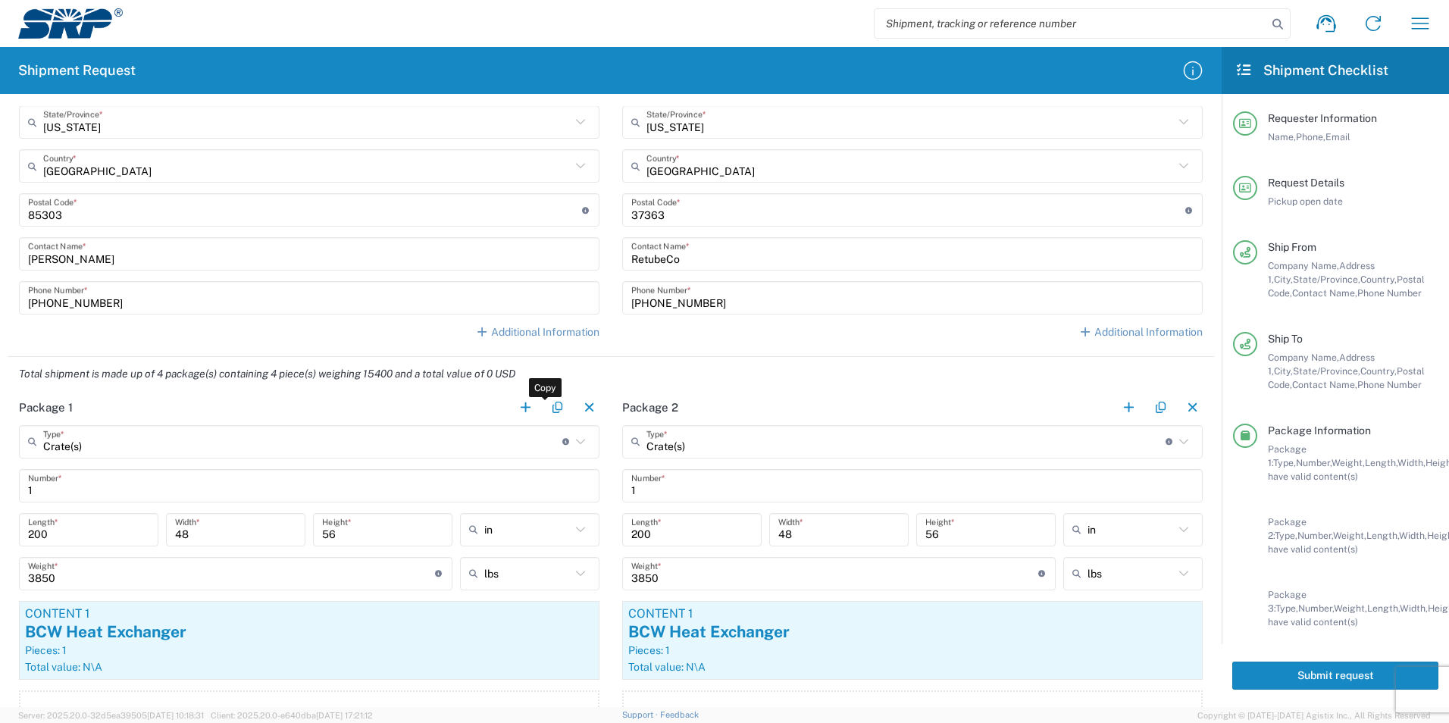
click at [670, 377] on div "Total shipment is made up of 4 package(s) containing 4 piece(s) weighing 15400 …" at bounding box center [611, 374] width 1222 height 34
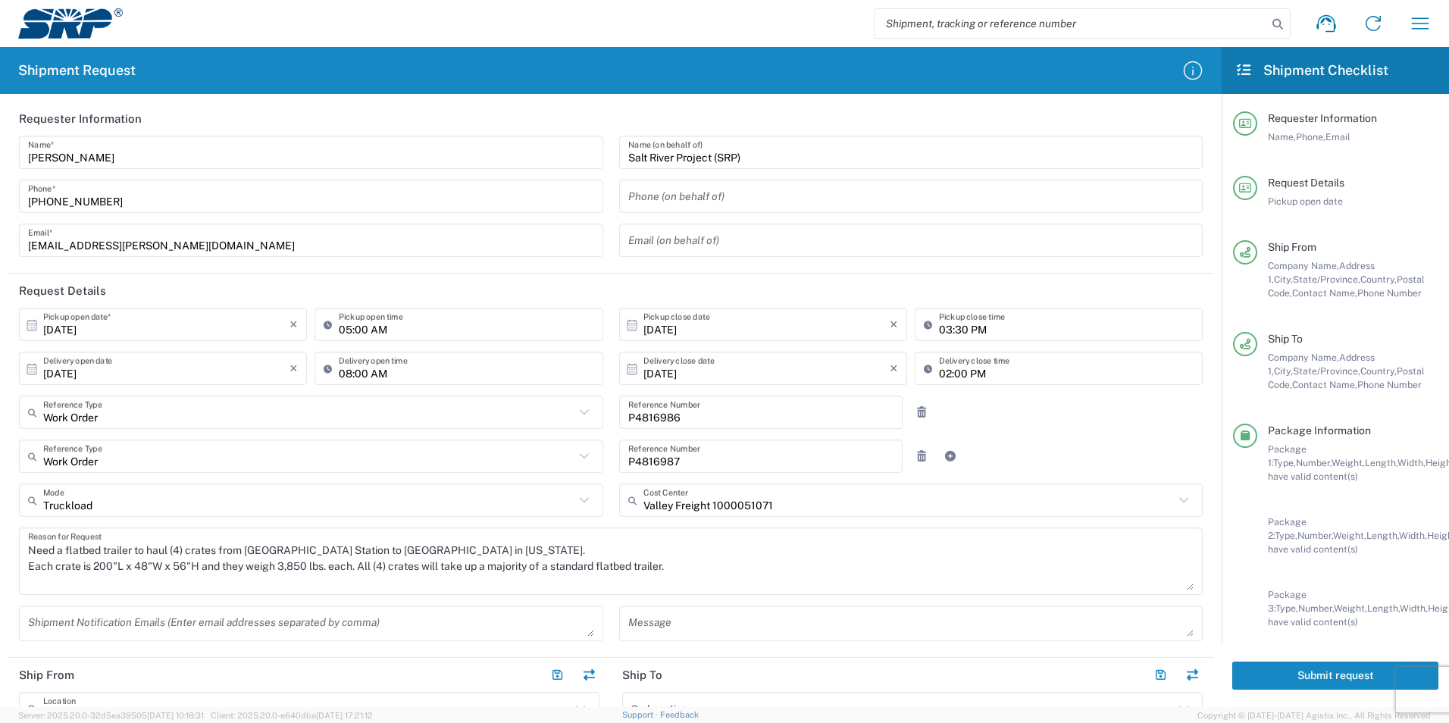
scroll to position [0, 0]
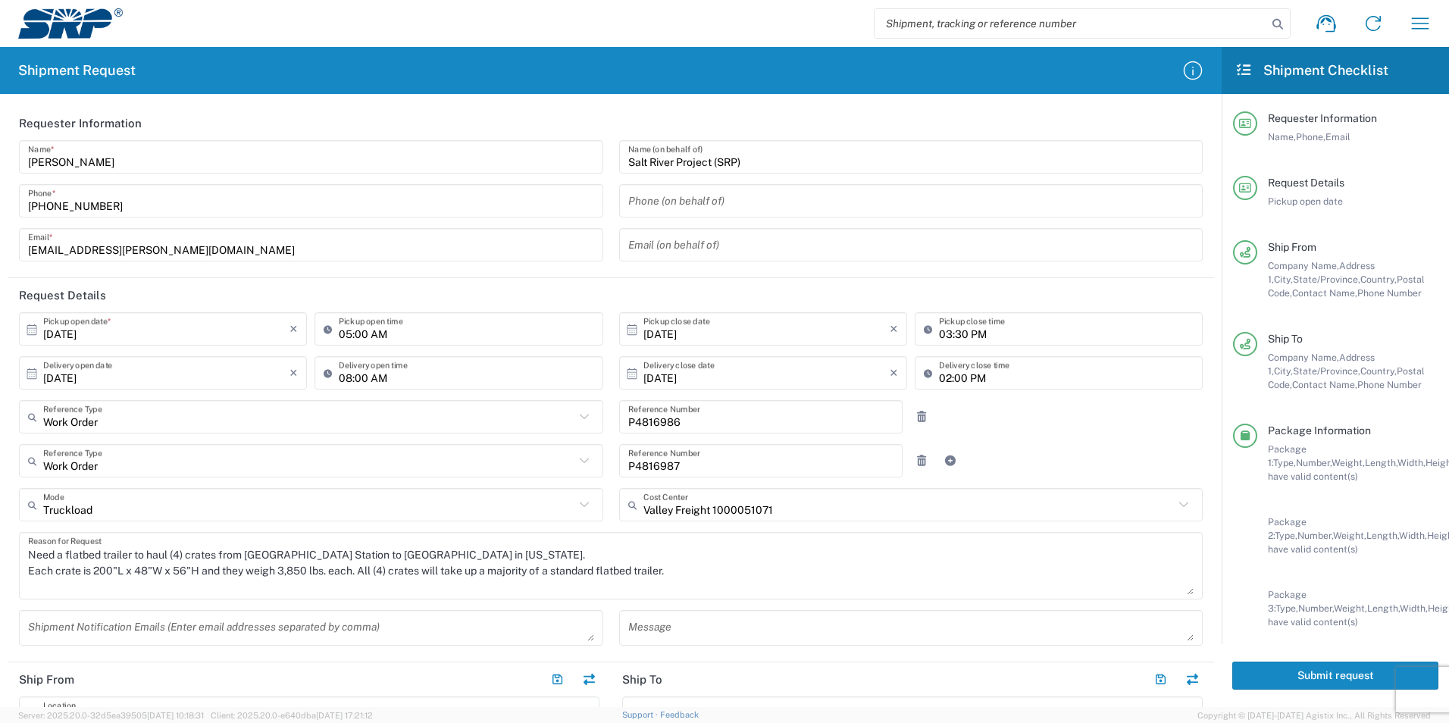
click at [606, 301] on header "Request Details" at bounding box center [611, 295] width 1206 height 34
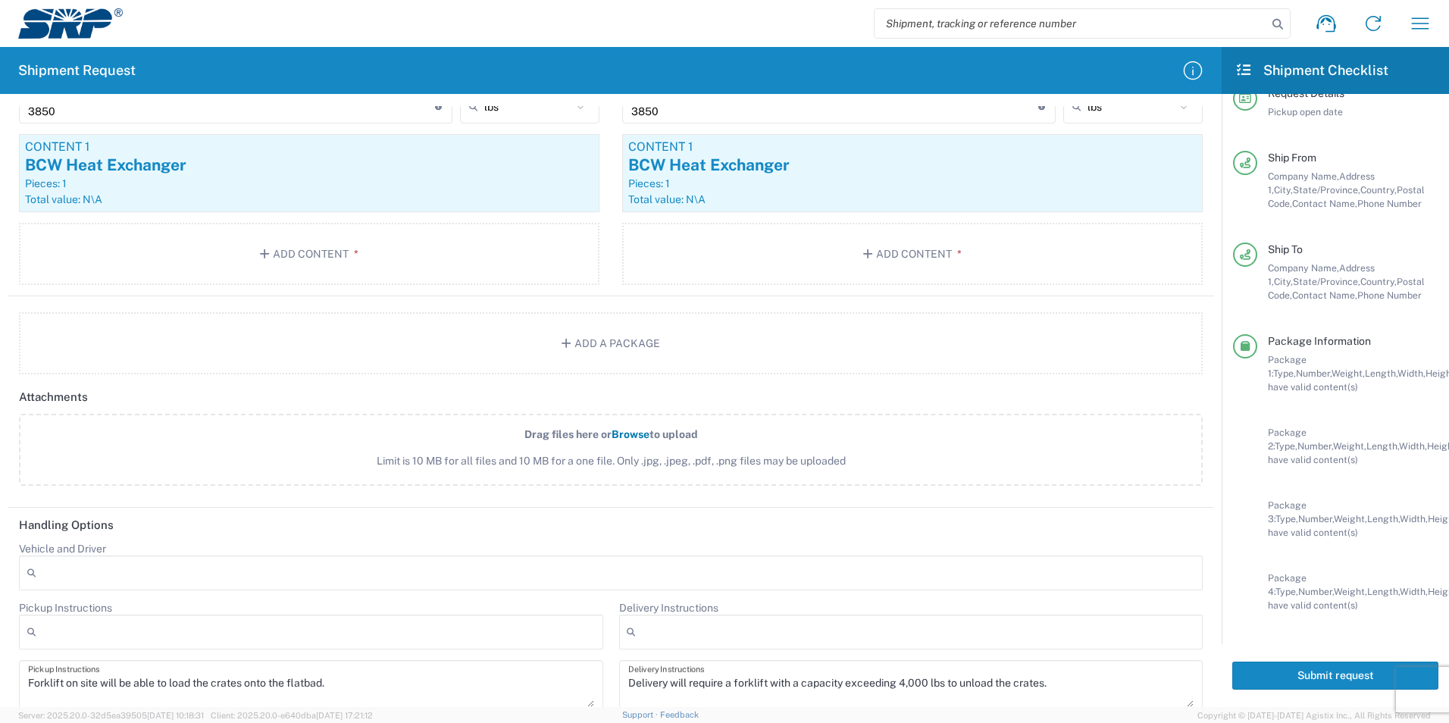
scroll to position [1714, 0]
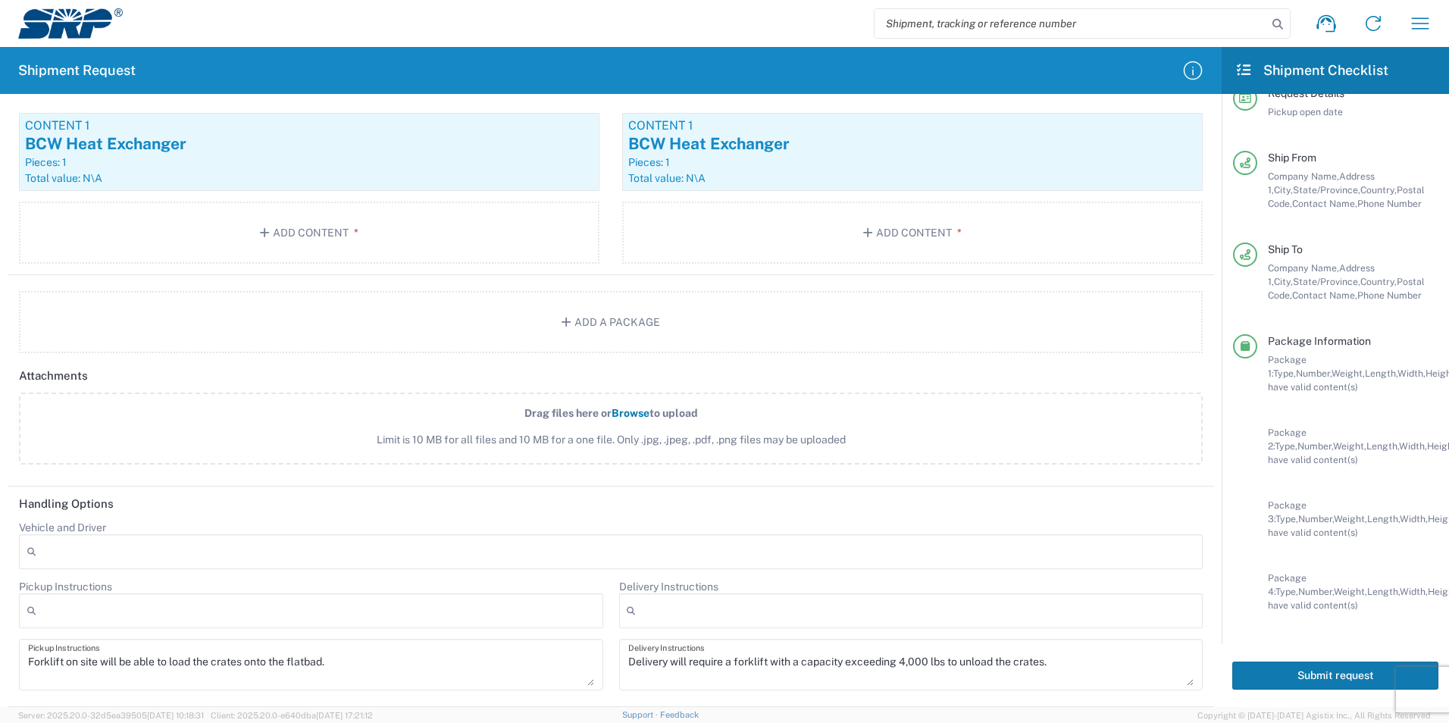
click at [1324, 677] on button "Submit request" at bounding box center [1335, 675] width 206 height 28
